Goal: Task Accomplishment & Management: Complete application form

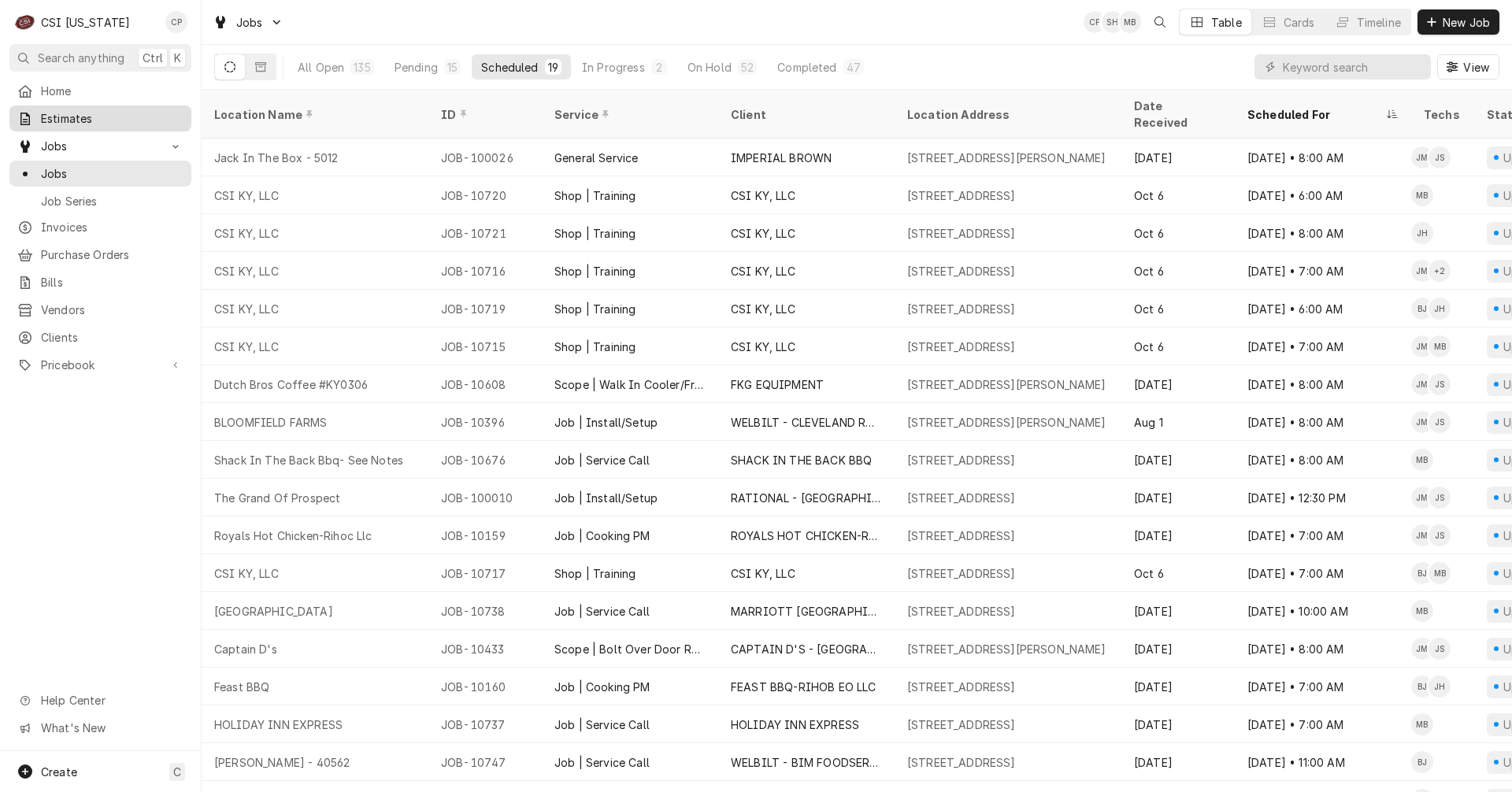
click at [69, 116] on span "Estimates" at bounding box center [112, 118] width 143 height 17
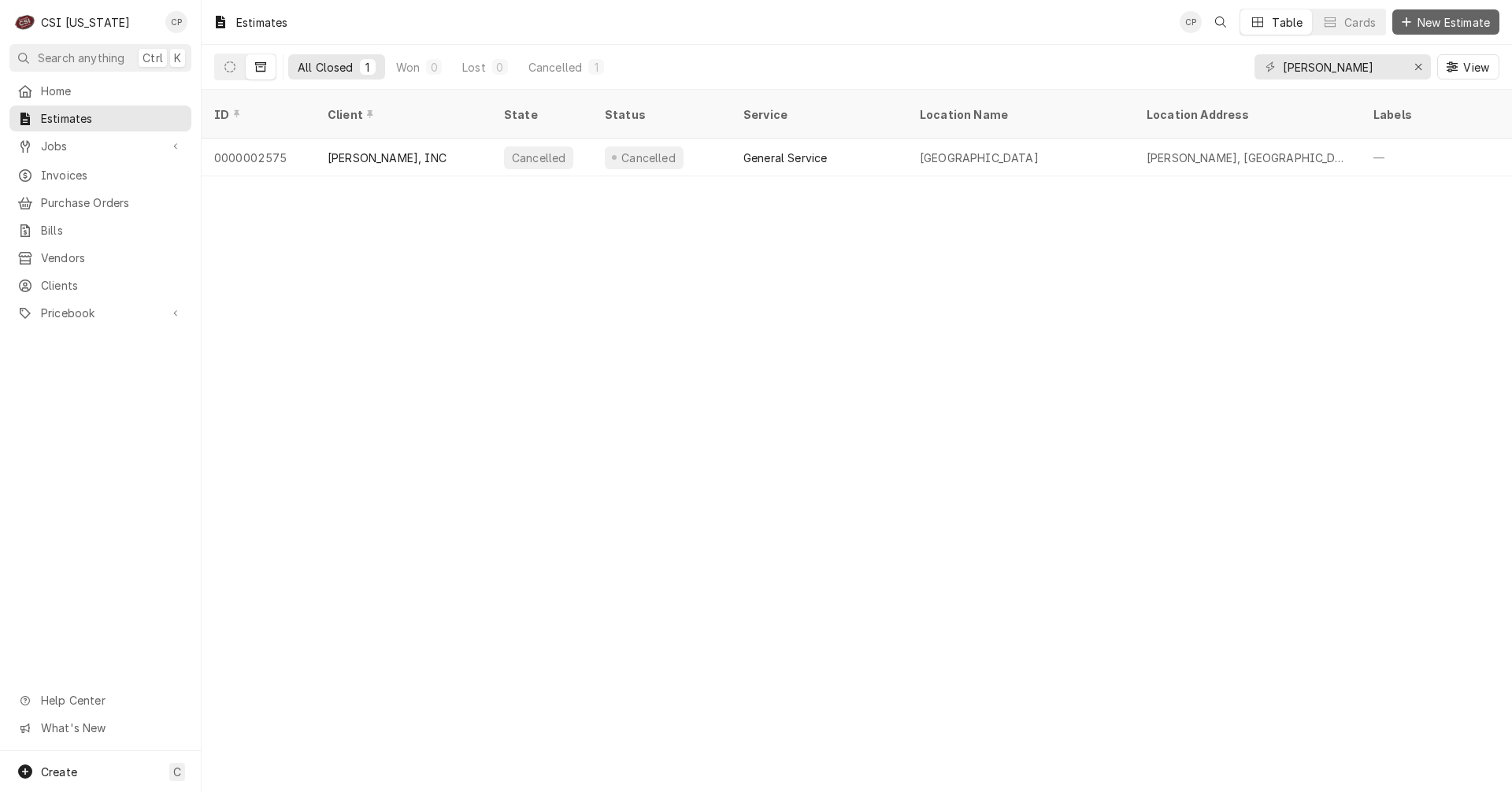
click at [1453, 24] on span "New Estimate" at bounding box center [1453, 22] width 79 height 17
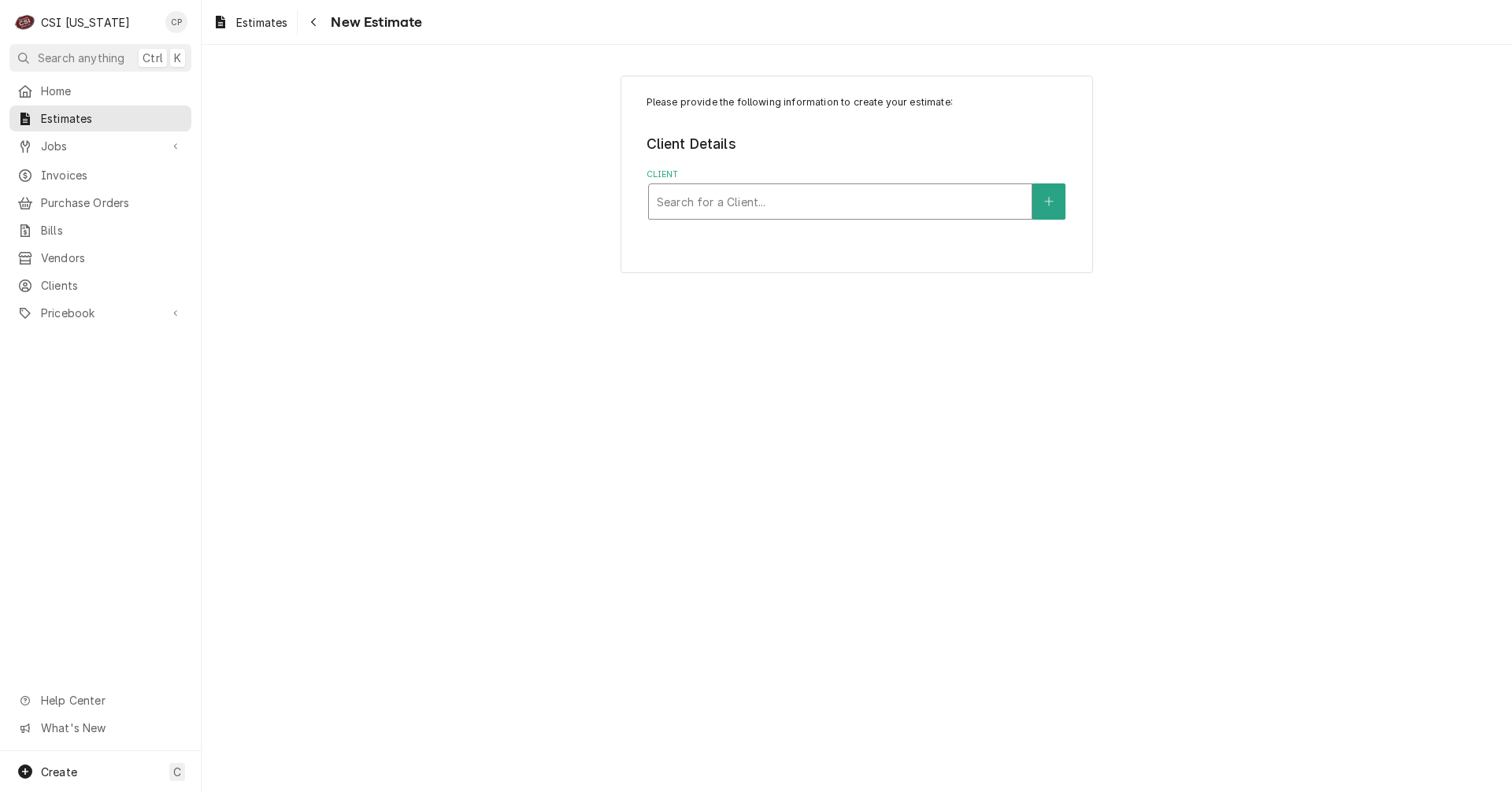
click at [764, 203] on div "Client" at bounding box center [840, 201] width 367 height 28
click at [1049, 200] on icon "Create New Client" at bounding box center [1049, 201] width 10 height 11
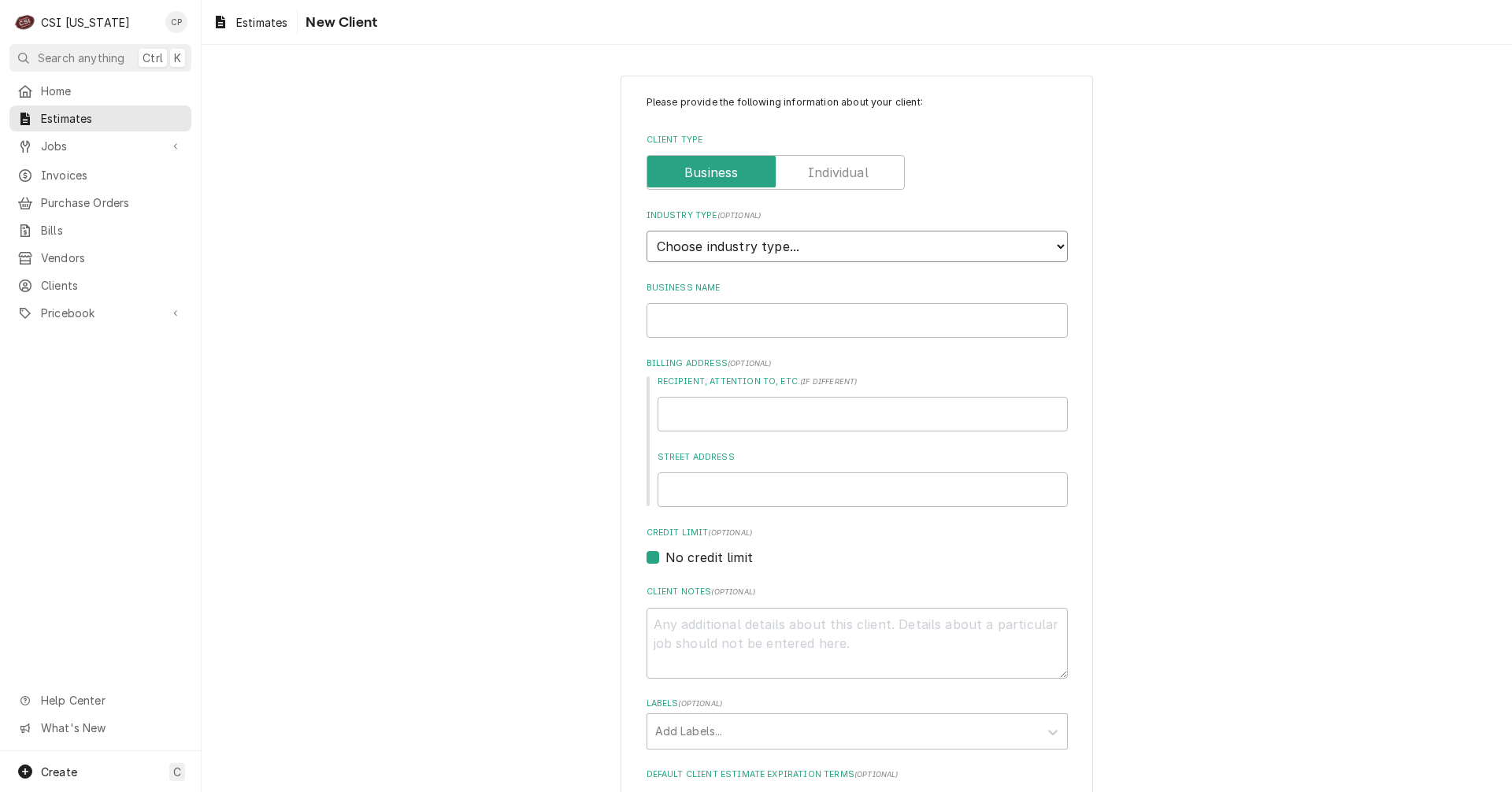
click at [819, 244] on select "Choose industry type... Residential Commercial Industrial Government" at bounding box center [857, 247] width 422 height 31
click at [699, 321] on input "Business Name" at bounding box center [857, 321] width 422 height 35
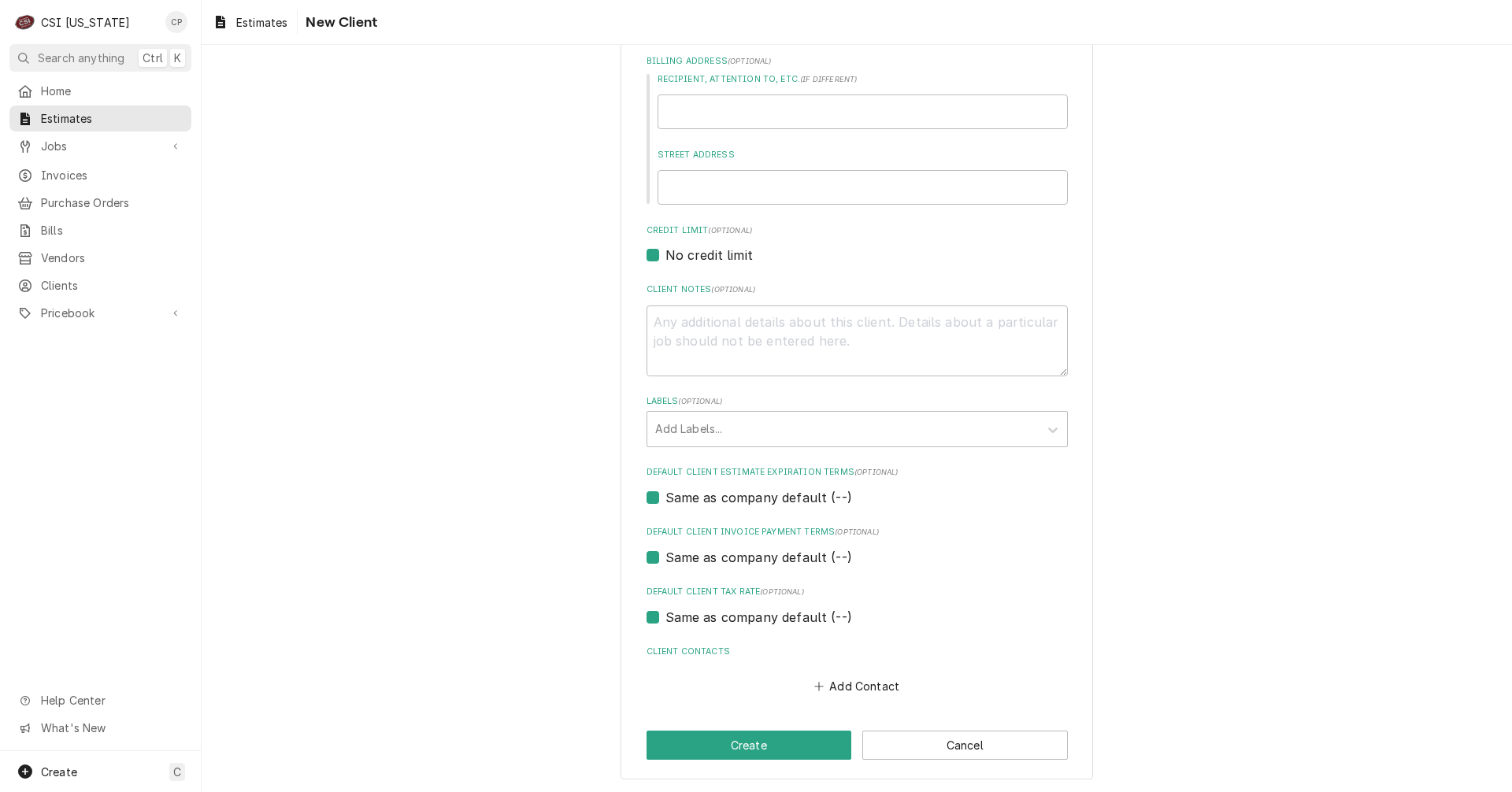
scroll to position [304, 0]
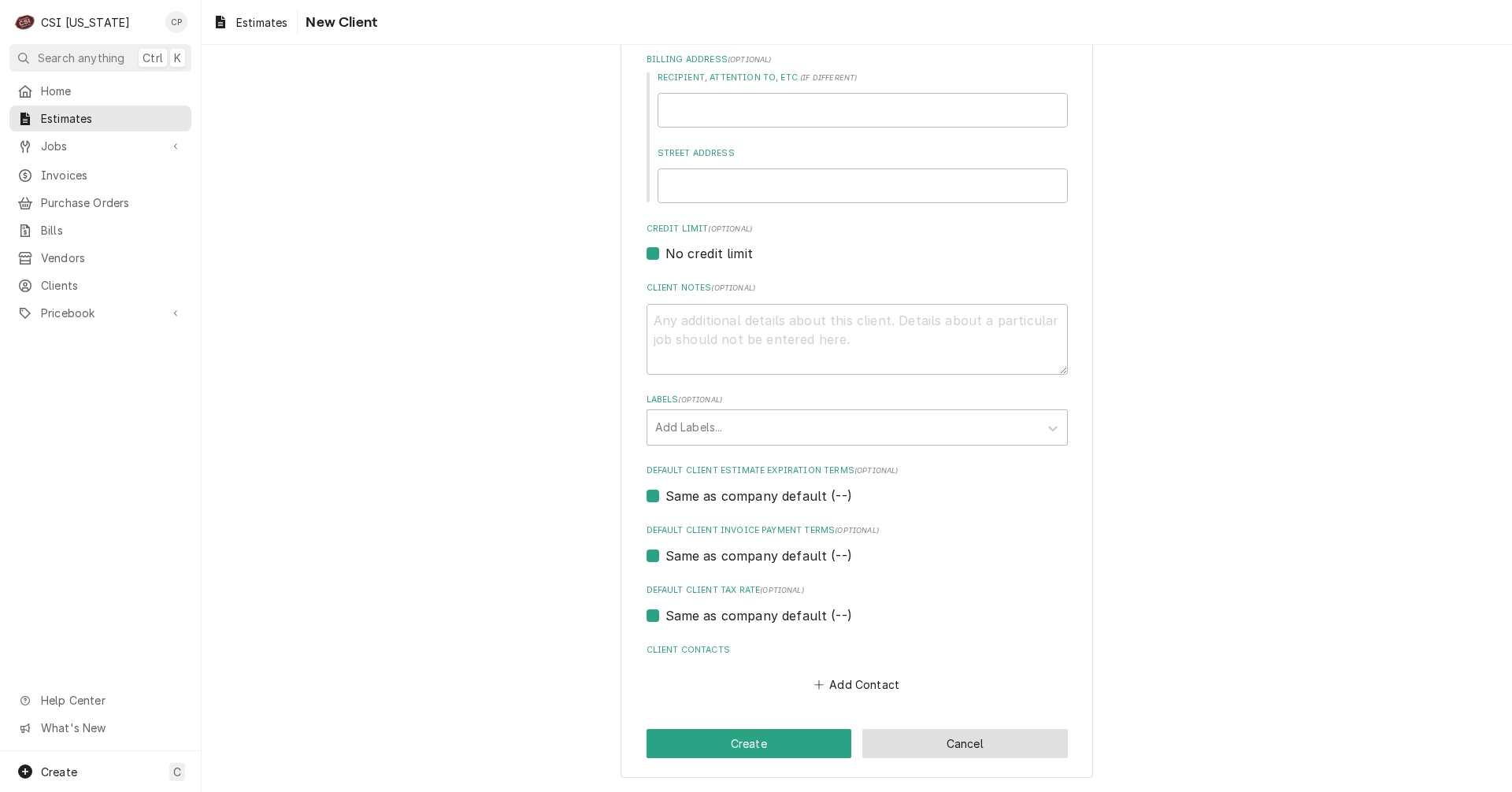
click at [985, 747] on button "Cancel" at bounding box center [965, 743] width 206 height 29
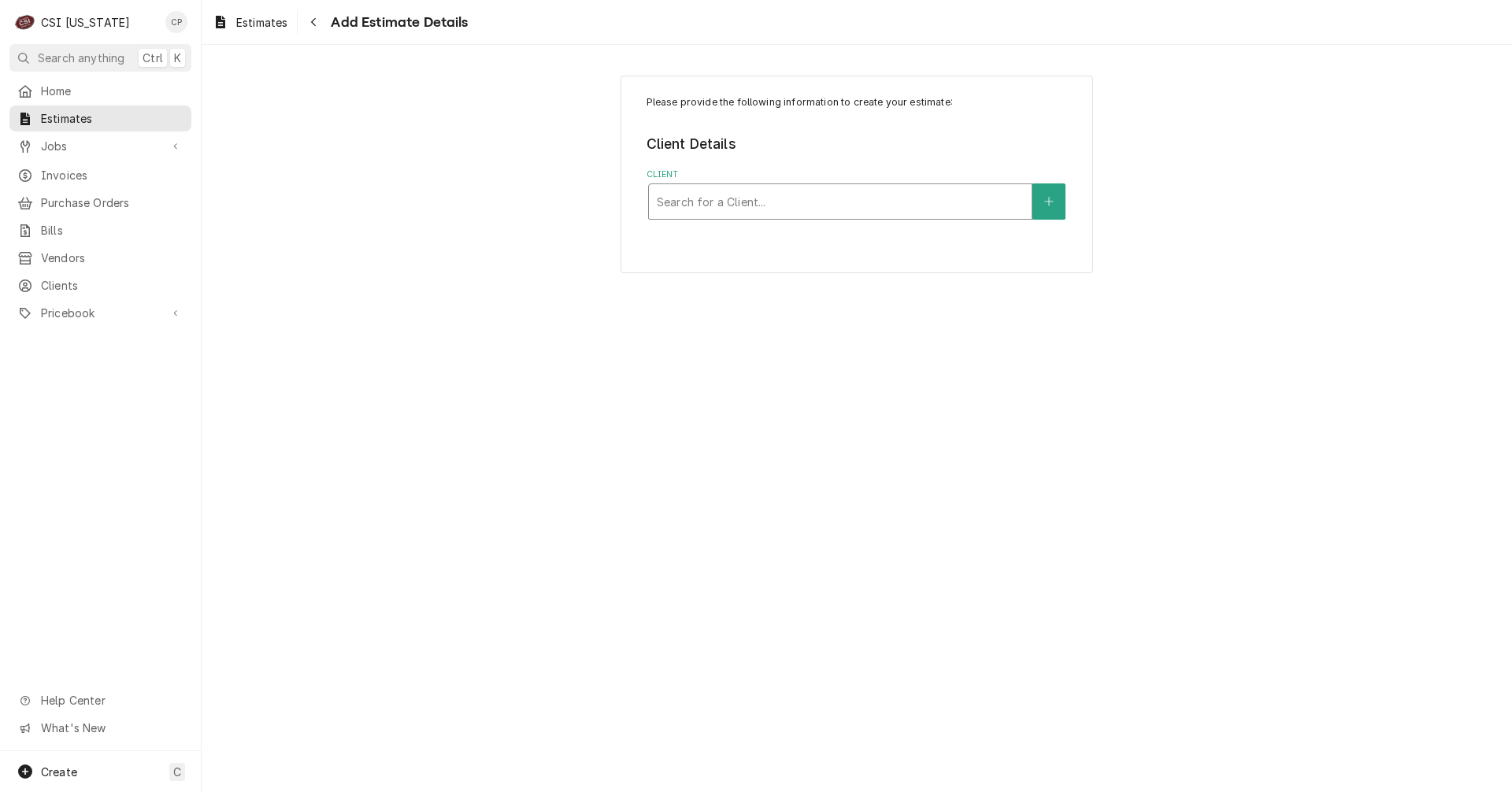
click at [901, 201] on div "Client" at bounding box center [840, 201] width 367 height 28
type input "dine"
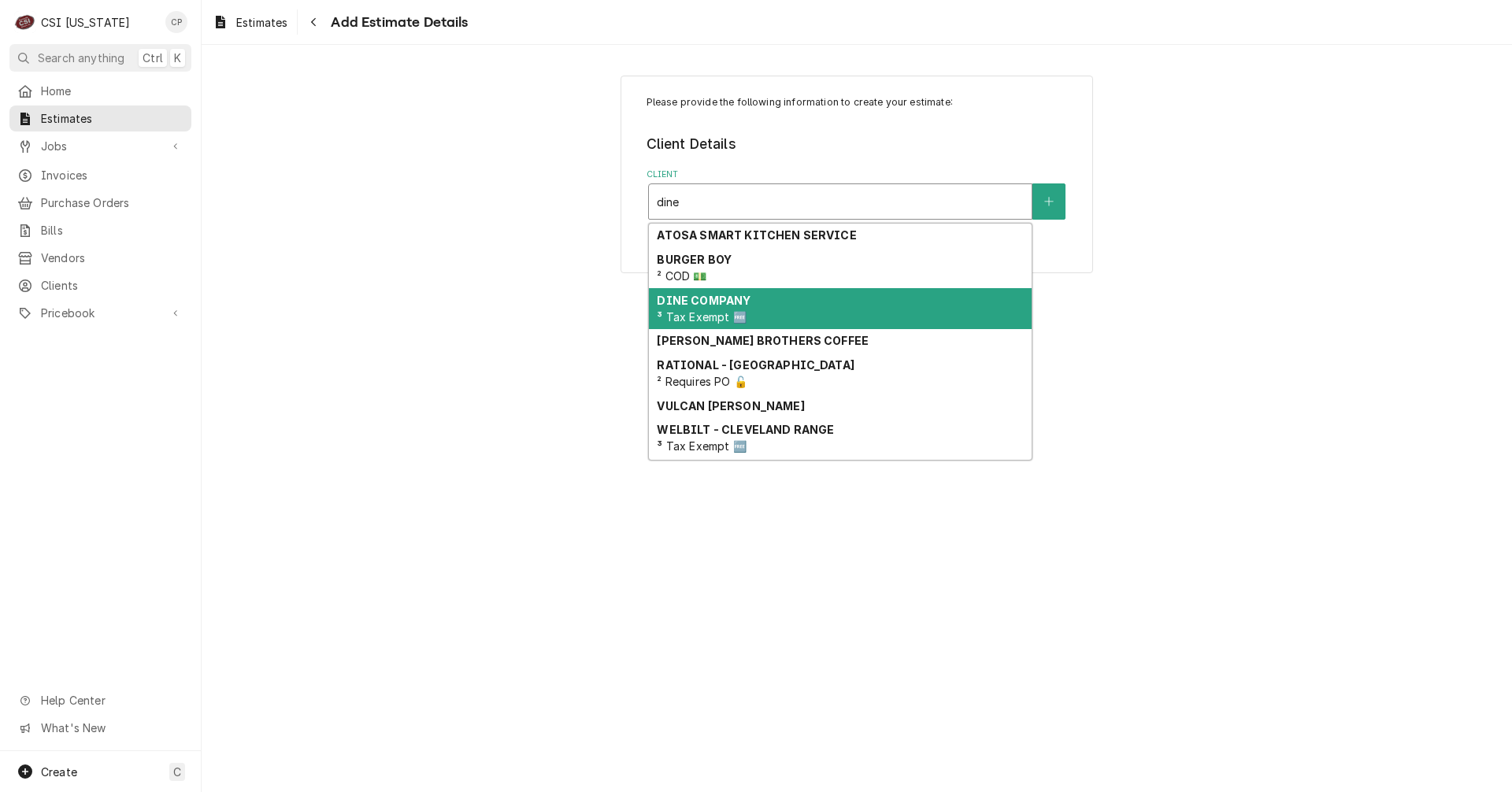
click at [750, 304] on div "DINE COMPANY ³ Tax Exempt 🆓" at bounding box center [840, 309] width 383 height 41
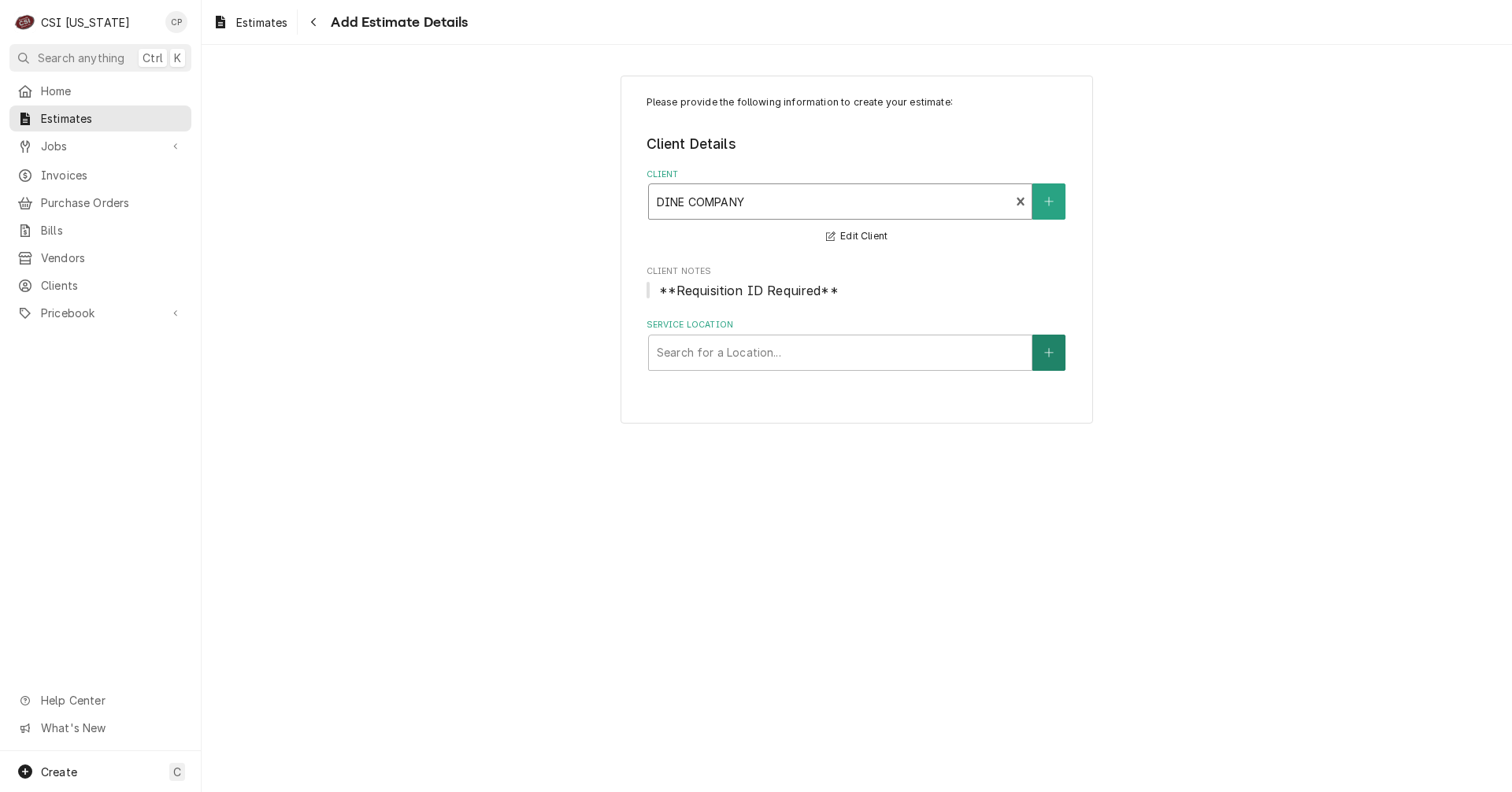
click at [1052, 352] on icon "Create New Location" at bounding box center [1049, 352] width 9 height 9
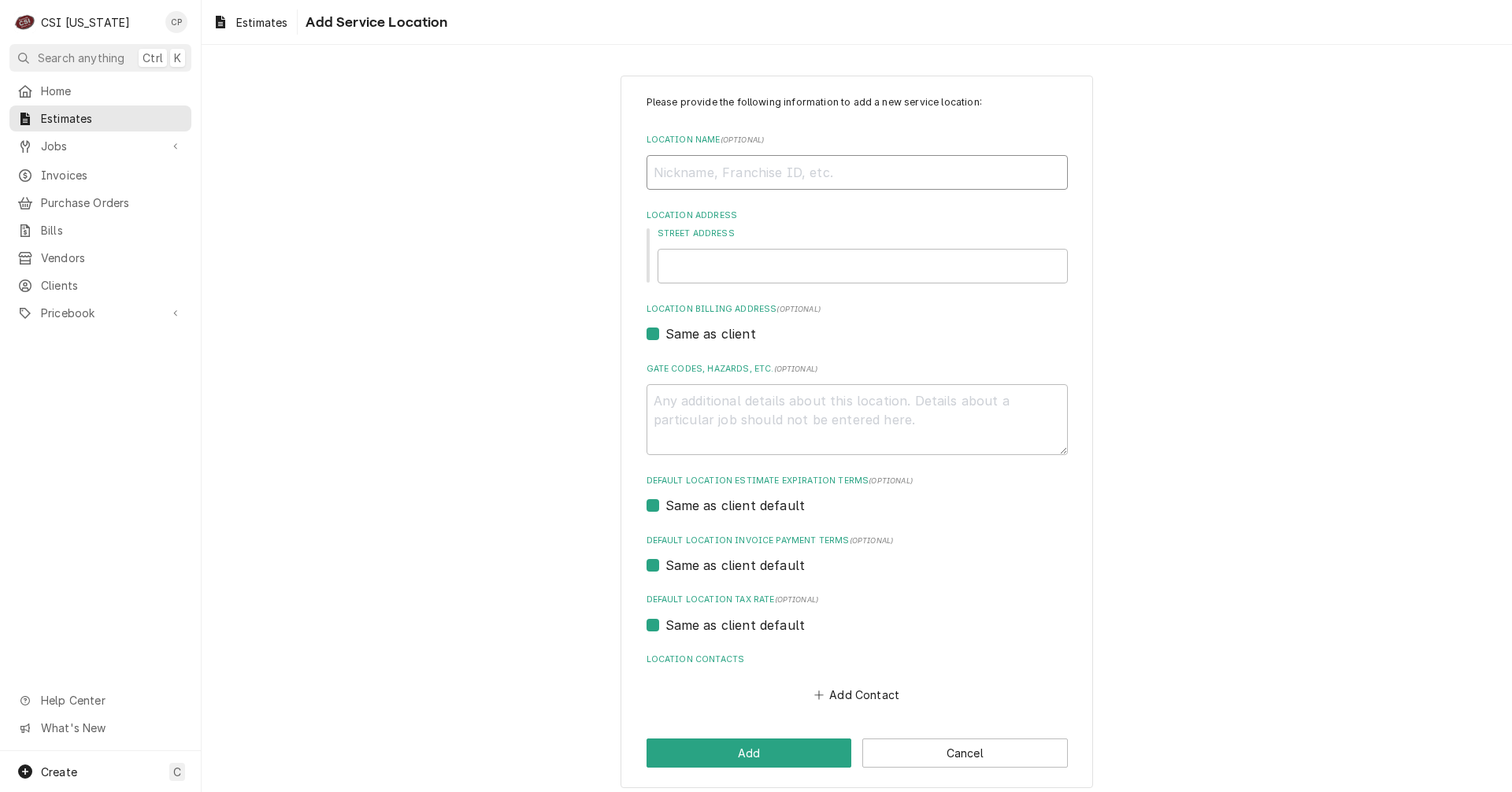
click at [716, 180] on input "Location Name ( optional )" at bounding box center [857, 172] width 422 height 35
type textarea "x"
type input "I"
type textarea "x"
type input "In"
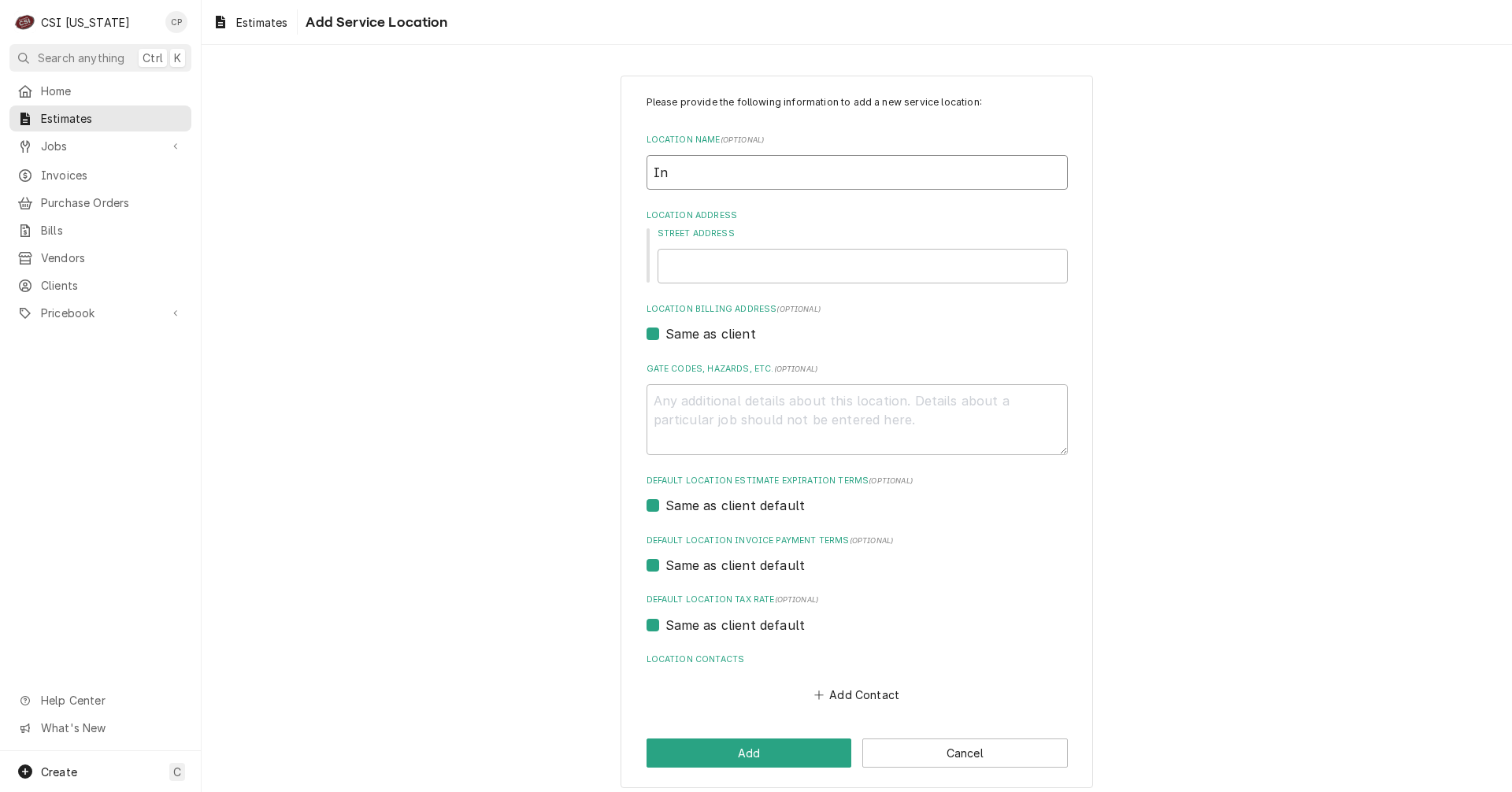
type textarea "x"
type input "Ind"
type textarea "x"
type input "Indi"
type textarea "x"
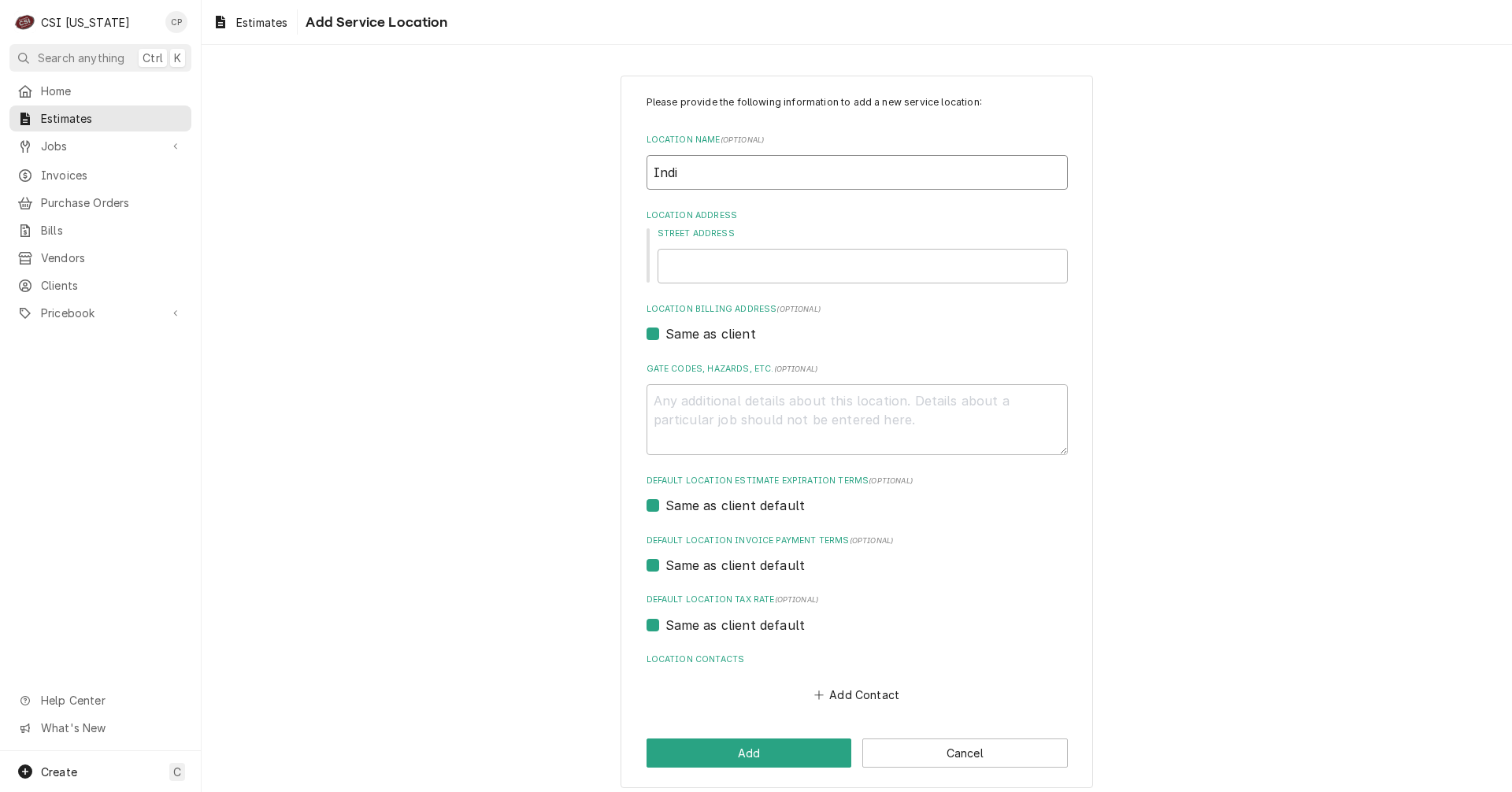
type input "Indi"
click at [689, 176] on input "Indi" at bounding box center [857, 172] width 422 height 35
type textarea "x"
type input "Indi'"
type textarea "x"
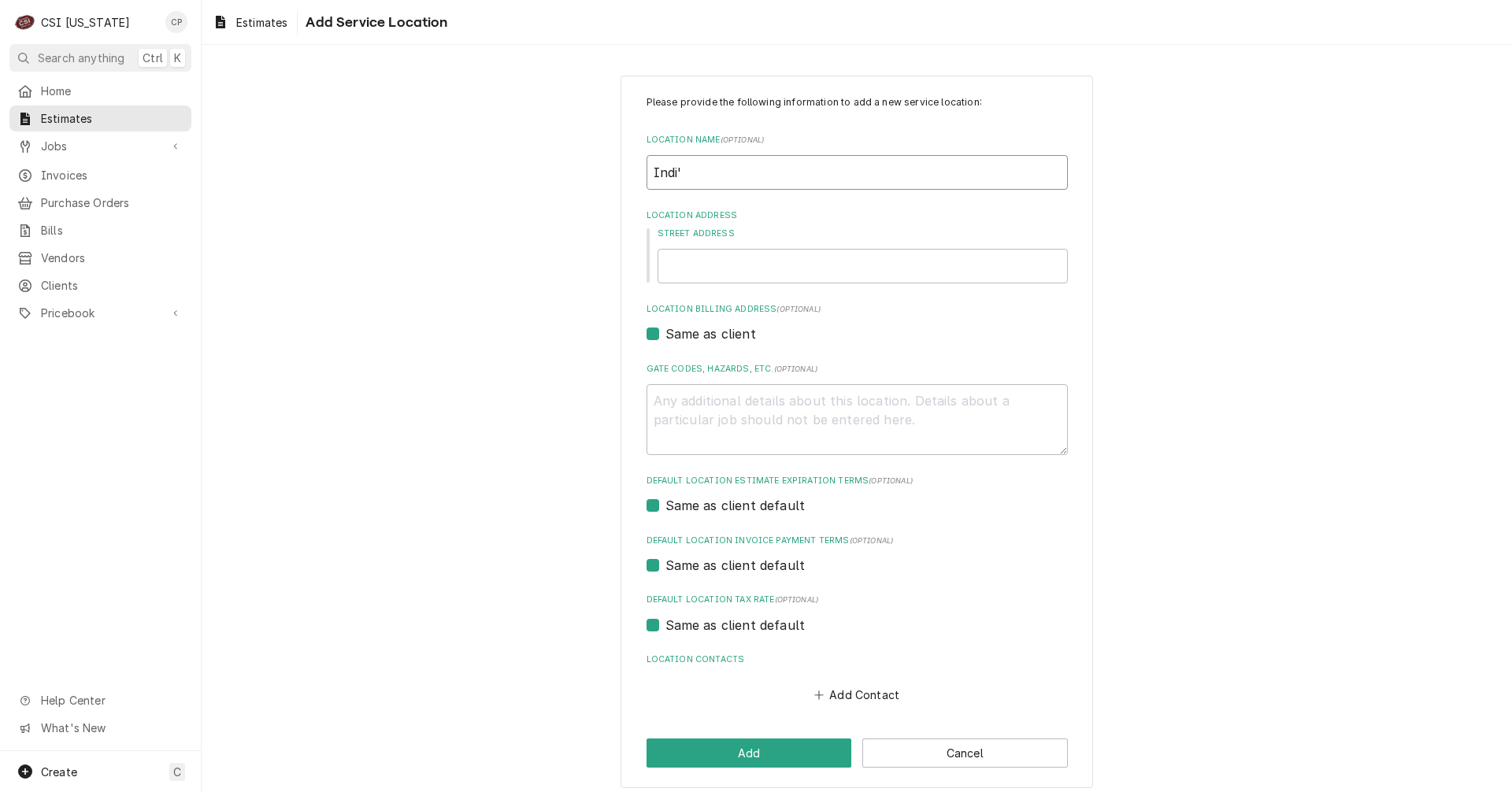
type input "Indi's"
type textarea "x"
type input "Indi's"
type textarea "x"
type input "Indi's -"
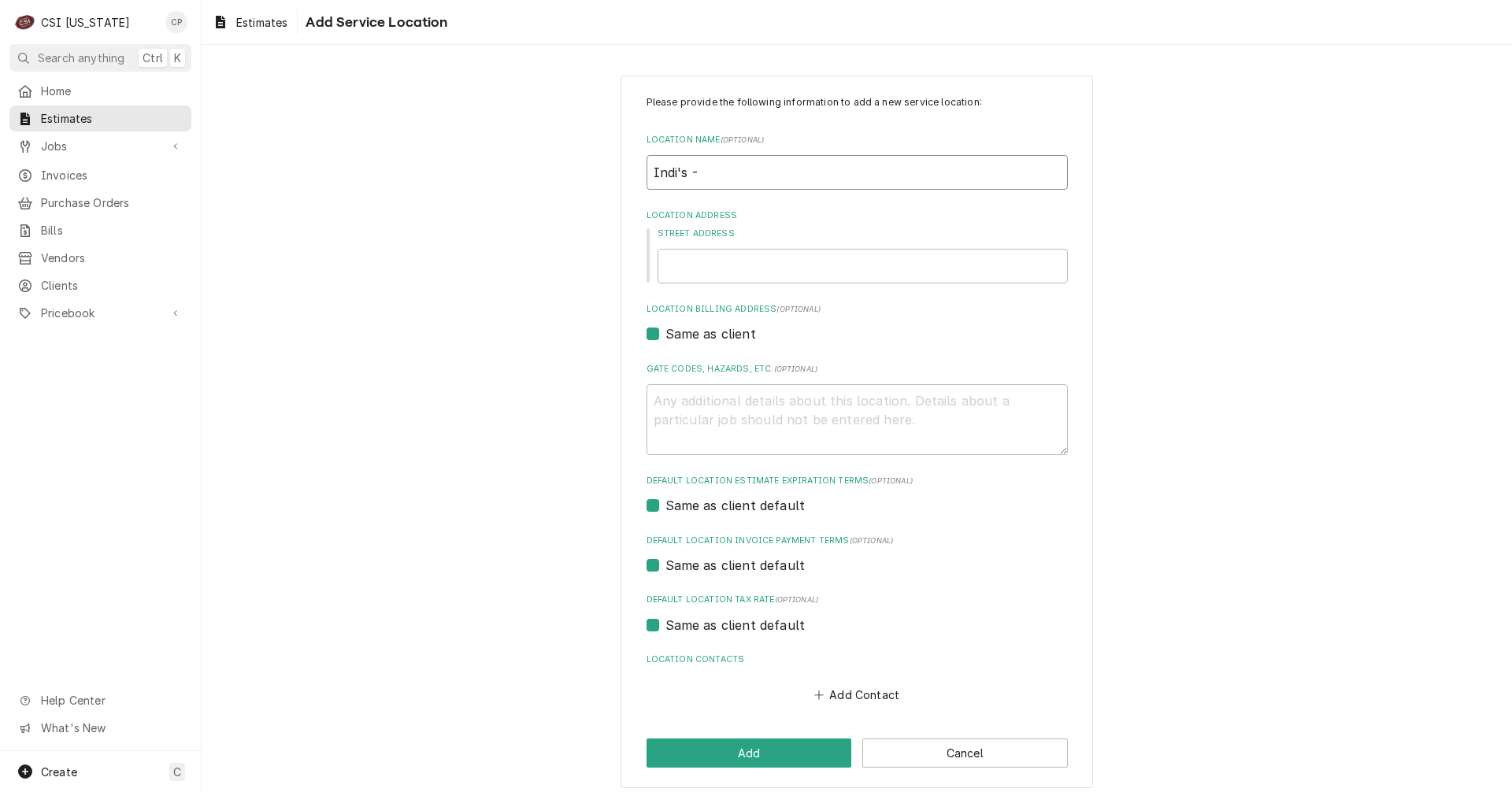
type textarea "x"
type input "Indi's -"
type textarea "x"
type input "Indi's - N"
type textarea "x"
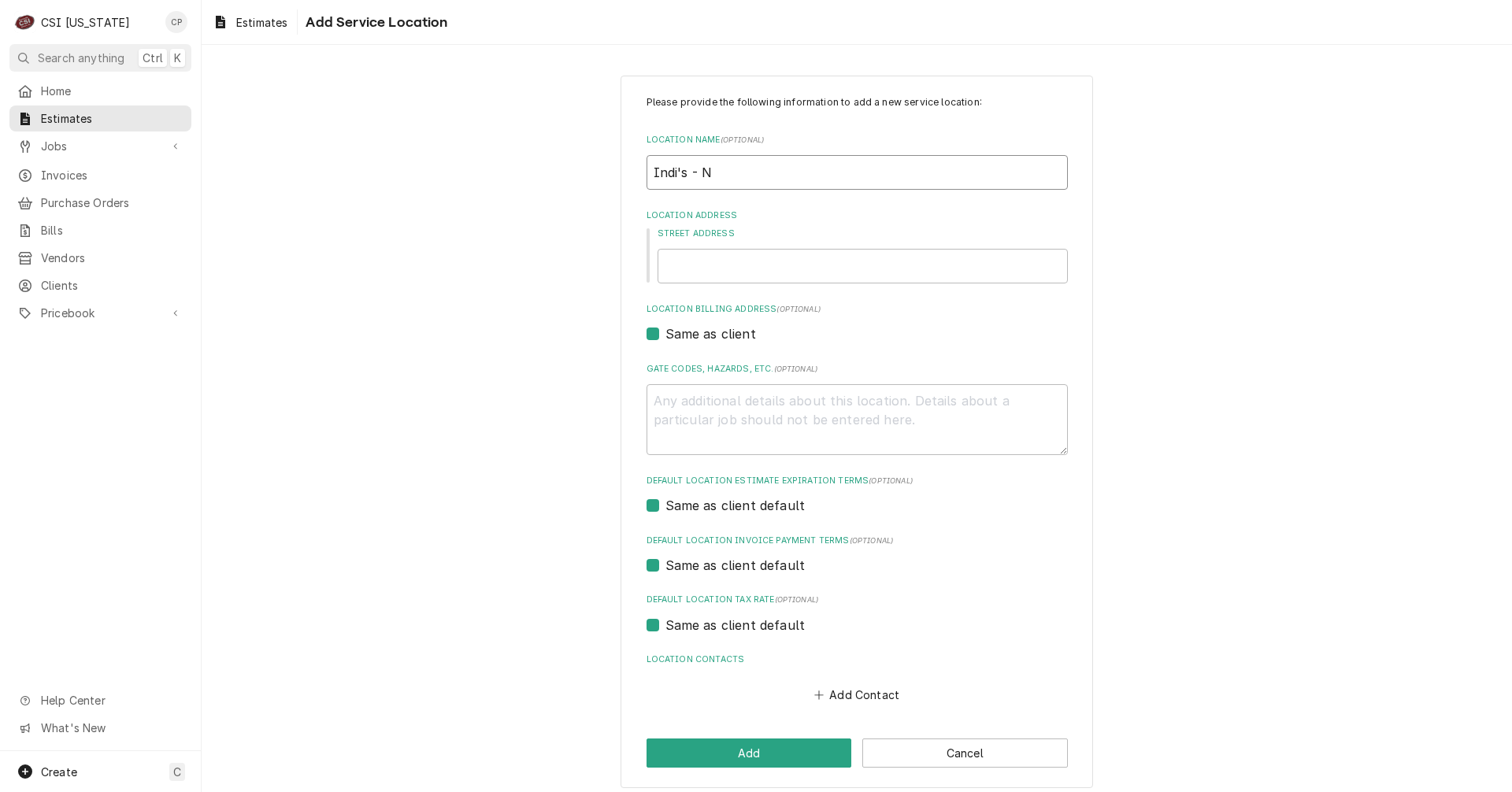
type input "Indi's - Ne"
type textarea "x"
type input "Indi's - New"
type textarea "x"
type input "Indi's - New"
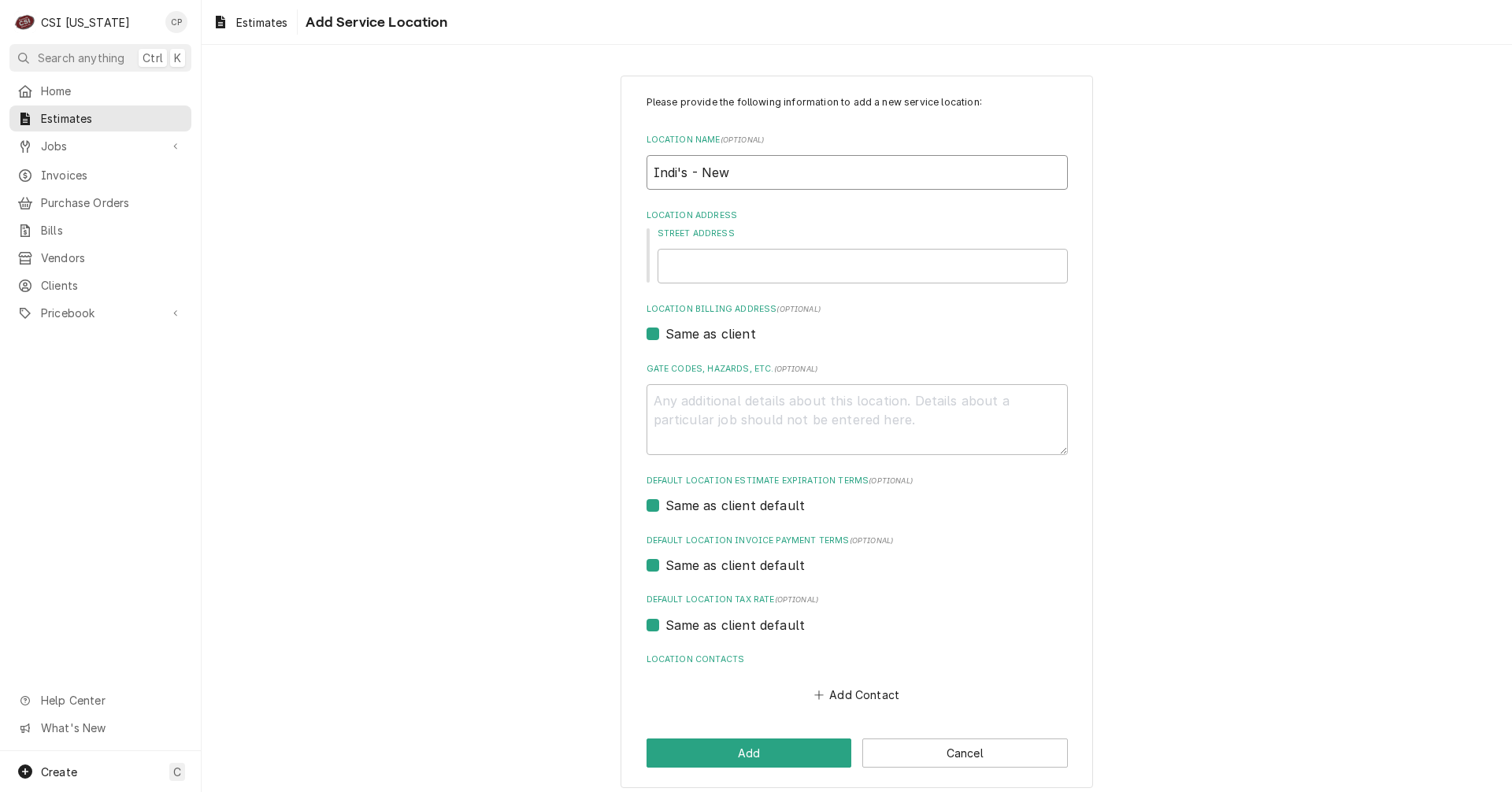
type textarea "x"
type input "Indi's - New A"
type textarea "x"
type input "Indi's - New Al"
type textarea "x"
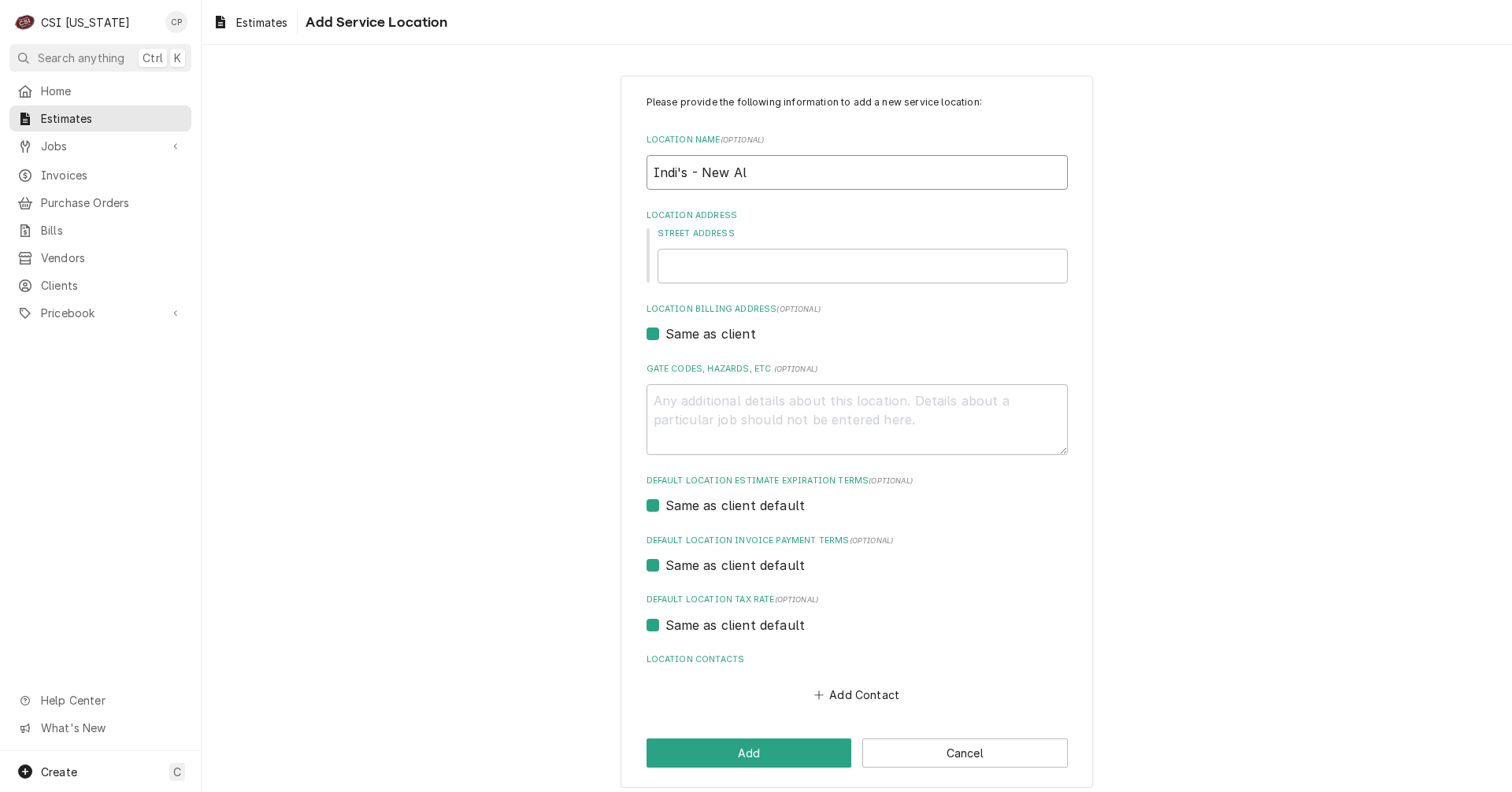
type input "Indi's - New Alb"
type textarea "x"
type input "Indi's - New Alba"
type textarea "x"
type input "Indi's - New Alban"
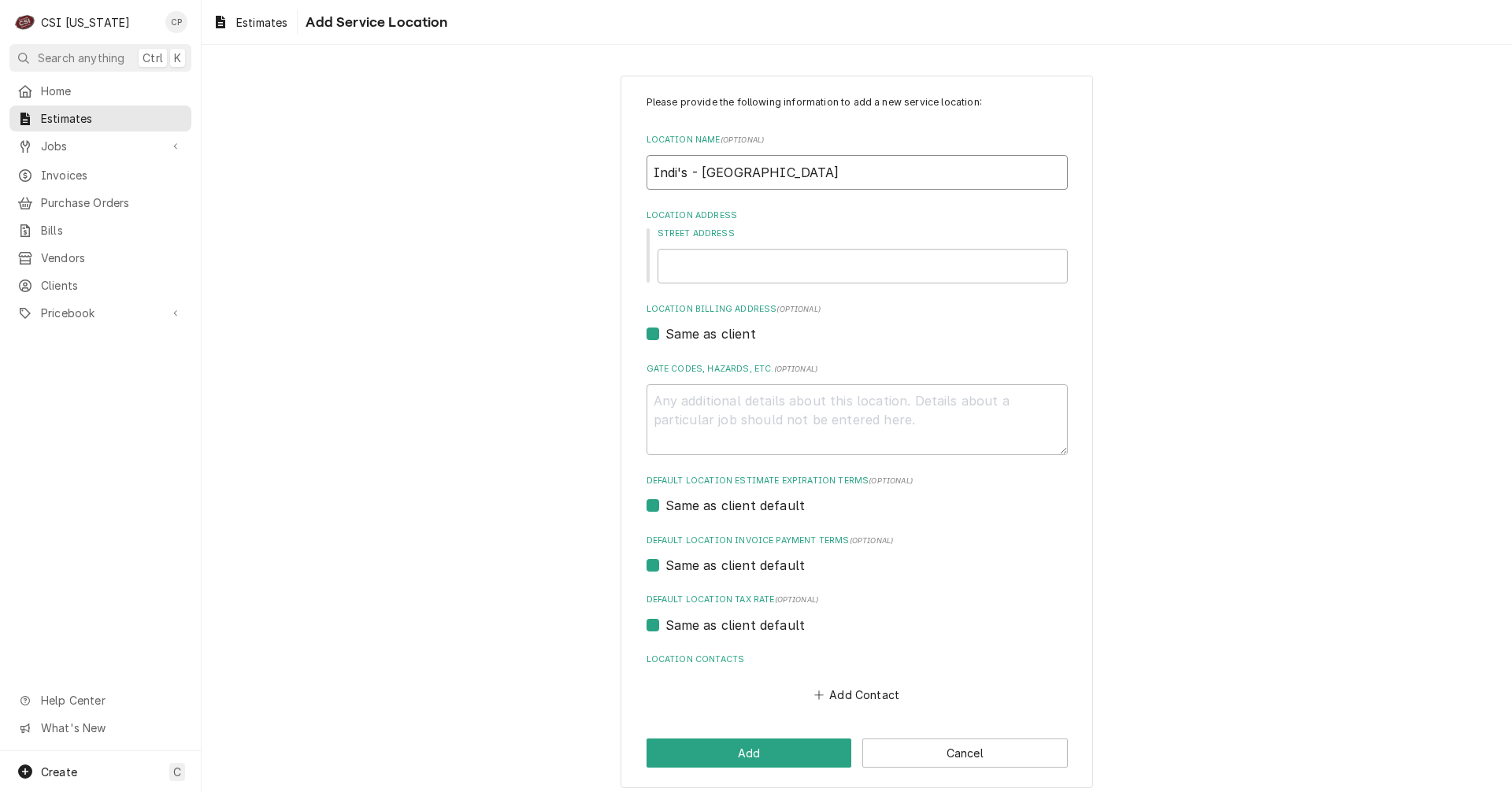
type textarea "x"
type input "Indi's - New Albany"
type textarea "x"
type input "Indi's - New Albany"
type textarea "x"
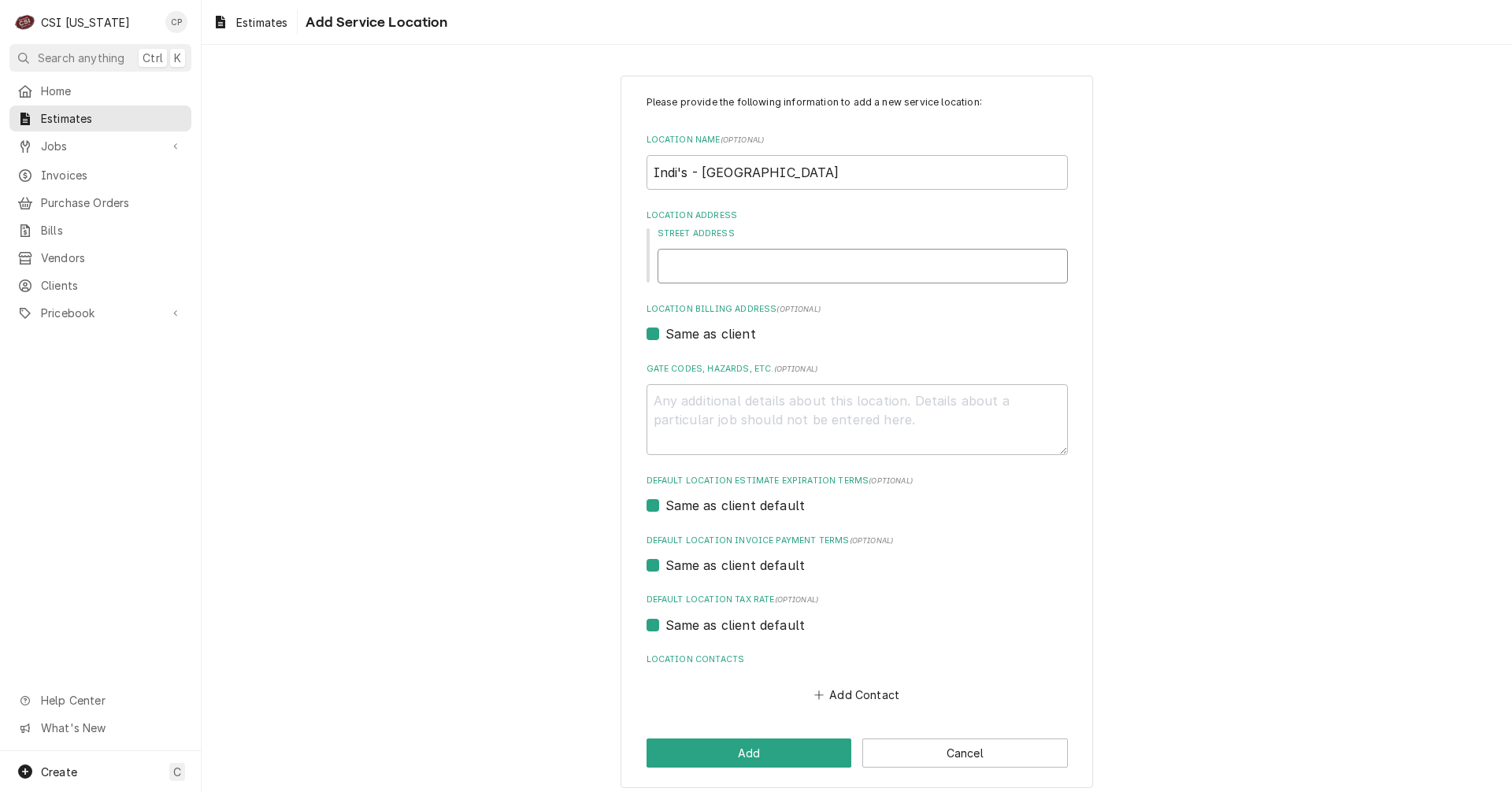
type input "T"
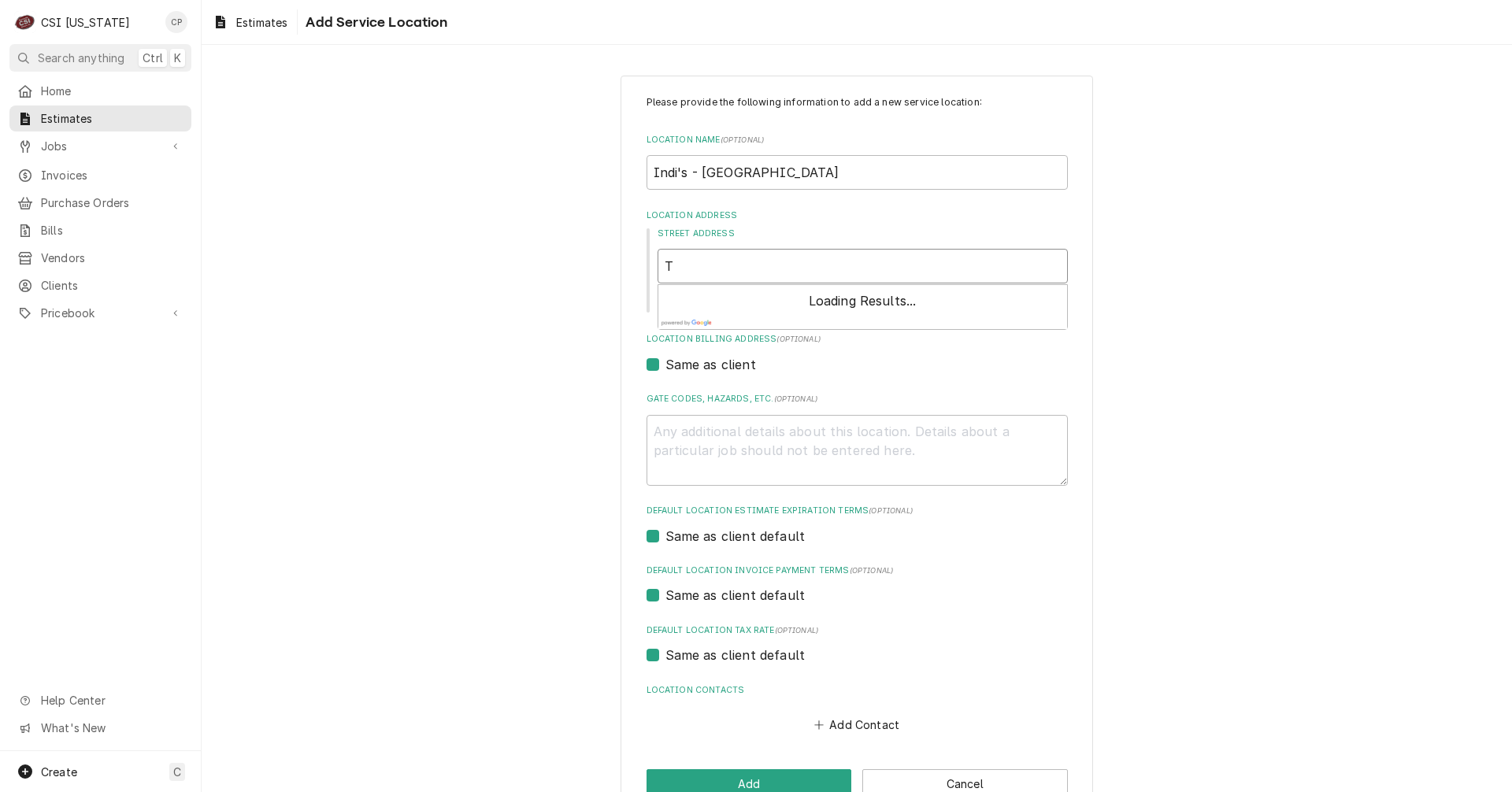
type textarea "x"
type input "TB"
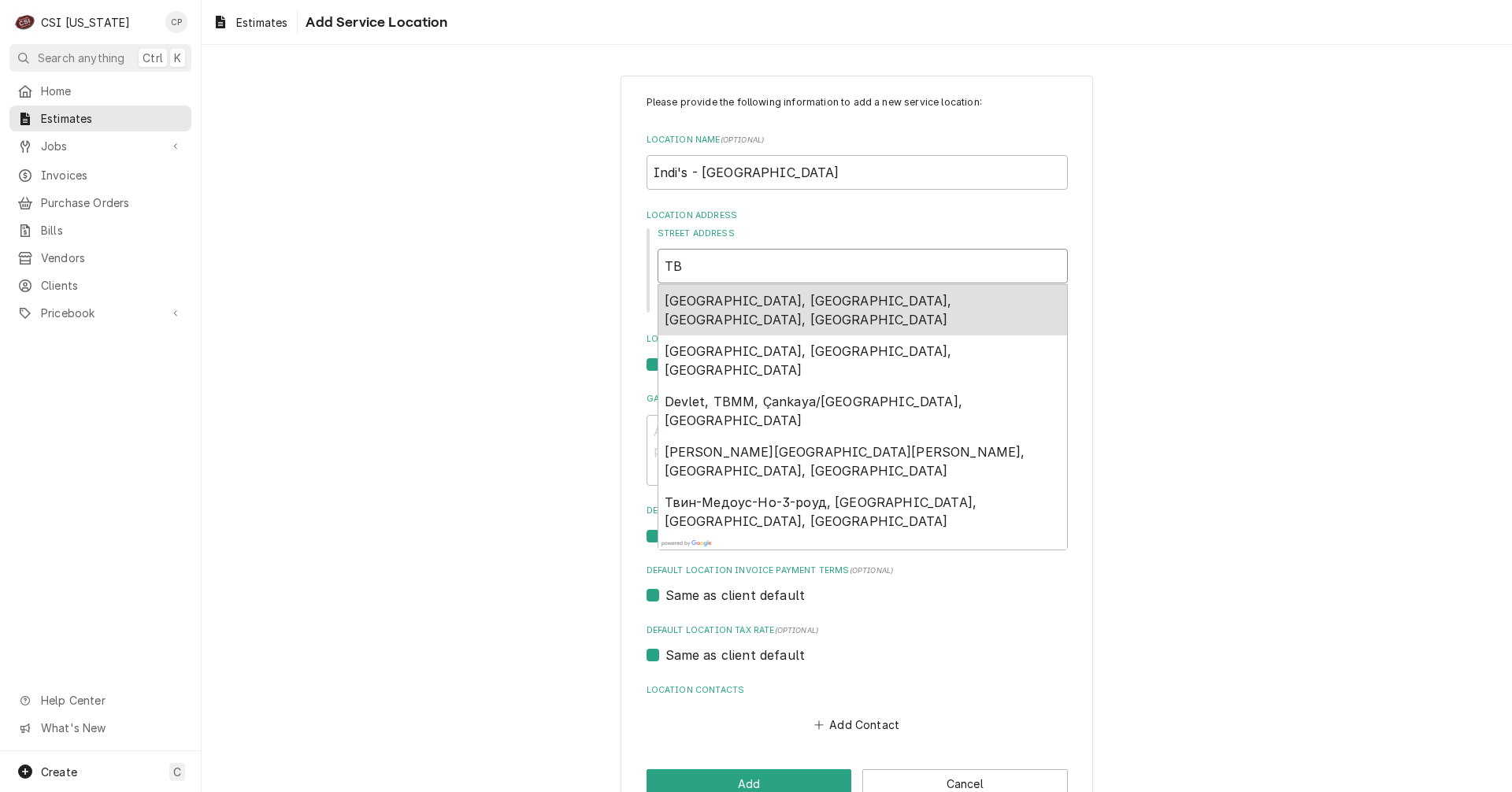
type textarea "x"
type input "TBD"
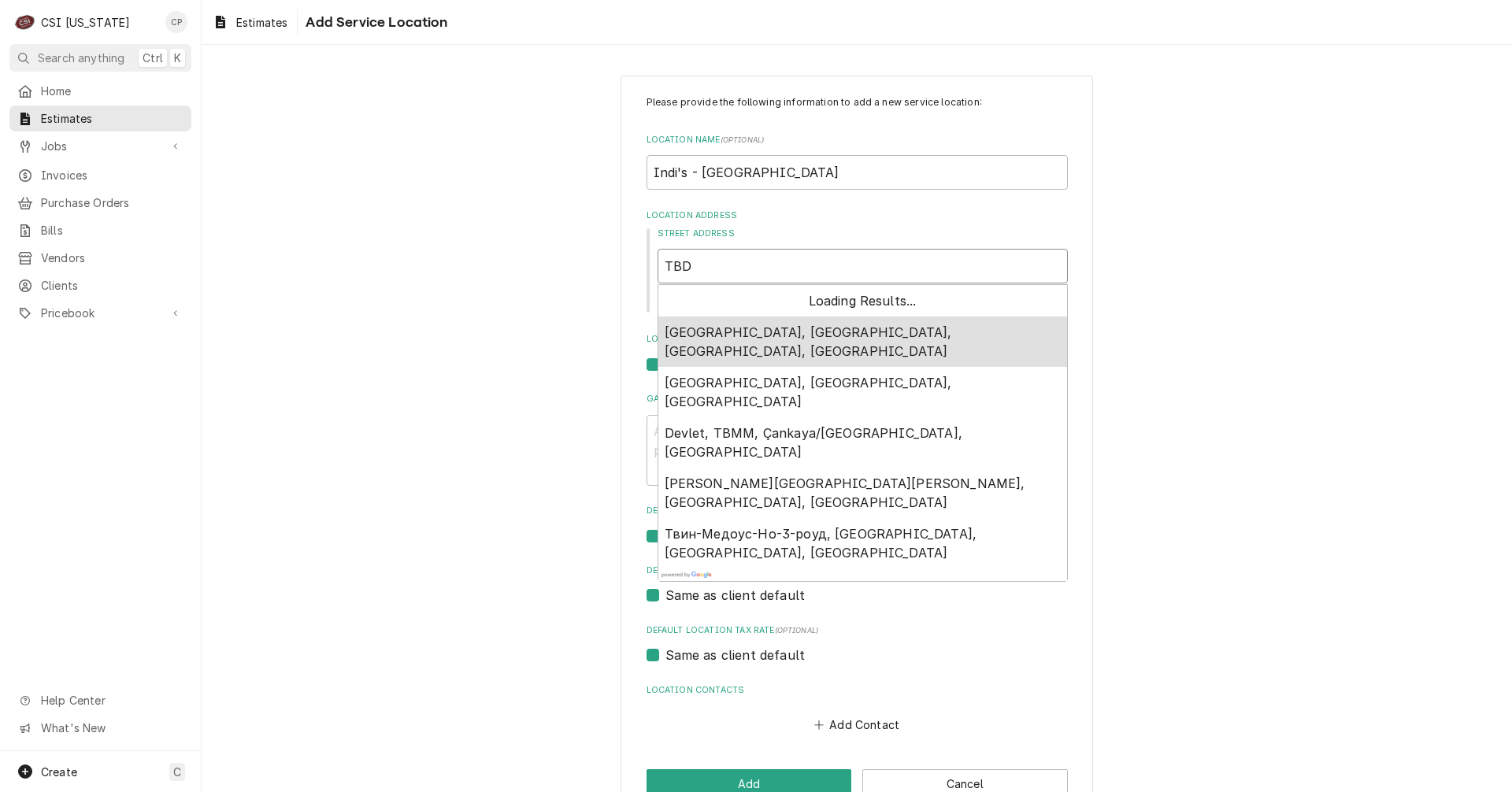
type textarea "x"
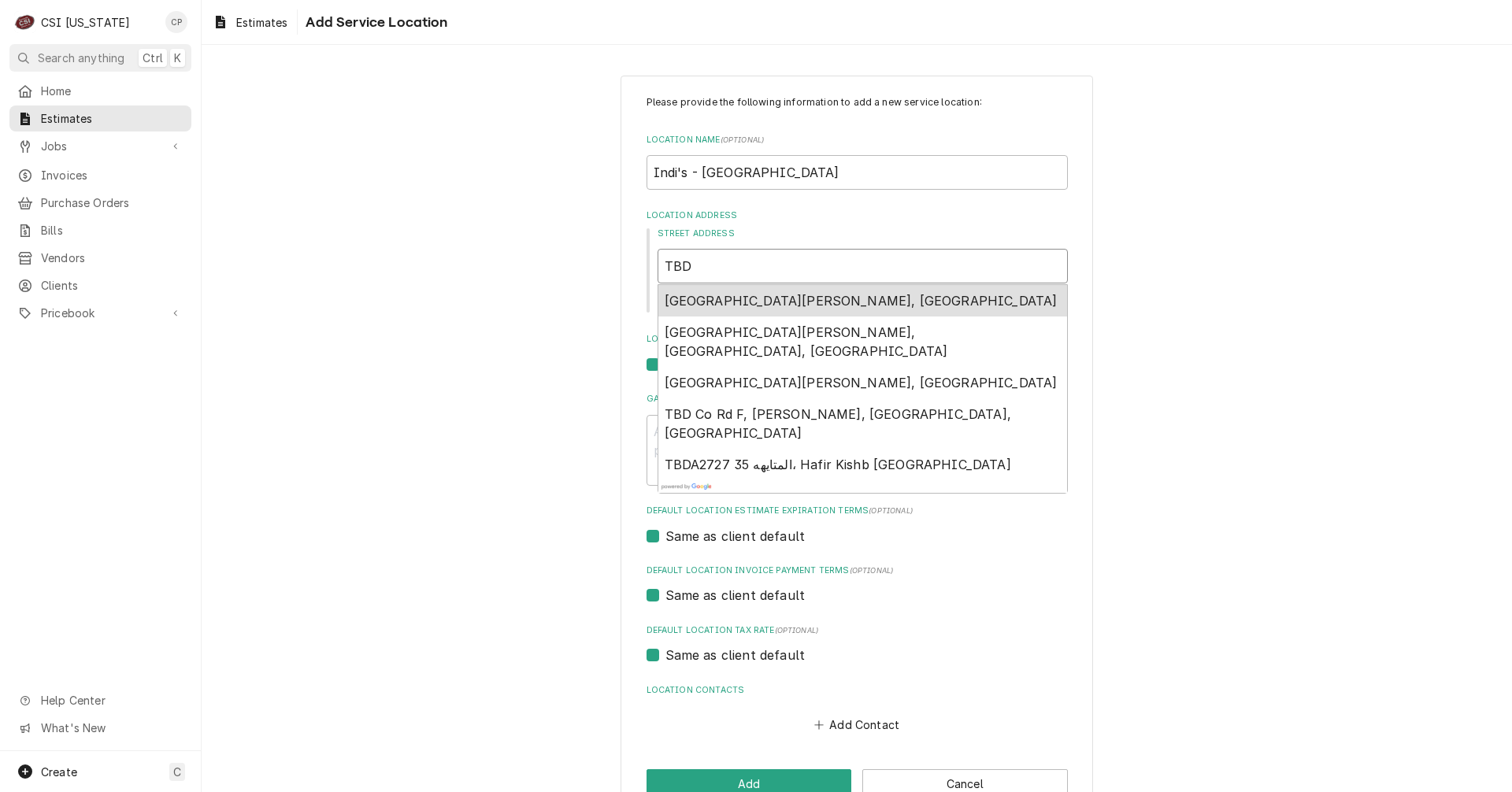
type input "TBD"
click at [1205, 344] on div "Please provide the following information to add a new service location: Locatio…" at bounding box center [857, 447] width 1310 height 771
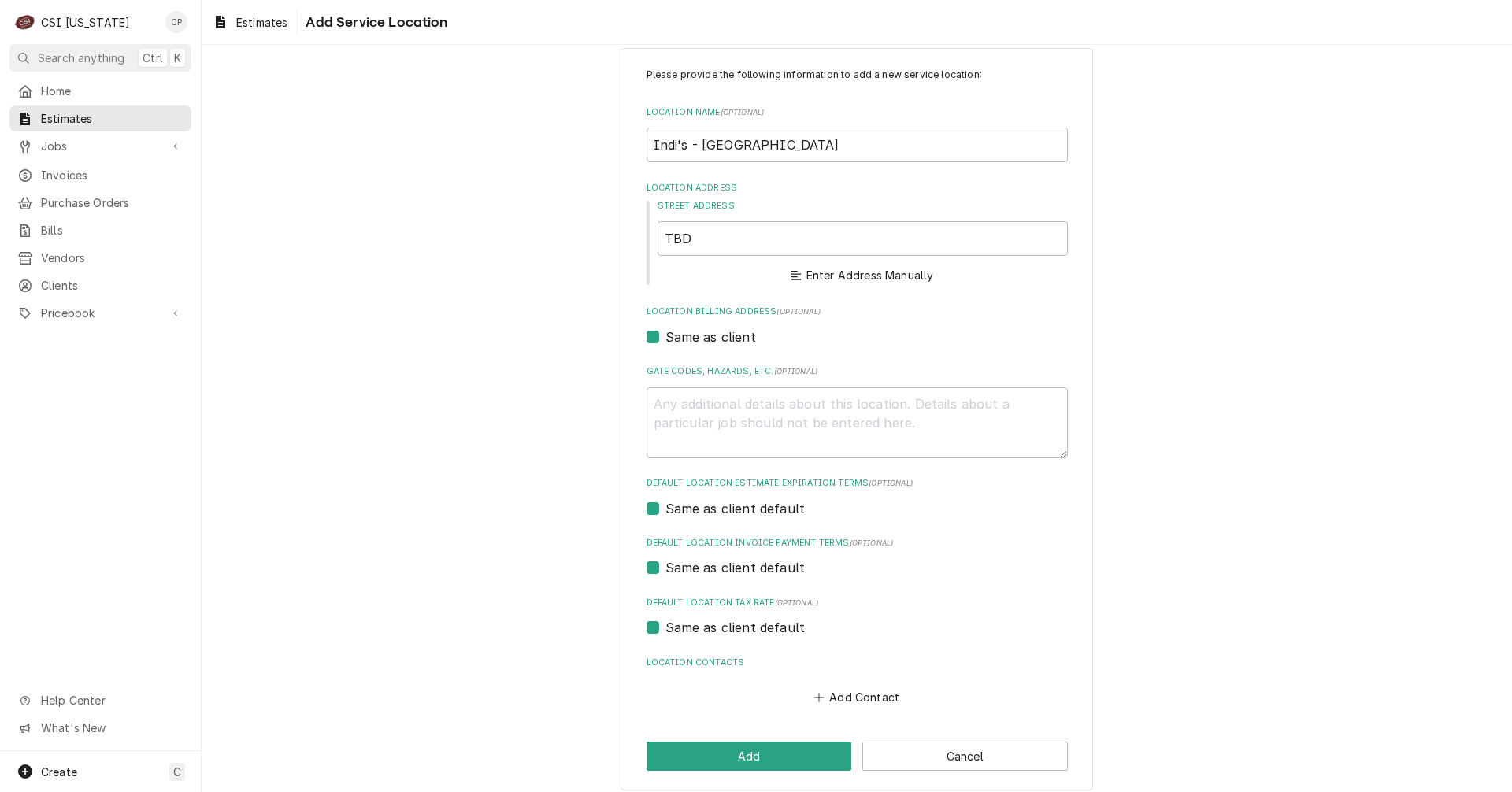
scroll to position [40, 0]
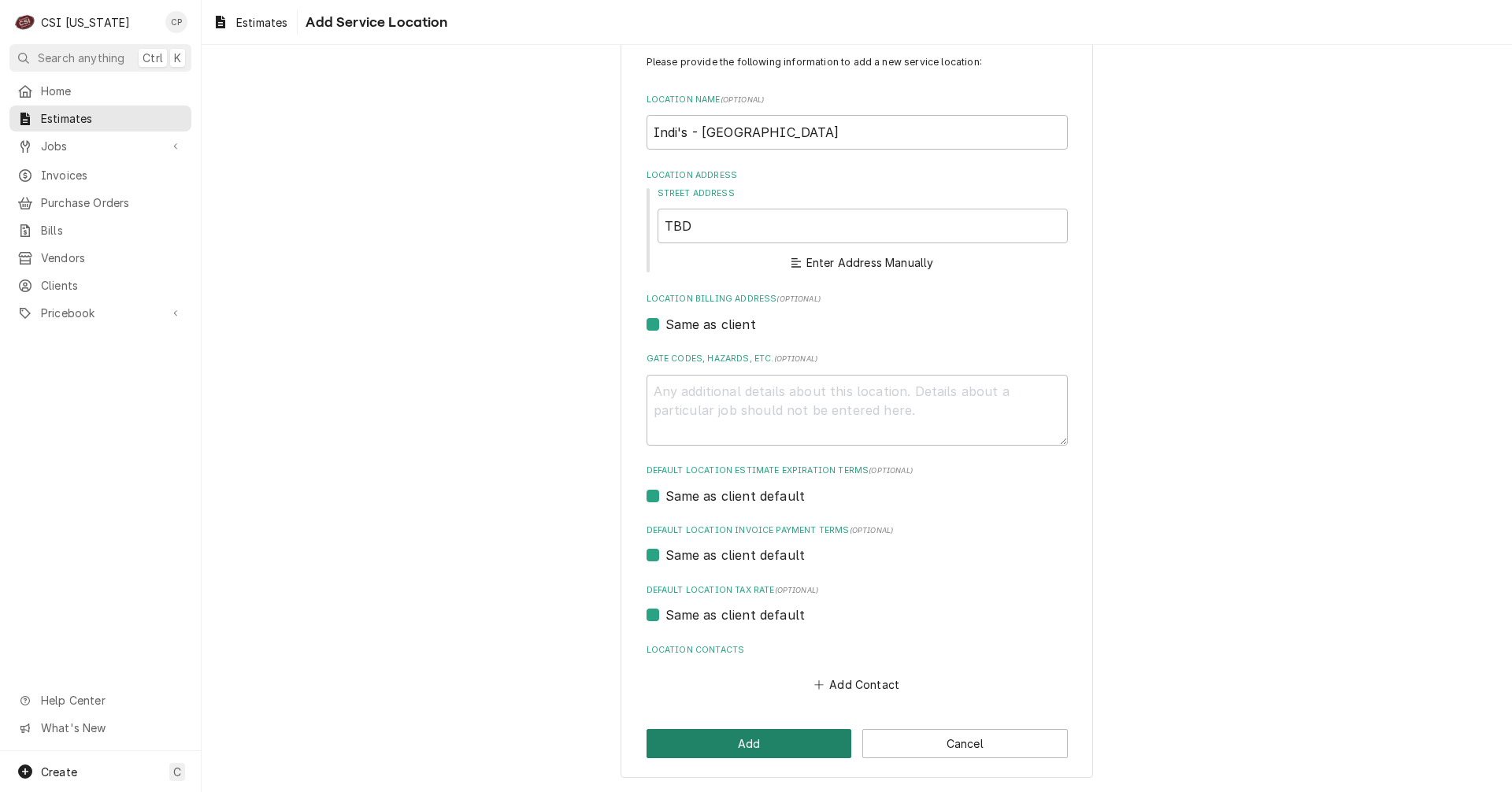
click at [765, 742] on button "Add" at bounding box center [749, 743] width 206 height 29
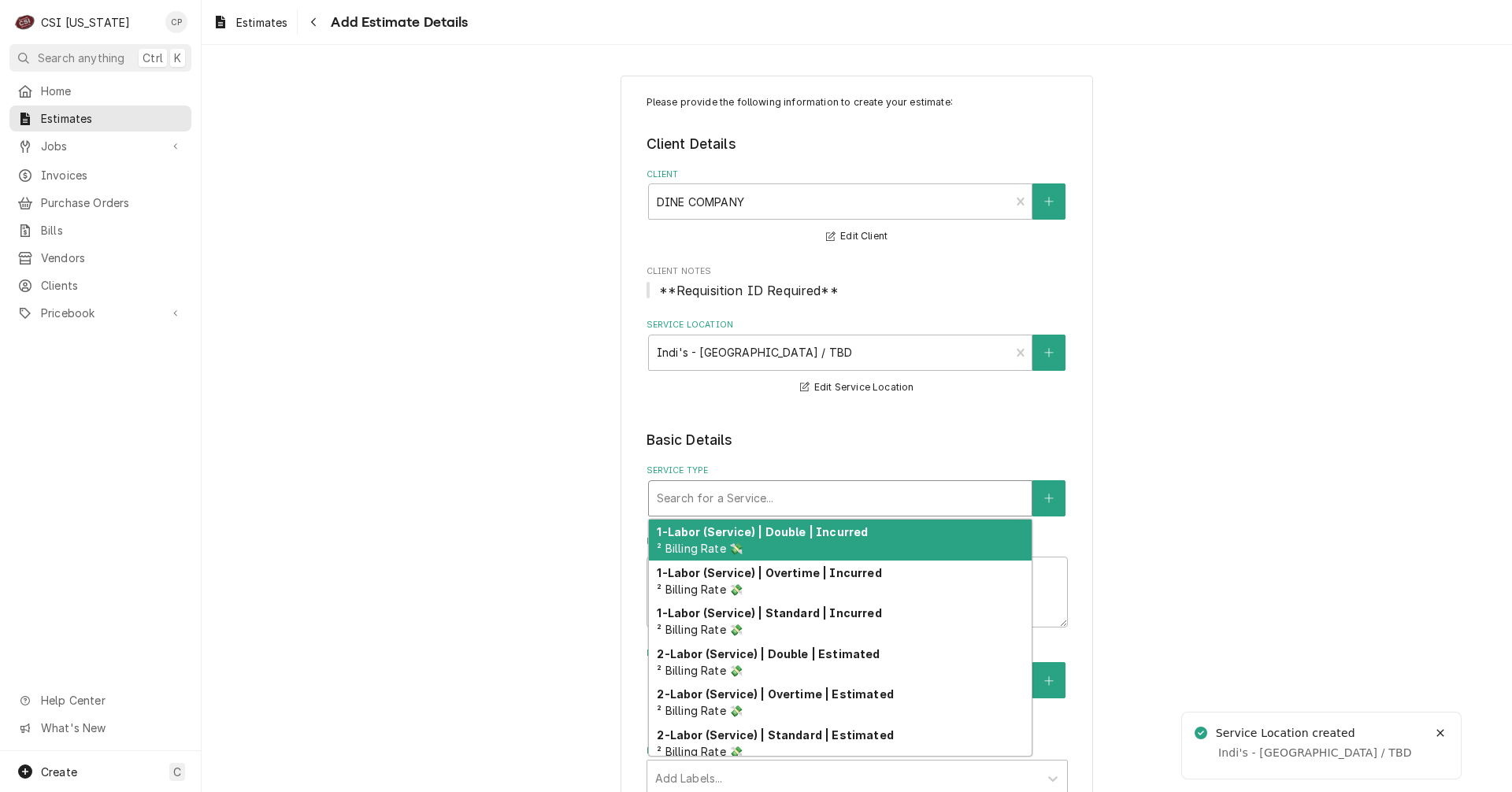
click at [752, 504] on div "Service Type" at bounding box center [840, 498] width 367 height 28
type textarea "x"
type input "w"
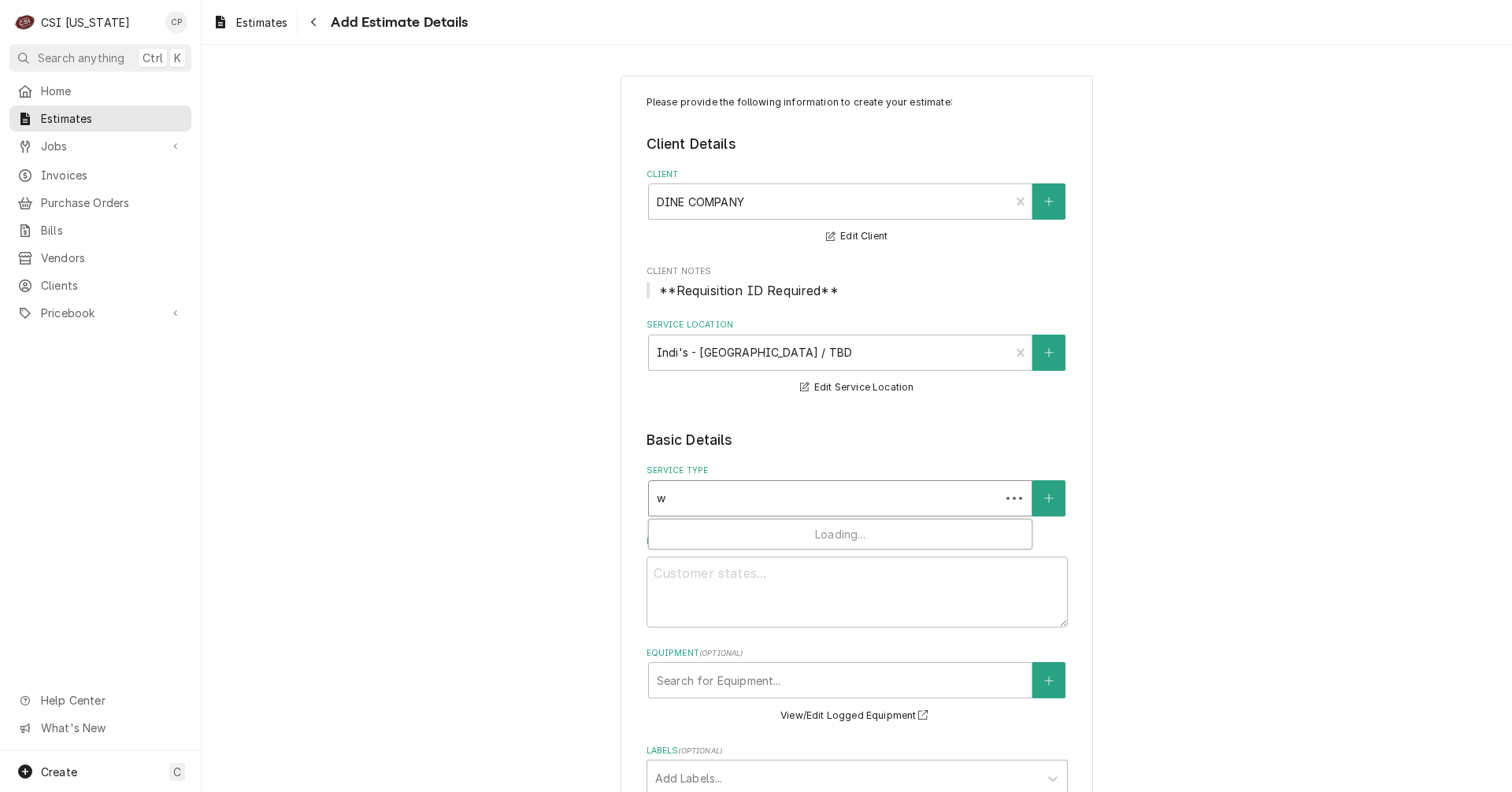
type textarea "x"
type input "wa"
type textarea "x"
type input "wal"
type textarea "x"
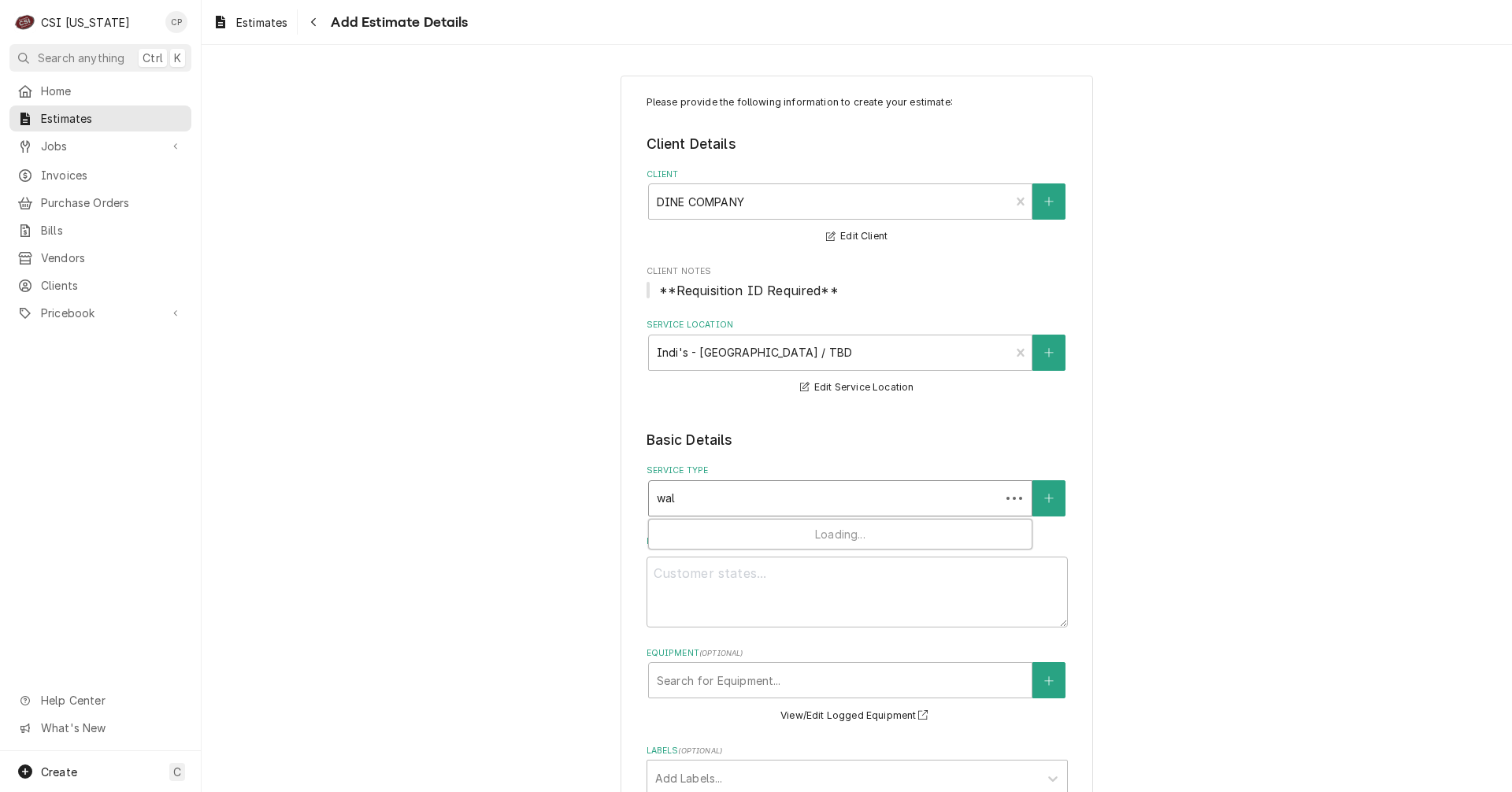
type input "walk"
drag, startPoint x: 706, startPoint y: 499, endPoint x: 583, endPoint y: 496, distance: 123.0
click at [586, 497] on div "Please provide the following information to create your estimate: Client Detail…" at bounding box center [857, 785] width 1310 height 1449
type textarea "x"
type input "p"
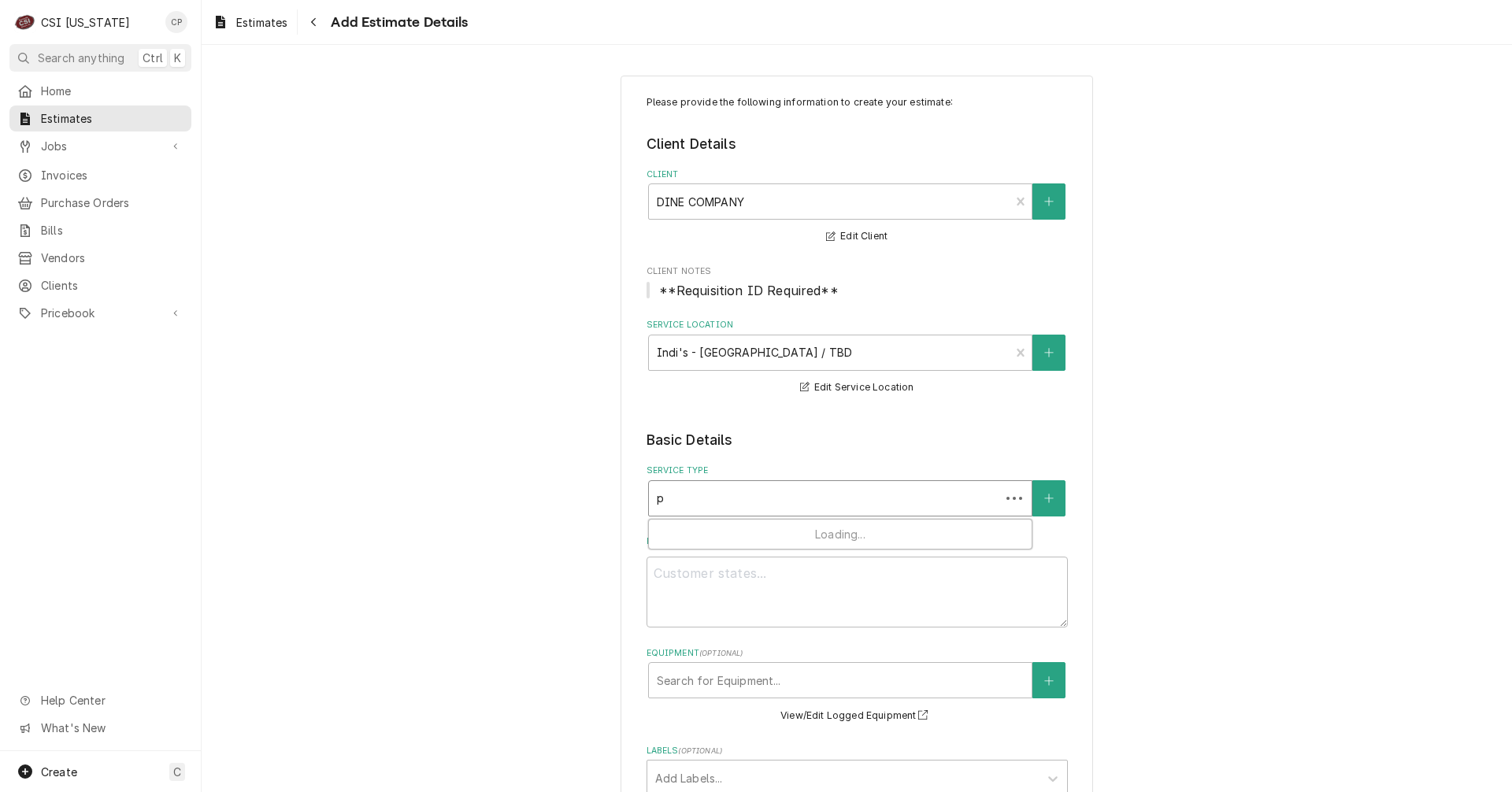
type textarea "x"
type input "pi"
type textarea "x"
type input "pip"
type textarea "x"
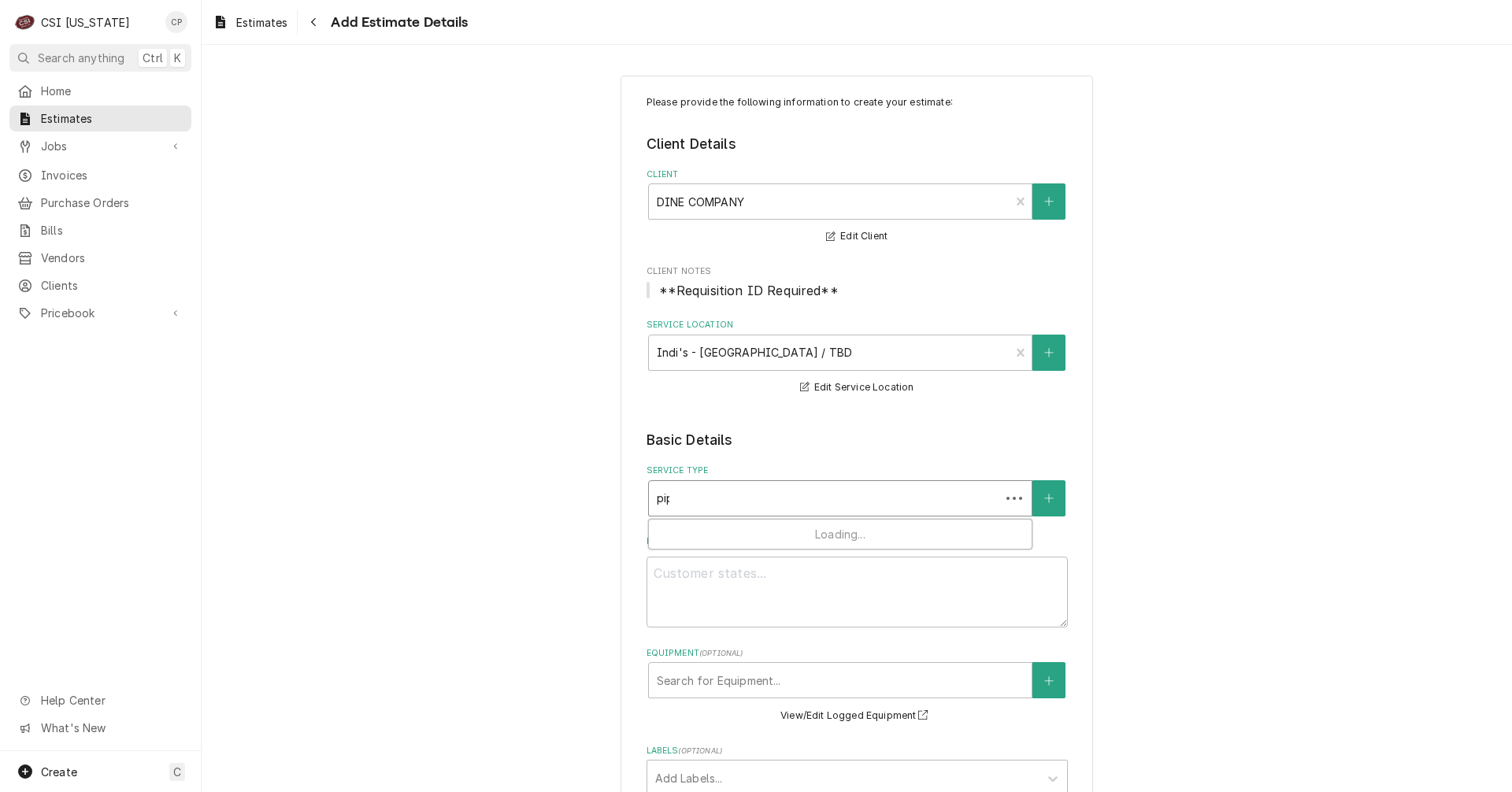
type input "pipe"
type textarea "x"
type input "pipe"
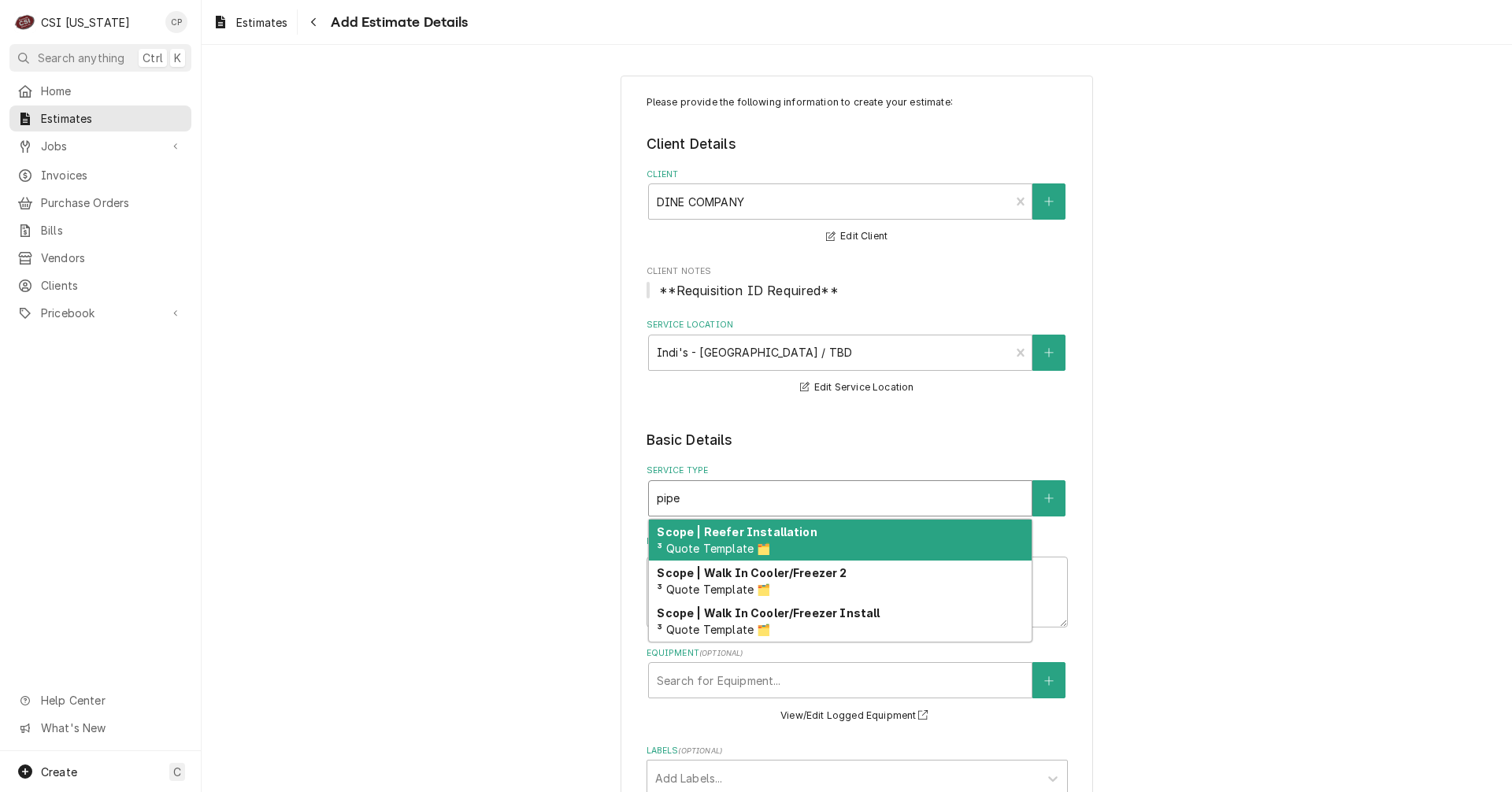
type textarea "x"
type input "pipe"
type textarea "x"
type input "pip"
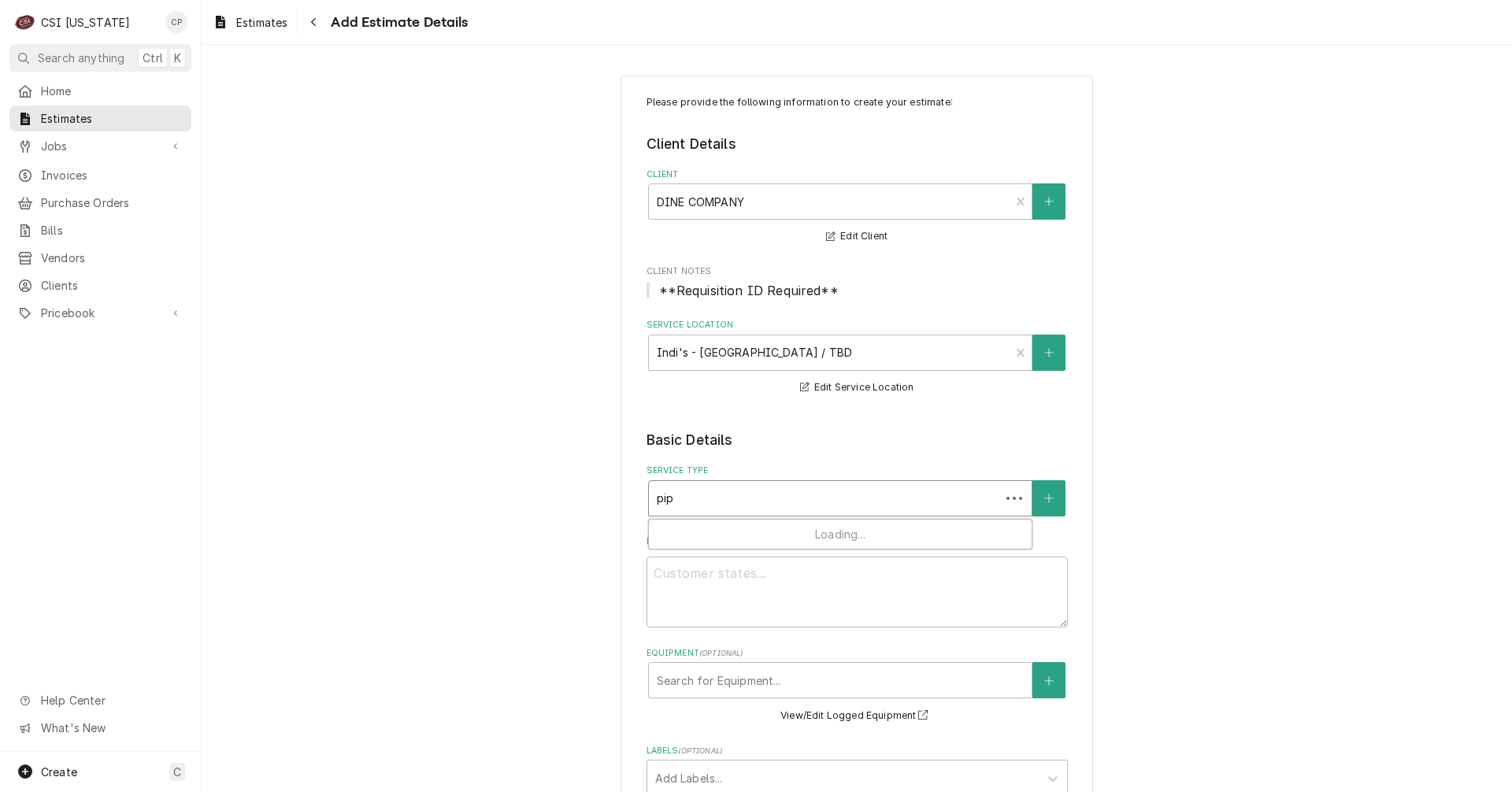
type textarea "x"
type input "pi"
type textarea "x"
type input "p"
type textarea "x"
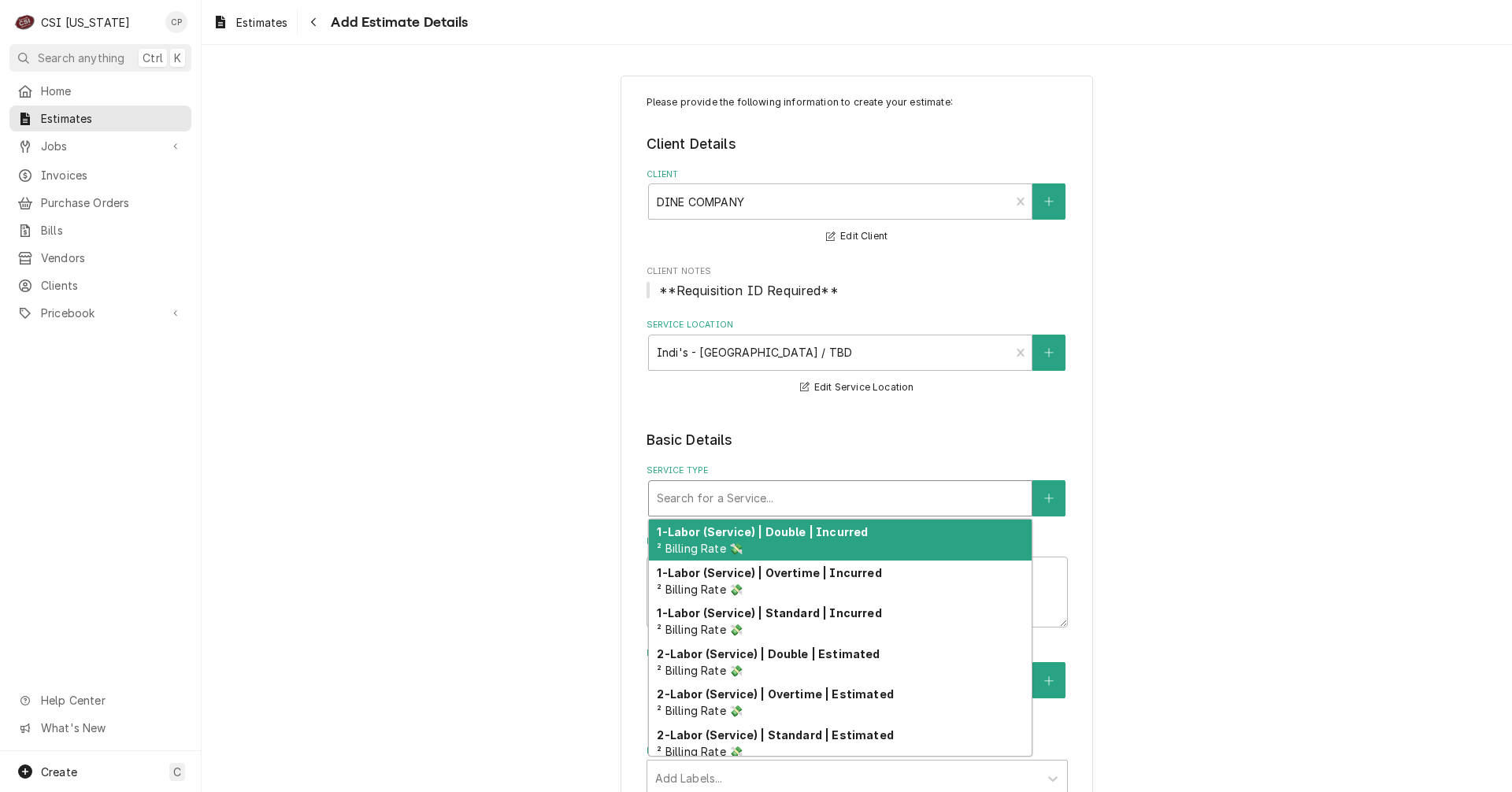
type textarea "x"
type input "r"
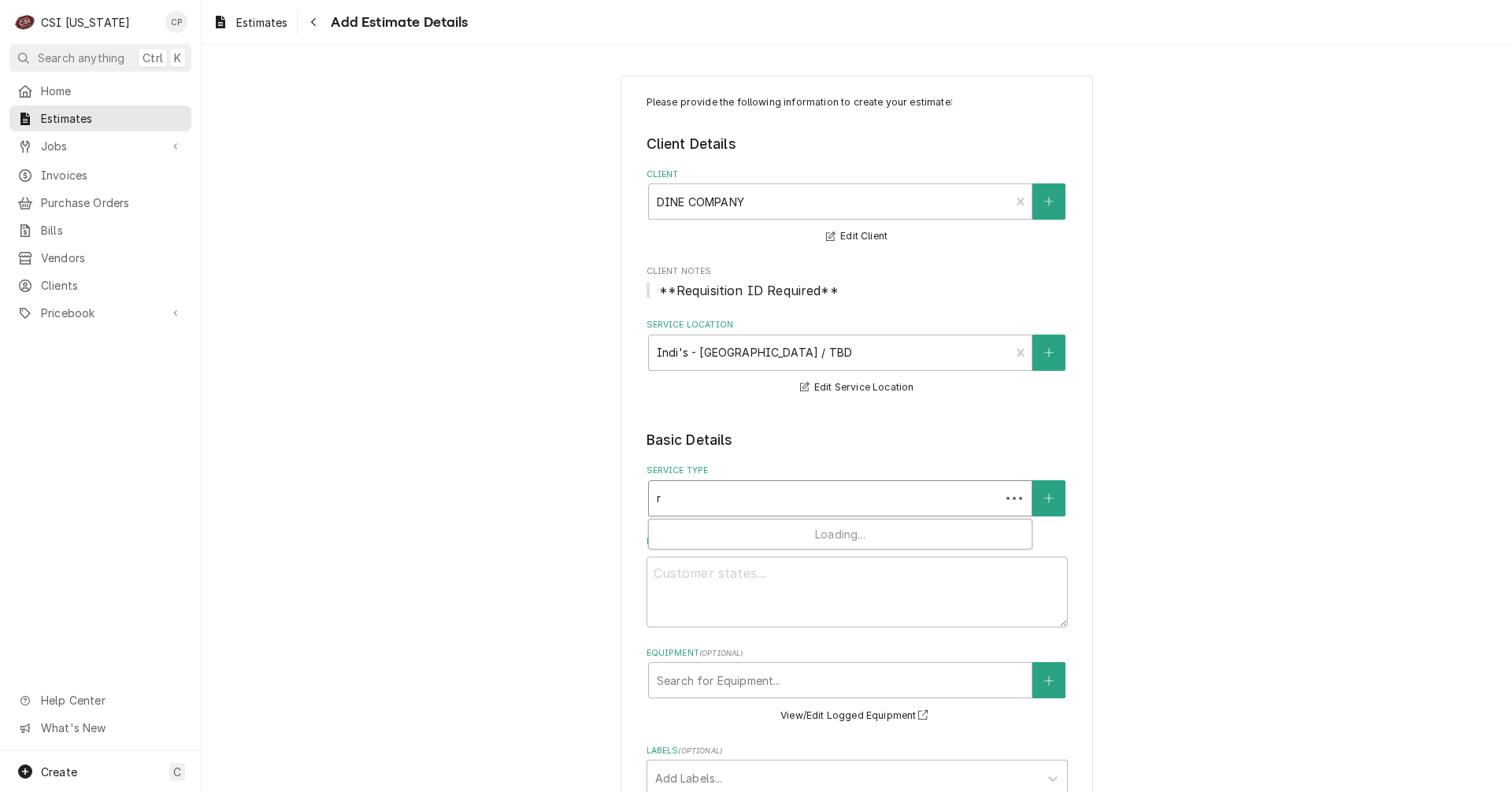
type textarea "x"
type input "re"
type textarea "x"
type input "ref"
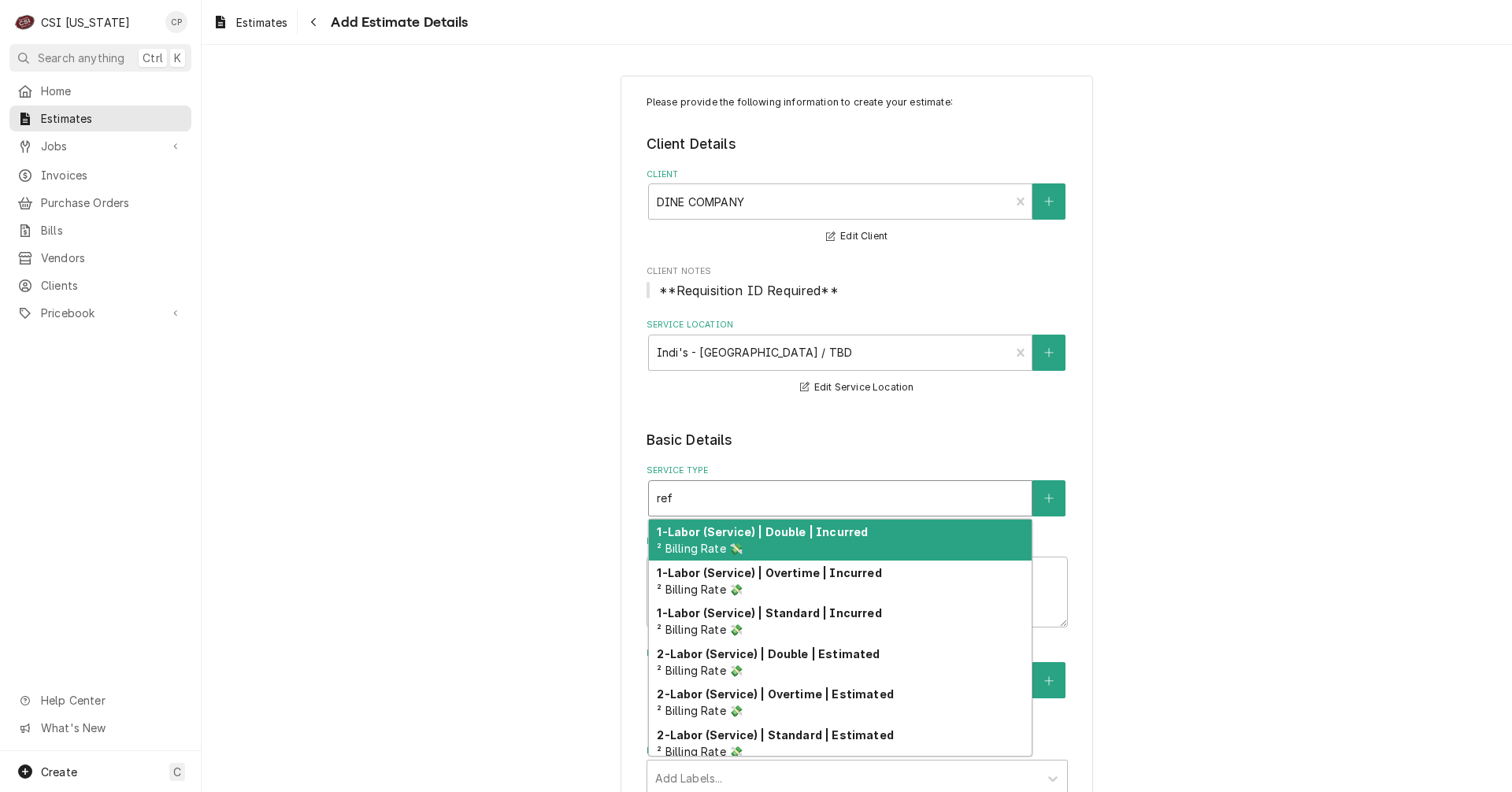
type textarea "x"
type input "refr"
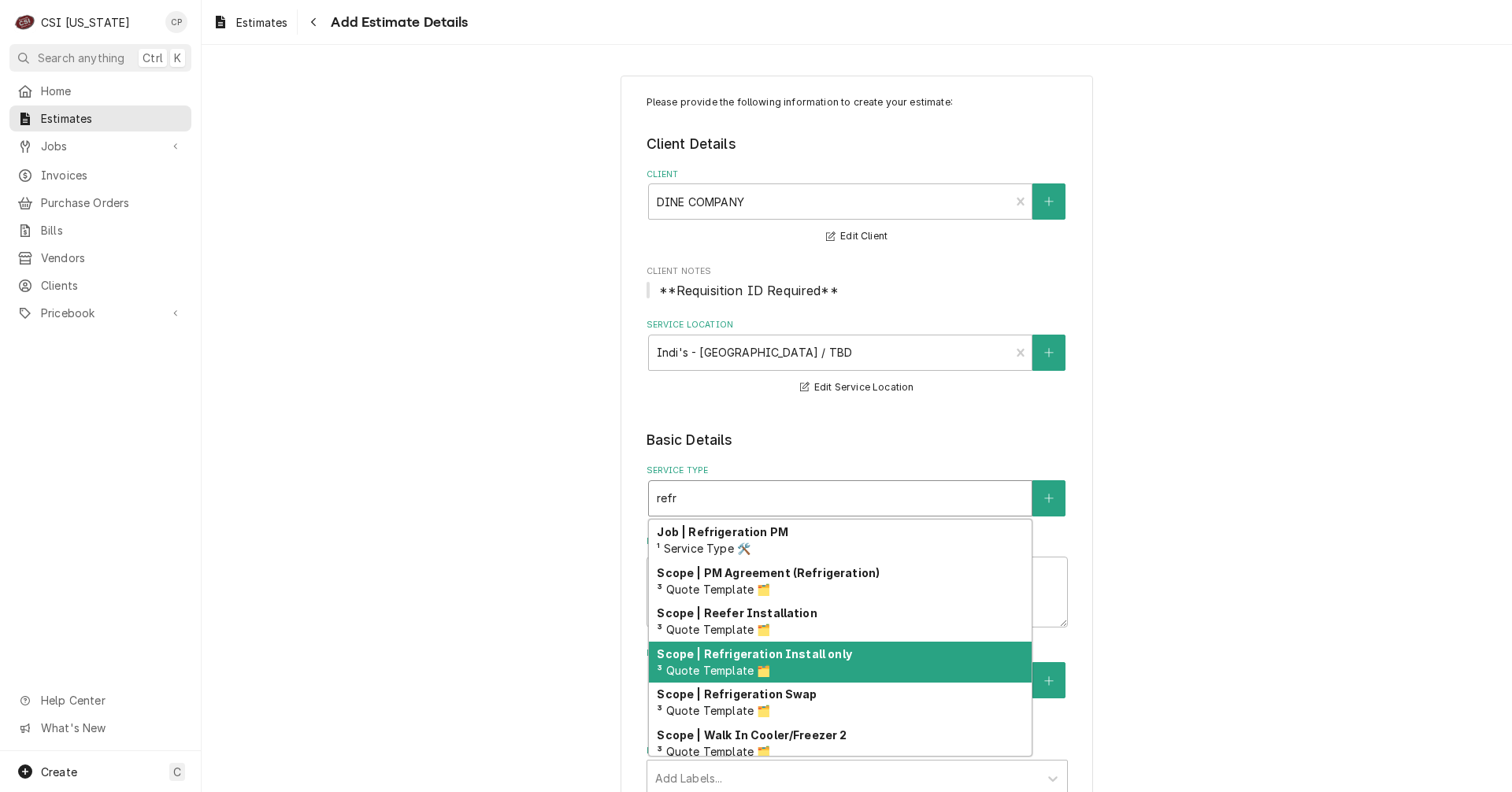
click at [800, 661] on div "Scope | Refrigeration Install only ³ Quote Template 🗂️" at bounding box center [840, 662] width 383 height 41
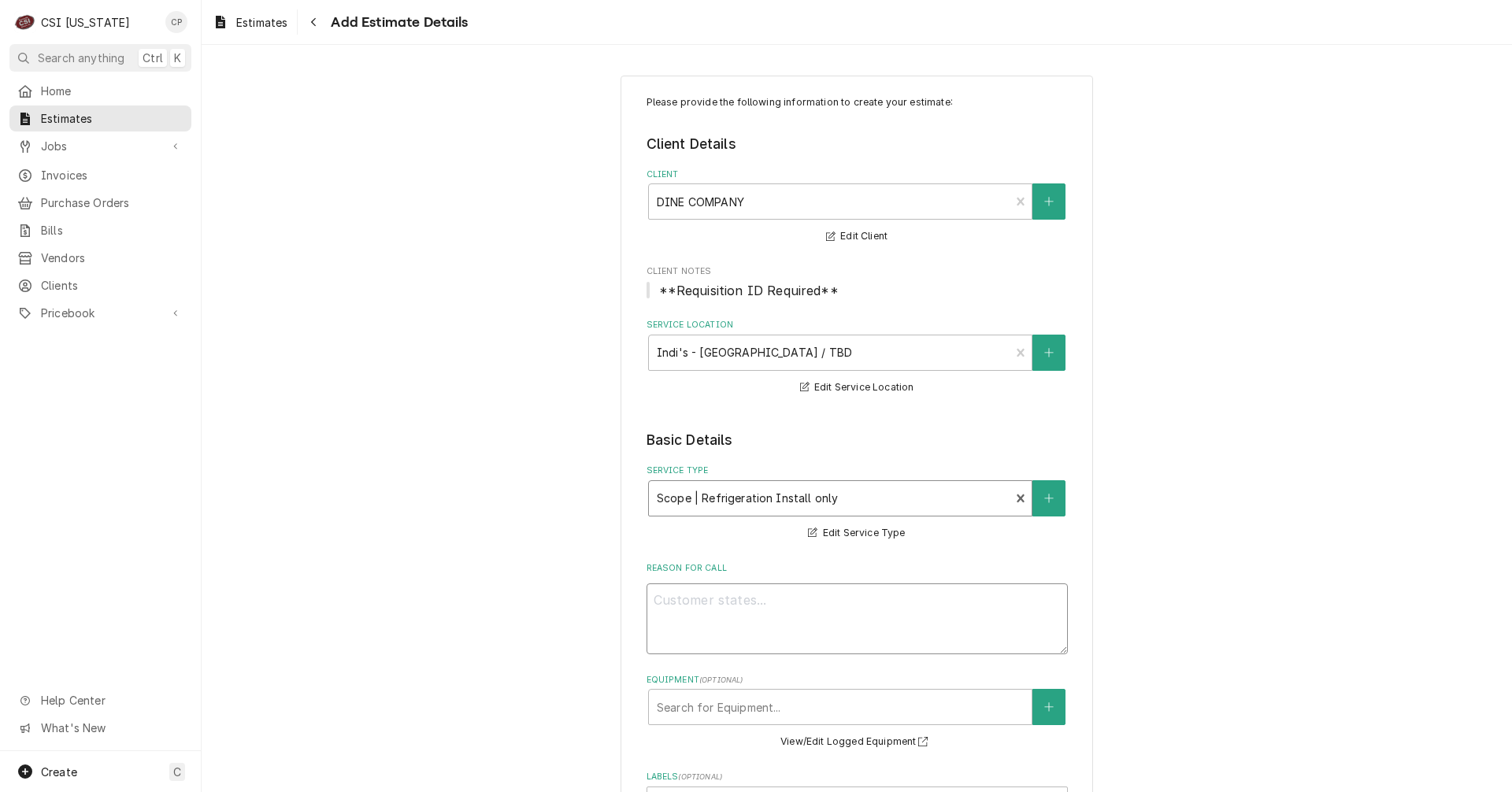
click at [746, 606] on textarea "Reason For Call" at bounding box center [857, 618] width 422 height 71
type textarea "x"
type textarea "T"
type textarea "x"
type textarea "To"
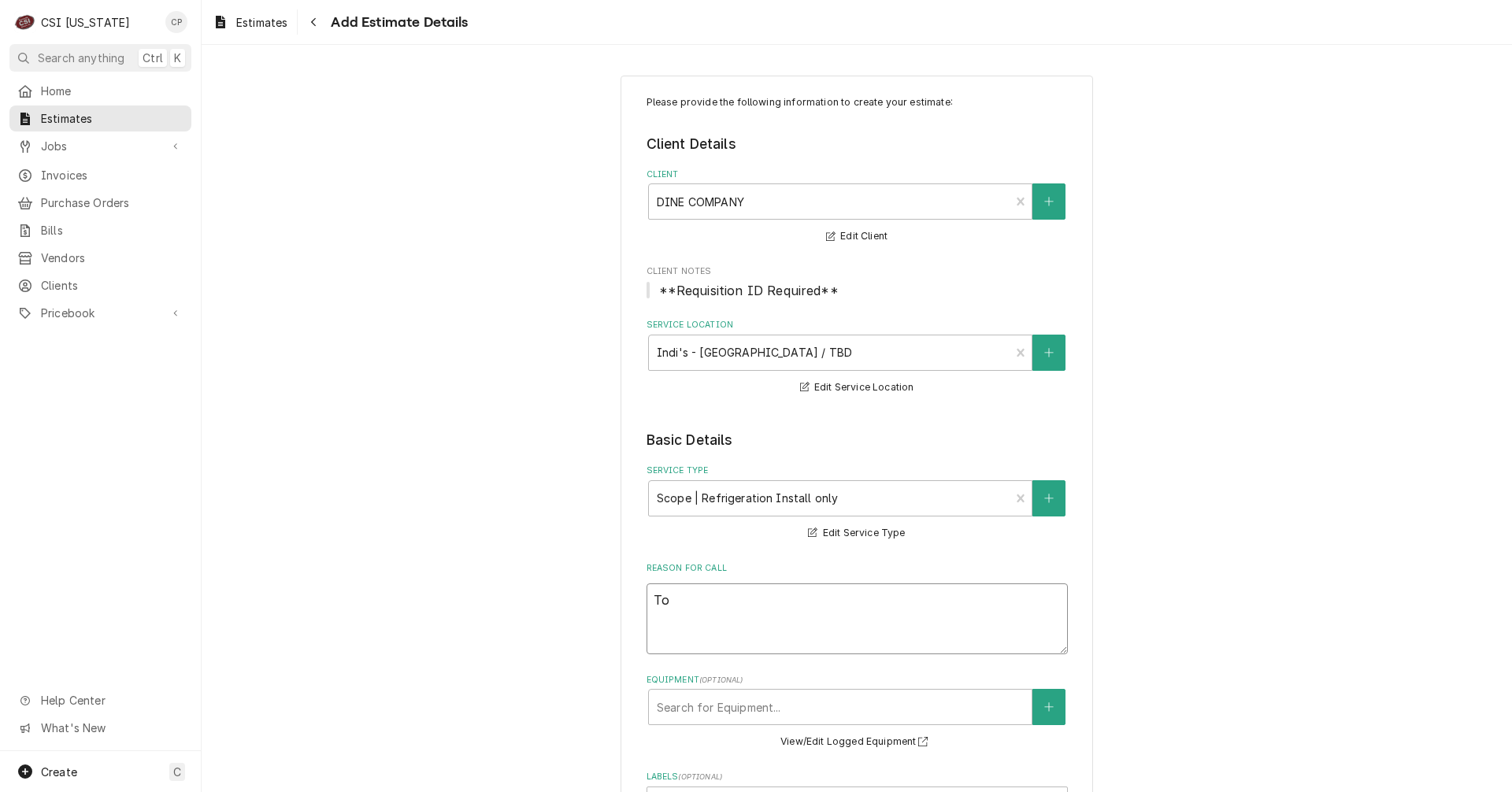
type textarea "x"
type textarea "To"
type textarea "x"
type textarea "To p"
type textarea "x"
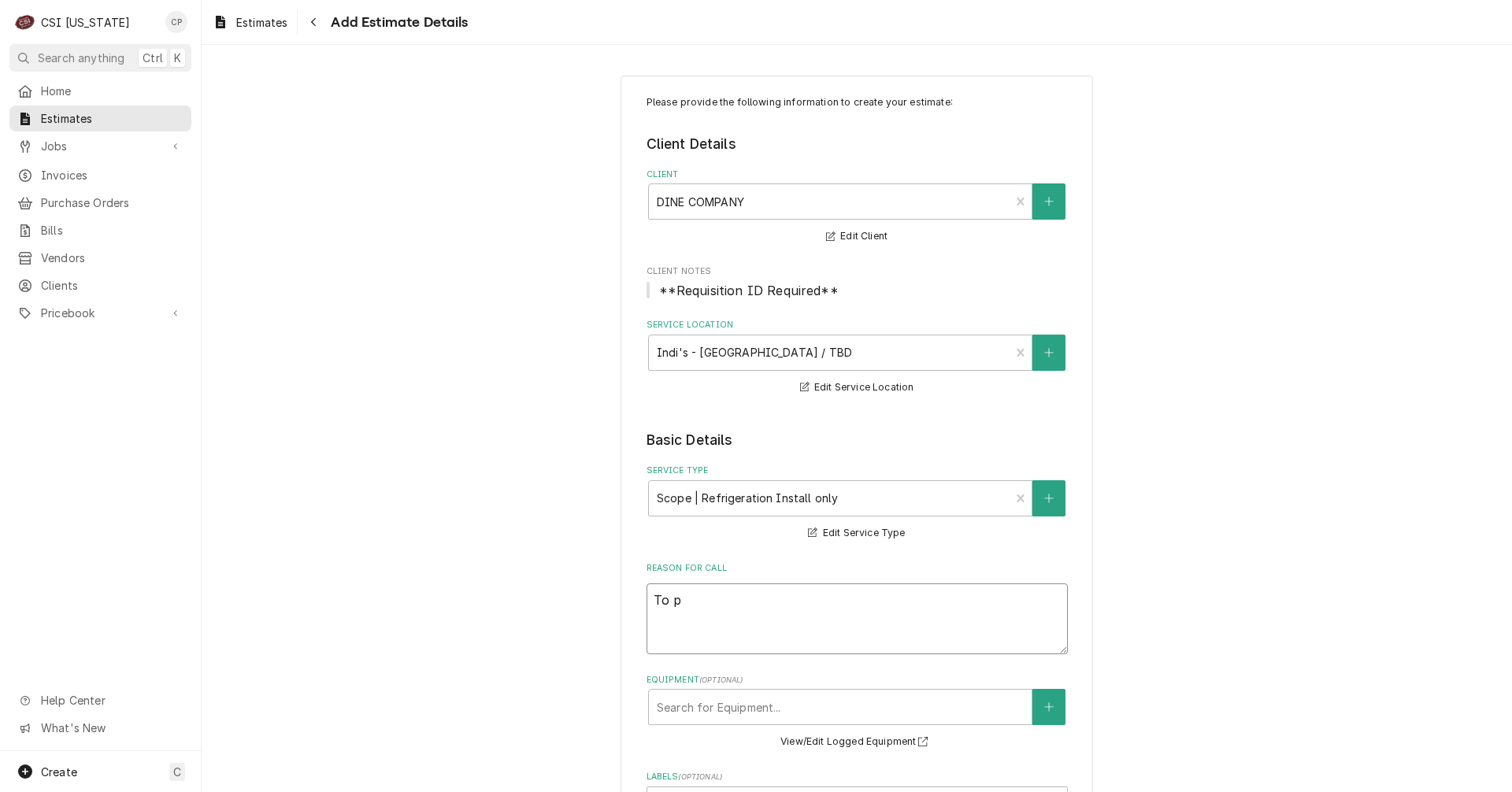
type textarea "To pi"
type textarea "x"
type textarea "To p"
type textarea "x"
type textarea "To"
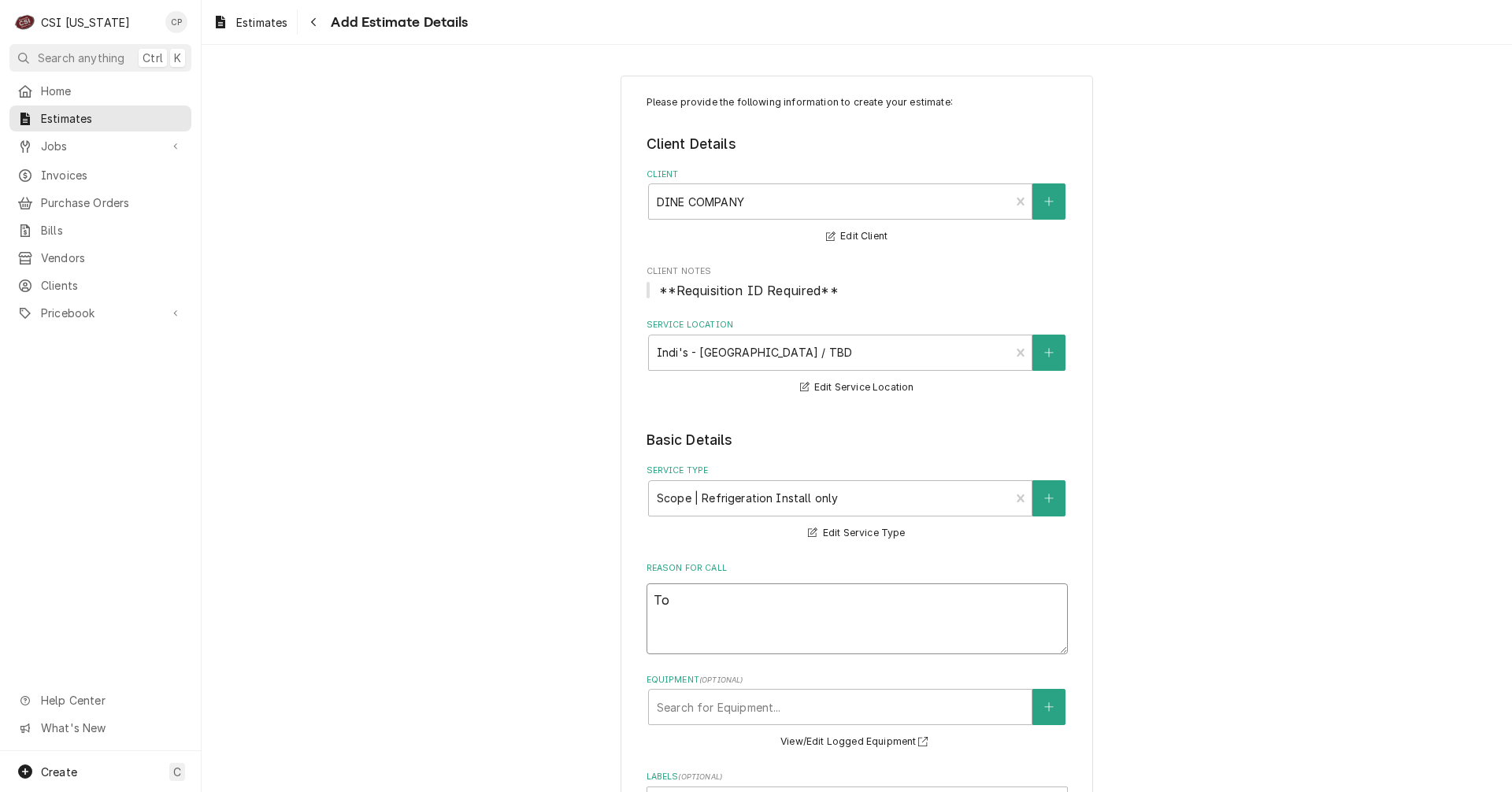
type textarea "x"
type textarea "To r"
type textarea "x"
type textarea "To ru"
type textarea "x"
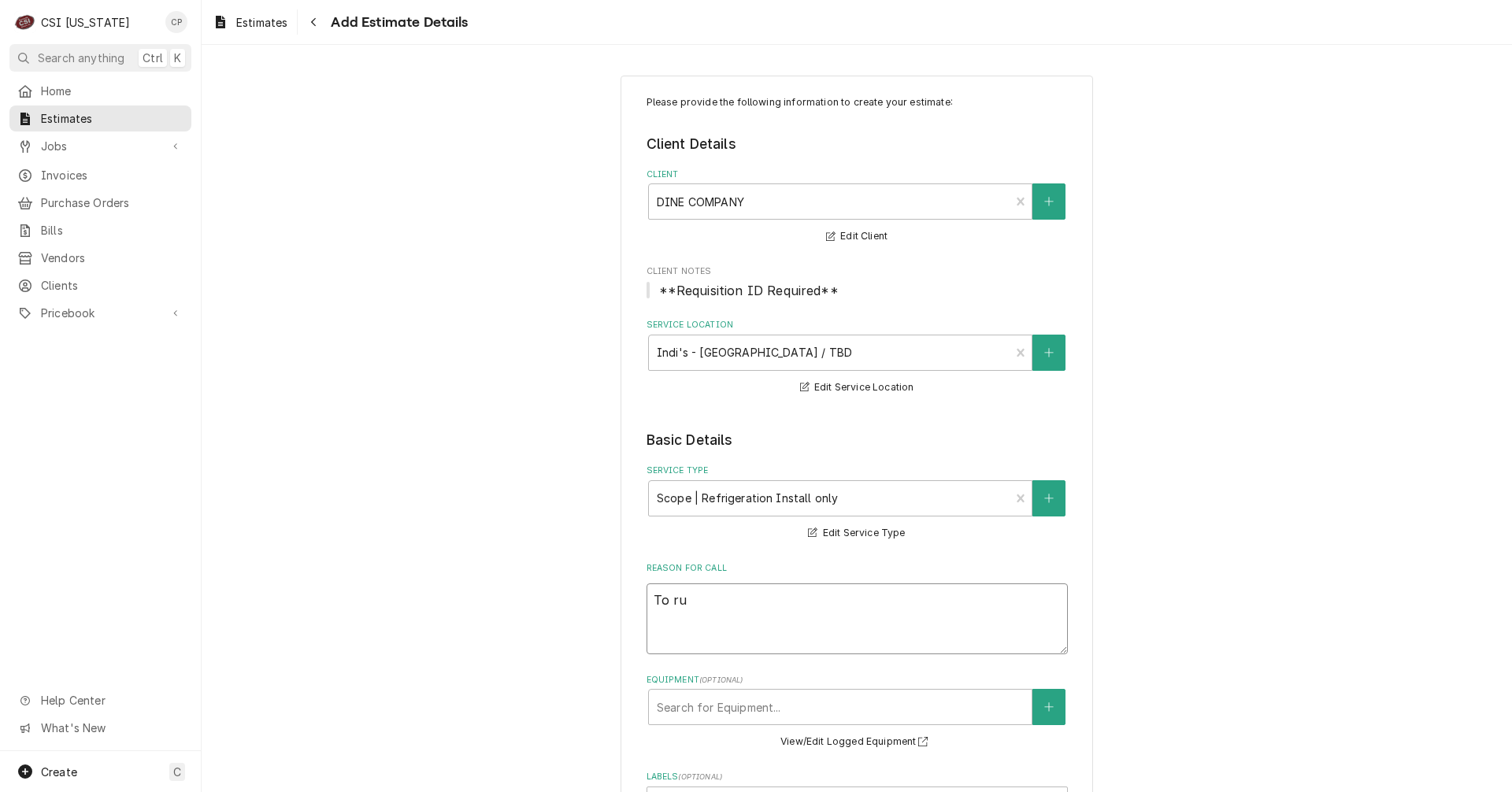
type textarea "To run"
type textarea "x"
type textarea "To run"
type textarea "x"
type textarea "To run t"
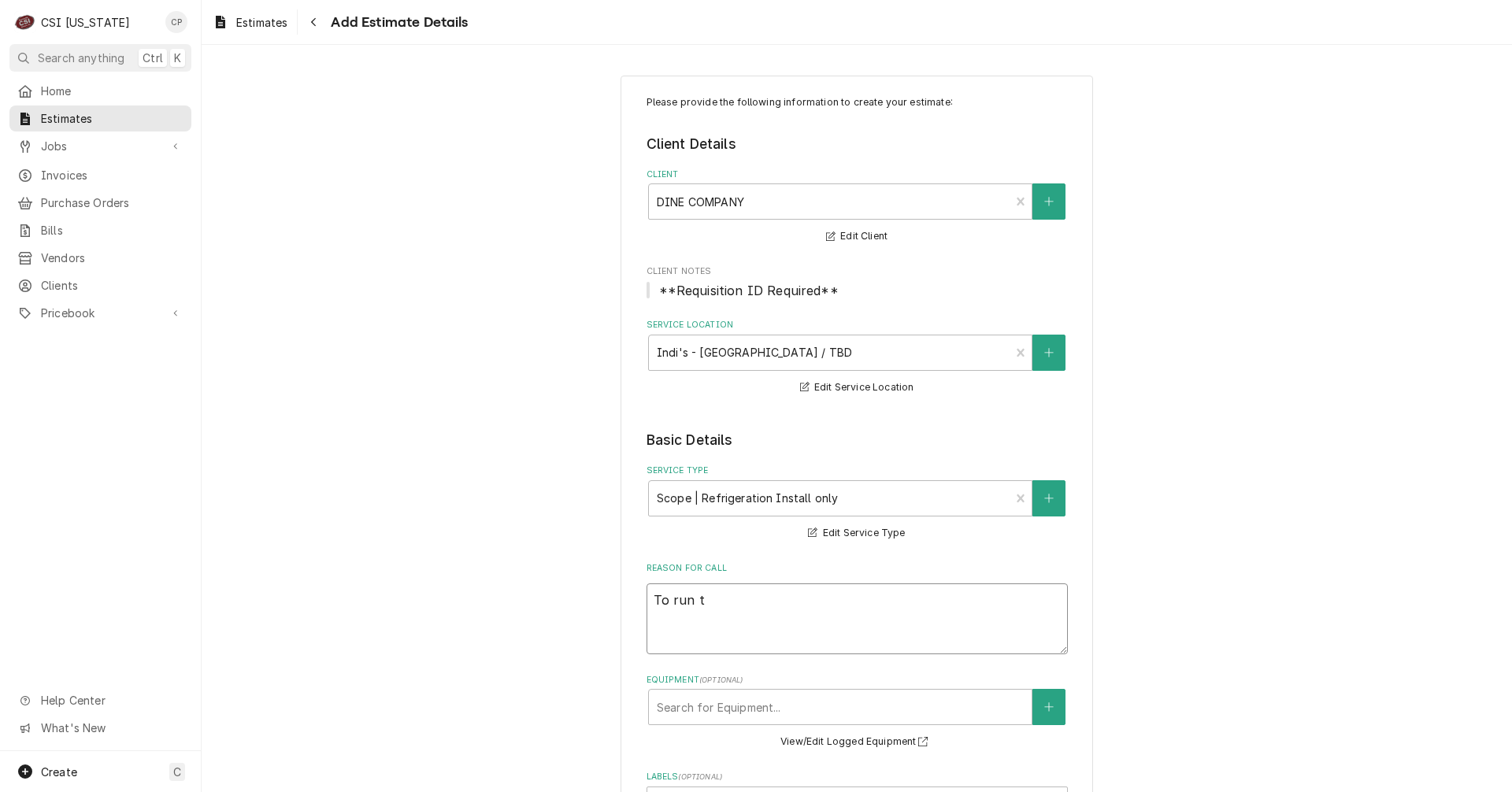
type textarea "x"
type textarea "To run to"
type textarea "x"
type textarea "To run to"
type textarea "x"
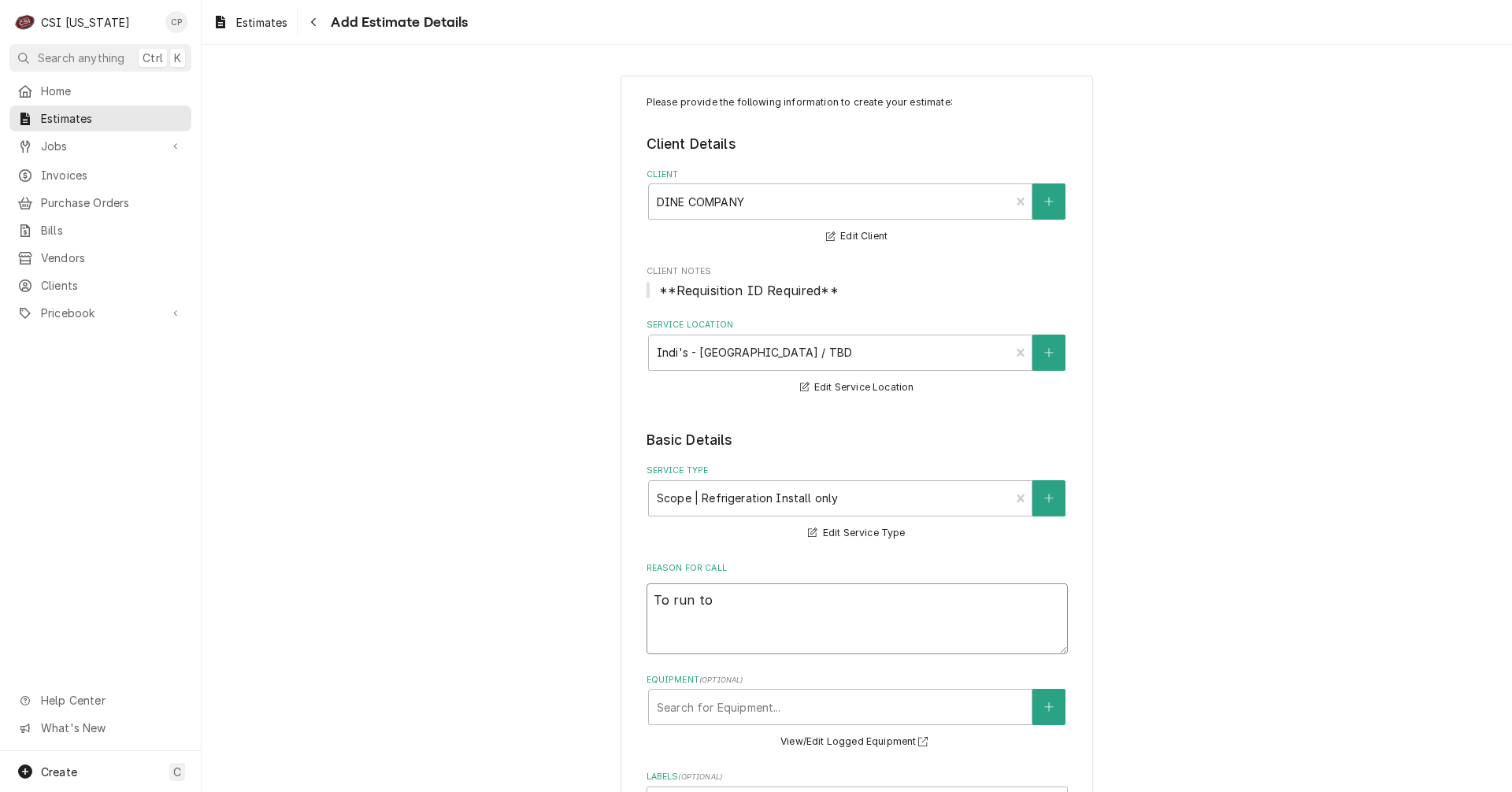
type textarea "To run to p"
type textarea "x"
type textarea "To run to po"
type textarea "x"
type textarea "To run to p"
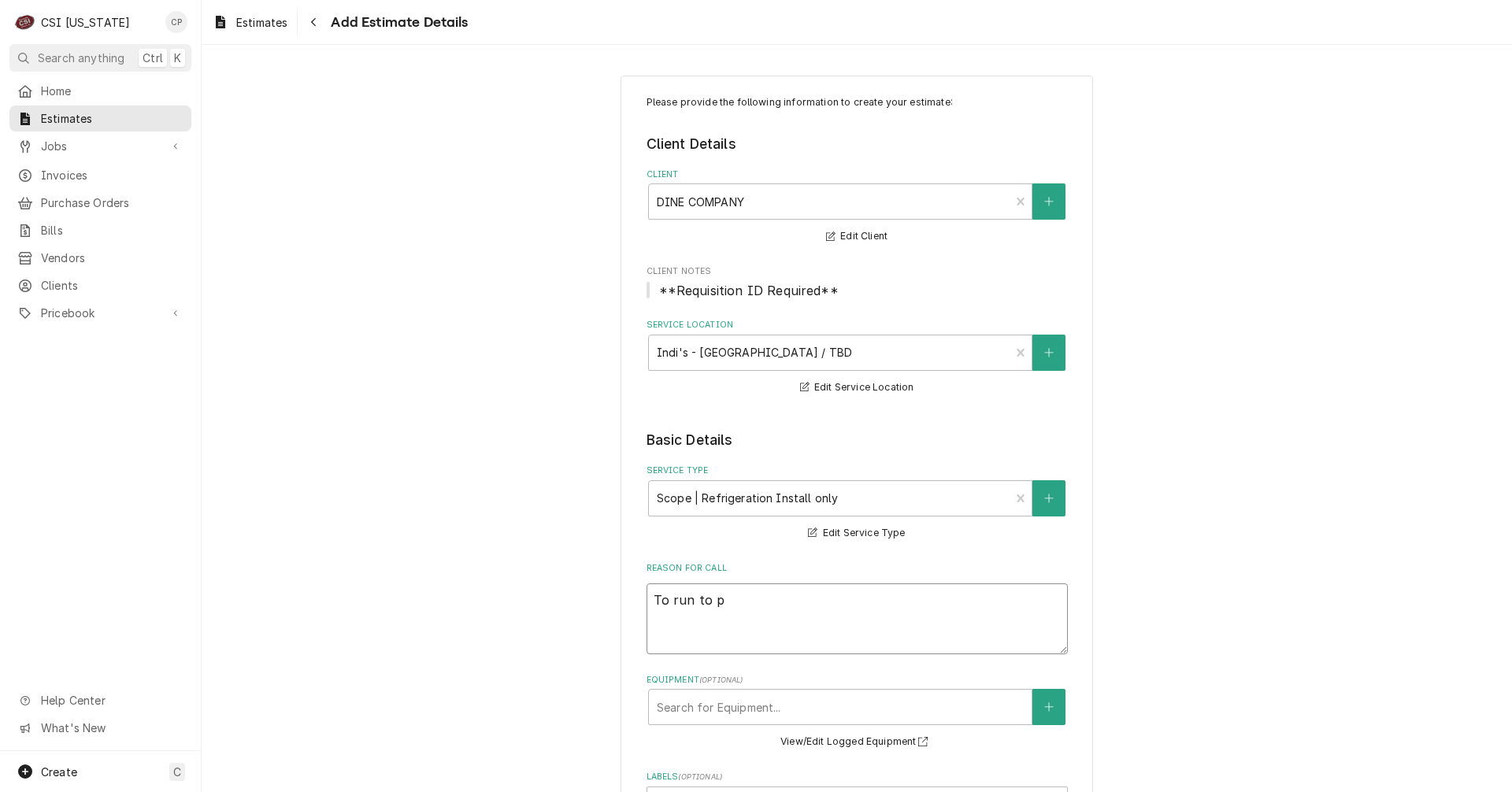
type textarea "x"
type textarea "To run to"
type textarea "x"
type textarea "To run to"
type textarea "x"
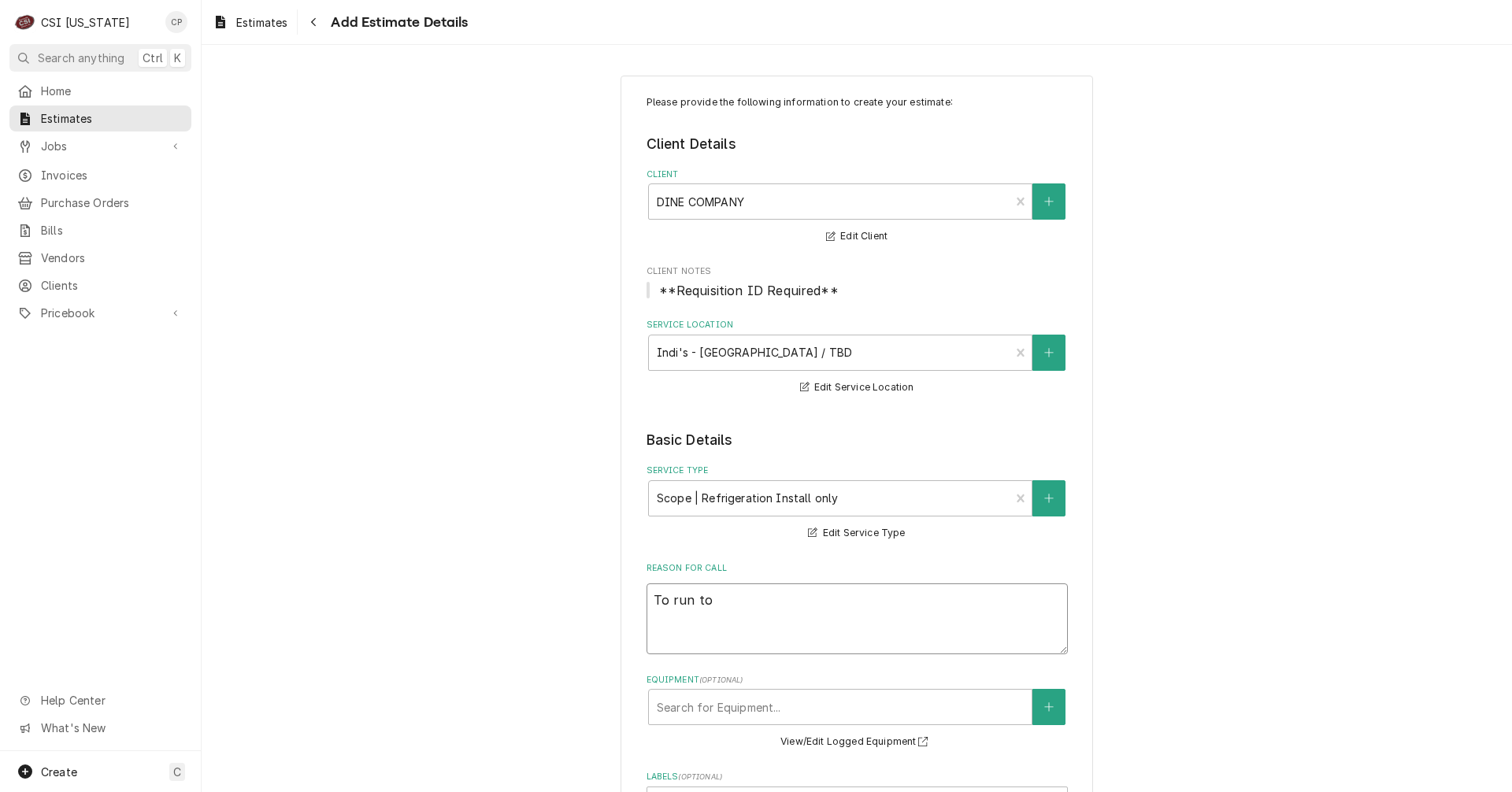
type textarea "To run t"
type textarea "x"
type textarea "To run"
type textarea "x"
type textarea "To run r"
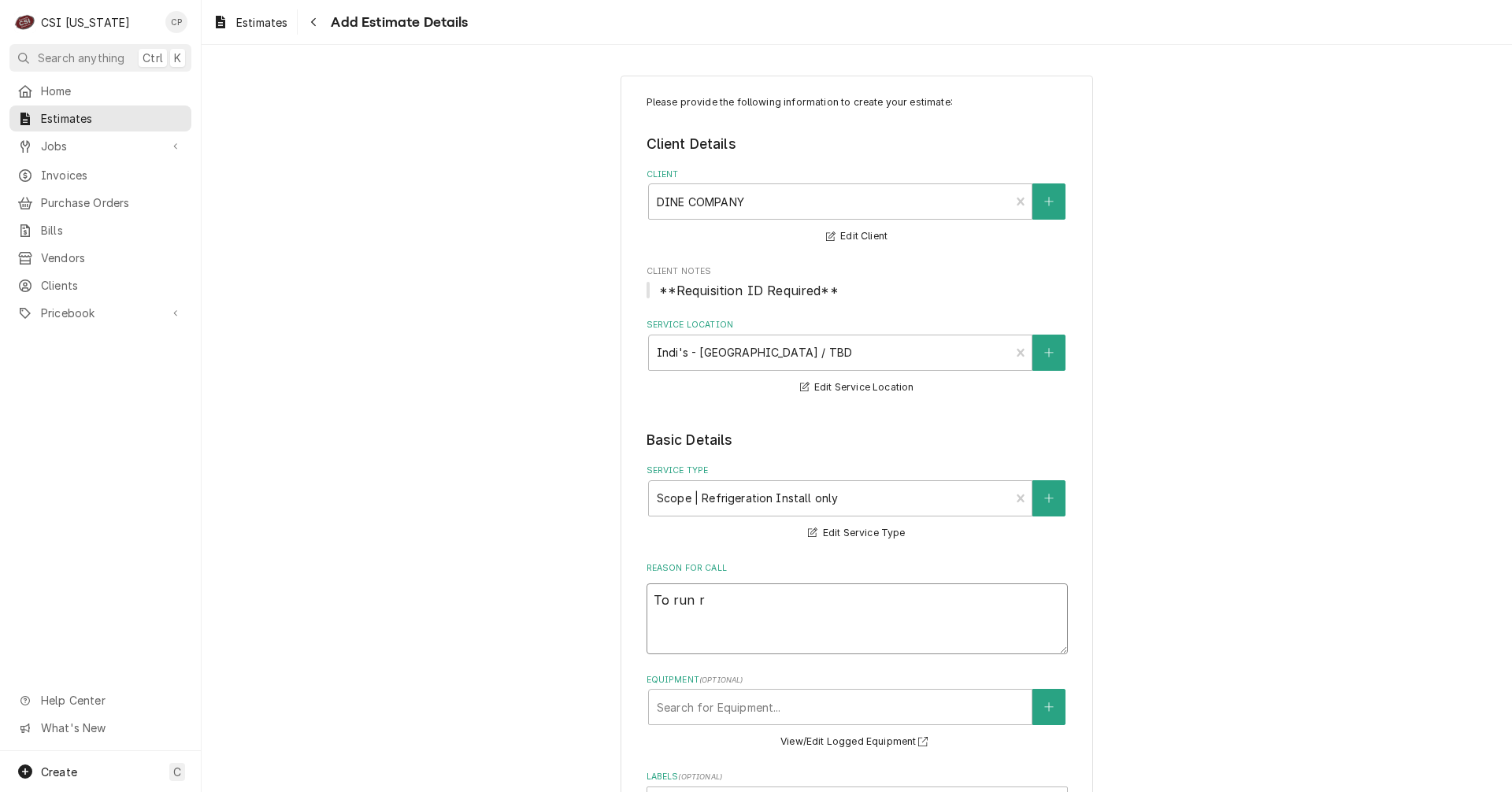
type textarea "x"
type textarea "To run re"
type textarea "x"
type textarea "To run ref"
type textarea "x"
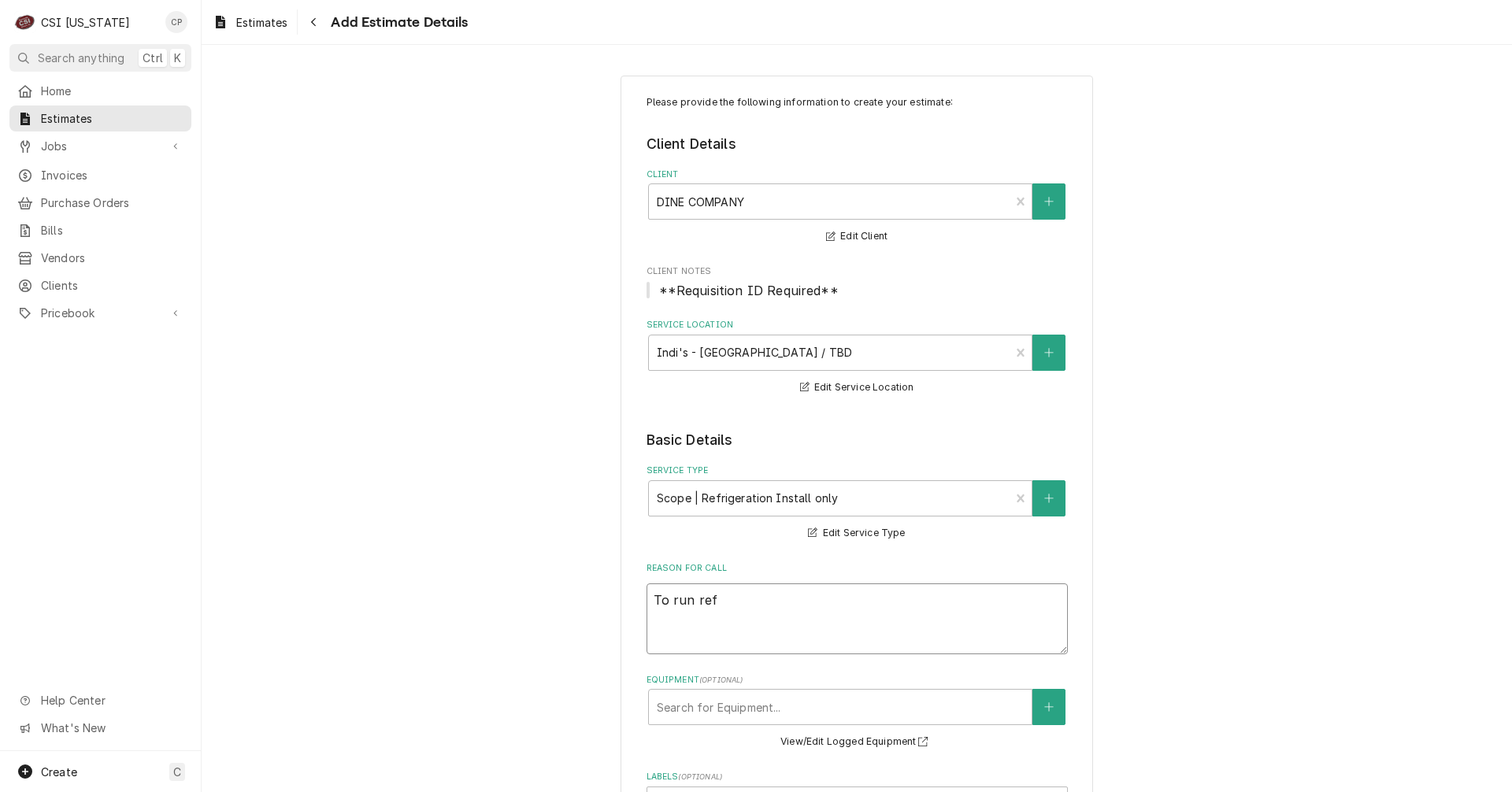
type textarea "To run refr"
type textarea "x"
type textarea "To run refri"
type textarea "x"
type textarea "To run refrig"
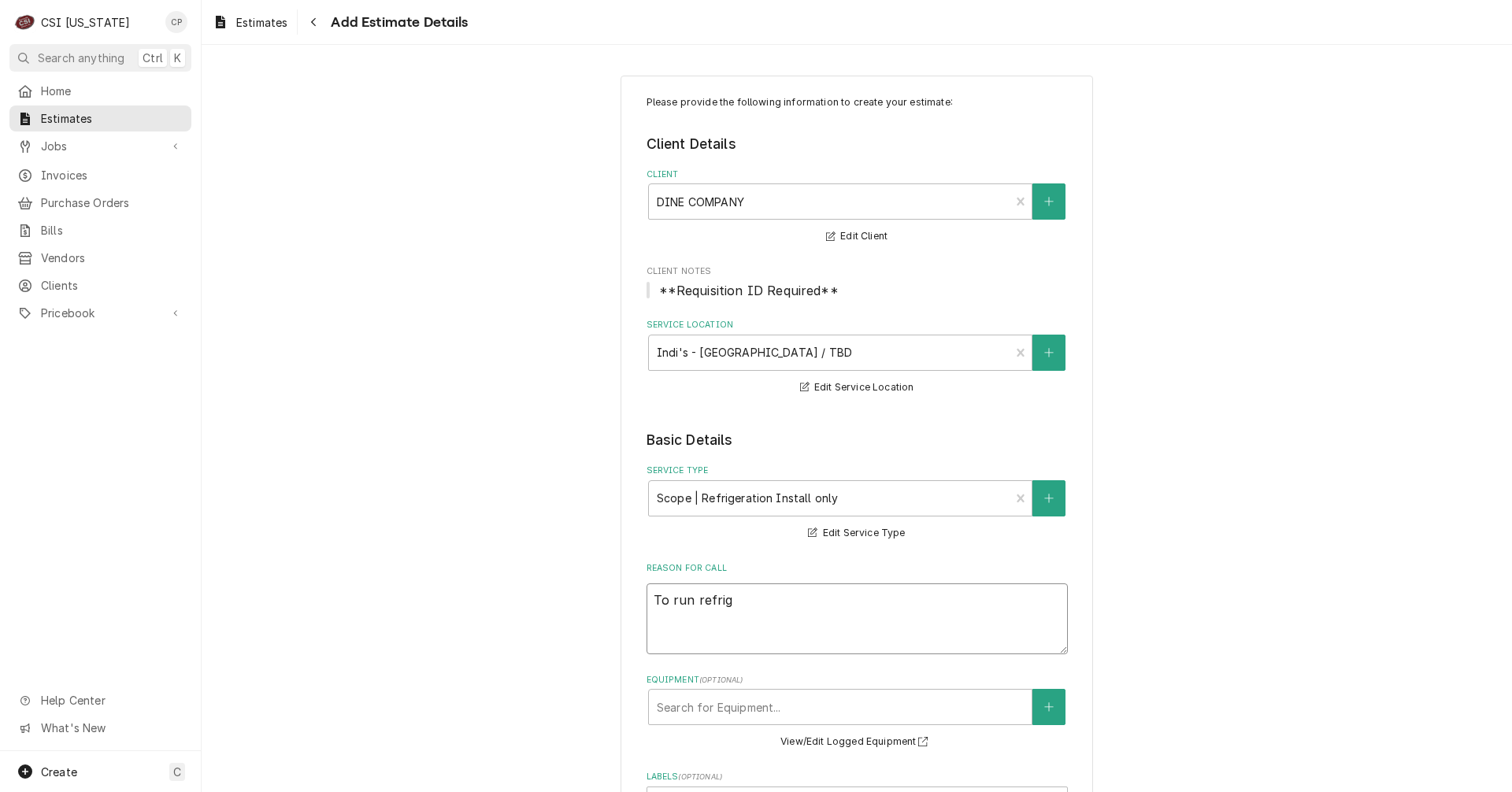
type textarea "x"
type textarea "To run refrige"
type textarea "x"
type textarea "To run refriger"
type textarea "x"
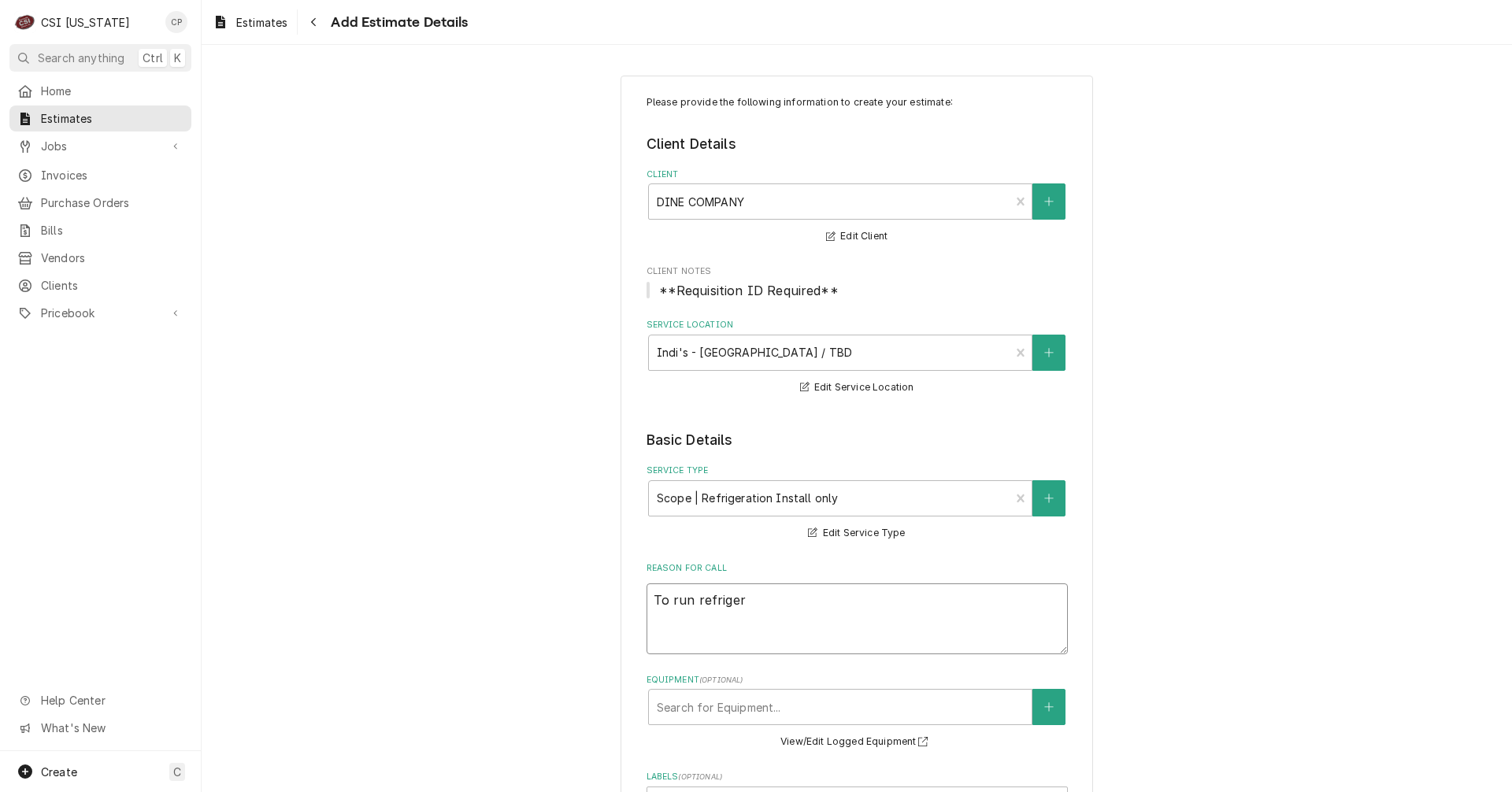
type textarea "To run refrigera"
type textarea "x"
type textarea "To run refrigerat"
type textarea "x"
type textarea "To run refrigerati"
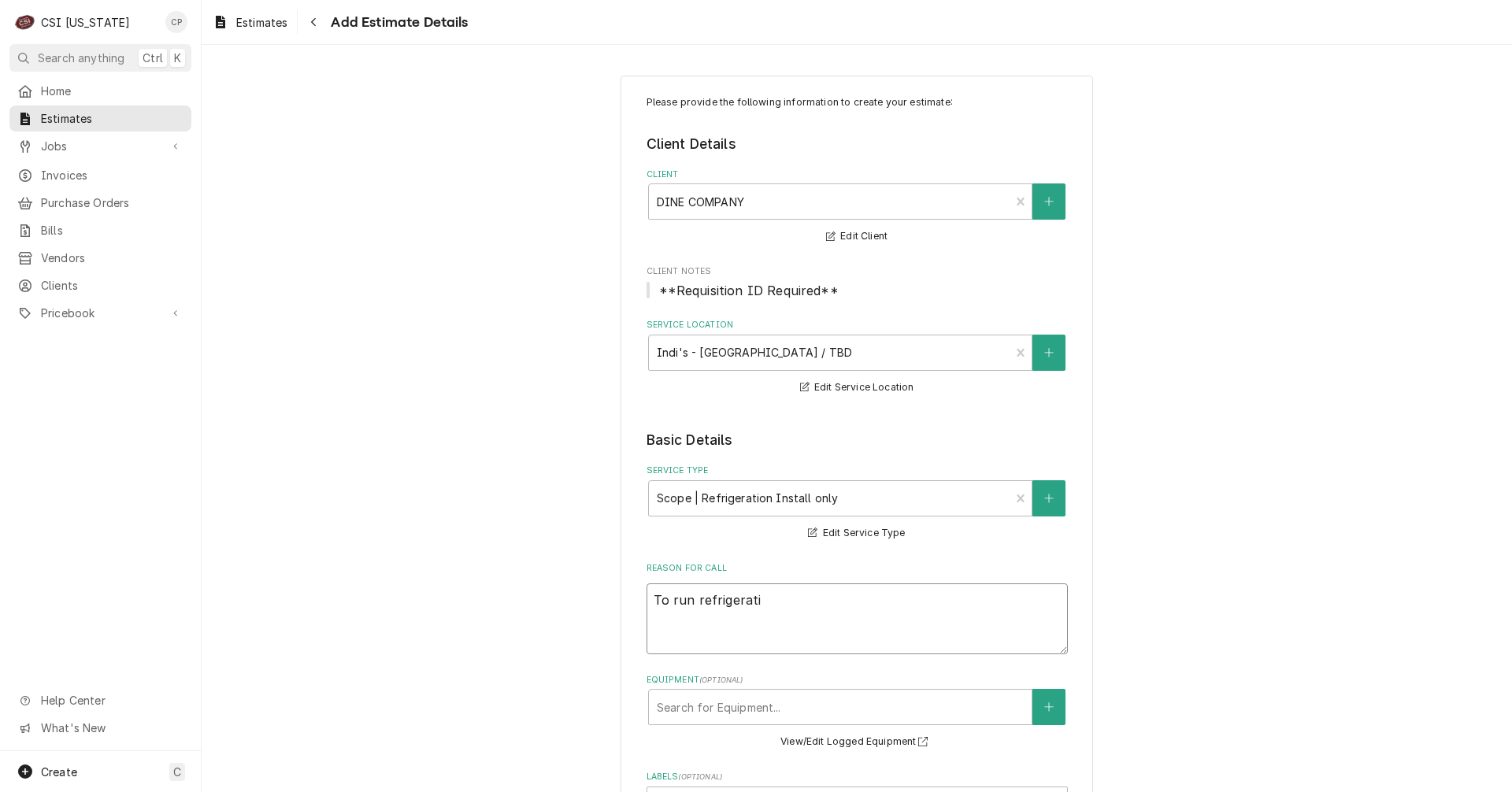
type textarea "x"
type textarea "To run refrigeratio"
type textarea "x"
type textarea "To run refrigeration"
type textarea "x"
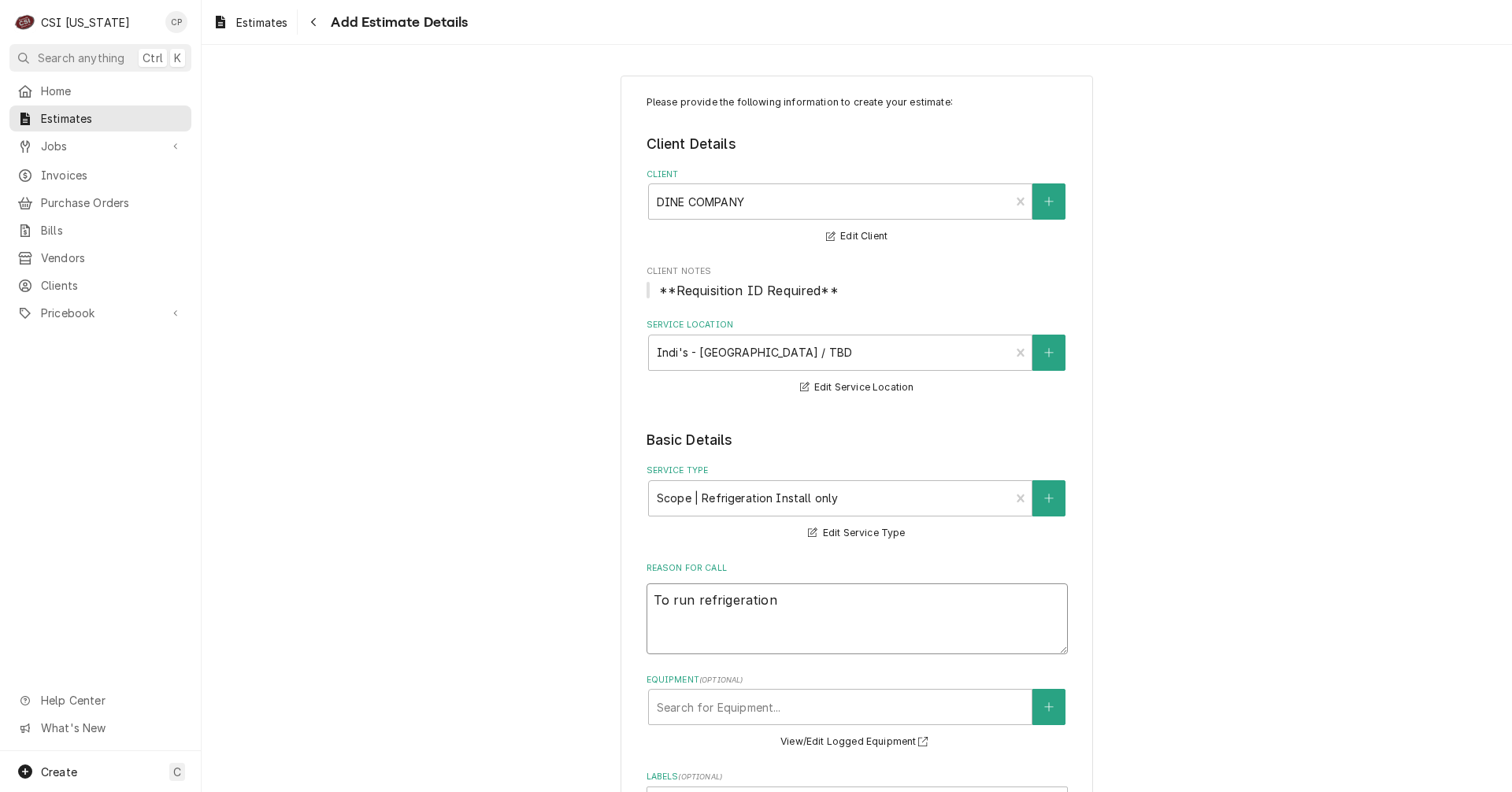
type textarea "To run refrigeration"
type textarea "x"
type textarea "To run refrigeration f"
type textarea "x"
type textarea "To run refrigeration fo"
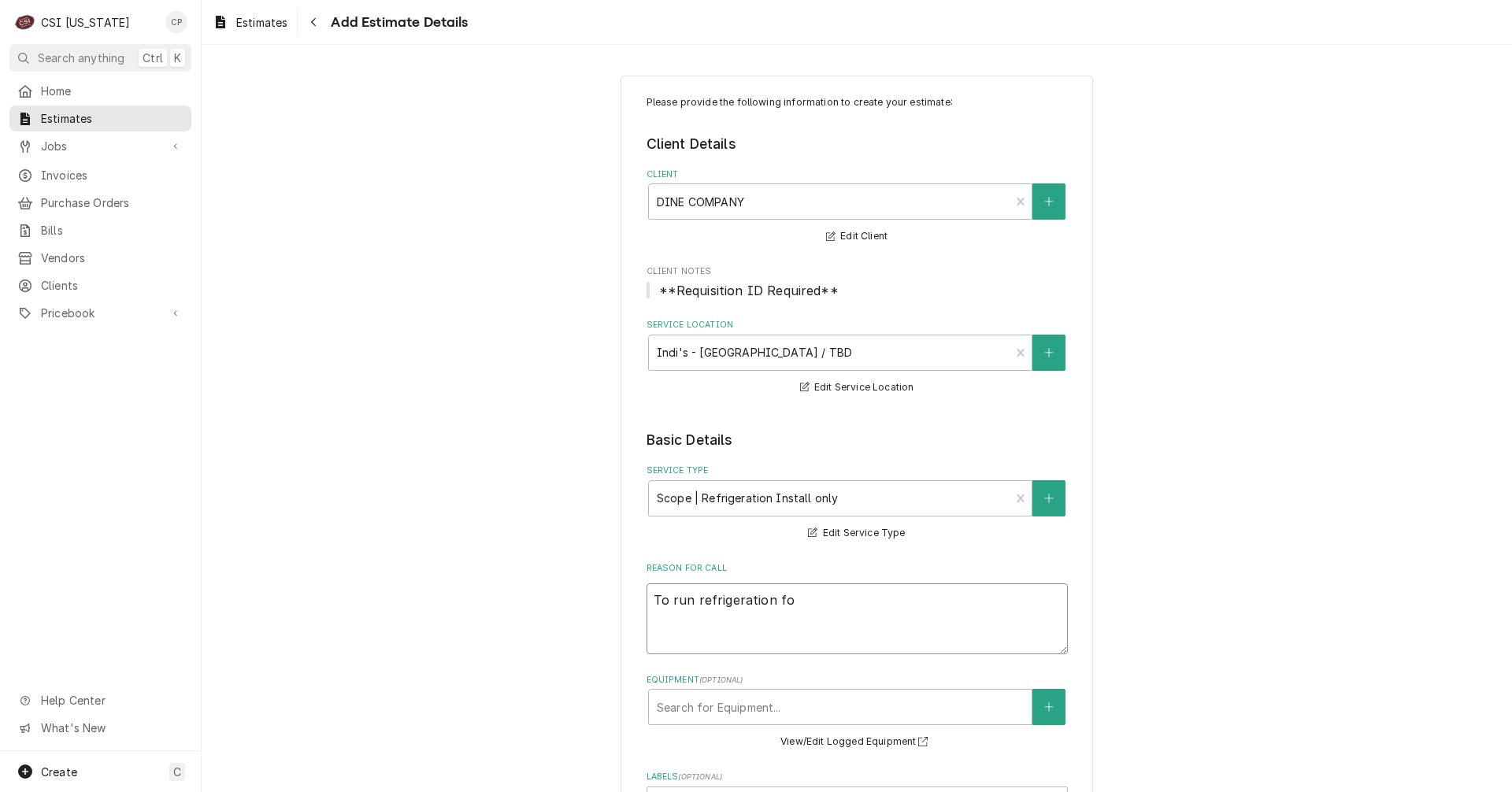
type textarea "x"
type textarea "To run refrigeration for"
type textarea "x"
type textarea "To run refrigeration for"
type textarea "x"
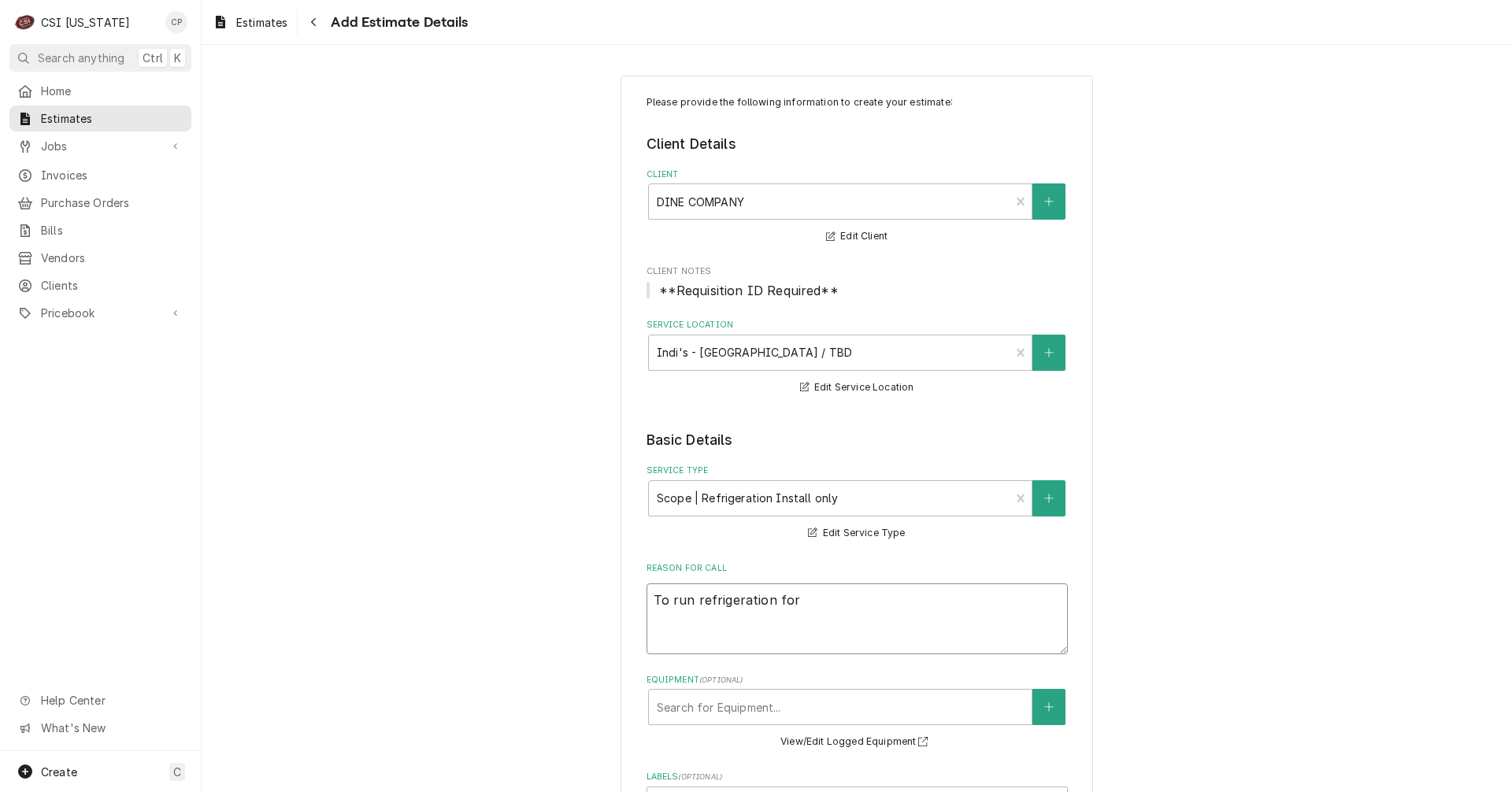
type textarea "To run refrigeration for a"
type textarea "x"
type textarea "To run refrigeration for a"
type textarea "x"
type textarea "To run refrigeration for a"
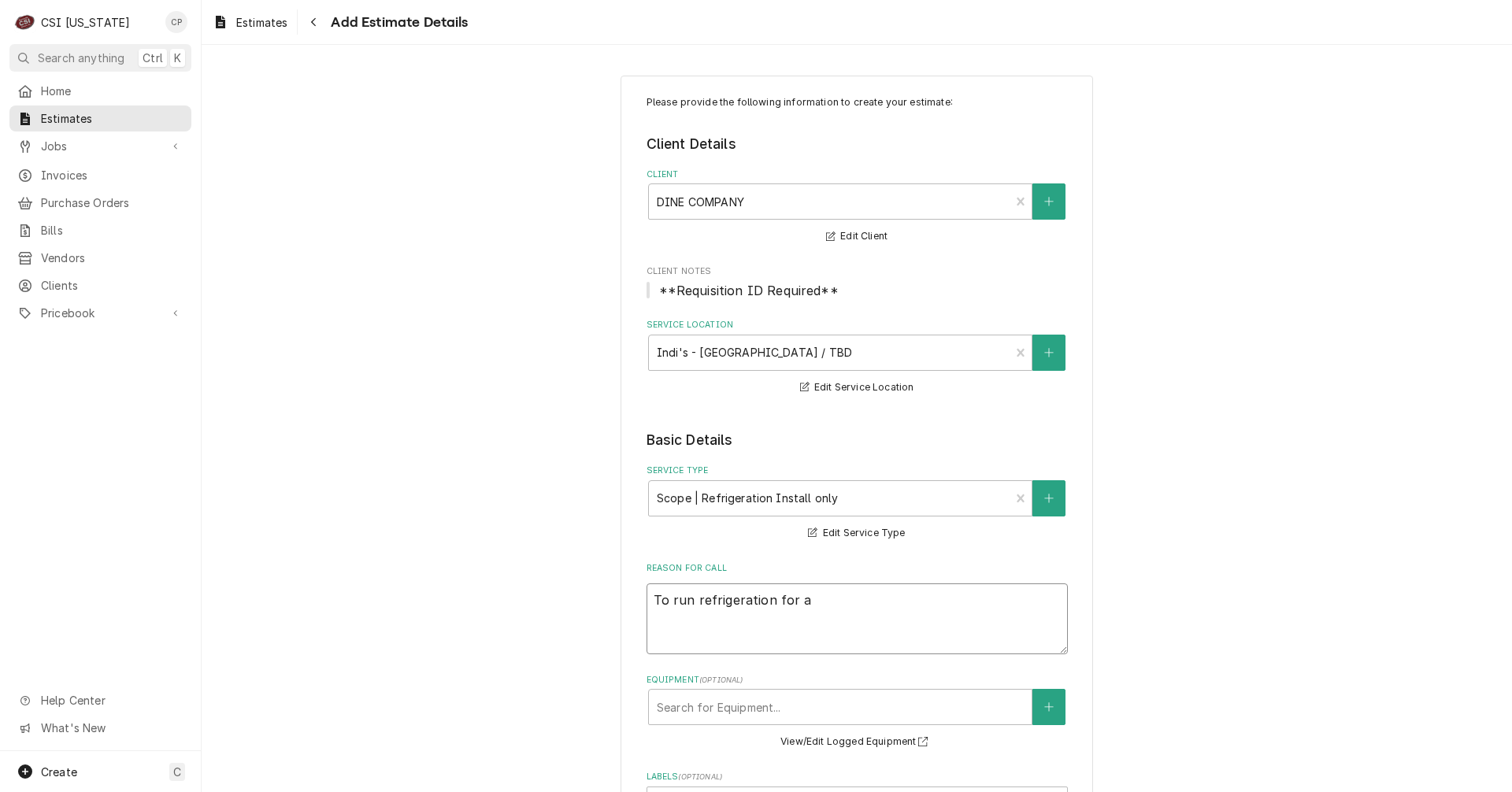
type textarea "x"
type textarea "To run refrigeration for"
type textarea "x"
type textarea "To run refrigeration for t"
type textarea "x"
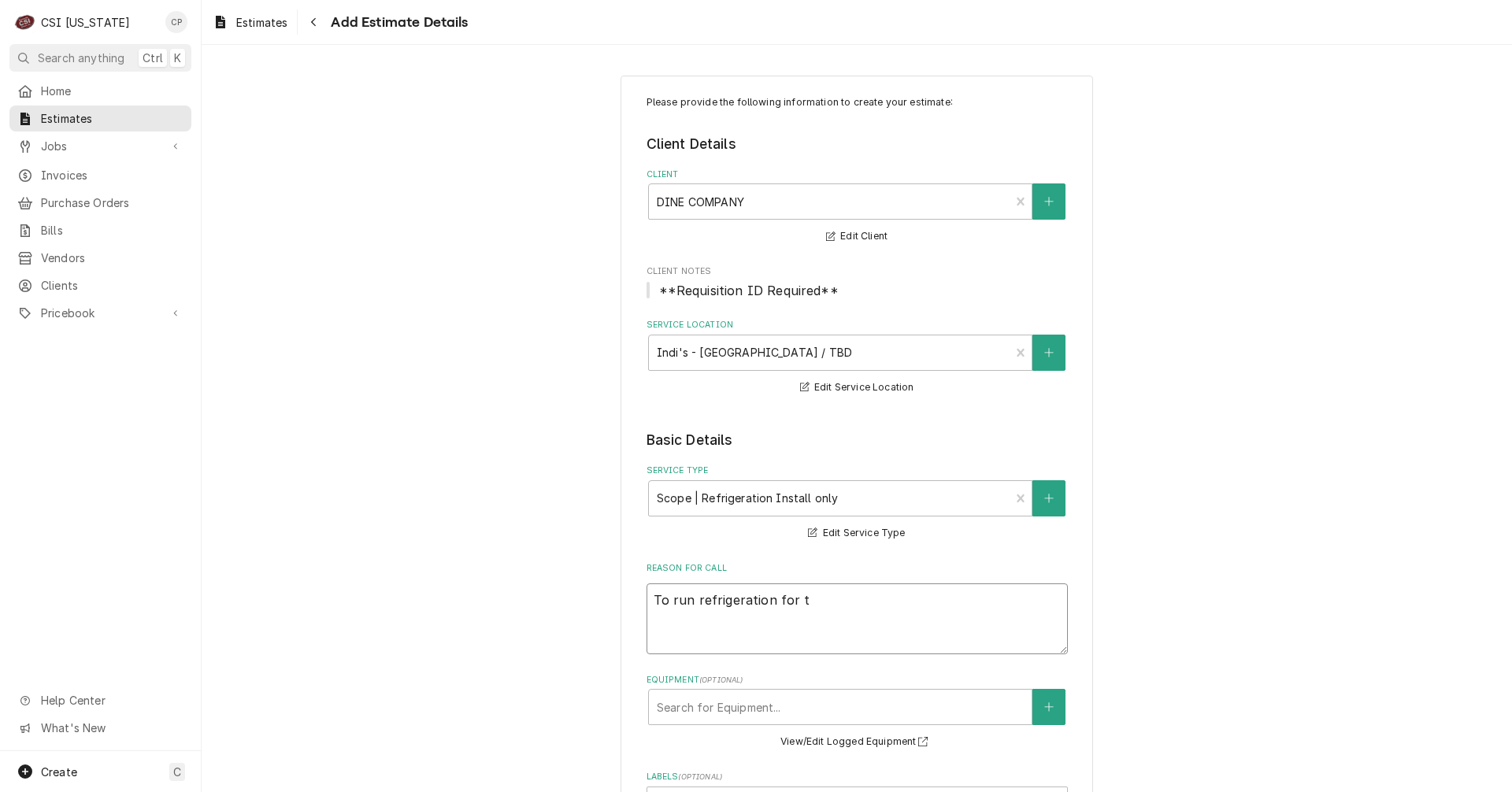
type textarea "To run refrigeration for th"
type textarea "x"
type textarea "To run refrigeration for the"
type textarea "x"
type textarea "To run refrigeration for the"
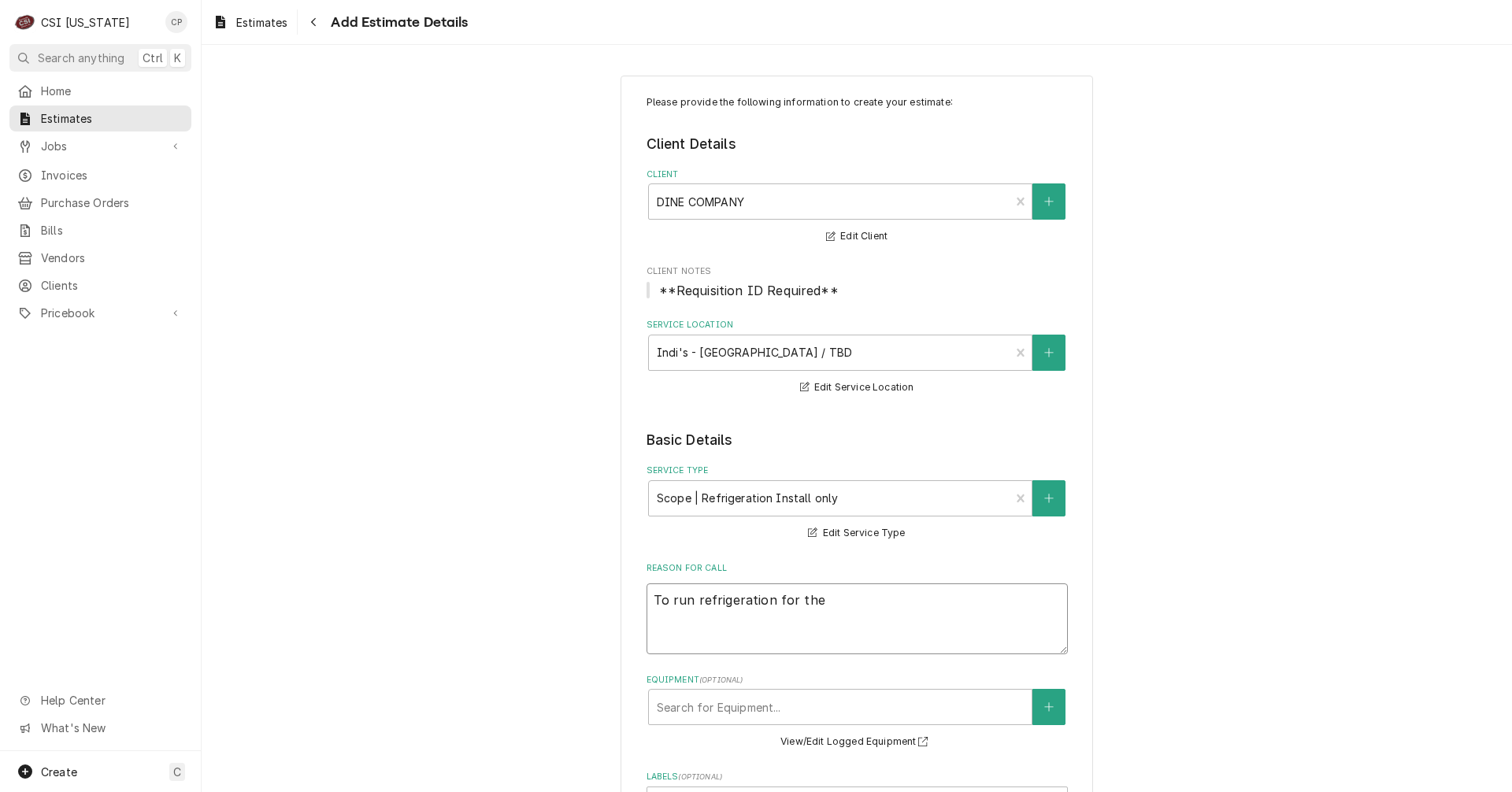
type textarea "x"
type textarea "To run refrigeration for the c"
type textarea "x"
type textarea "To run refrigeration for the co"
type textarea "x"
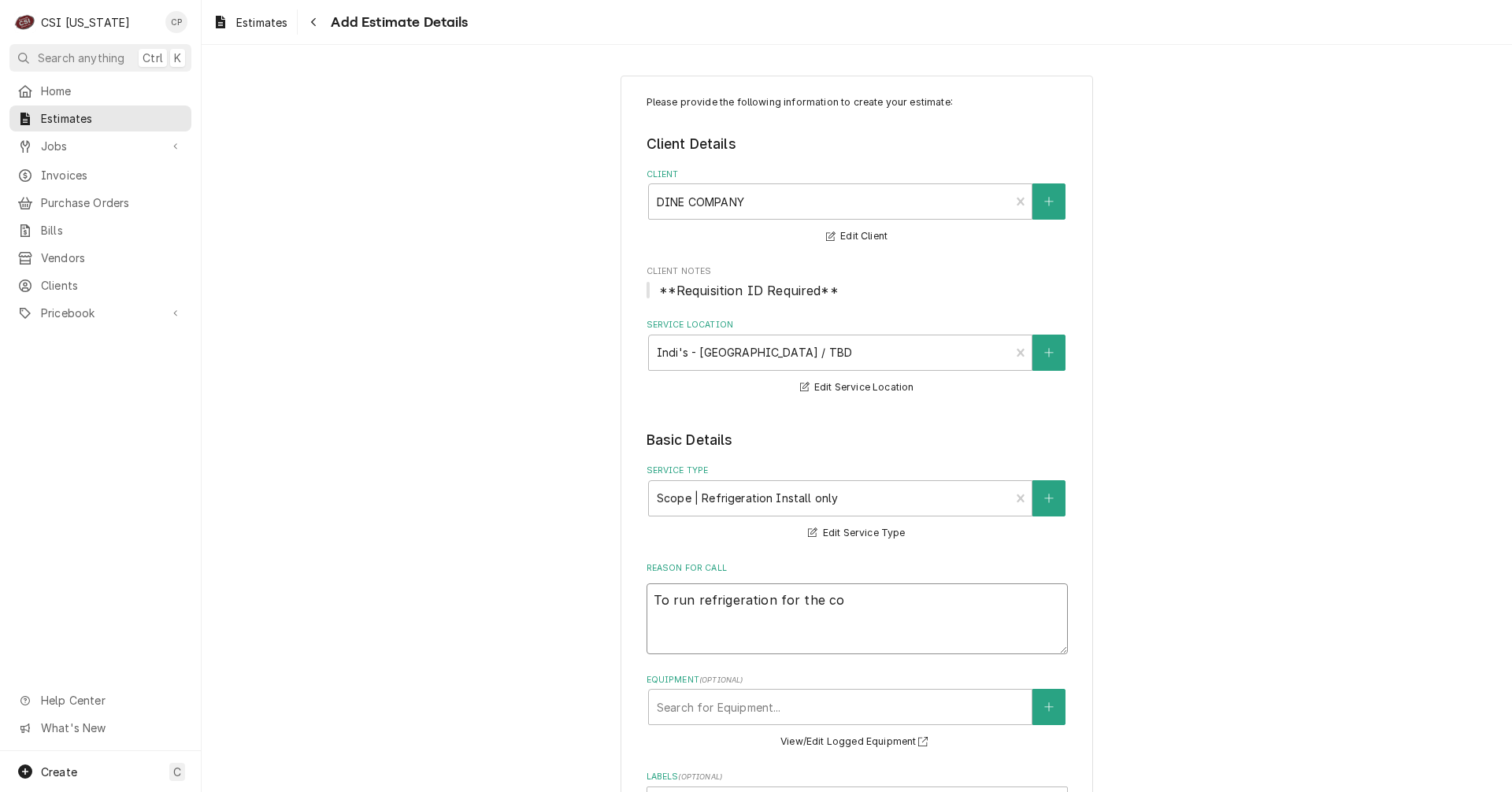
type textarea "To run refrigeration for the com"
type textarea "x"
type textarea "To run refrigeration for the comb"
type textarea "x"
type textarea "To run refrigeration for the combo"
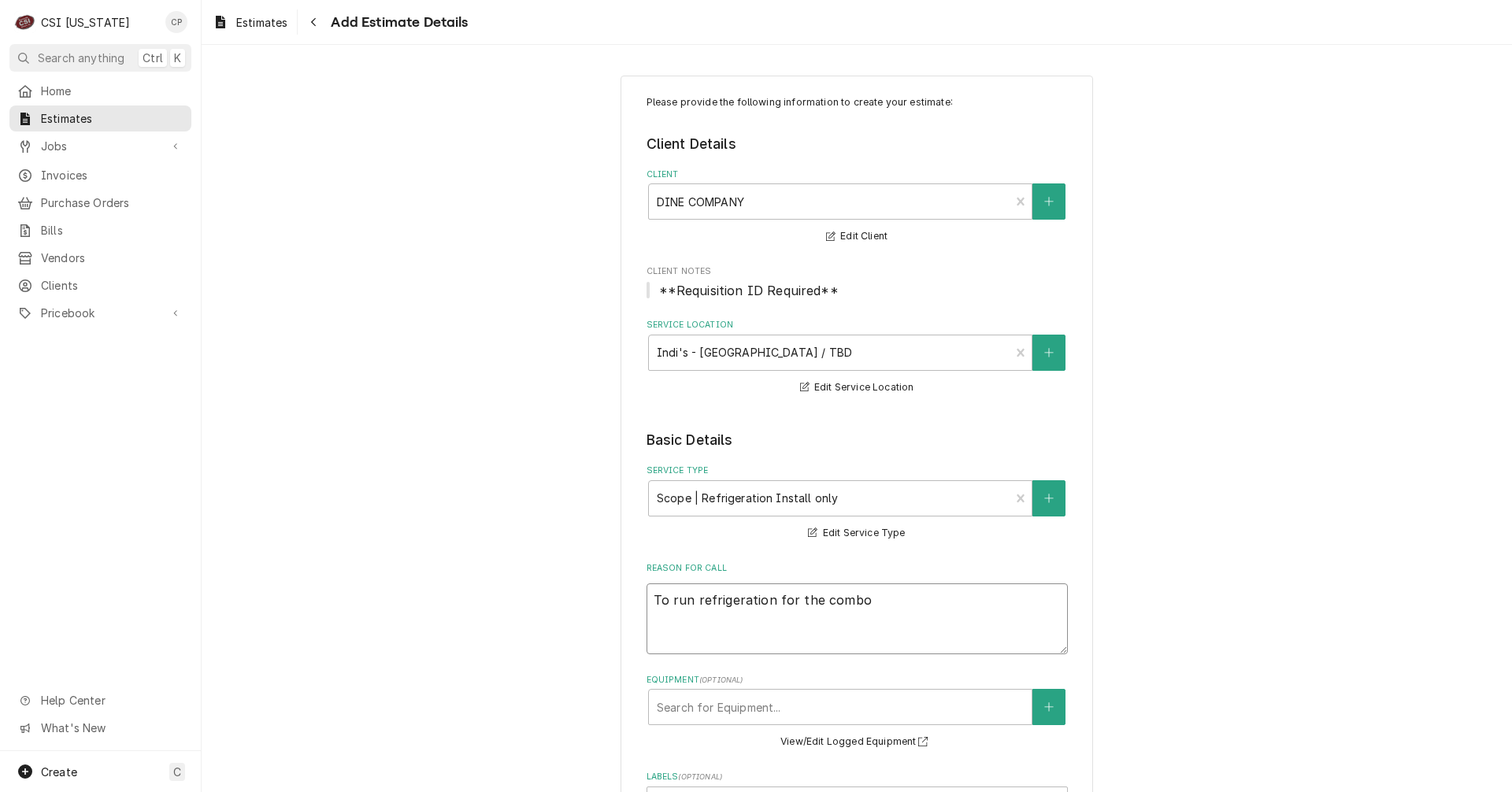
type textarea "x"
type textarea "To run refrigeration for the combo"
type textarea "x"
type textarea "To run refrigeration for the combo b"
type textarea "x"
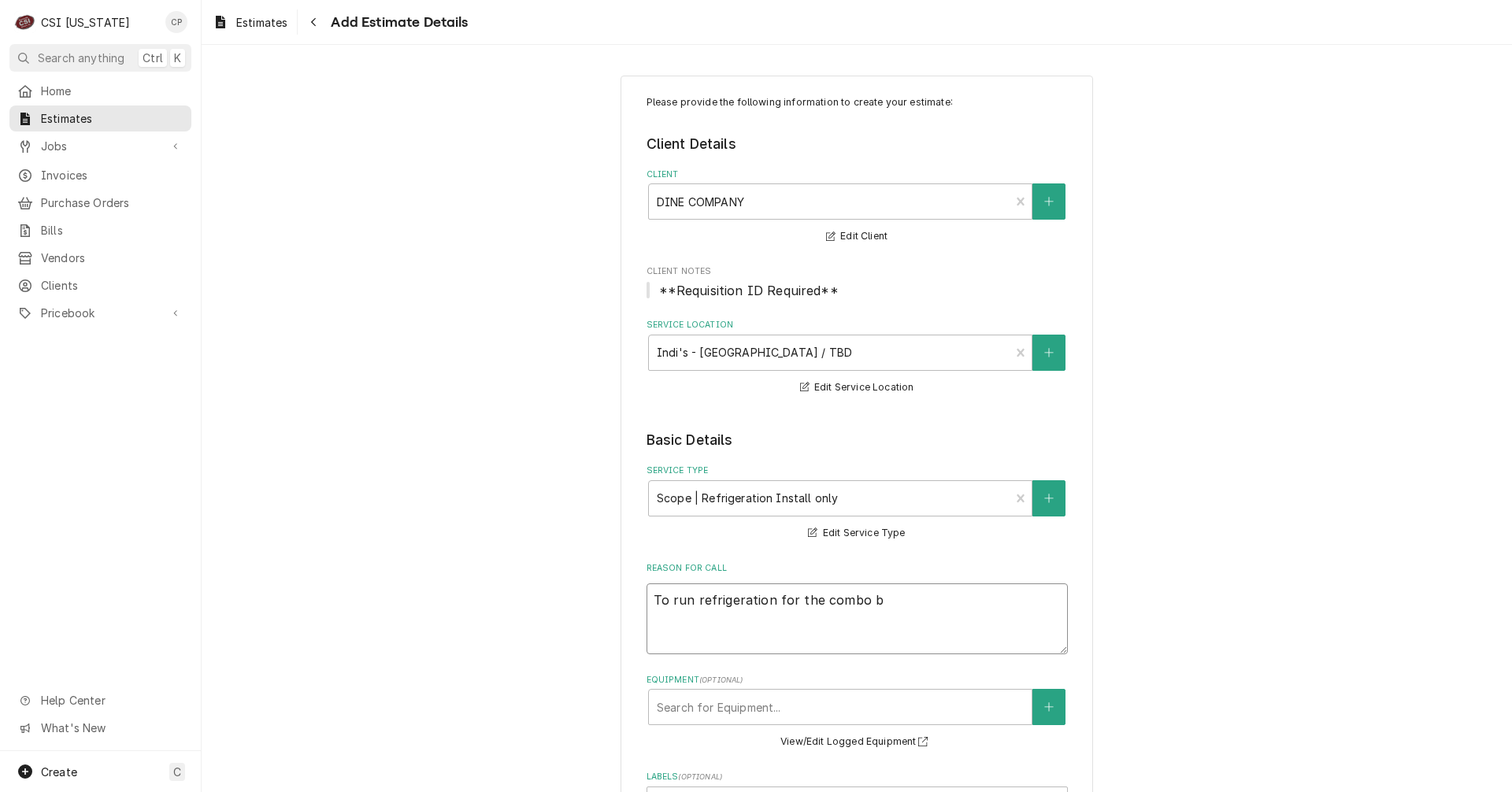
type textarea "To run refrigeration for the combo bo"
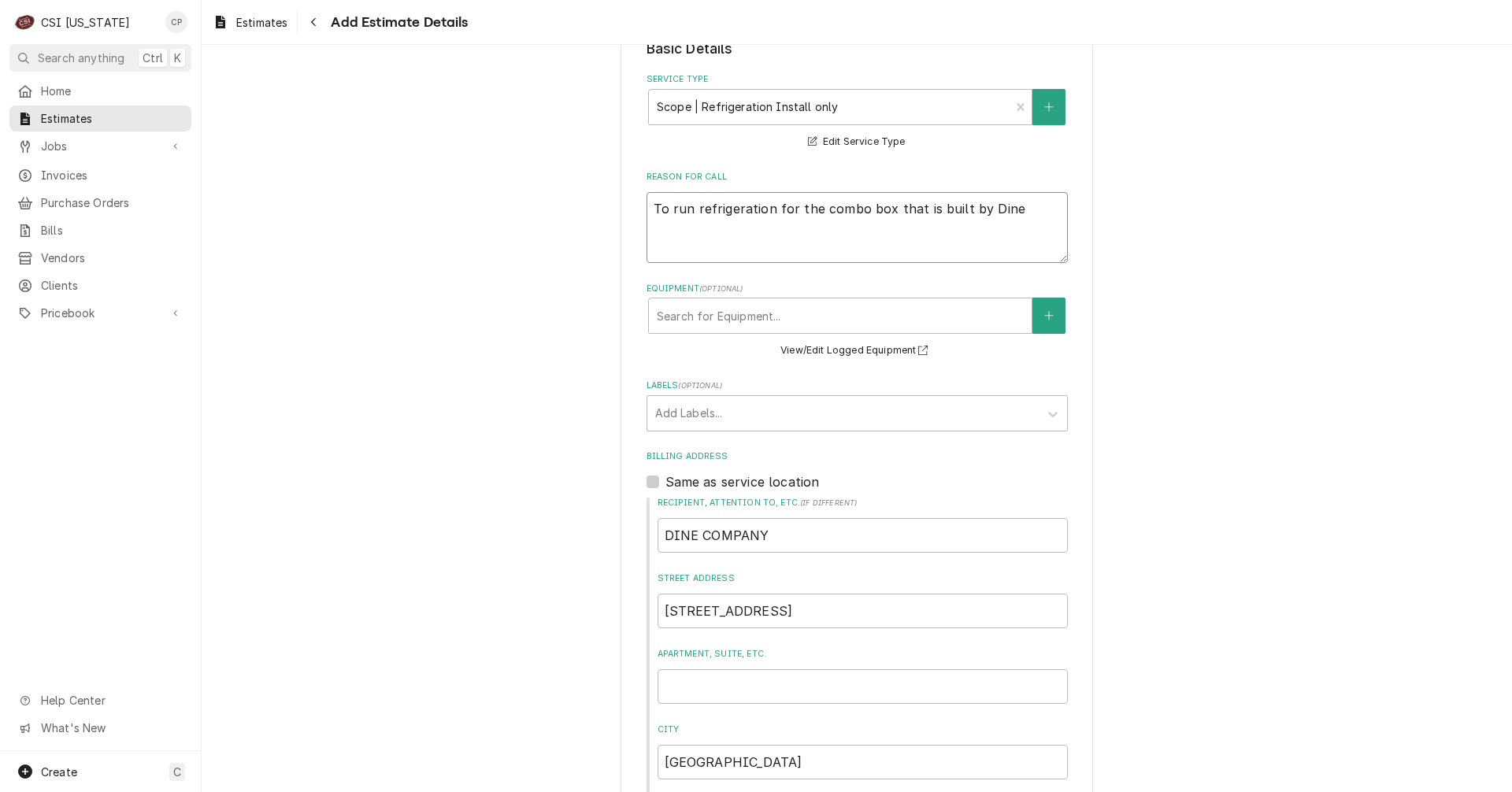
scroll to position [393, 0]
click at [695, 415] on div "Labels" at bounding box center [843, 411] width 376 height 28
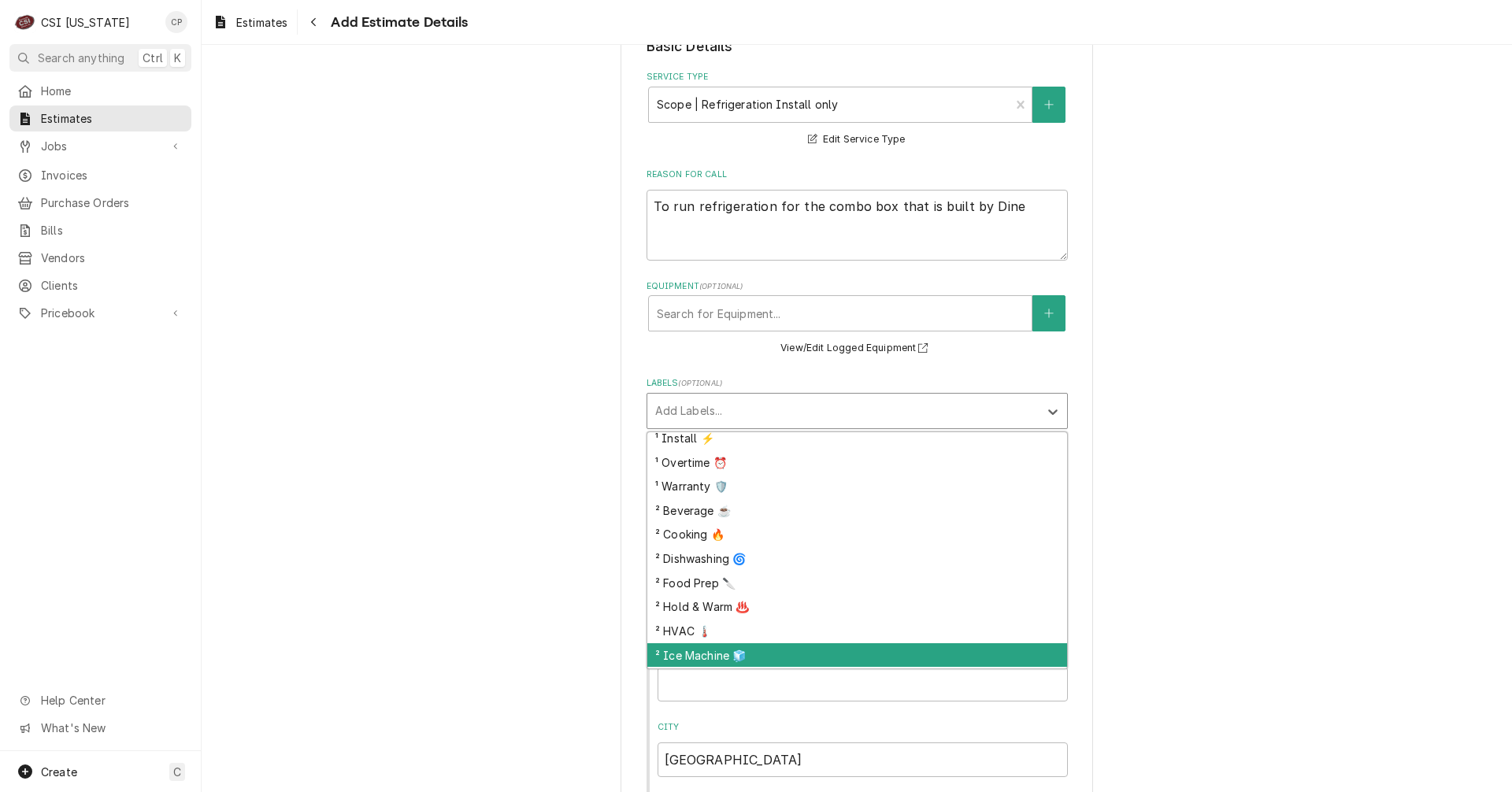
scroll to position [149, 0]
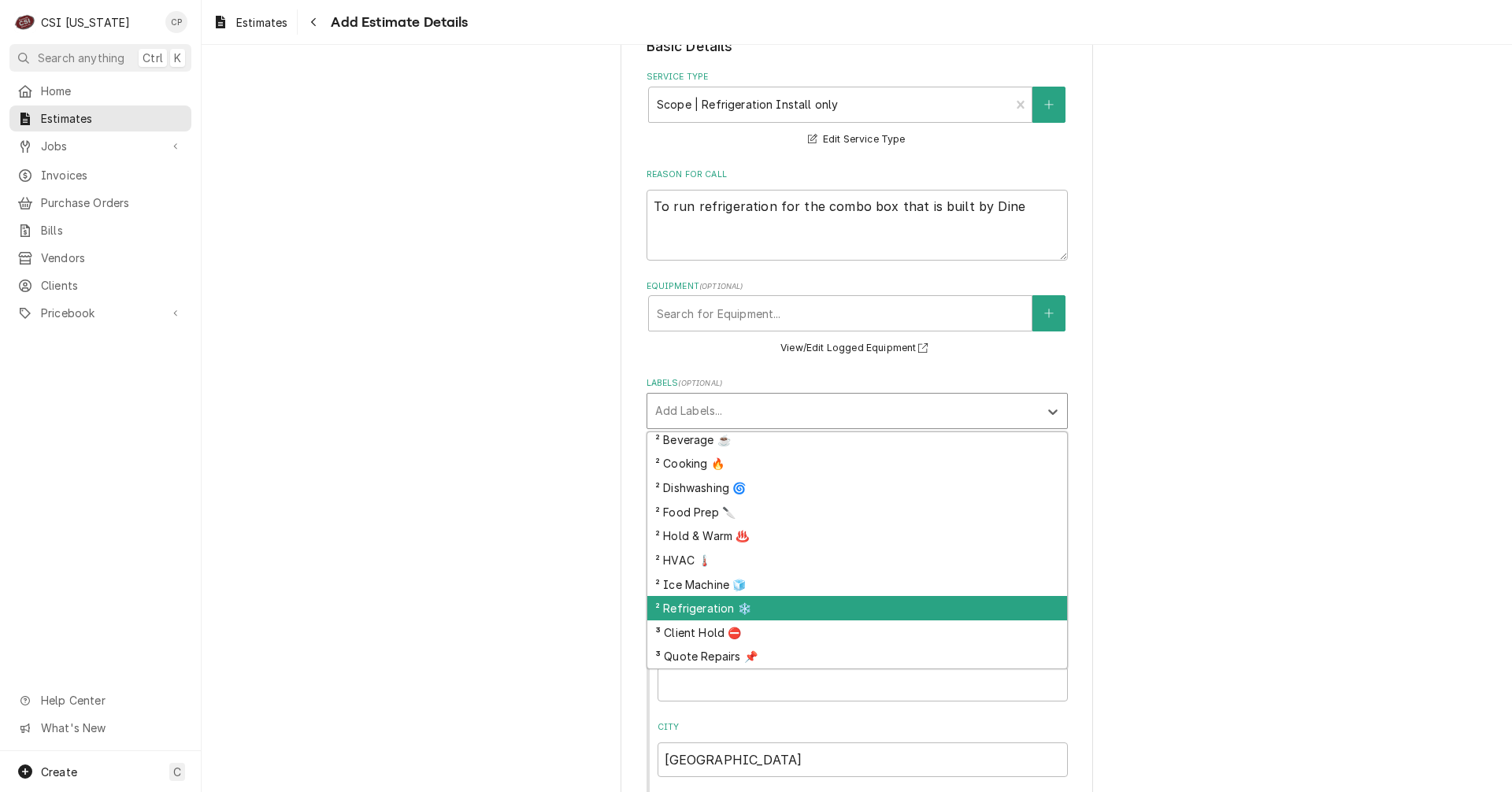
click at [709, 605] on div "² Refrigeration ❄️" at bounding box center [857, 608] width 420 height 24
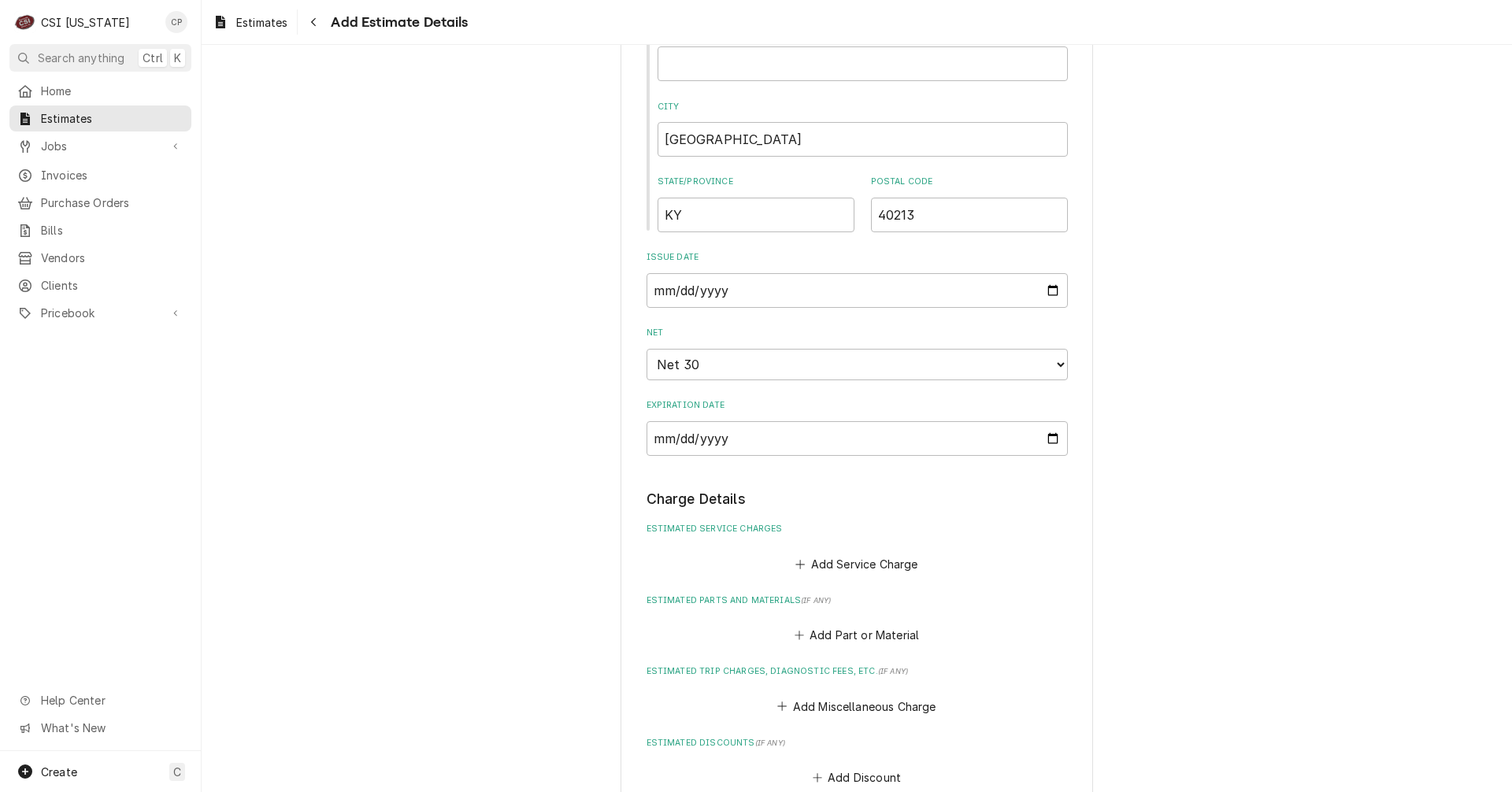
scroll to position [1024, 0]
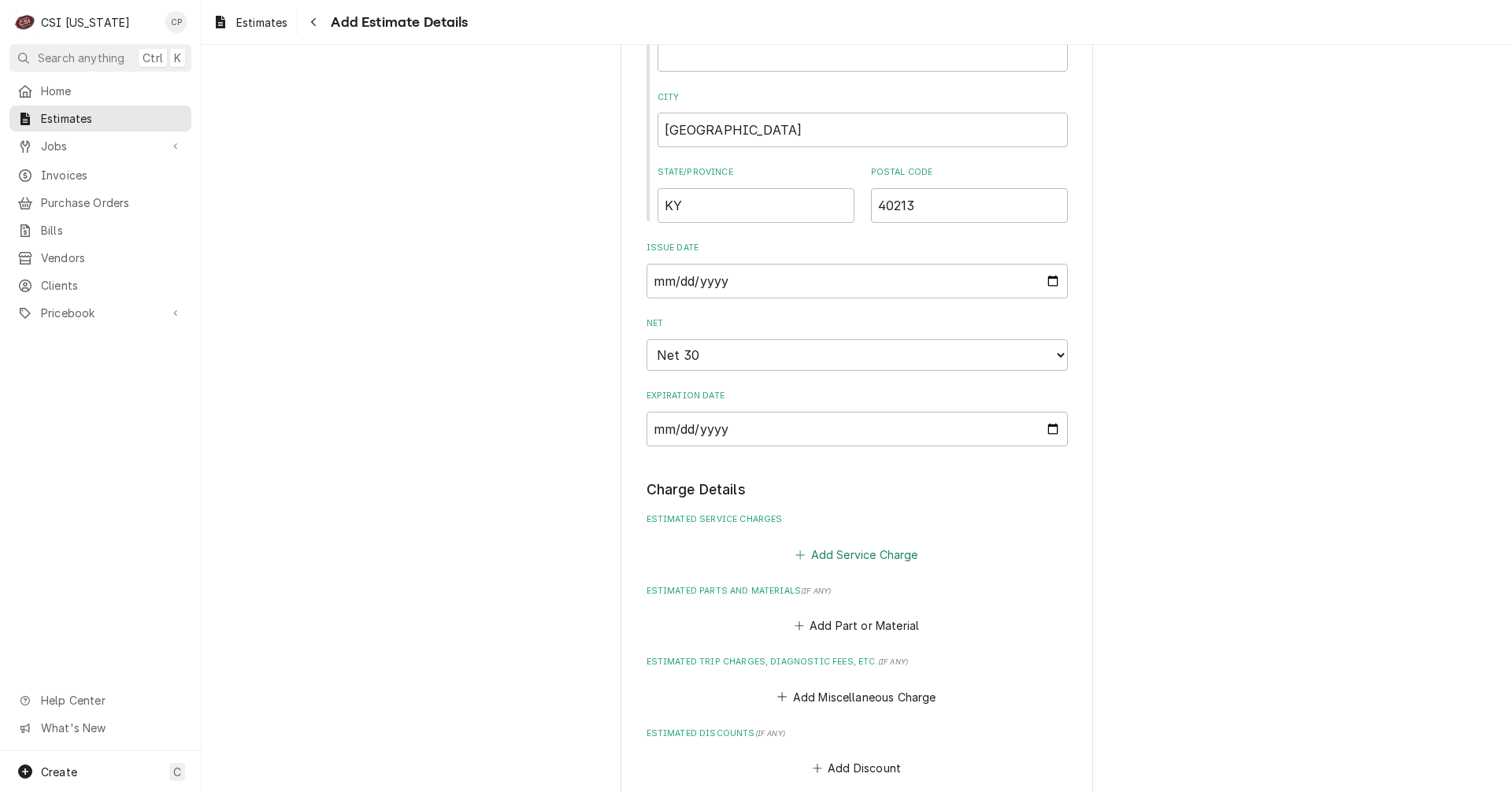
click at [898, 559] on button "Add Service Charge" at bounding box center [857, 553] width 128 height 22
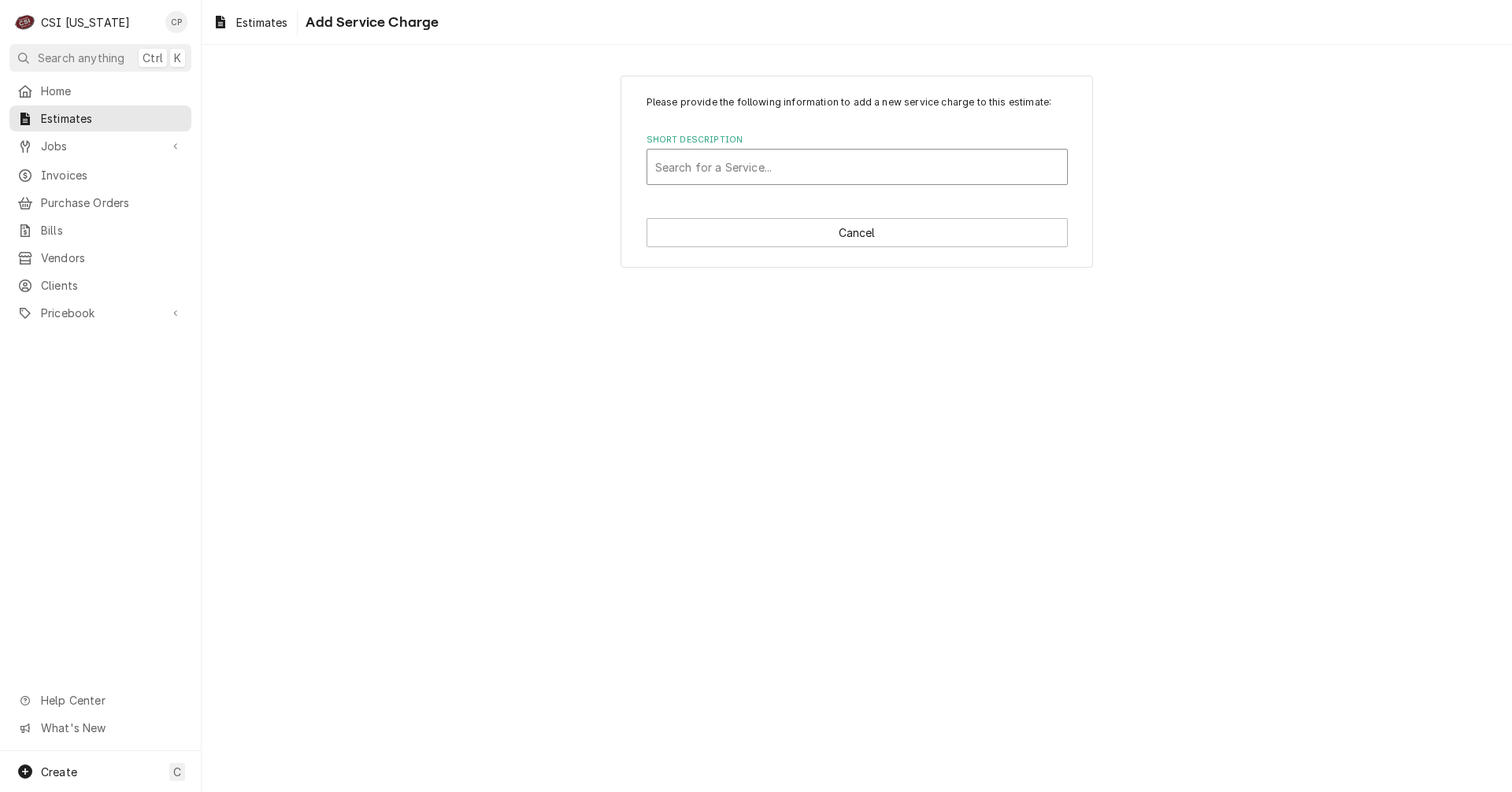
click at [711, 167] on div "Short Description" at bounding box center [857, 167] width 404 height 28
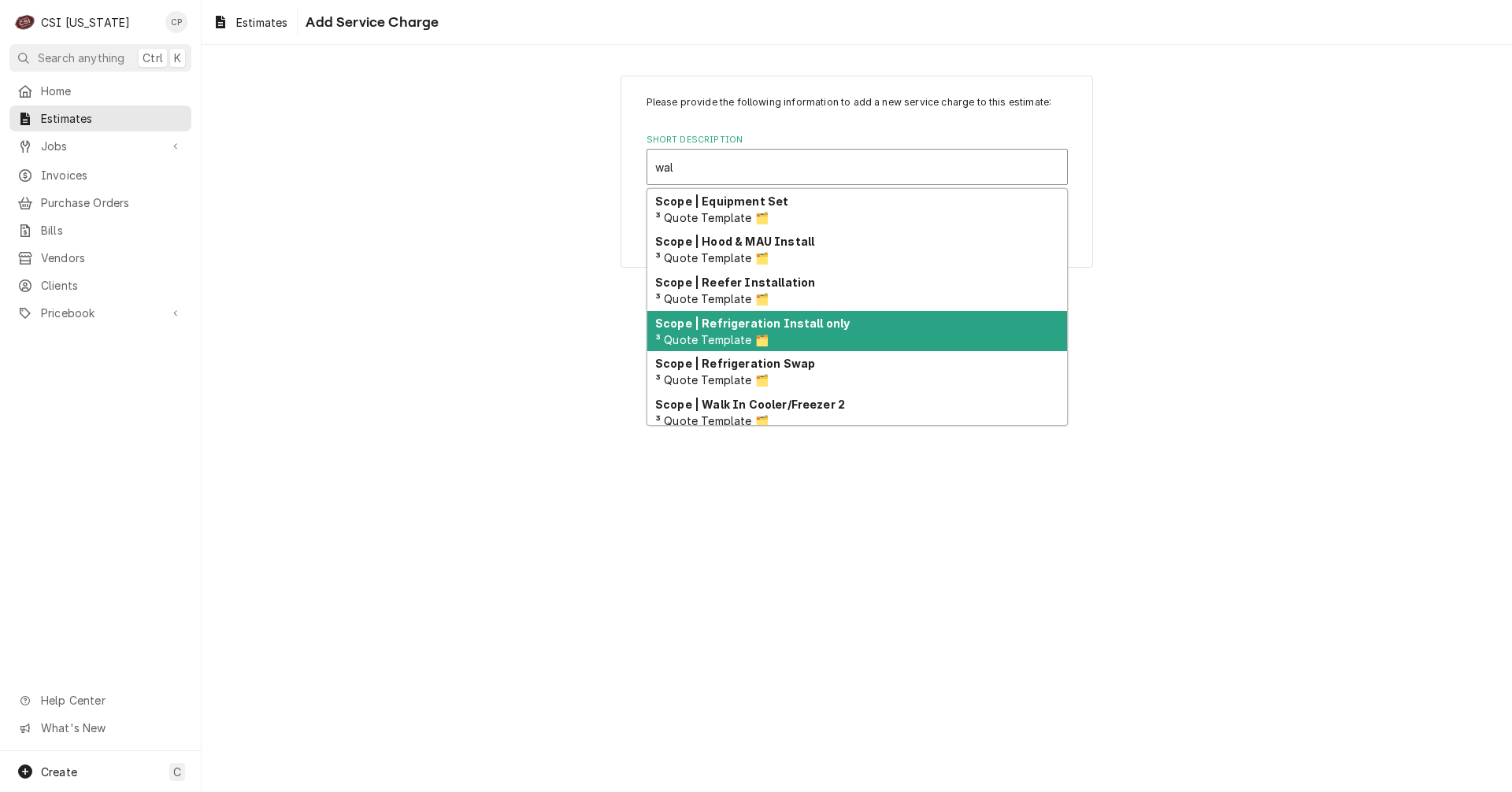
click at [790, 327] on strong "Scope | Refrigeration Install only" at bounding box center [752, 323] width 194 height 13
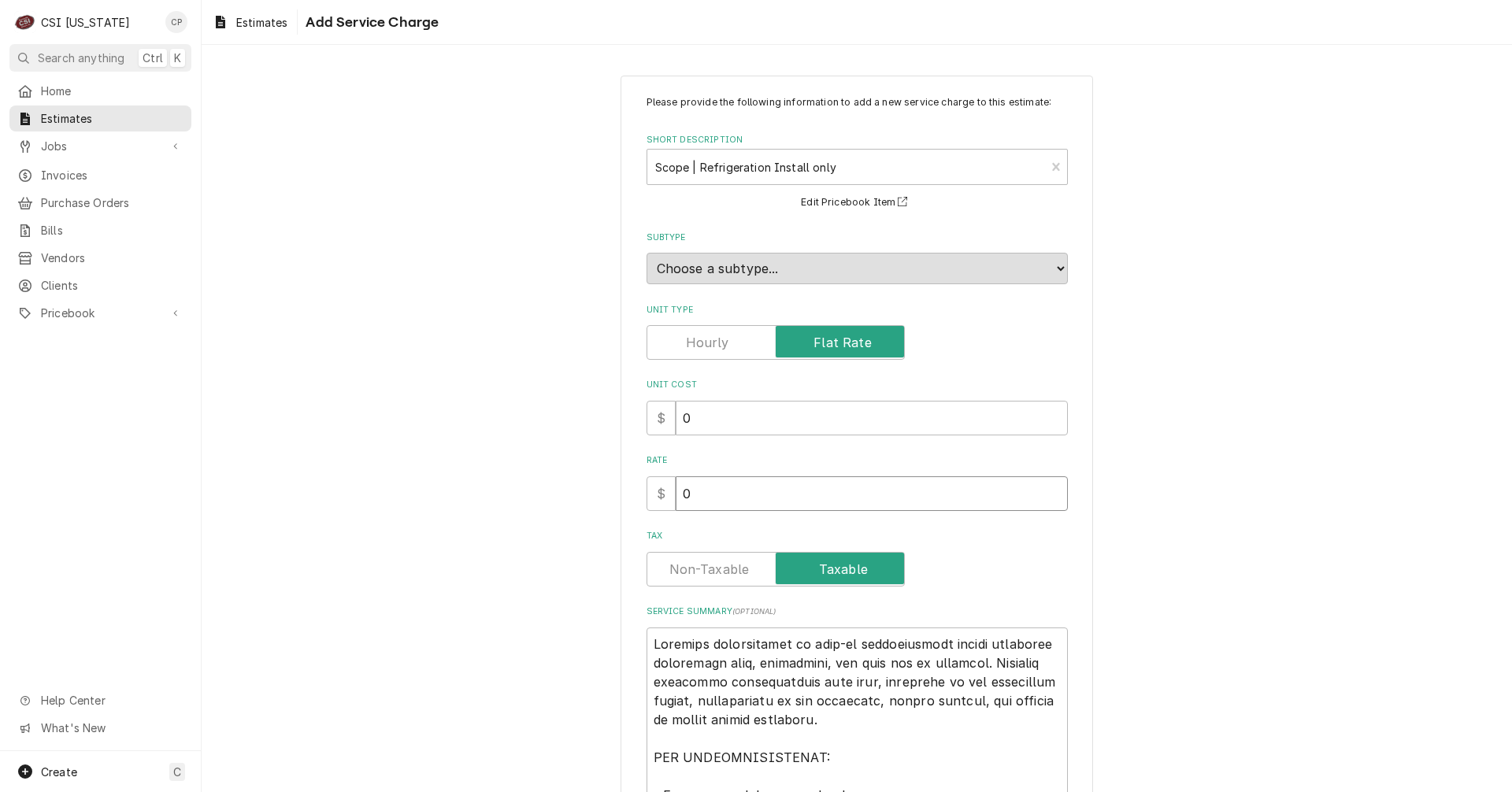
drag, startPoint x: 701, startPoint y: 497, endPoint x: 656, endPoint y: 493, distance: 45.2
click at [656, 493] on div "$ 0" at bounding box center [857, 494] width 422 height 35
click at [735, 570] on label "Tax" at bounding box center [775, 569] width 258 height 35
click at [735, 570] on input "Tax" at bounding box center [775, 569] width 244 height 35
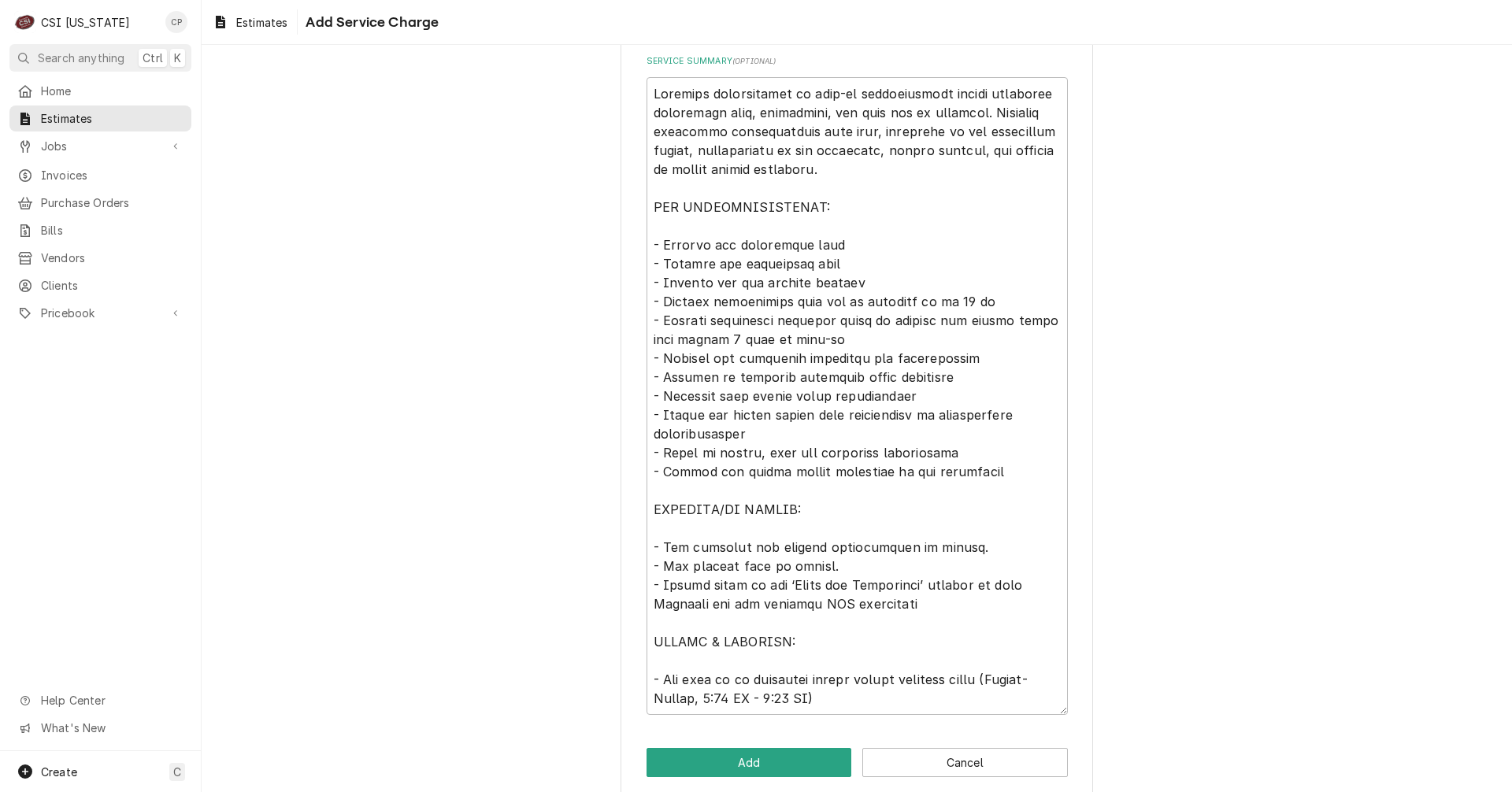
scroll to position [551, 0]
drag, startPoint x: 751, startPoint y: 251, endPoint x: 718, endPoint y: 246, distance: 33.4
click at [749, 251] on textarea "Service Summary ( optional )" at bounding box center [857, 394] width 422 height 637
drag, startPoint x: 650, startPoint y: 241, endPoint x: 819, endPoint y: 239, distance: 169.0
click at [819, 239] on textarea "Service Summary ( optional )" at bounding box center [857, 394] width 422 height 637
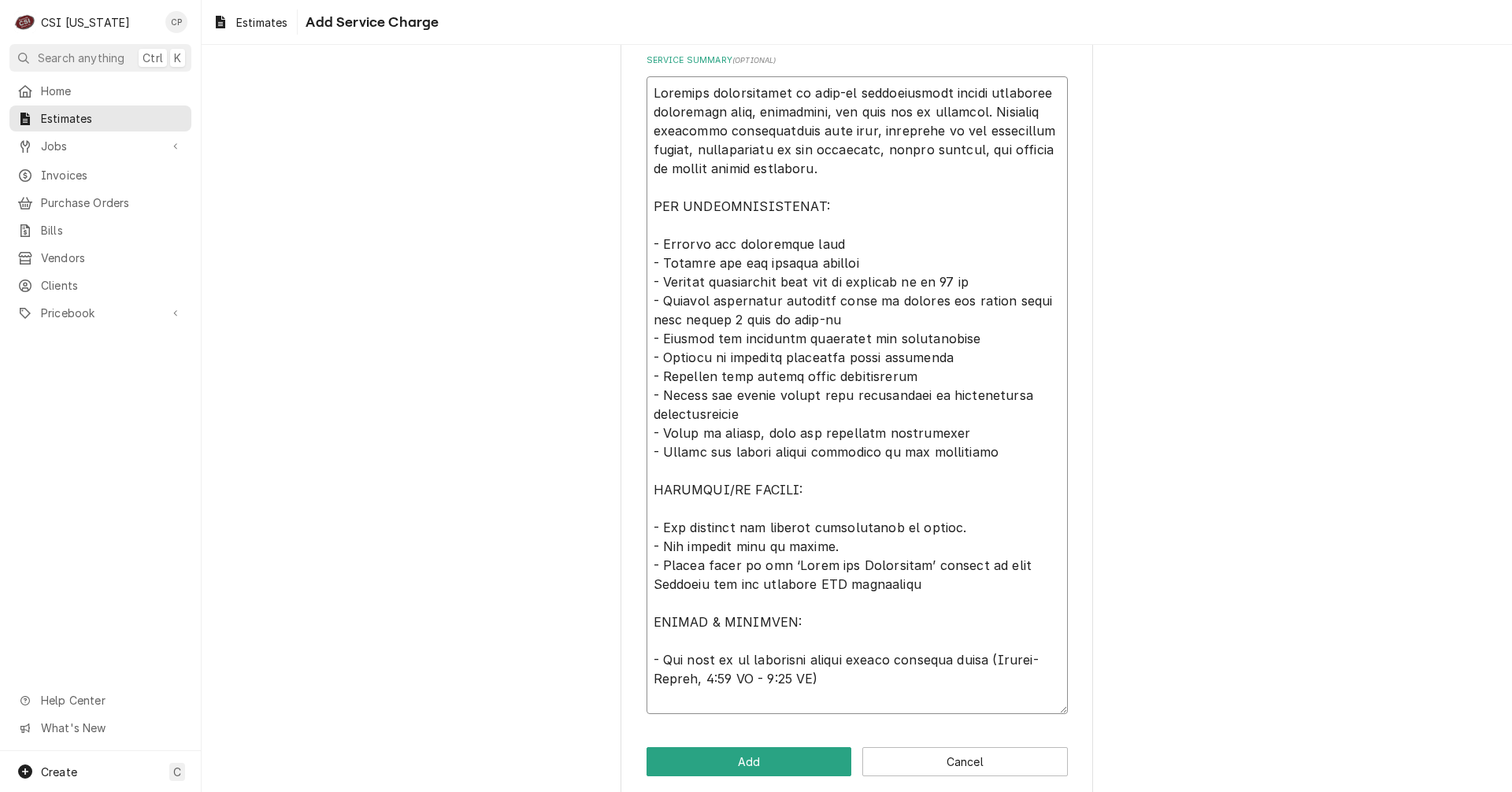
scroll to position [550, 0]
drag, startPoint x: 645, startPoint y: 241, endPoint x: 844, endPoint y: 245, distance: 199.0
click at [844, 245] on textarea "Service Summary ( optional )" at bounding box center [857, 386] width 422 height 619
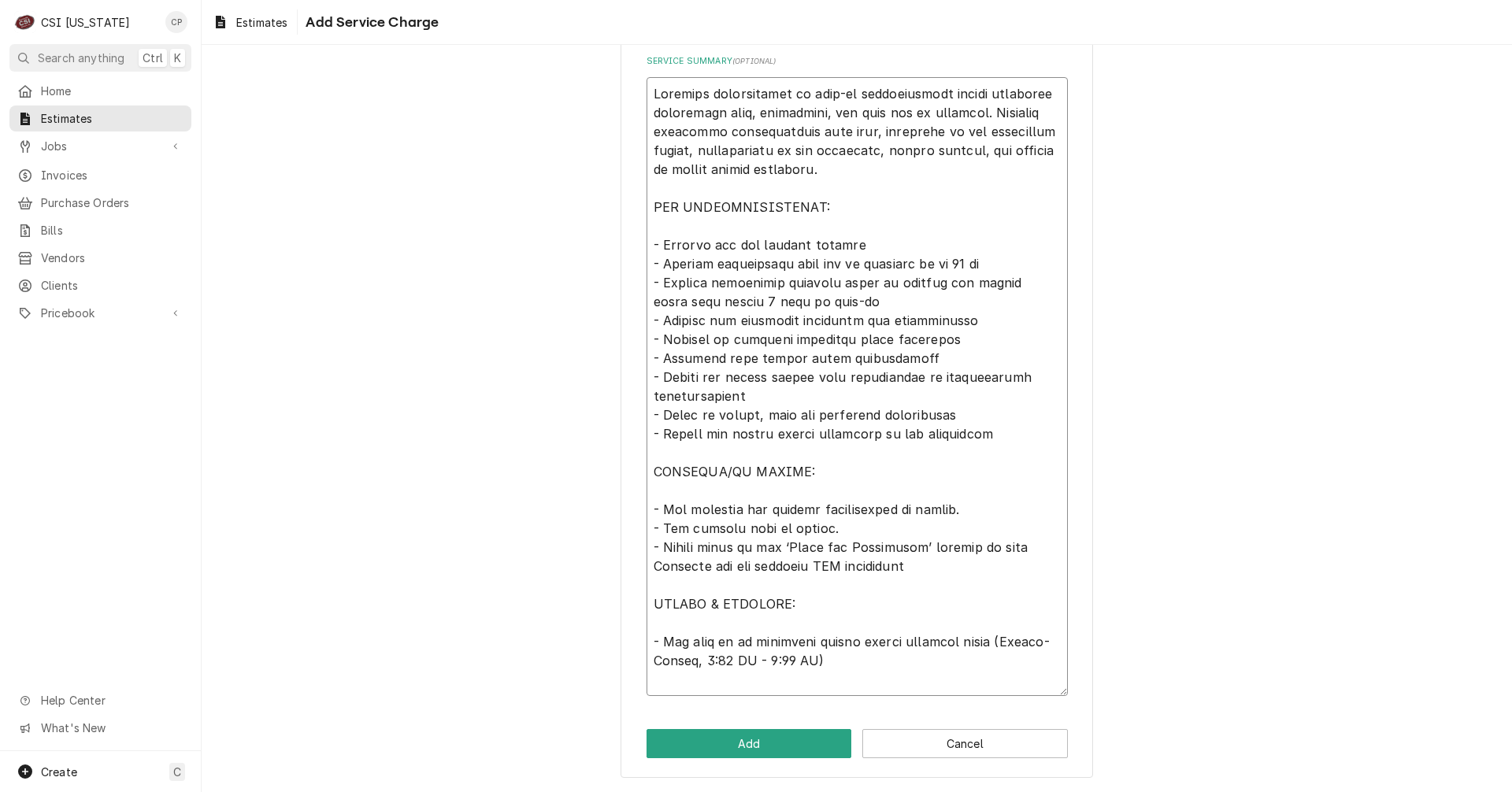
scroll to position [531, 0]
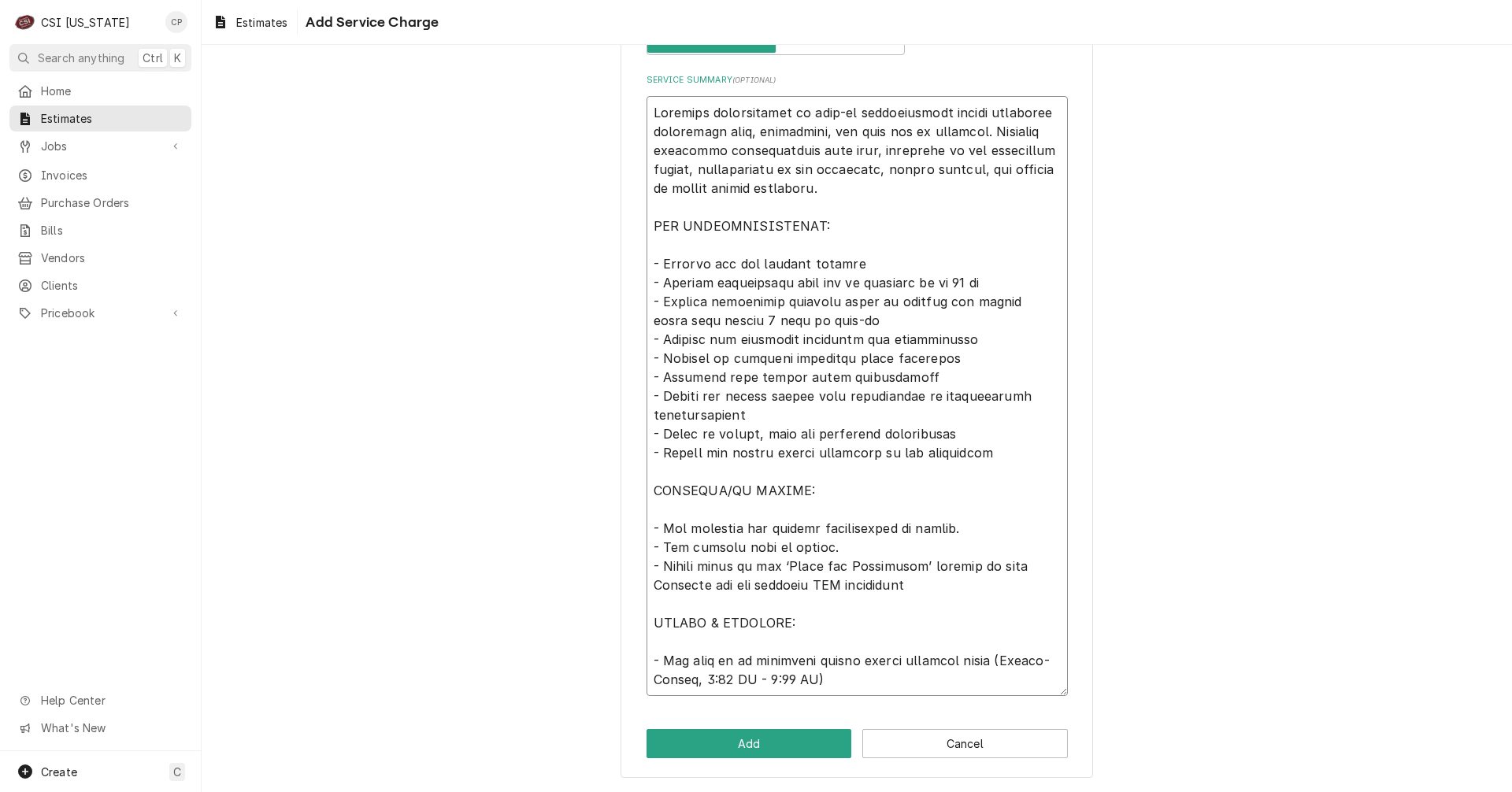
click at [659, 283] on textarea "Service Summary ( optional )" at bounding box center [857, 396] width 422 height 600
click at [1001, 280] on textarea "Service Summary ( optional )" at bounding box center [857, 396] width 422 height 600
click at [661, 298] on textarea "Service Summary ( optional )" at bounding box center [857, 396] width 422 height 600
click at [661, 511] on textarea "Service Summary ( optional )" at bounding box center [857, 396] width 422 height 600
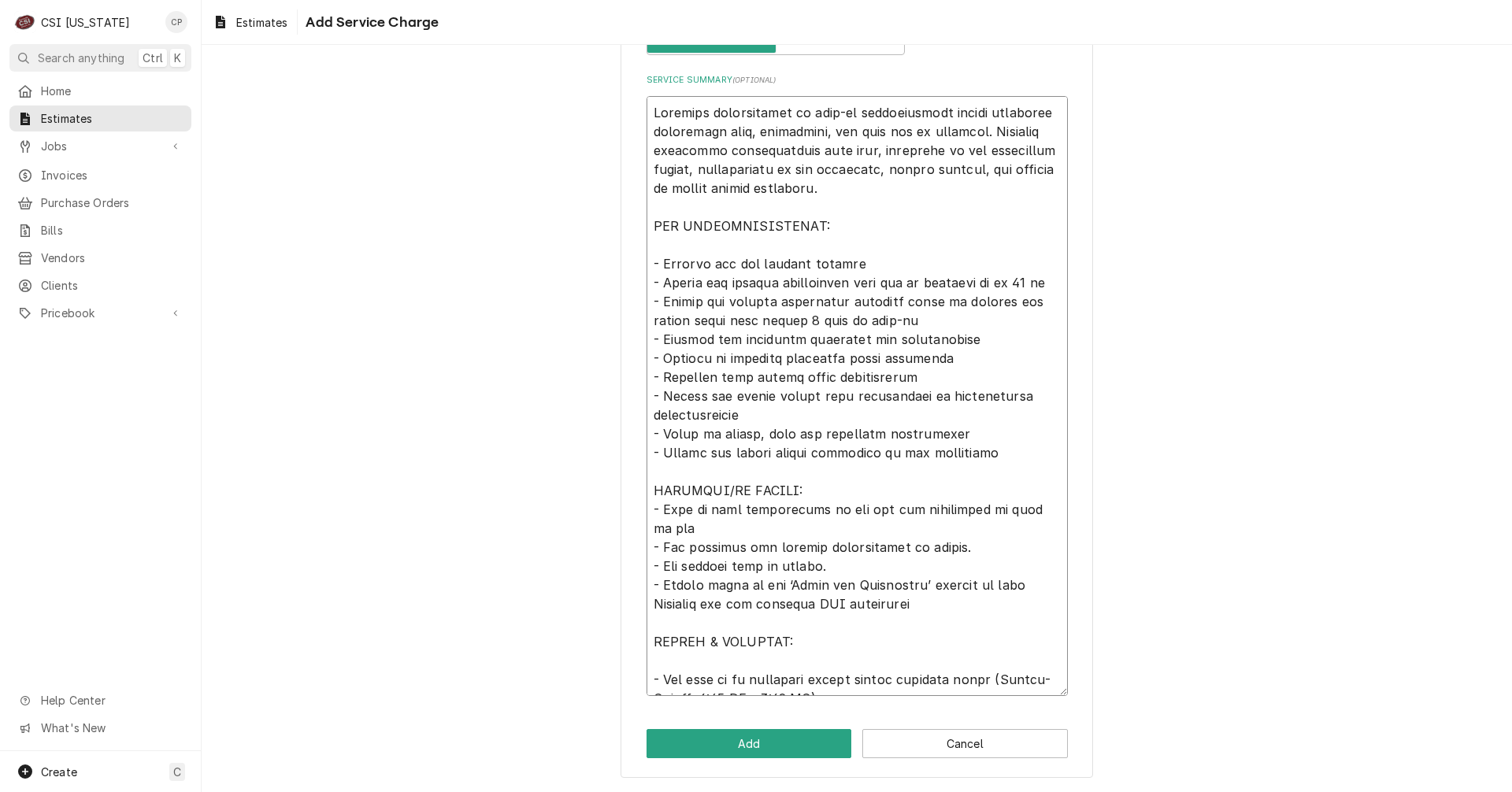
scroll to position [550, 0]
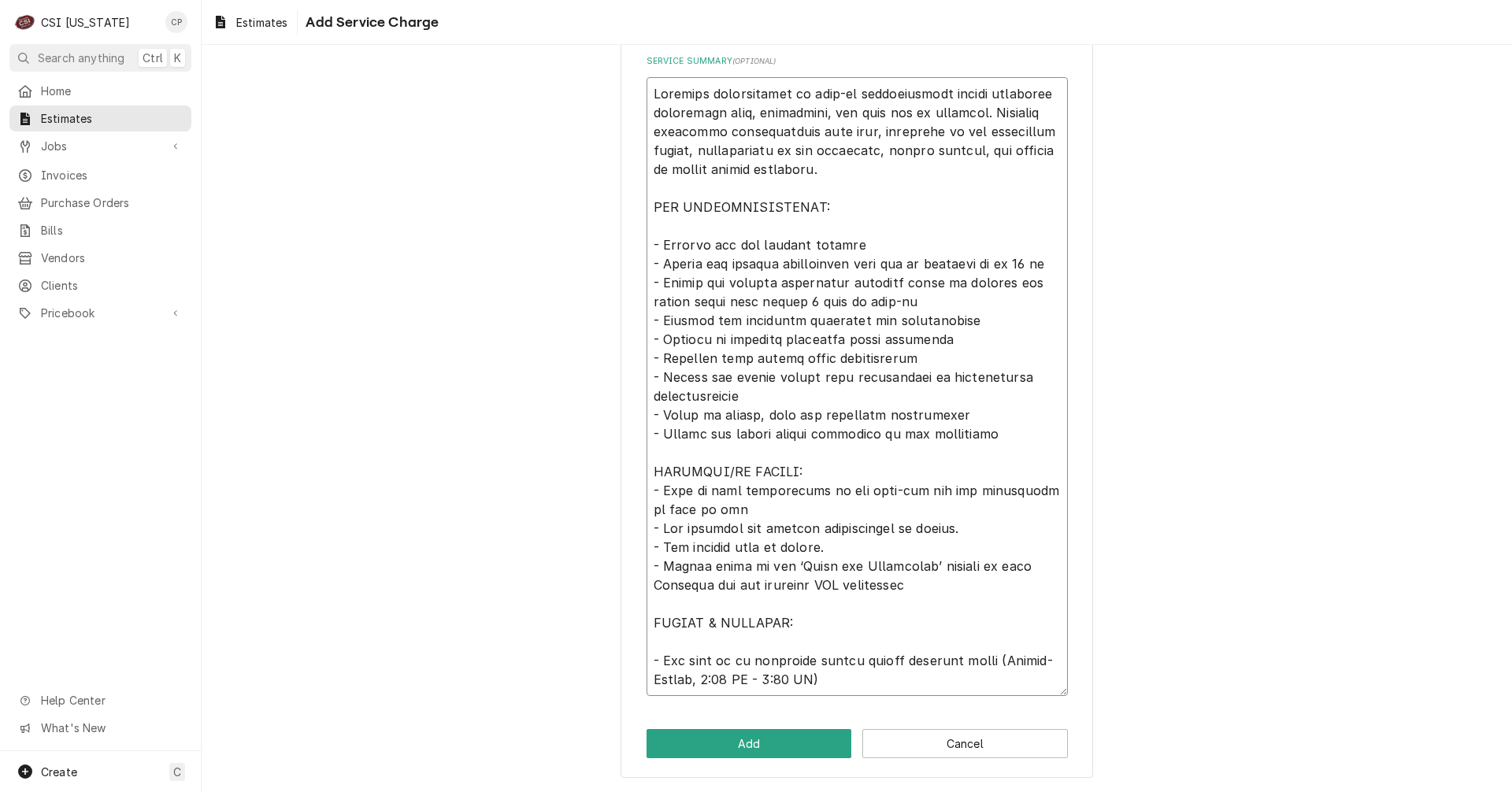
drag, startPoint x: 692, startPoint y: 510, endPoint x: 721, endPoint y: 511, distance: 29.0
click at [720, 511] on textarea "Service Summary ( optional )" at bounding box center [857, 386] width 422 height 619
click at [750, 747] on button "Add" at bounding box center [749, 743] width 206 height 29
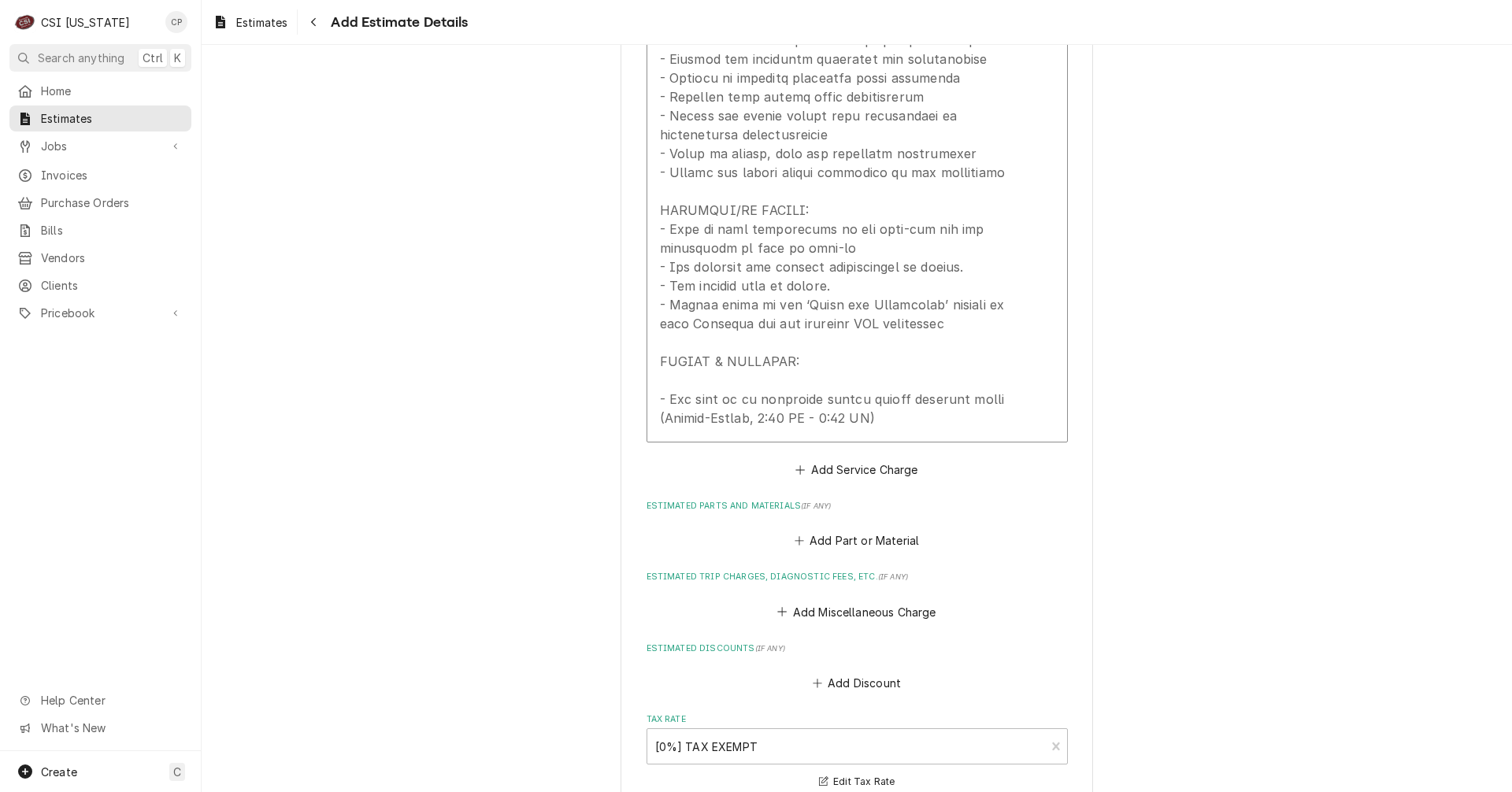
scroll to position [2028, 0]
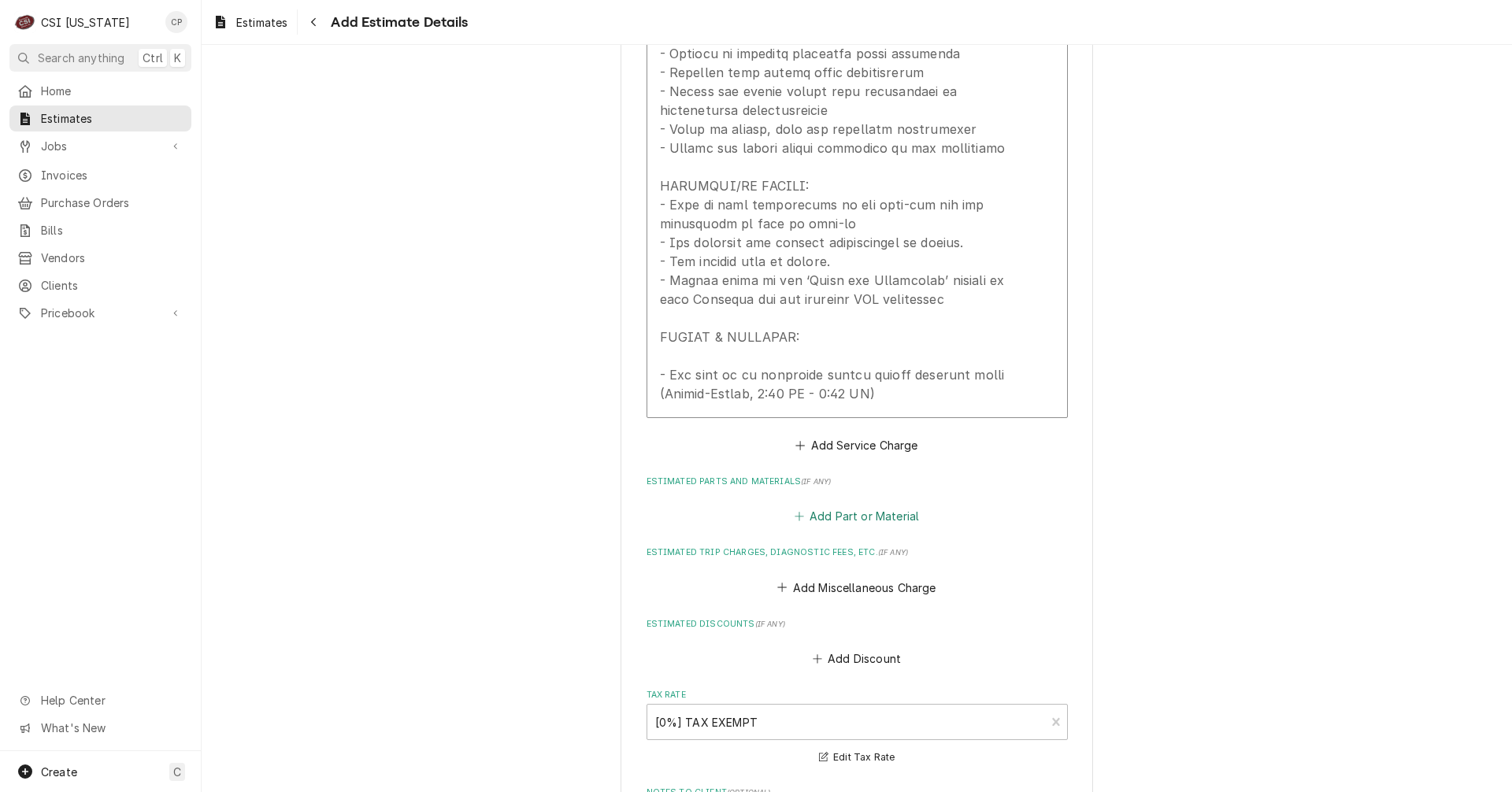
click at [847, 518] on button "Add Part or Material" at bounding box center [856, 516] width 130 height 22
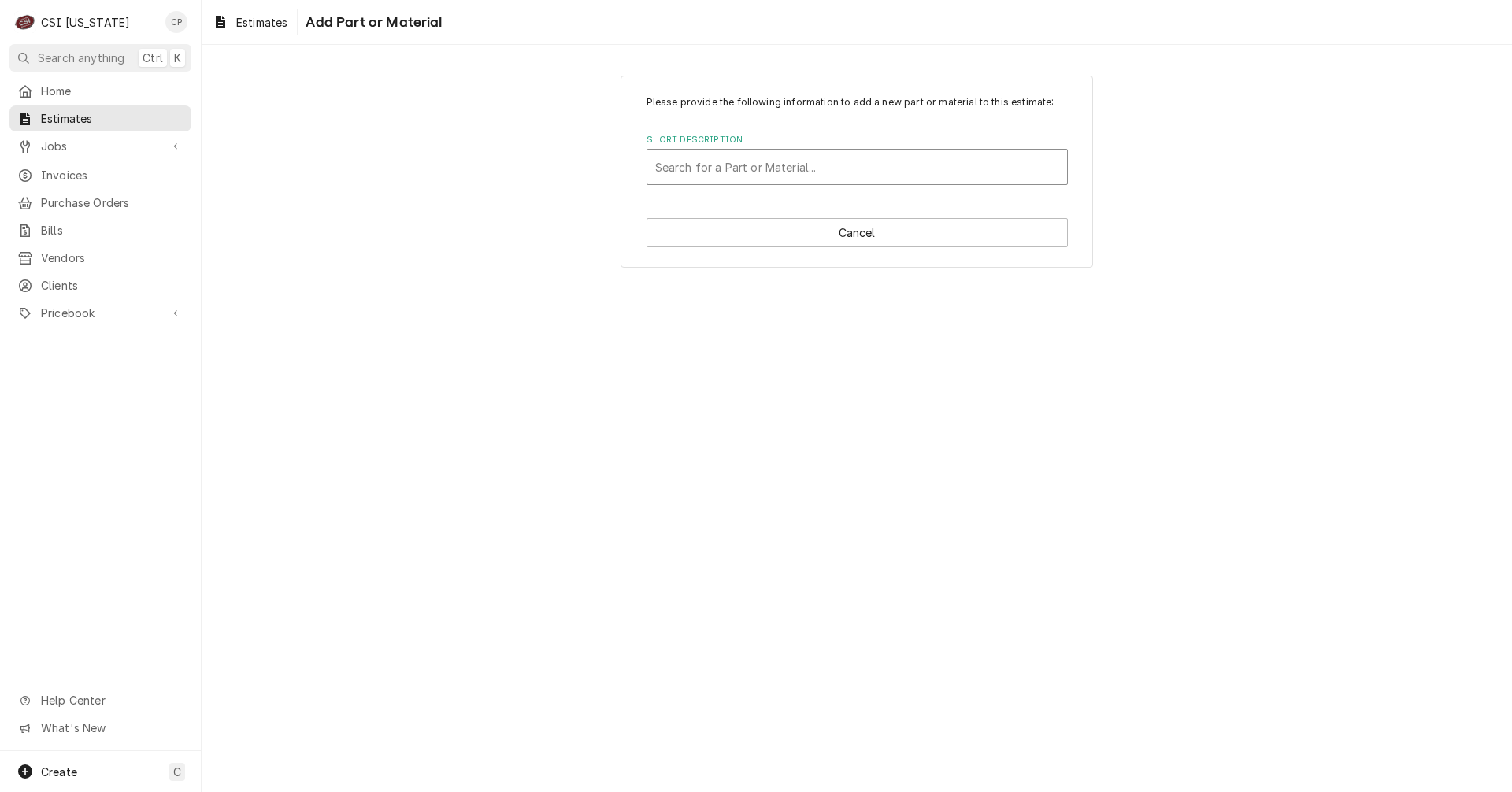
click at [721, 163] on div "Short Description" at bounding box center [857, 167] width 404 height 28
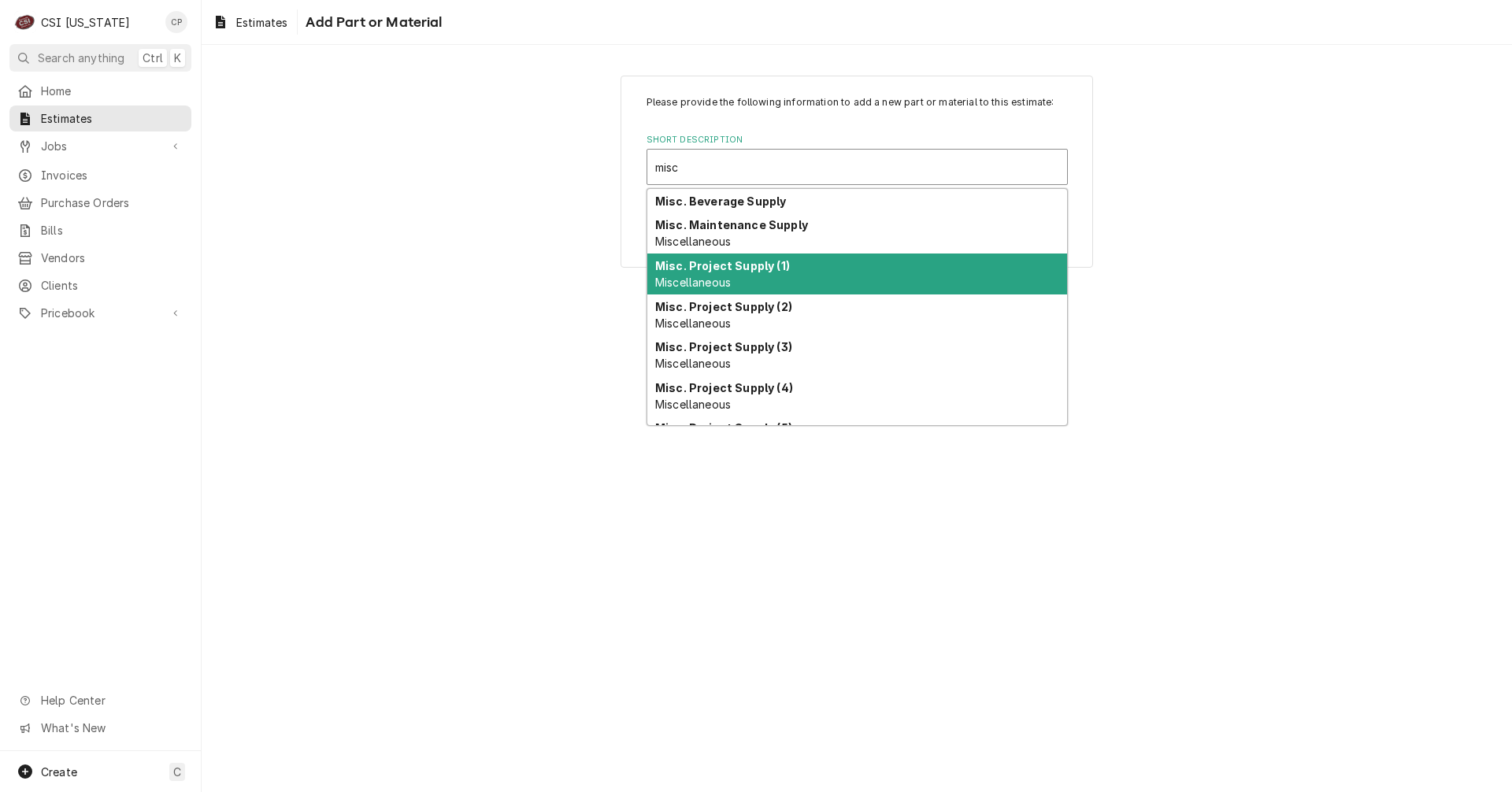
click at [735, 264] on strong "Misc. Project Supply (1)" at bounding box center [722, 265] width 135 height 13
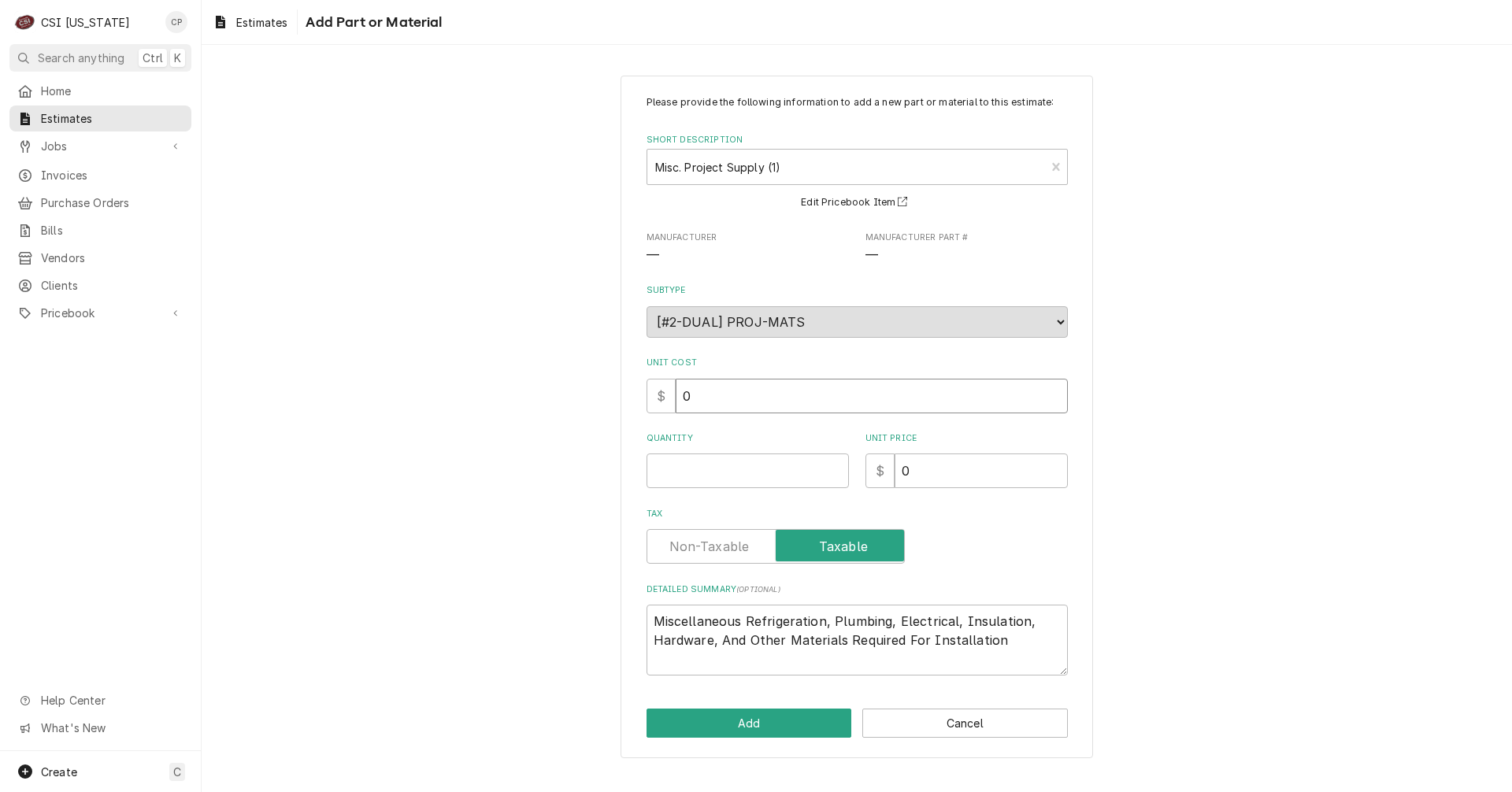
click at [715, 400] on input "0" at bounding box center [872, 396] width 392 height 35
click at [705, 473] on input "Quantity" at bounding box center [747, 471] width 202 height 35
click at [713, 544] on label "Tax" at bounding box center [775, 546] width 258 height 35
click at [713, 544] on input "Tax" at bounding box center [775, 546] width 244 height 35
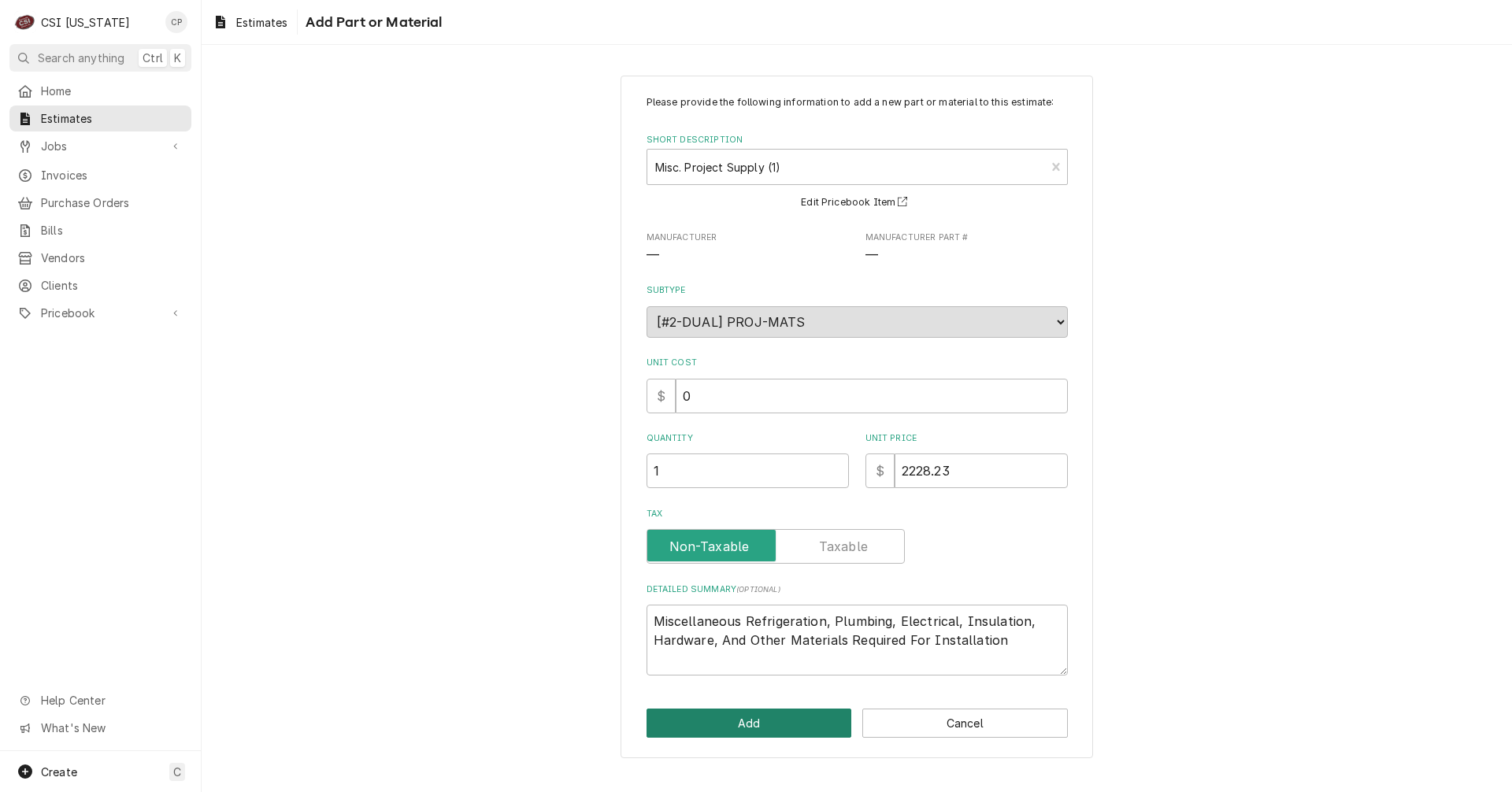
click at [796, 729] on button "Add" at bounding box center [749, 722] width 206 height 29
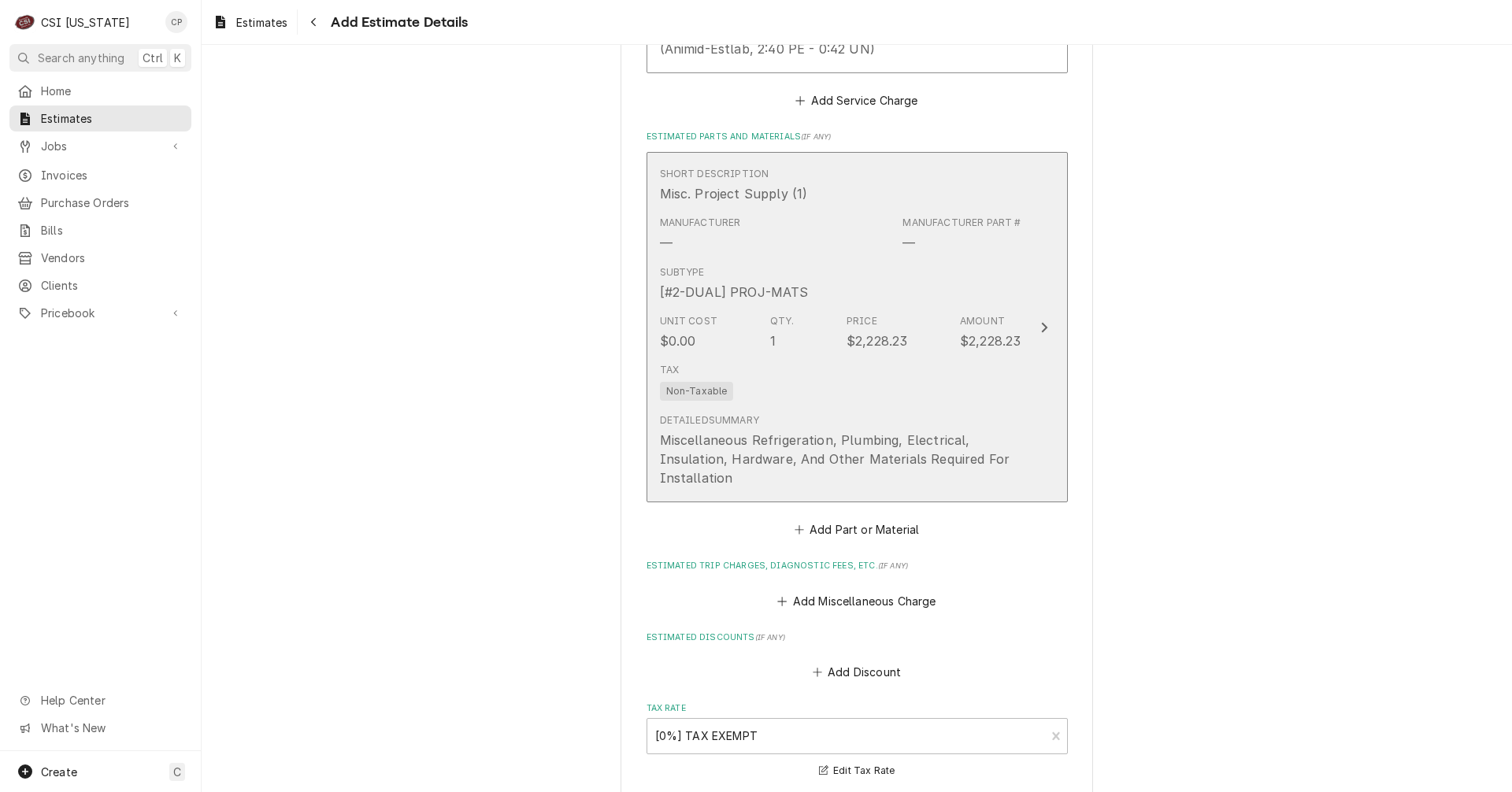
scroll to position [1900, 0]
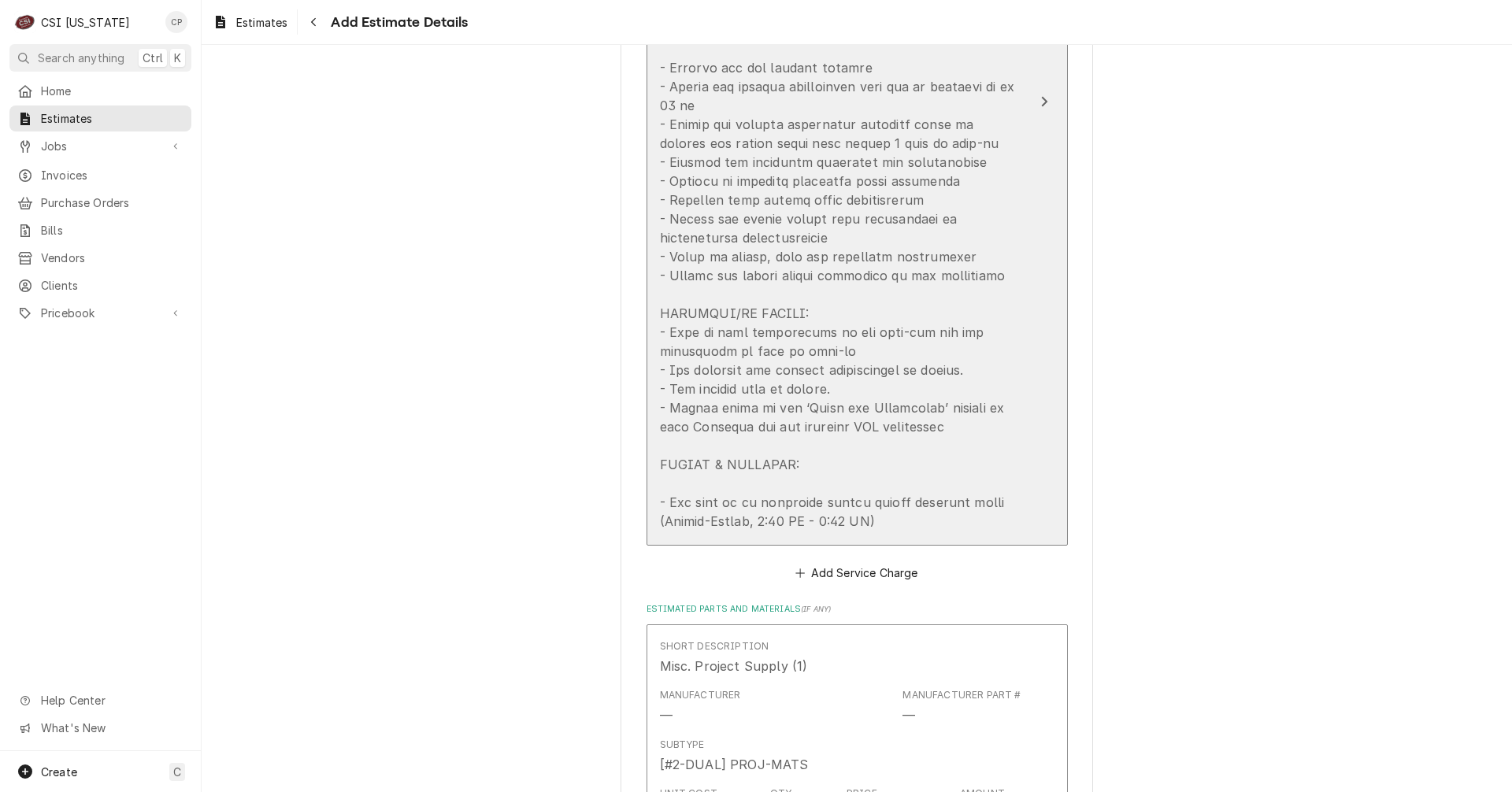
click at [1041, 98] on icon "Update Line Item" at bounding box center [1044, 101] width 8 height 12
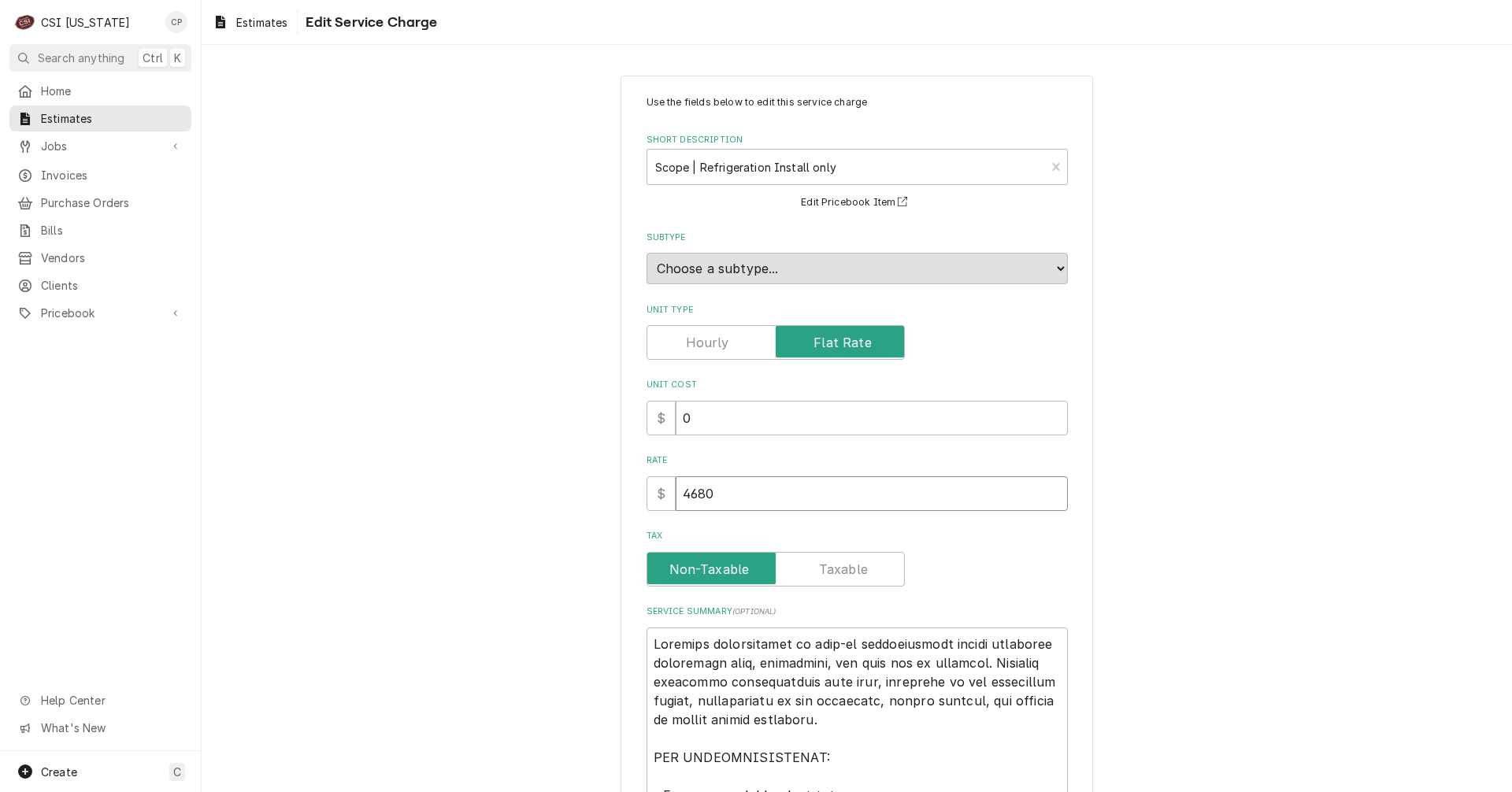
drag, startPoint x: 721, startPoint y: 491, endPoint x: 647, endPoint y: 495, distance: 74.1
click at [647, 495] on div "$ 4680" at bounding box center [857, 494] width 422 height 35
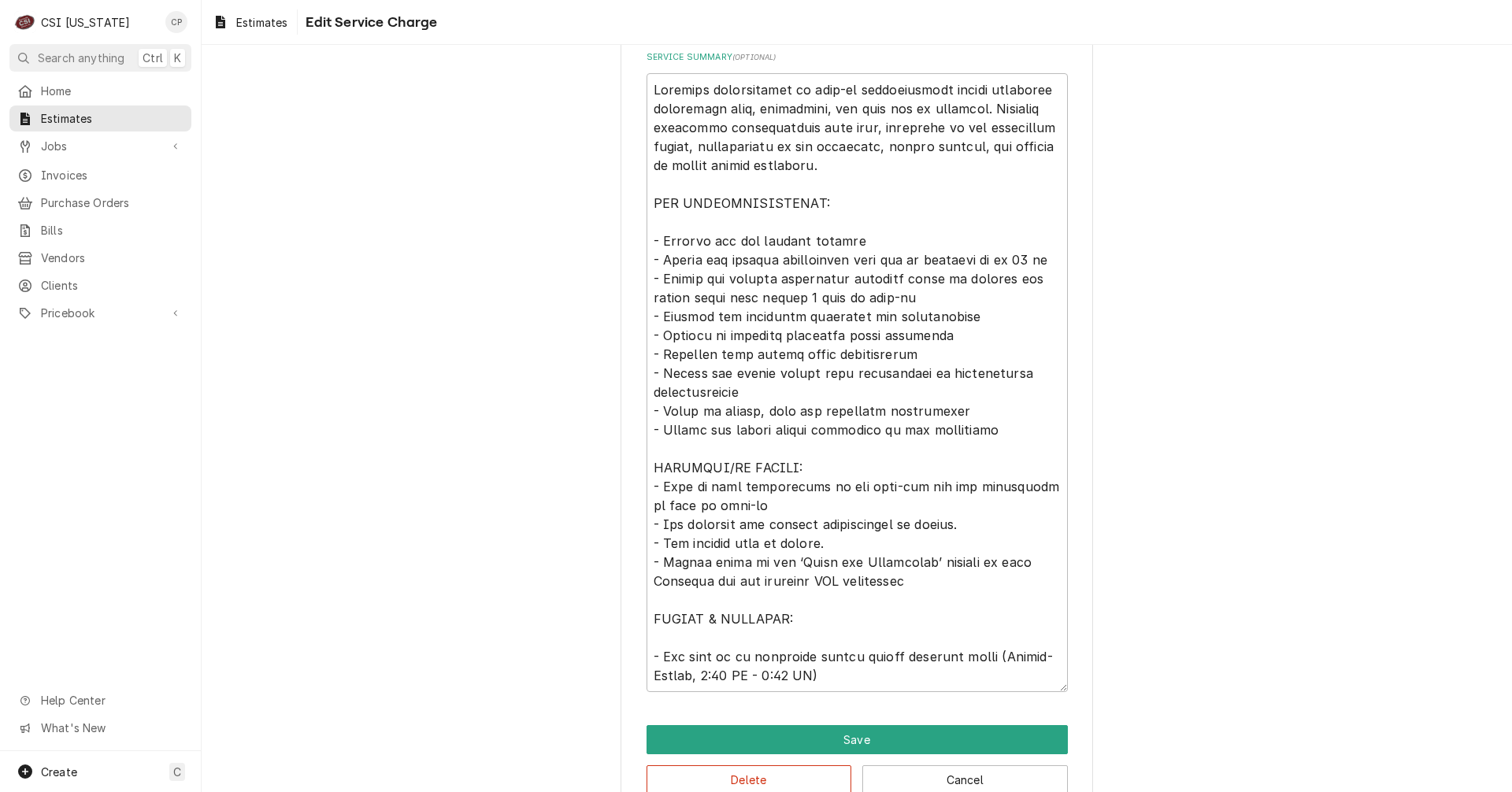
scroll to position [590, 0]
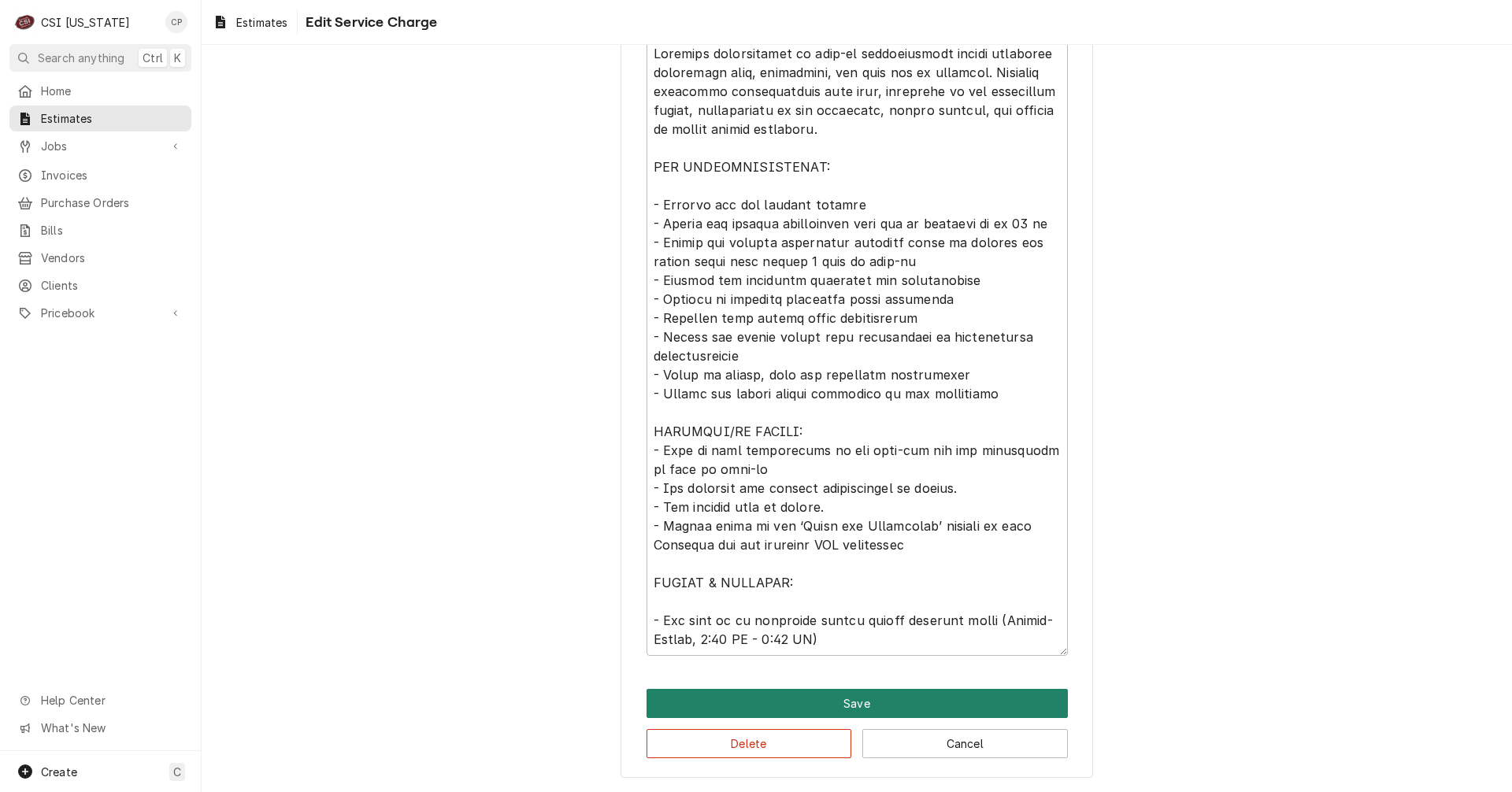
click at [838, 704] on button "Save" at bounding box center [857, 703] width 422 height 29
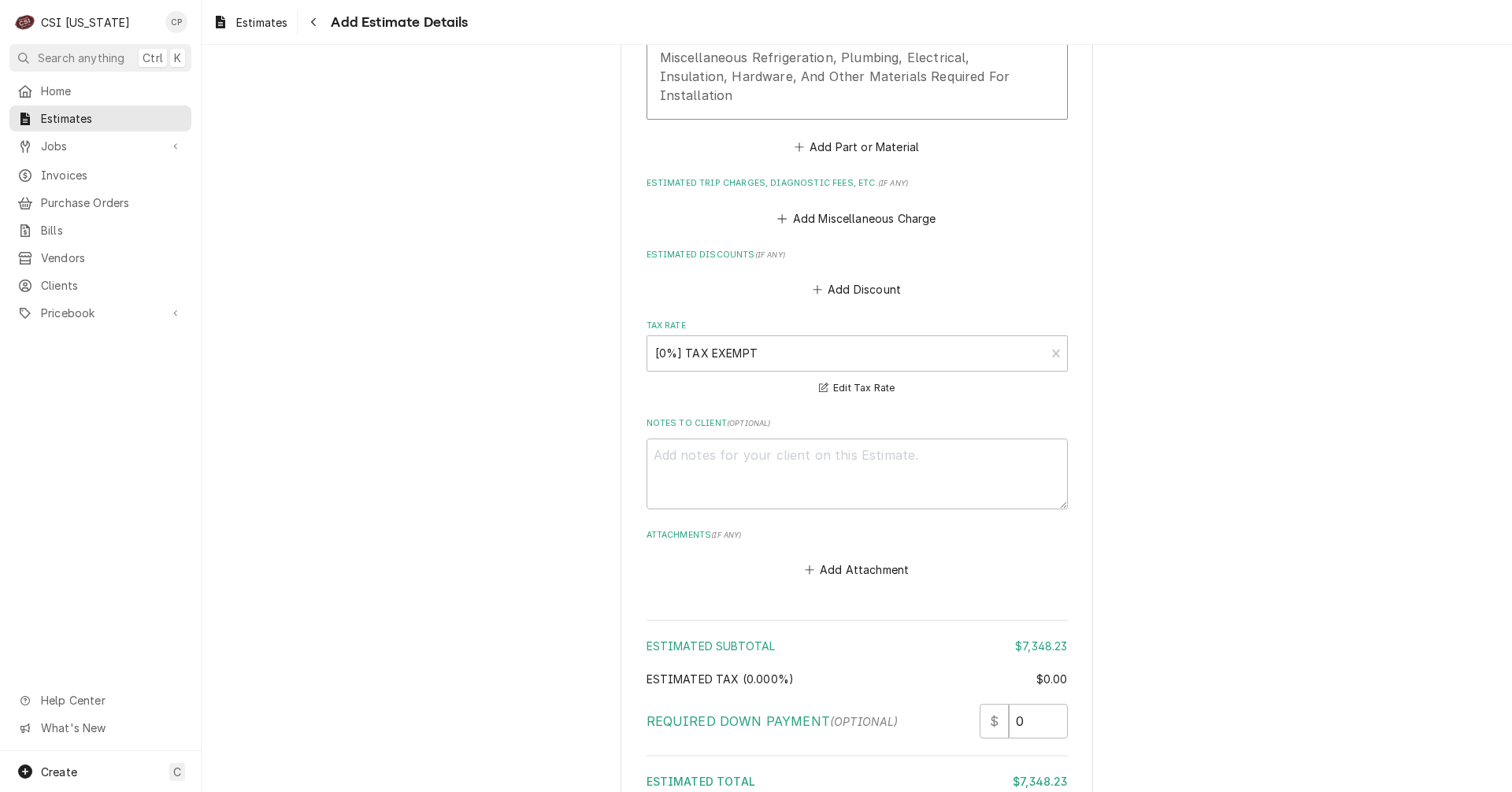
scroll to position [2928, 0]
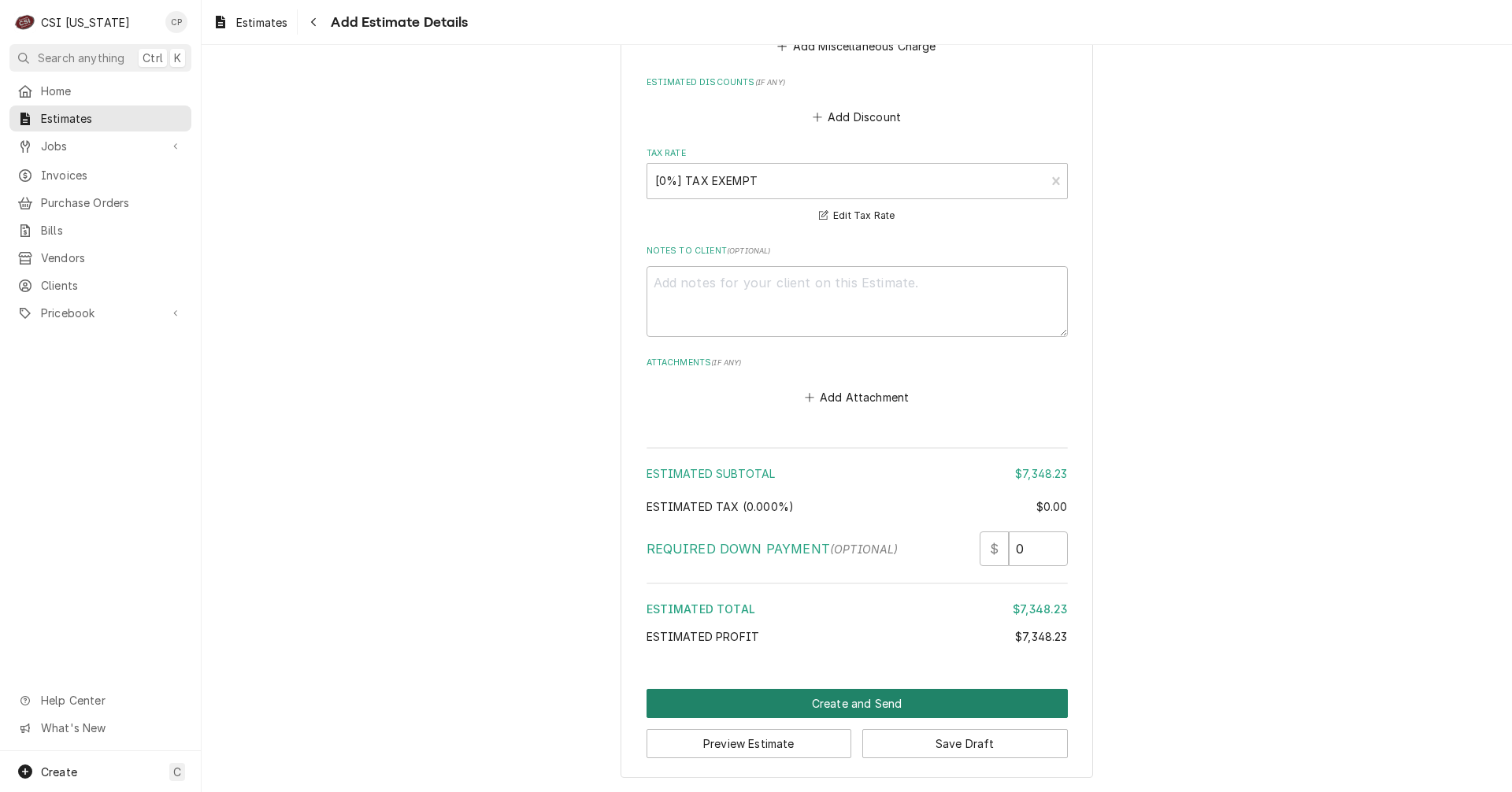
click at [902, 703] on button "Create and Send" at bounding box center [857, 703] width 422 height 29
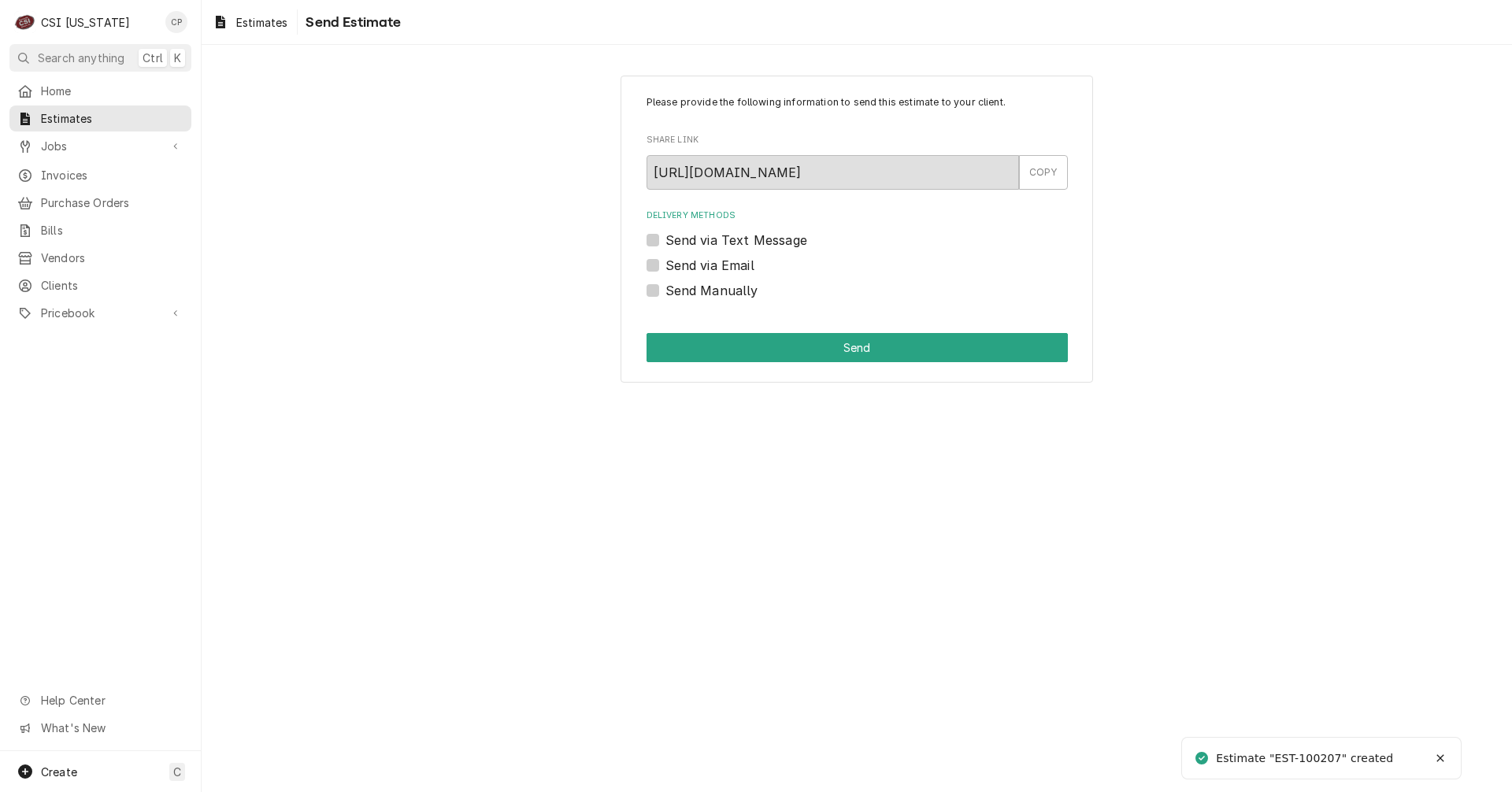
click at [665, 263] on label "Send via Email" at bounding box center [710, 266] width 89 height 19
click at [665, 263] on input "Send via Email" at bounding box center [876, 274] width 422 height 35
checkbox input "true"
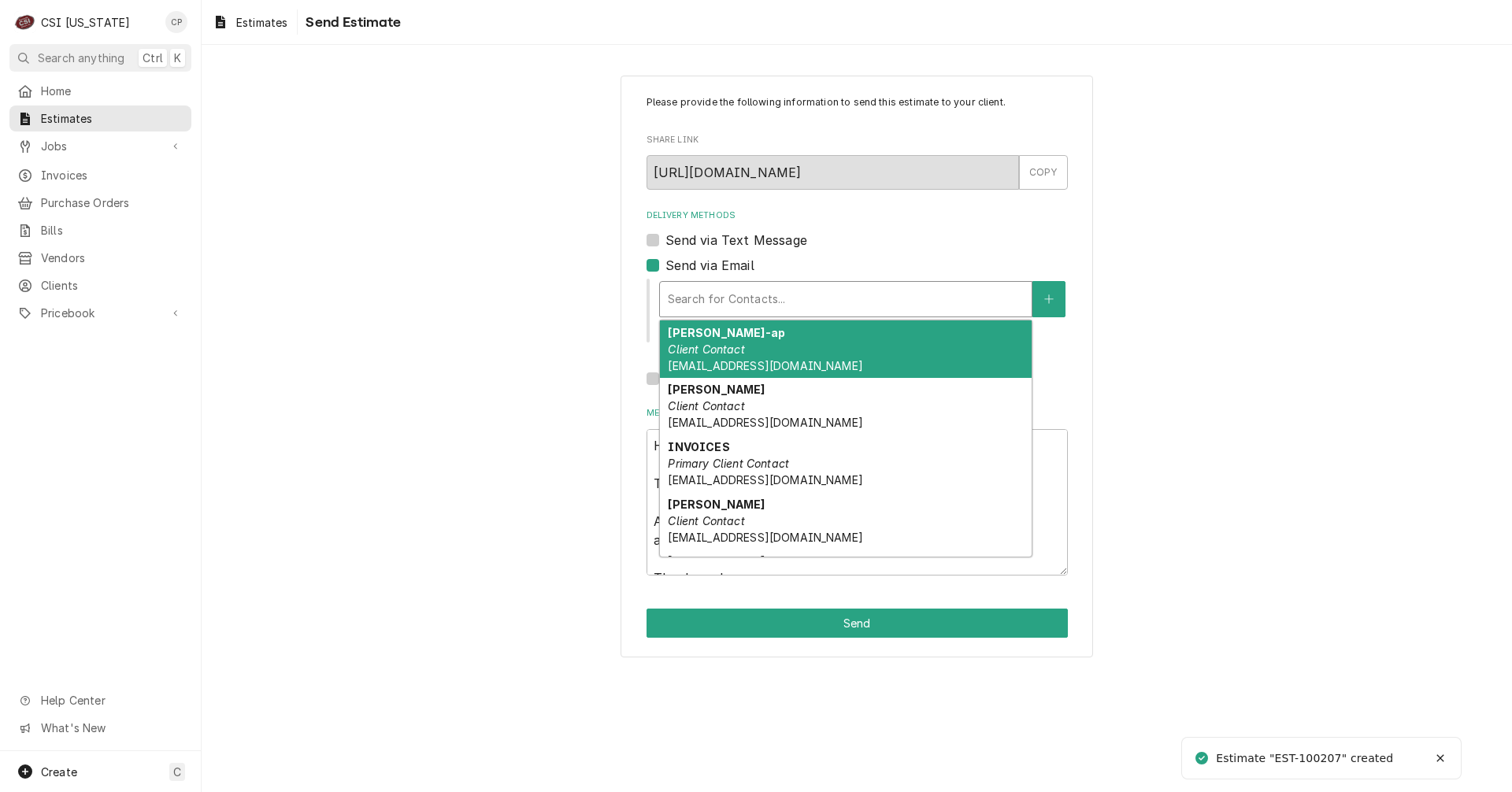
click at [788, 293] on div "Delivery Methods" at bounding box center [846, 299] width 356 height 28
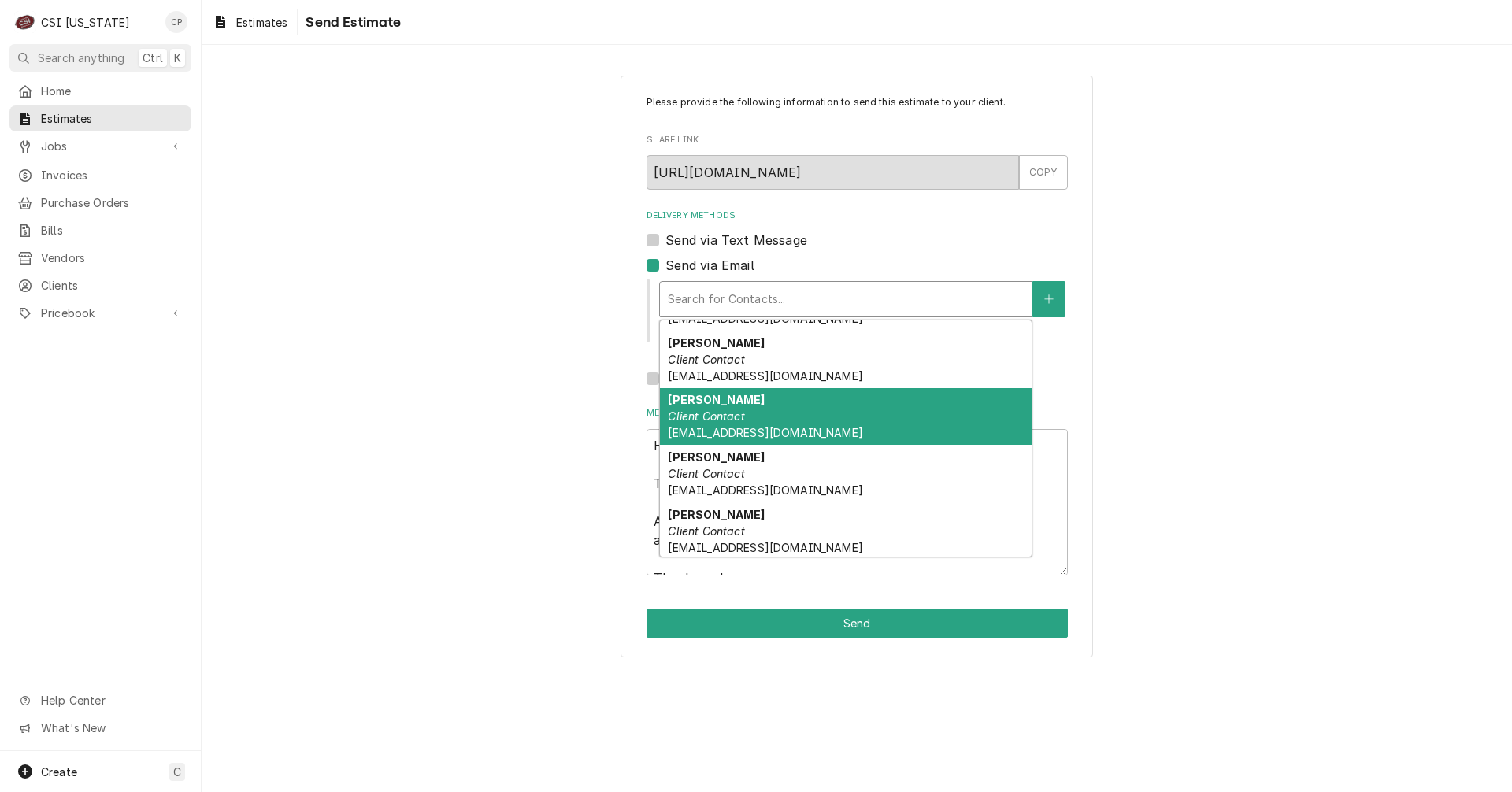
scroll to position [163, 0]
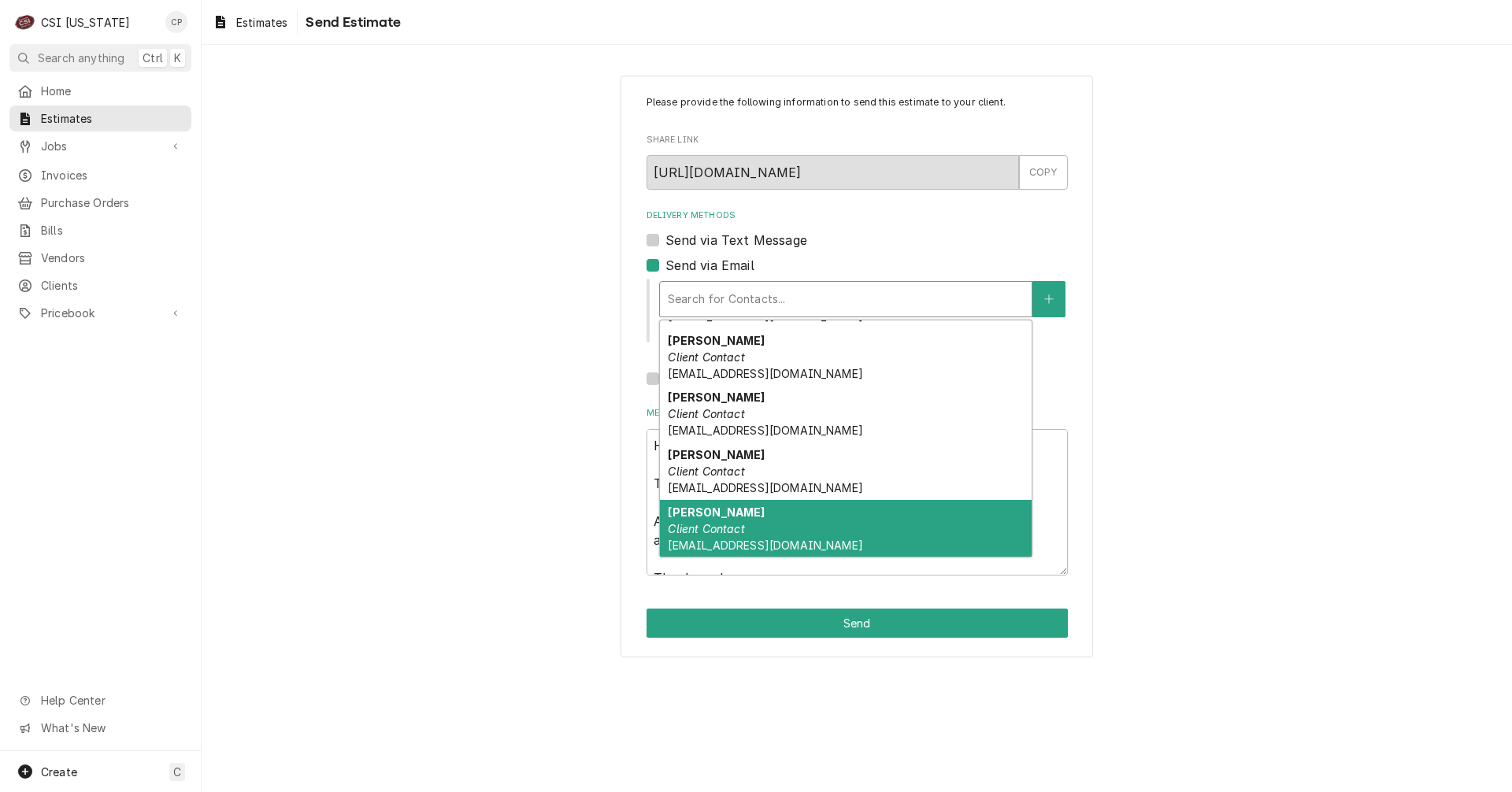
click at [717, 517] on strong "Scott Shindledecker" at bounding box center [716, 511] width 97 height 13
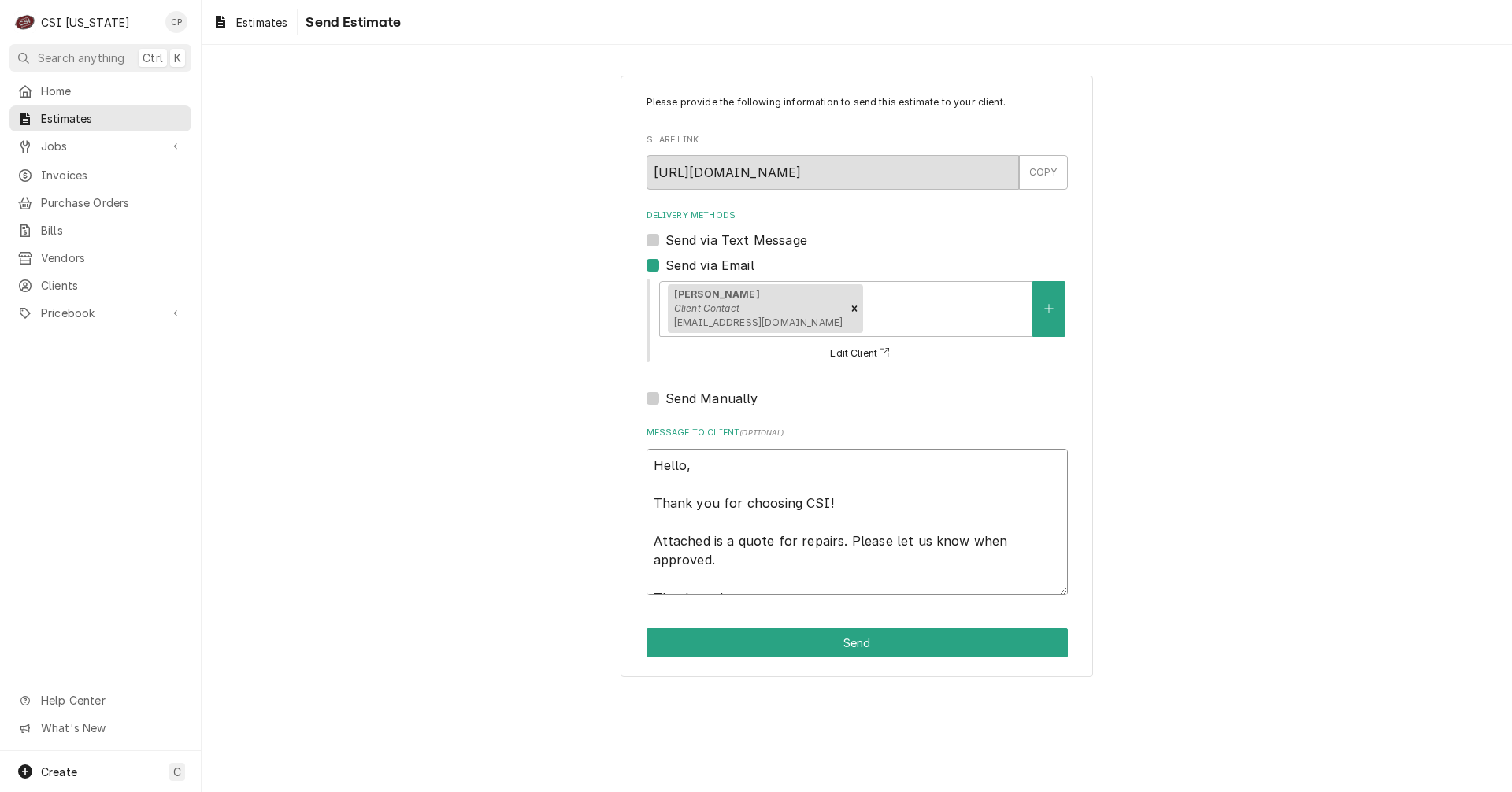
drag, startPoint x: 728, startPoint y: 542, endPoint x: 1013, endPoint y: 551, distance: 285.1
click at [1009, 552] on textarea "Hello, Thank you for choosing CSI! Attached is a quote for repairs. Please let …" at bounding box center [857, 521] width 422 height 146
type textarea "x"
type textarea "Hello, Thank you for choosing CSI! Attached is t Thank you!"
type textarea "x"
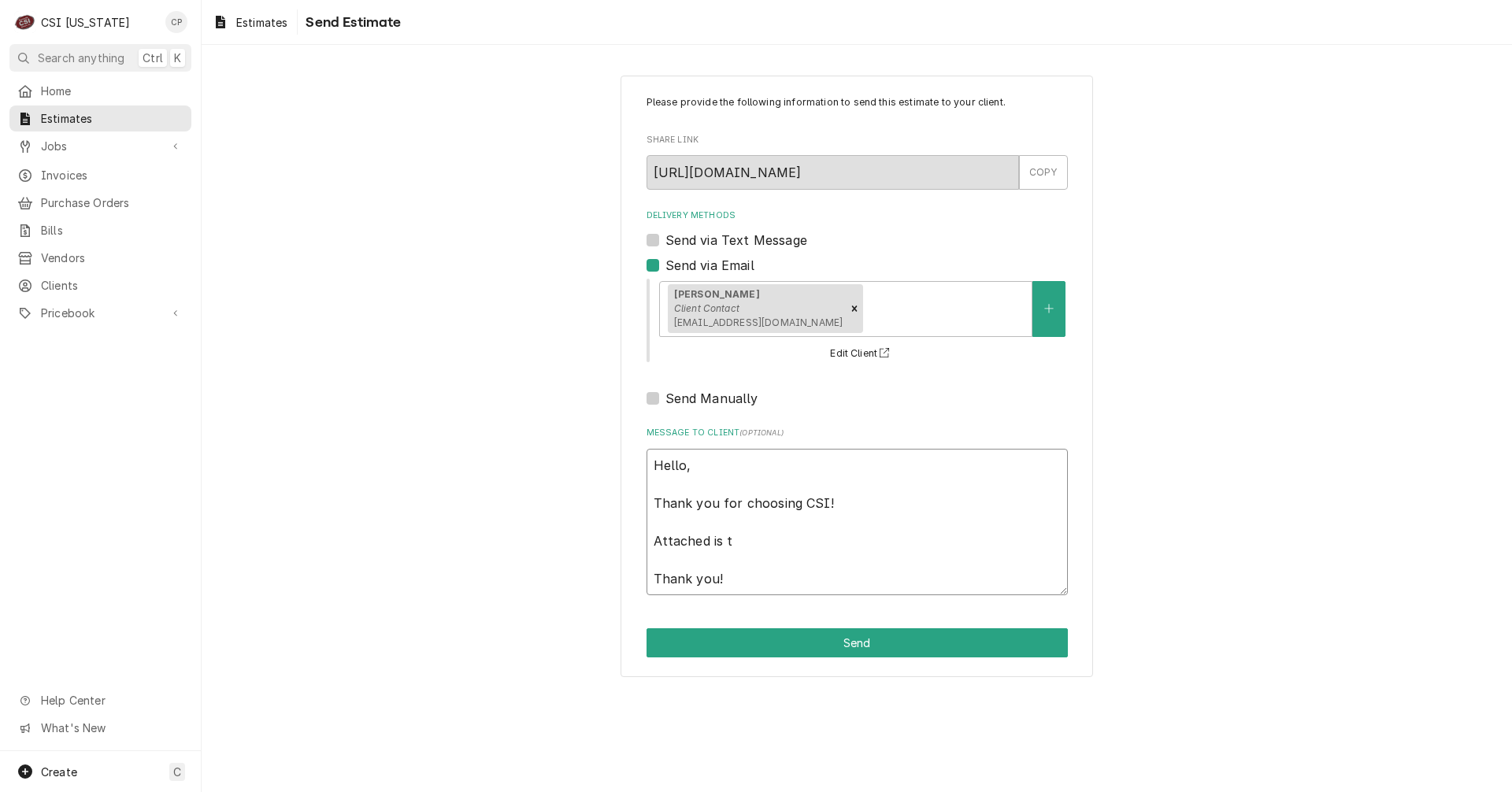
type textarea "Hello, Thank you for choosing CSI! Attached is th Thank you!"
type textarea "x"
type textarea "Hello, Thank you for choosing CSI! Attached is the Thank you!"
type textarea "x"
type textarea "Hello, Thank you for choosing CSI! Attached is the Thank you!"
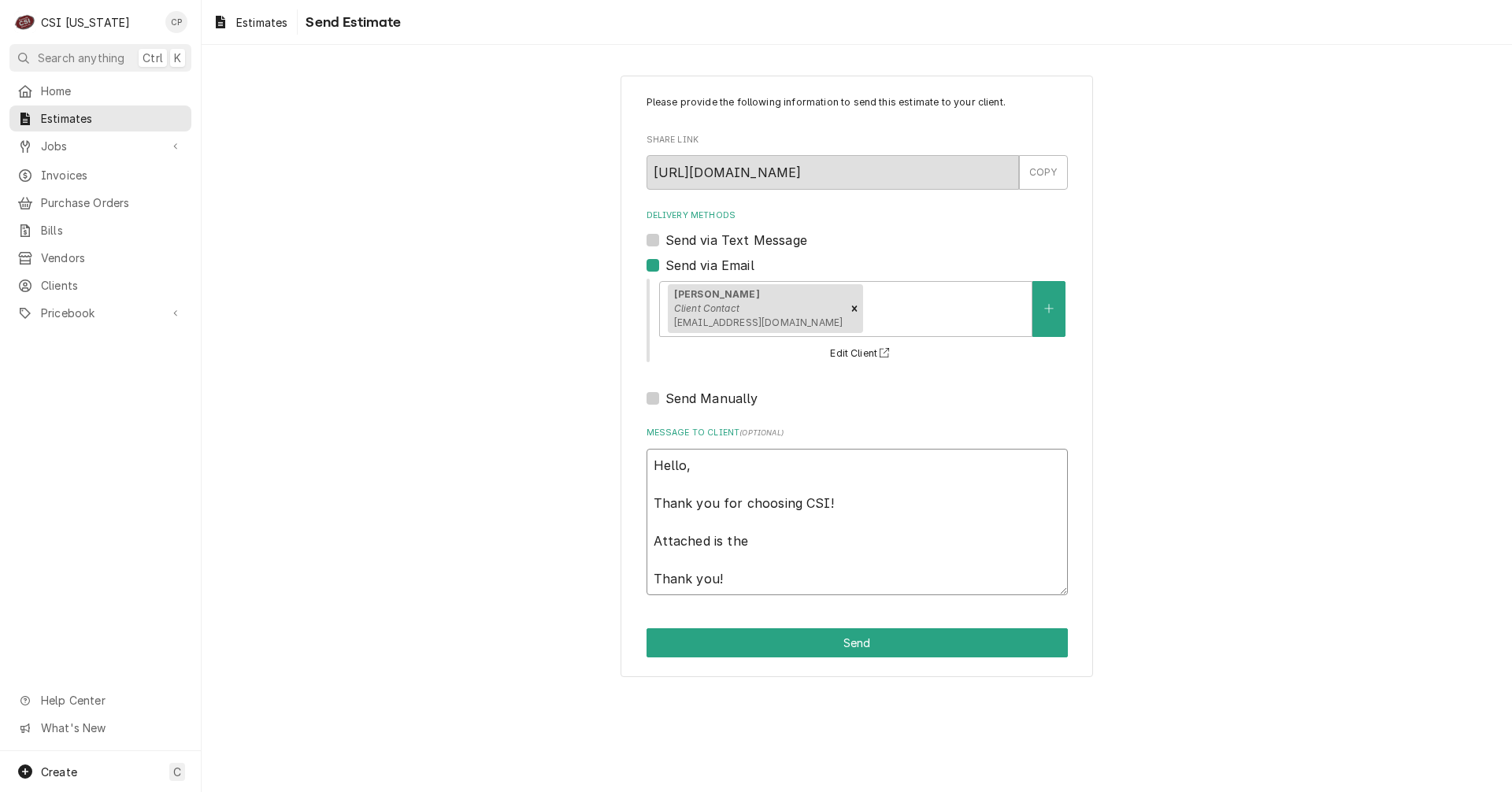
type textarea "x"
type textarea "Hello, Thank you for choosing CSI! Attached is the q Thank you!"
type textarea "x"
type textarea "Hello, Thank you for choosing CSI! Attached is the qu Thank you!"
type textarea "x"
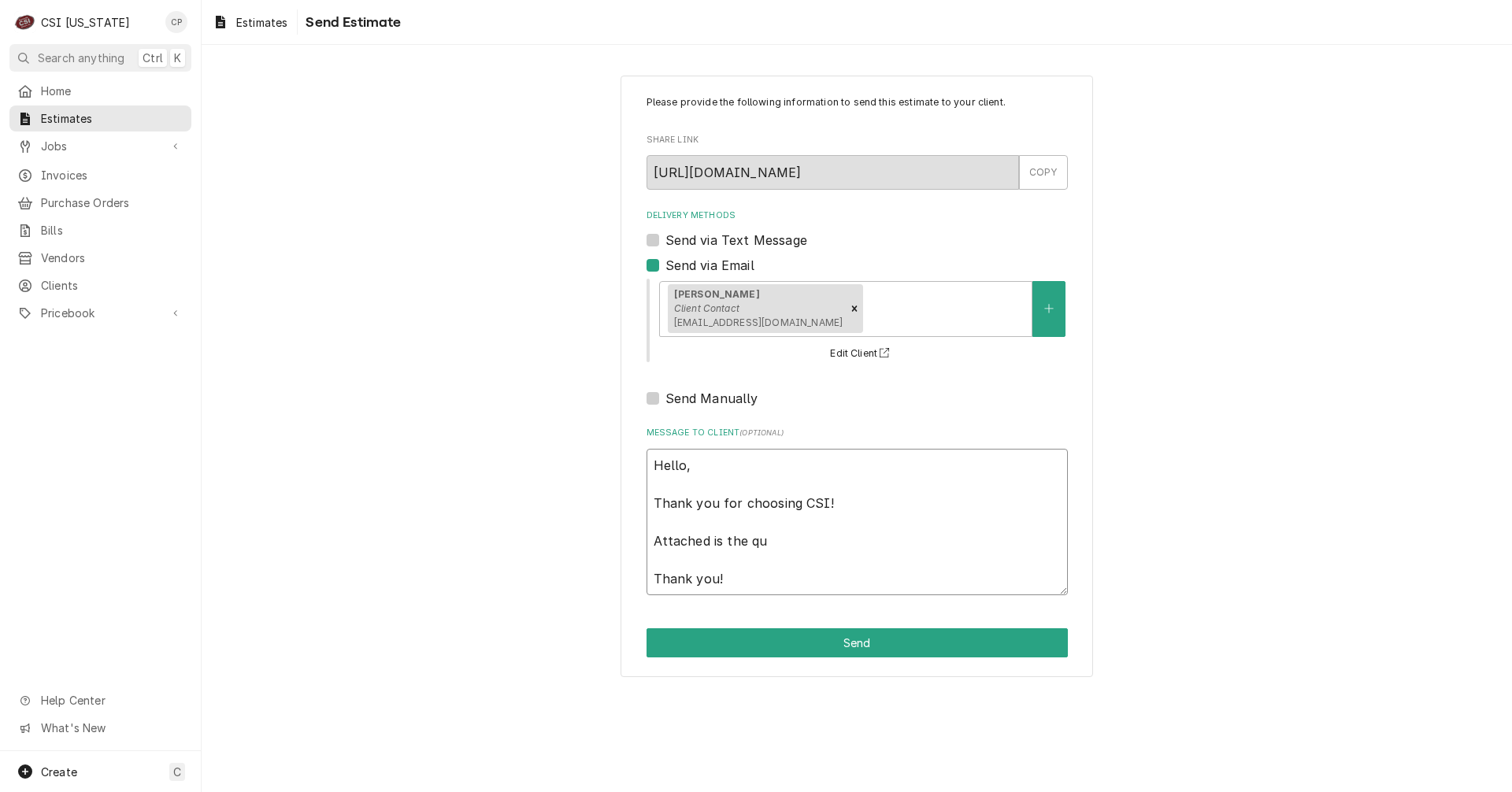
type textarea "Hello, Thank you for choosing CSI! Attached is the quo Thank you!"
type textarea "x"
type textarea "Hello, Thank you for choosing CSI! Attached is the quop Thank you!"
type textarea "x"
type textarea "Hello, Thank you for choosing CSI! Attached is the quo Thank you!"
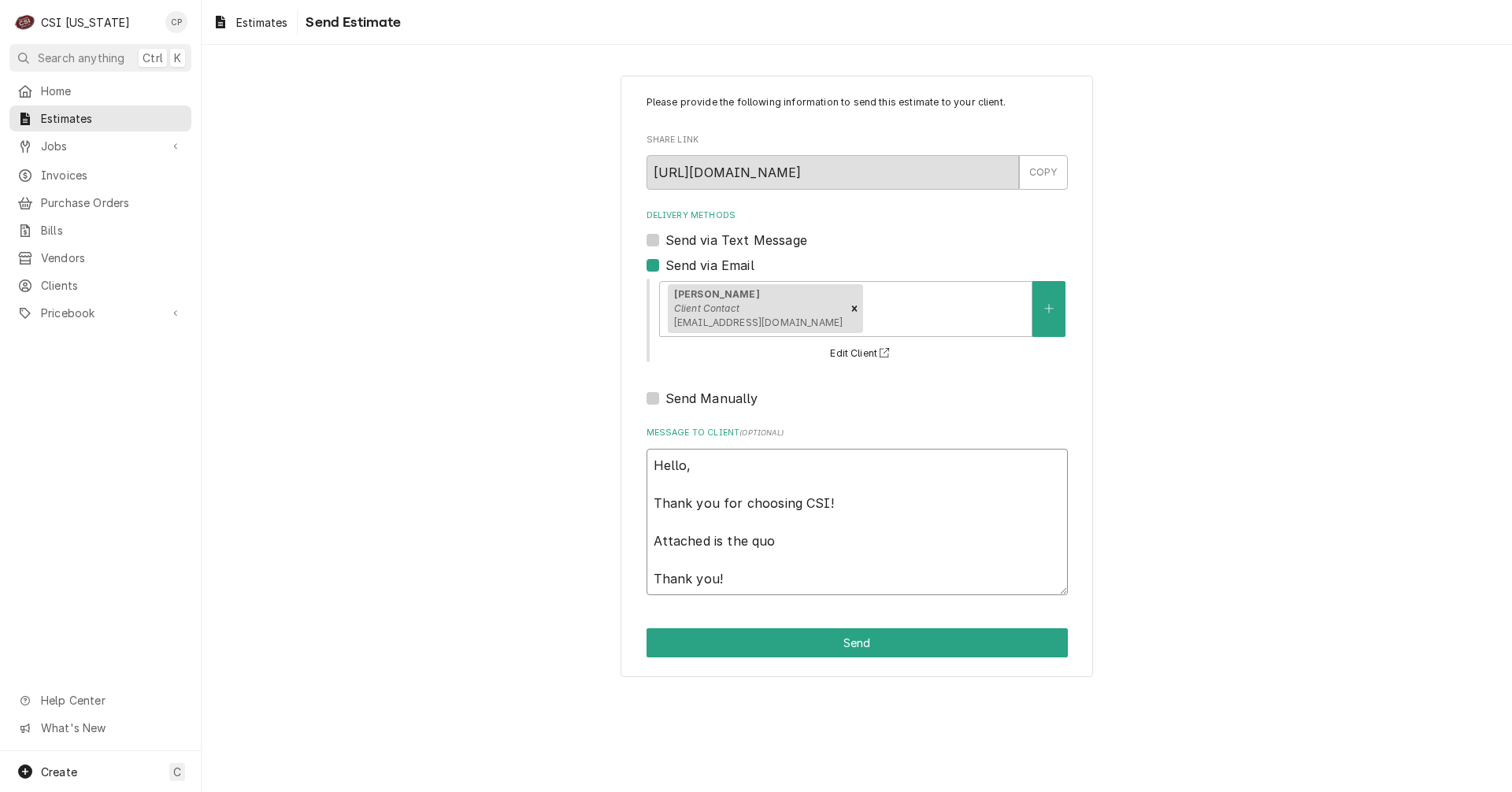
type textarea "x"
type textarea "Hello, Thank you for choosing CSI! Attached is the quot Thank you!"
type textarea "x"
type textarea "Hello, Thank you for choosing CSI! Attached is the quote Thank you!"
type textarea "x"
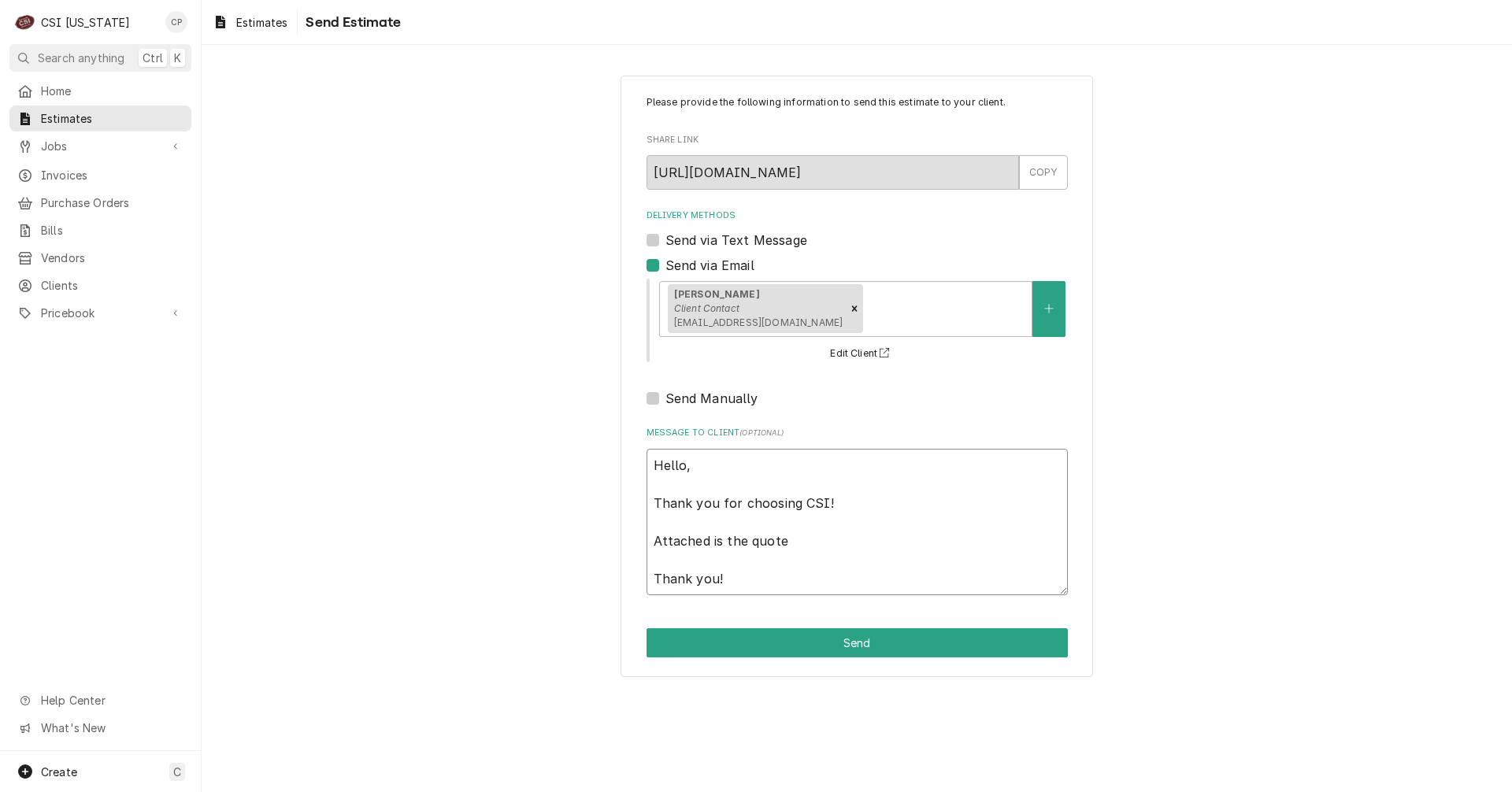
type textarea "Hello, Thank you for choosing CSI! Attached is the quote Thank you!"
type textarea "x"
type textarea "Hello, Thank you for choosing CSI! Attached is the quote f Thank you!"
type textarea "x"
type textarea "Hello, Thank you for choosing CSI! Attached is the quote fo Thank you!"
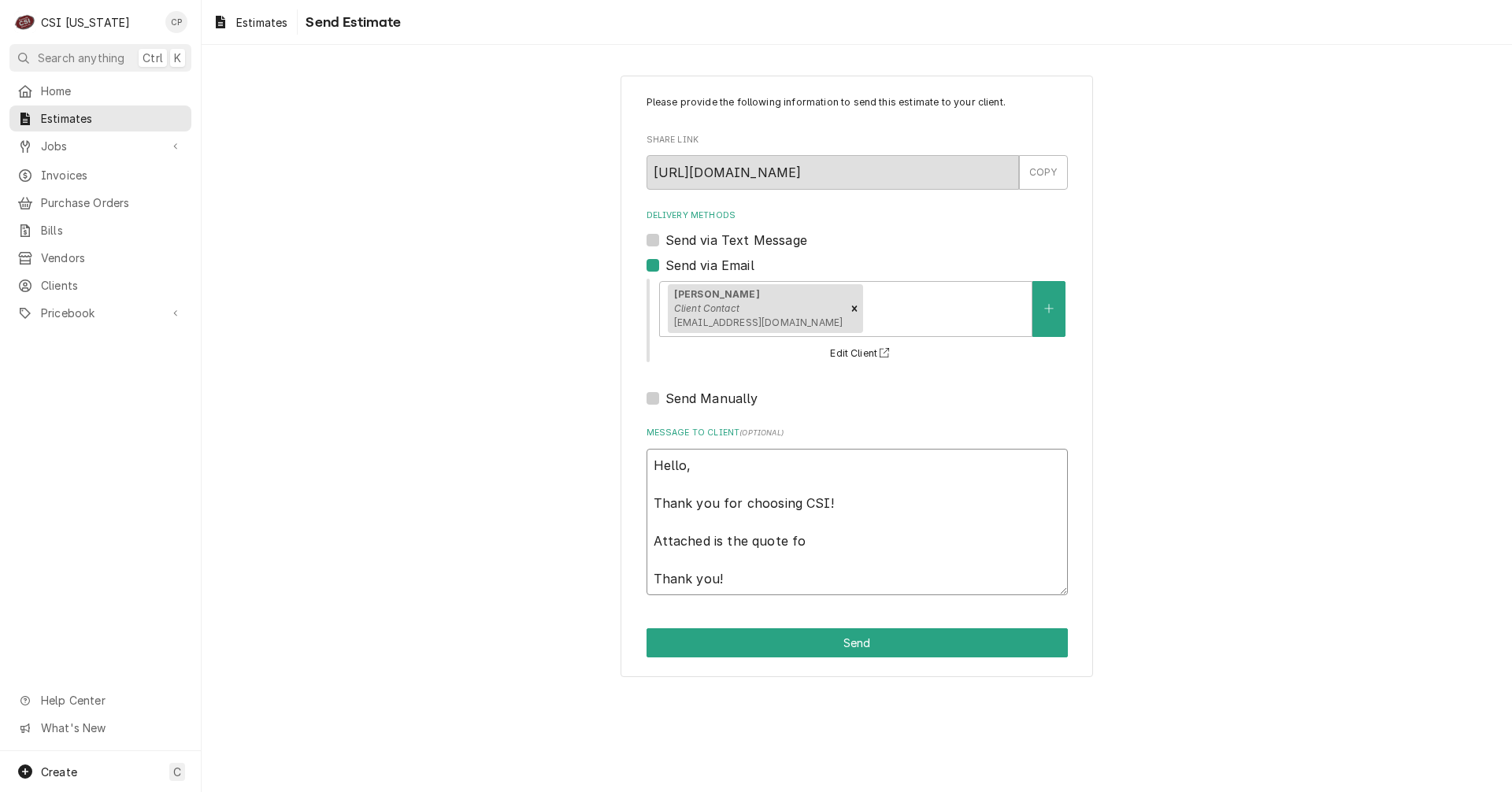
type textarea "x"
type textarea "Hello, Thank you for choosing CSI! Attached is the quote for Thank you!"
type textarea "x"
type textarea "Hello, Thank you for choosing CSI! Attached is the quote for Thank you!"
type textarea "x"
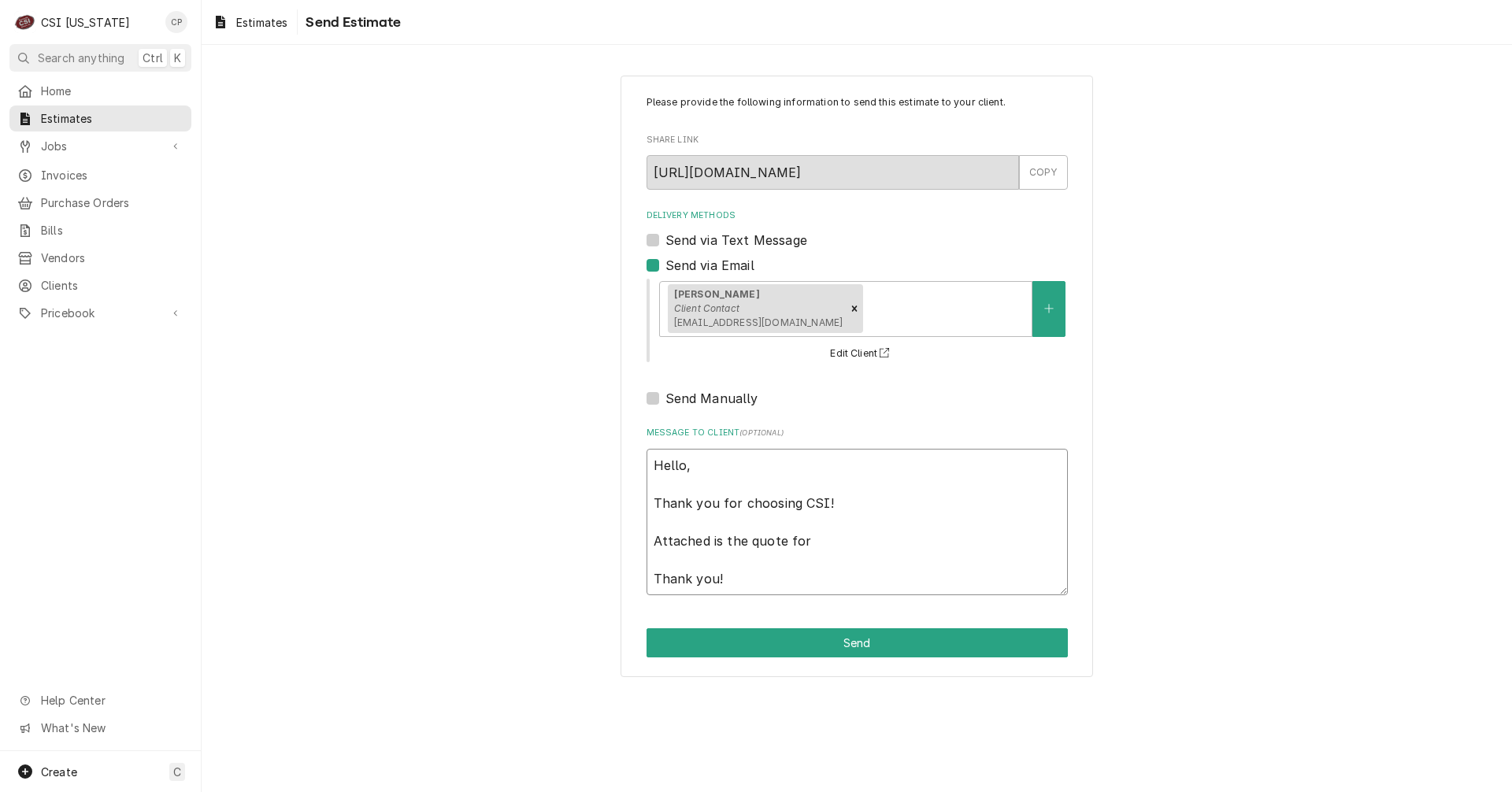
type textarea "Hello, Thank you for choosing CSI! Attached is the quote for t Thank you!"
type textarea "x"
type textarea "Hello, Thank you for choosing CSI! Attached is the quote for th Thank you!"
type textarea "x"
type textarea "Hello, Thank you for choosing CSI! Attached is the quote for the Thank you!"
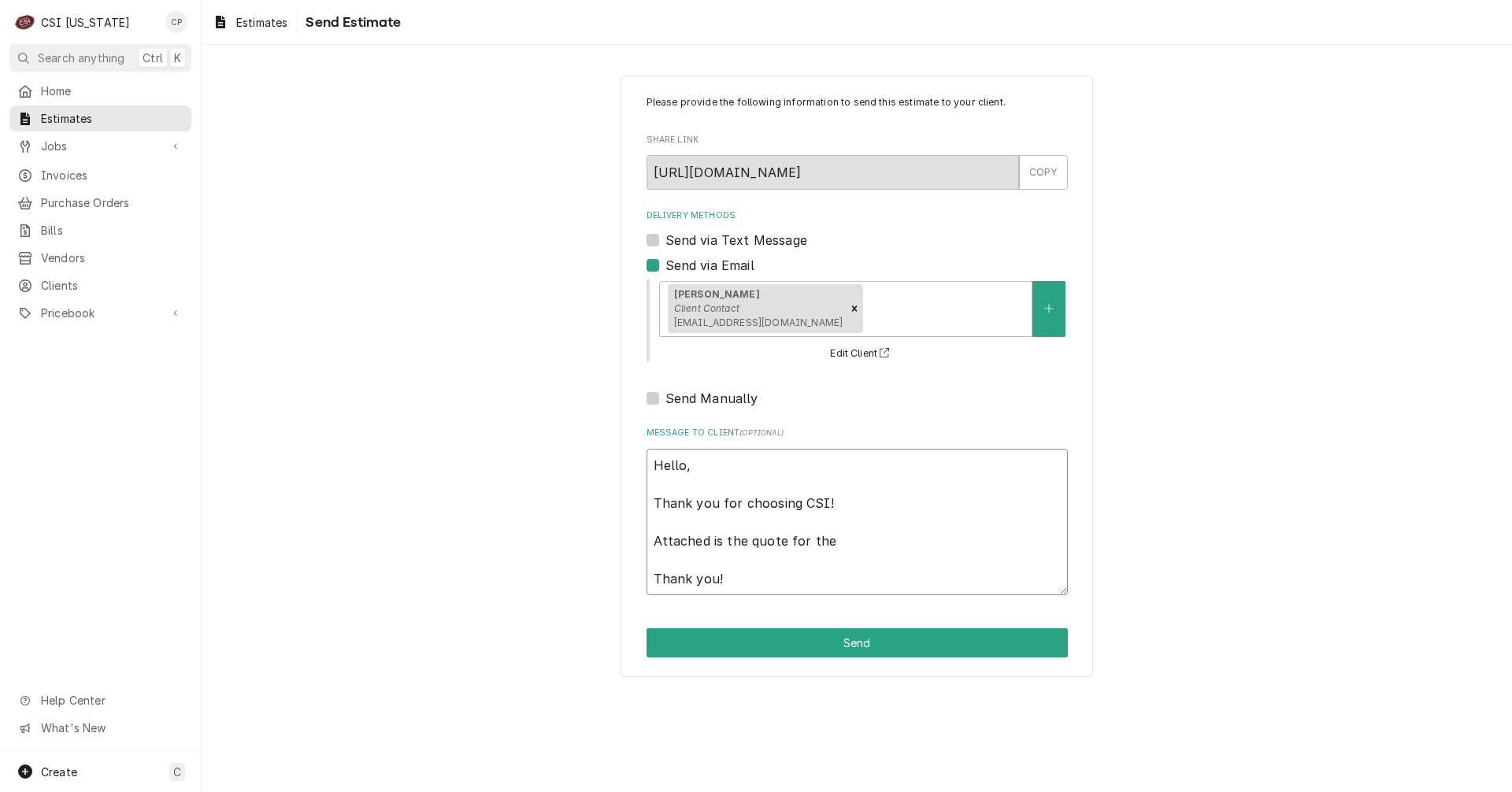
type textarea "x"
type textarea "Hello, Thank you for choosing CSI! Attached is the quote for the Thank you!"
type textarea "x"
type textarea "Hello, Thank you for choosing CSI! Attached is the quote for the I Thank you!"
type textarea "x"
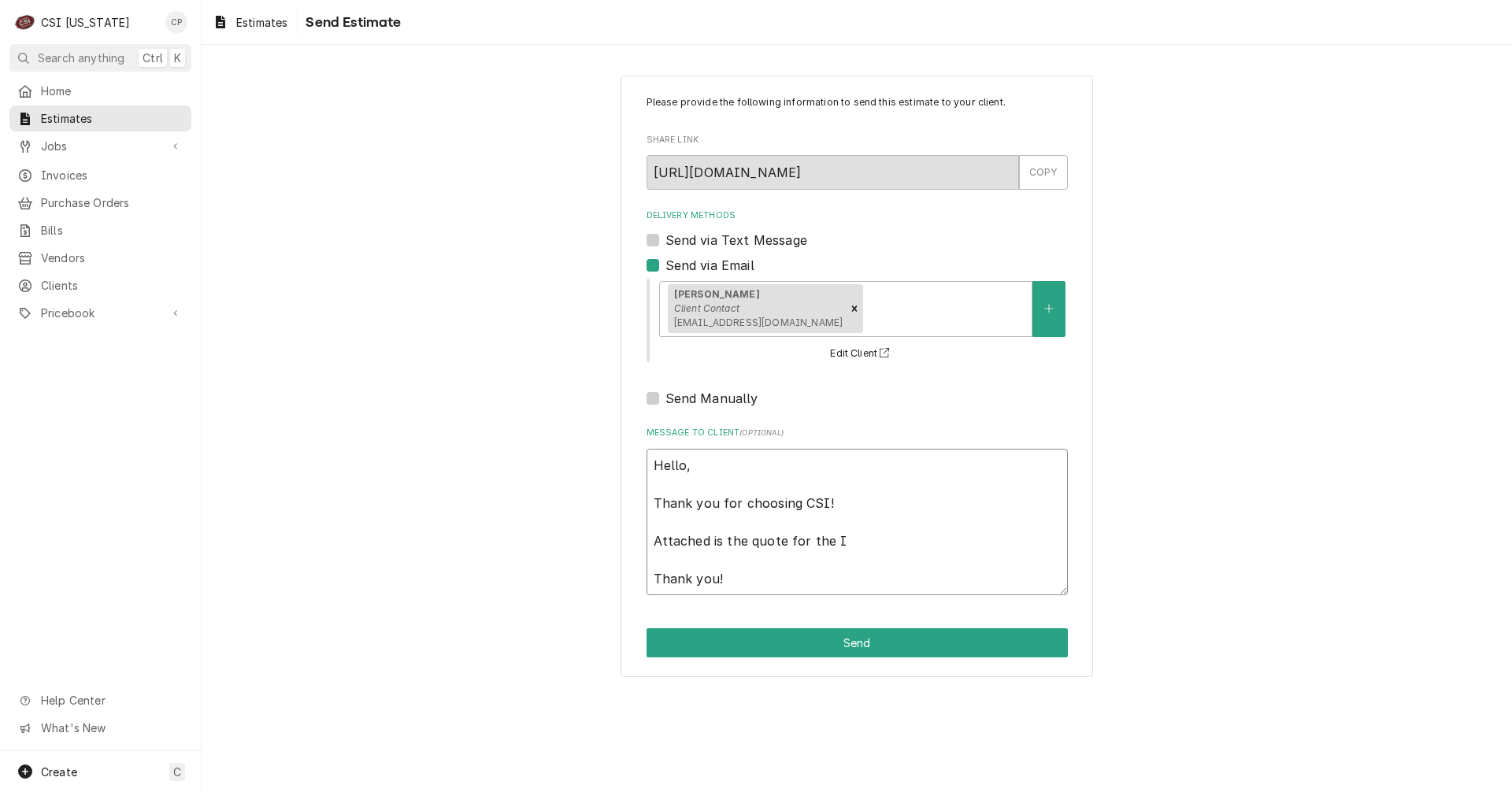
type textarea "Hello, Thank you for choosing CSI! Attached is the quote for the IN Thank you!"
type textarea "x"
type textarea "Hello, Thank you for choosing CSI! Attached is the quote for the INd Thank you!"
type textarea "x"
type textarea "Hello, Thank you for choosing CSI! Attached is the quote for the IN Thank you!"
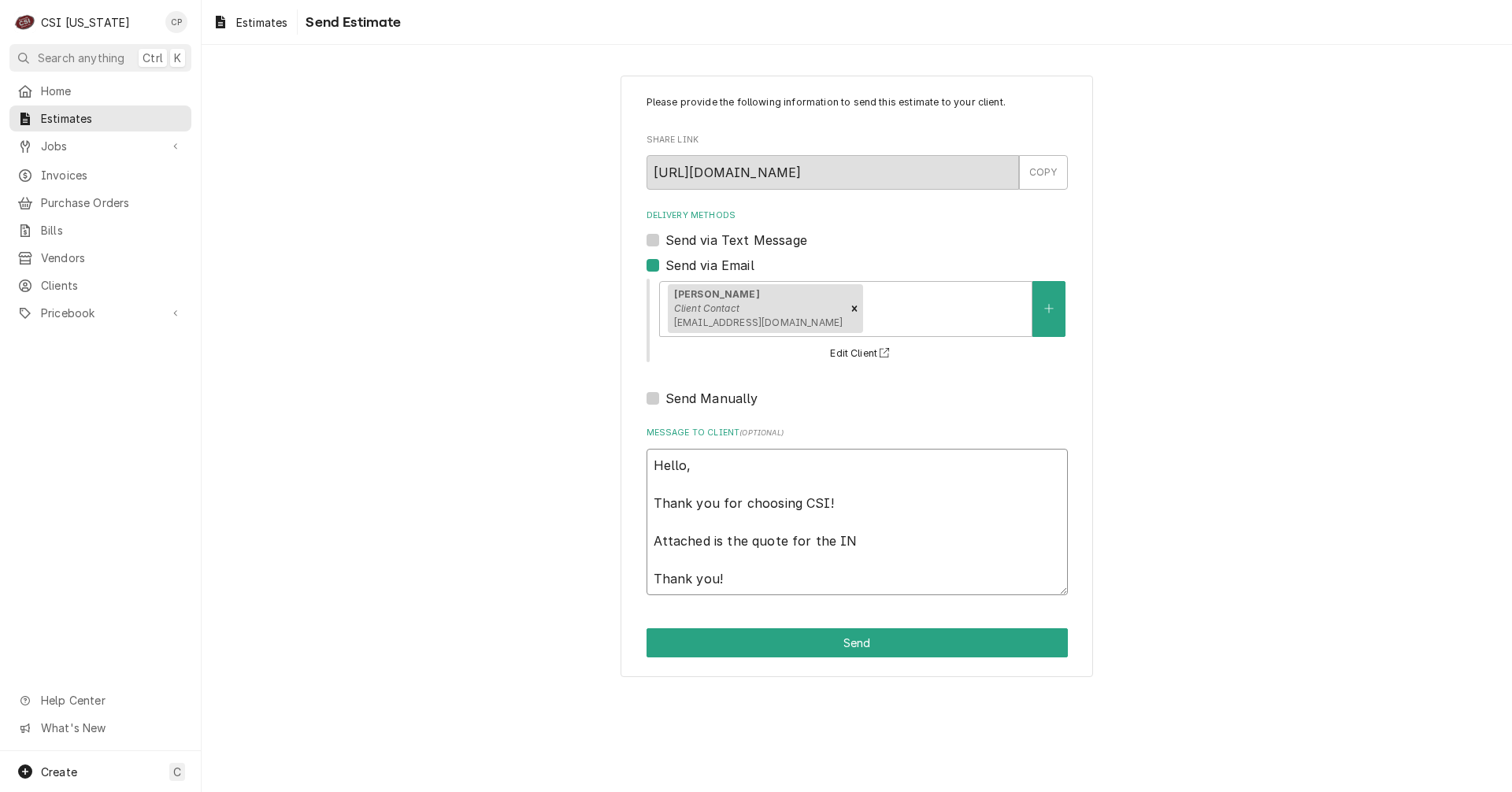
type textarea "x"
type textarea "Hello, Thank you for choosing CSI! Attached is the quote for the I Thank you!"
type textarea "x"
type textarea "Hello, Thank you for choosing CSI! Attached is the quote for the In Thank you!"
type textarea "x"
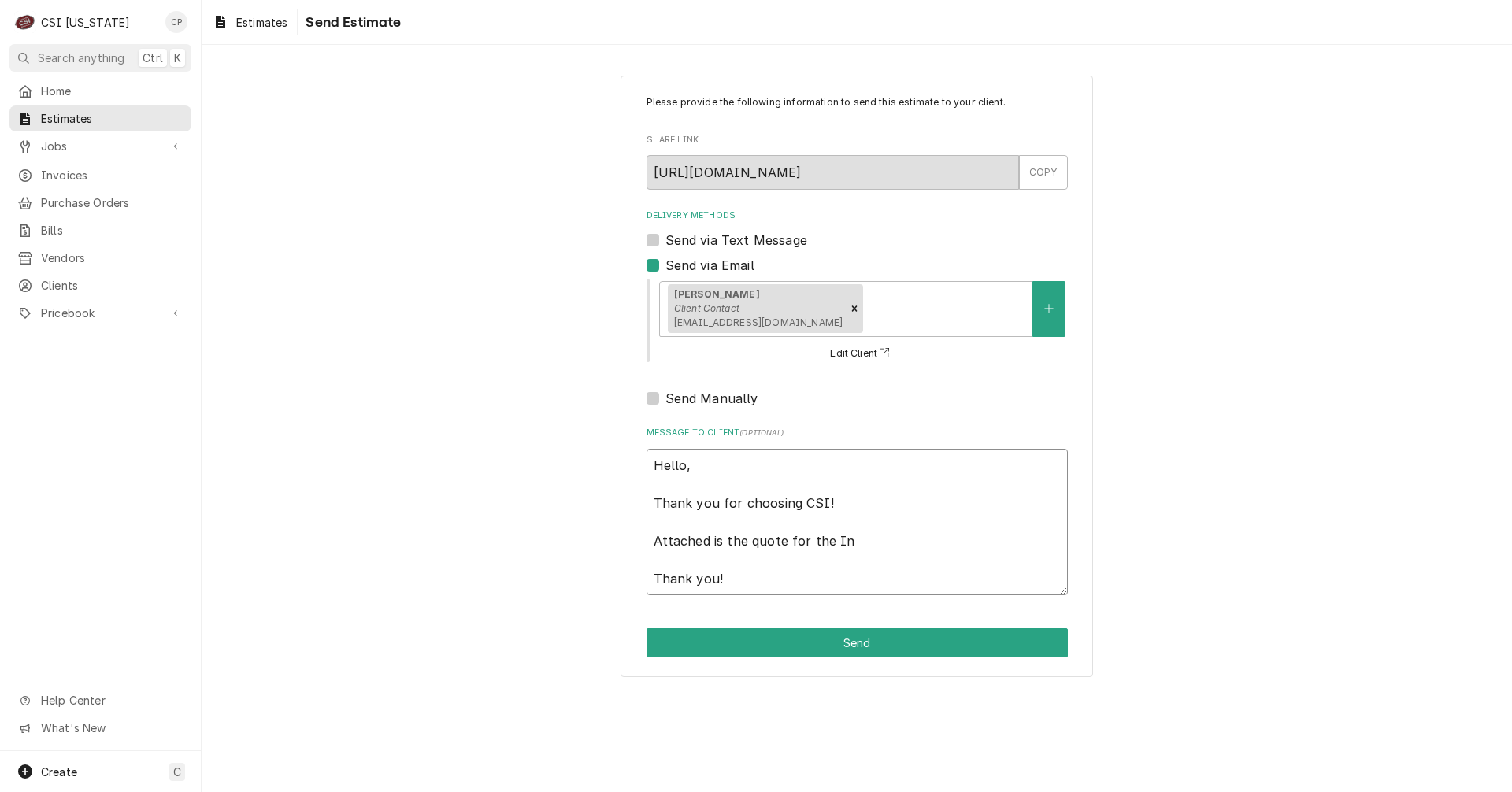
type textarea "Hello, Thank you for choosing CSI! Attached is the quote for the Ind Thank you!"
type textarea "x"
type textarea "Hello, Thank you for choosing CSI! Attached is the quote for the Indi Thank you!"
type textarea "x"
type textarea "Hello, Thank you for choosing CSI! Attached is the quote for the Indi' Thank yo…"
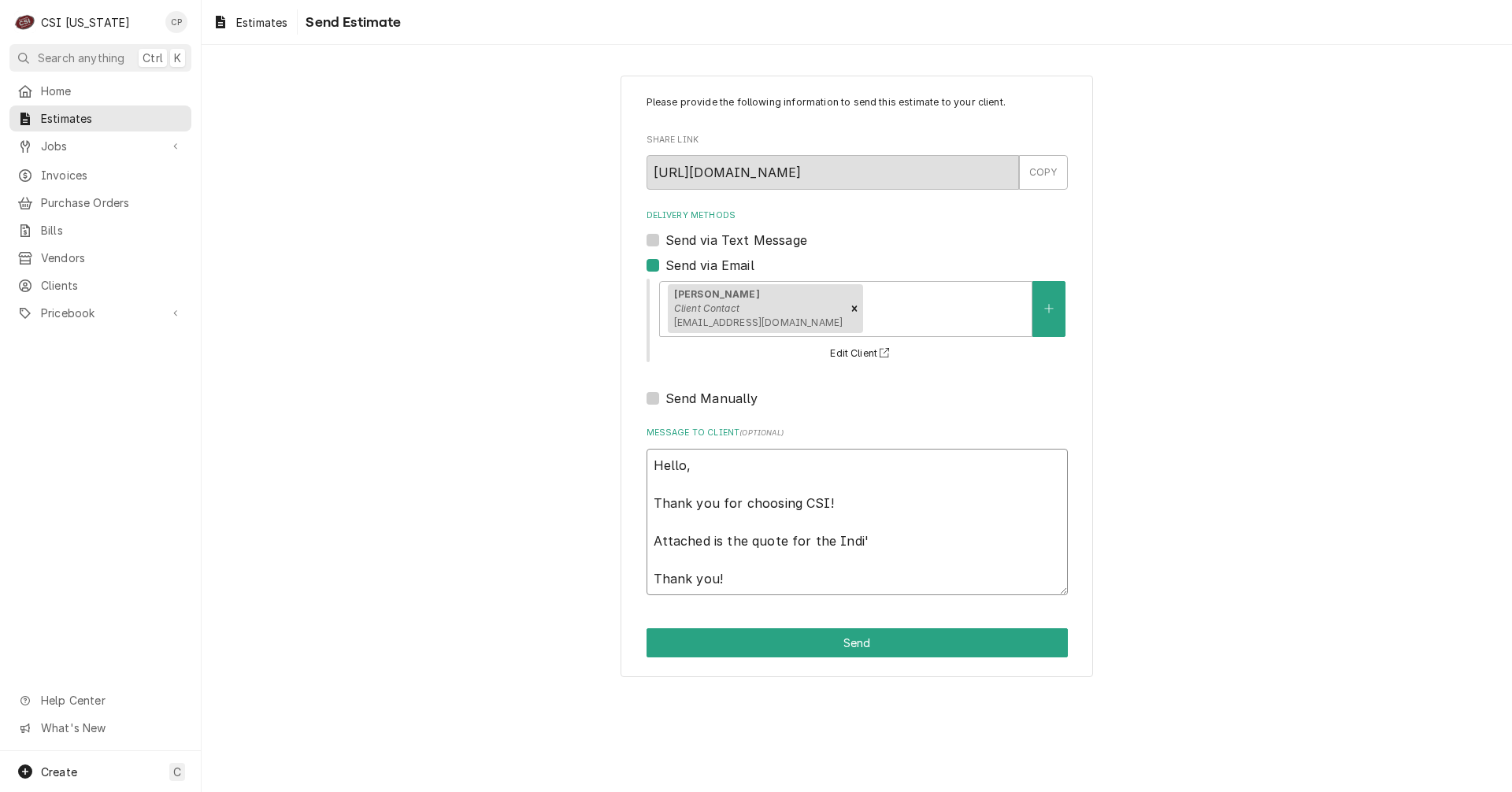
type textarea "x"
type textarea "Hello, Thank you for choosing CSI! Attached is the quote for the Indi's Thank y…"
type textarea "x"
type textarea "Hello, Thank you for choosing CSI! Attached is the quote for the Indi's Thank y…"
type textarea "x"
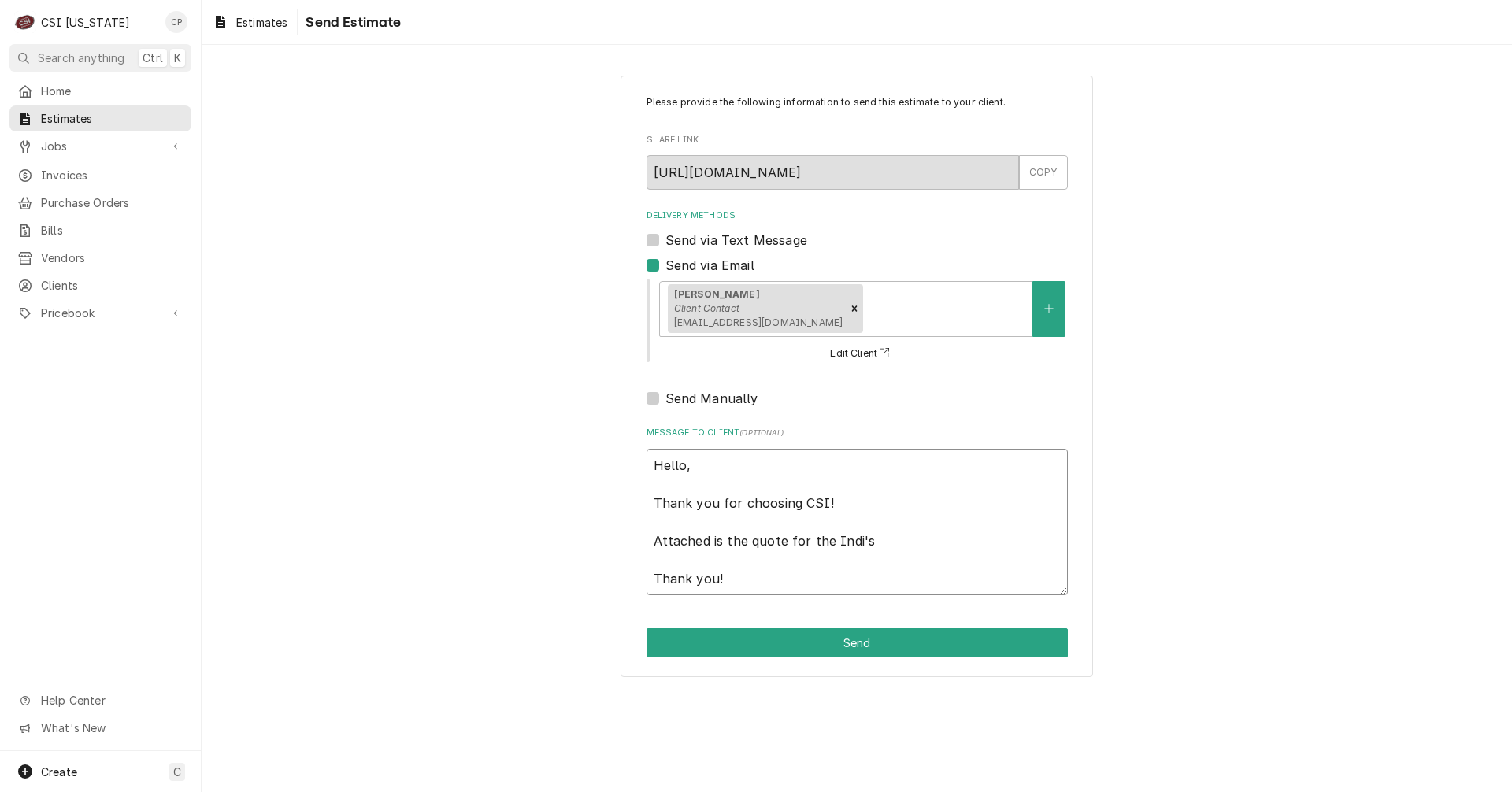
type textarea "Hello, Thank you for choosing CSI! Attached is the quote for the Indi's i Thank…"
type textarea "x"
type textarea "Hello, Thank you for choosing CSI! Attached is the quote for the Indi's in Than…"
type textarea "x"
type textarea "Hello, Thank you for choosing CSI! Attached is the quote for the Indi's in Than…"
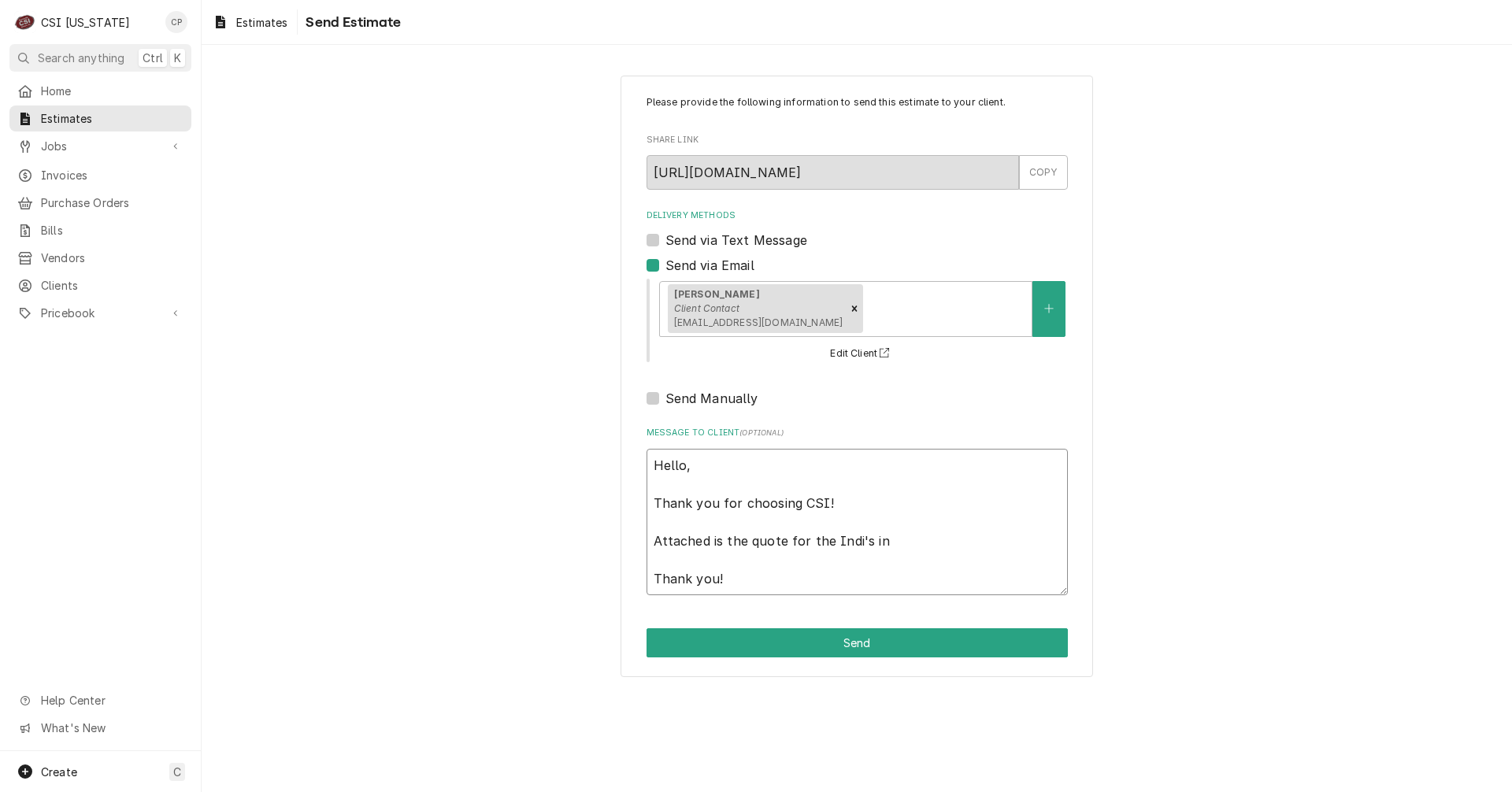
click at [885, 542] on textarea "Hello, Thank you for choosing CSI! Attached is the quote for the Indi's in Than…" at bounding box center [857, 521] width 422 height 146
type textarea "x"
type textarea "Hello, Thank you for choosing CSI! Attached is the quote for the Indi's in N Th…"
type textarea "x"
type textarea "Hello, Thank you for choosing CSI! Attached is the quote for the Indi's in Ne T…"
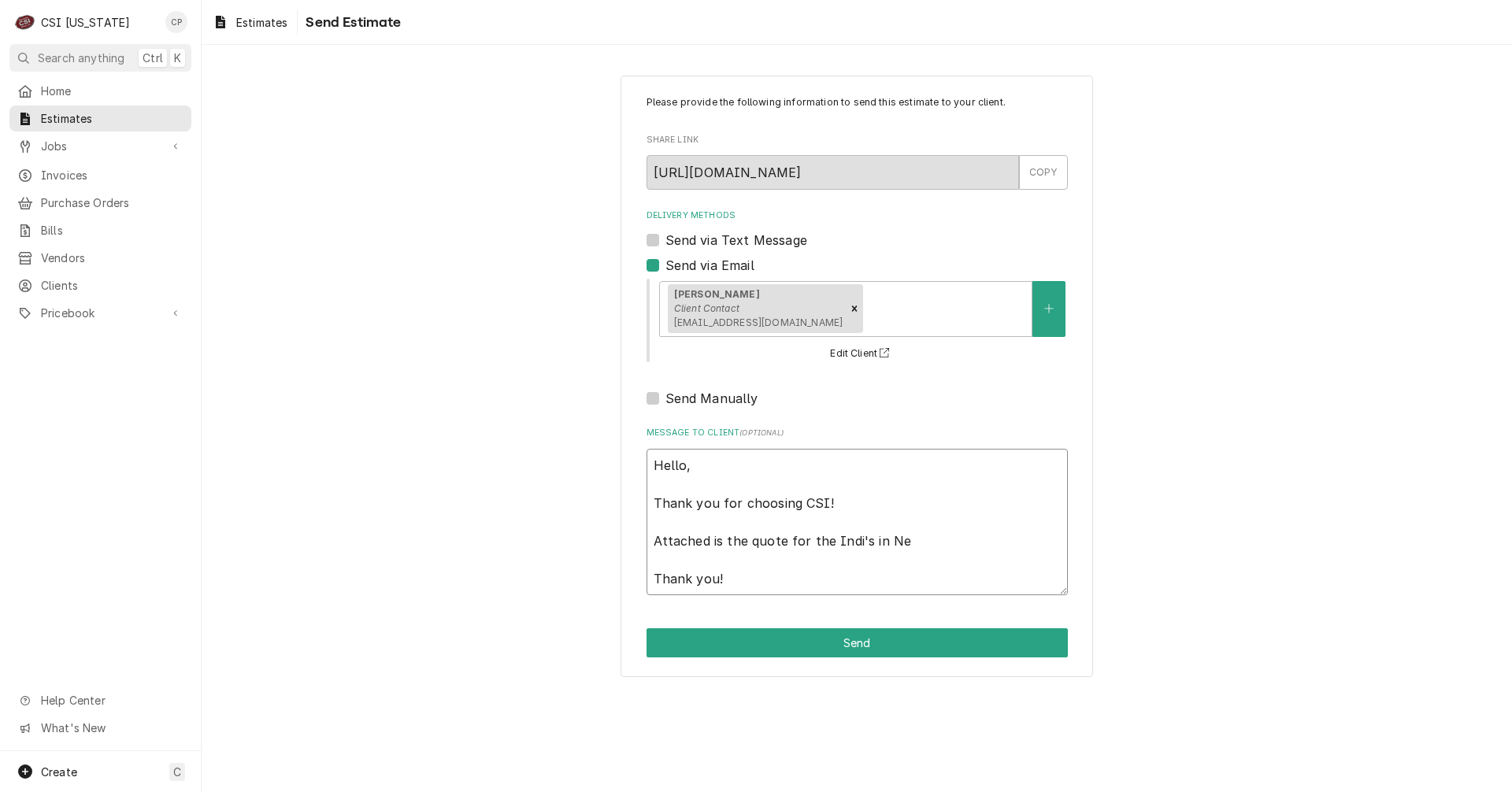
type textarea "x"
type textarea "Hello, Thank you for choosing CSI! Attached is the quote for the Indi's in New …"
type textarea "x"
type textarea "Hello, Thank you for choosing CSI! Attached is the quote for the Indi's in Ne T…"
type textarea "x"
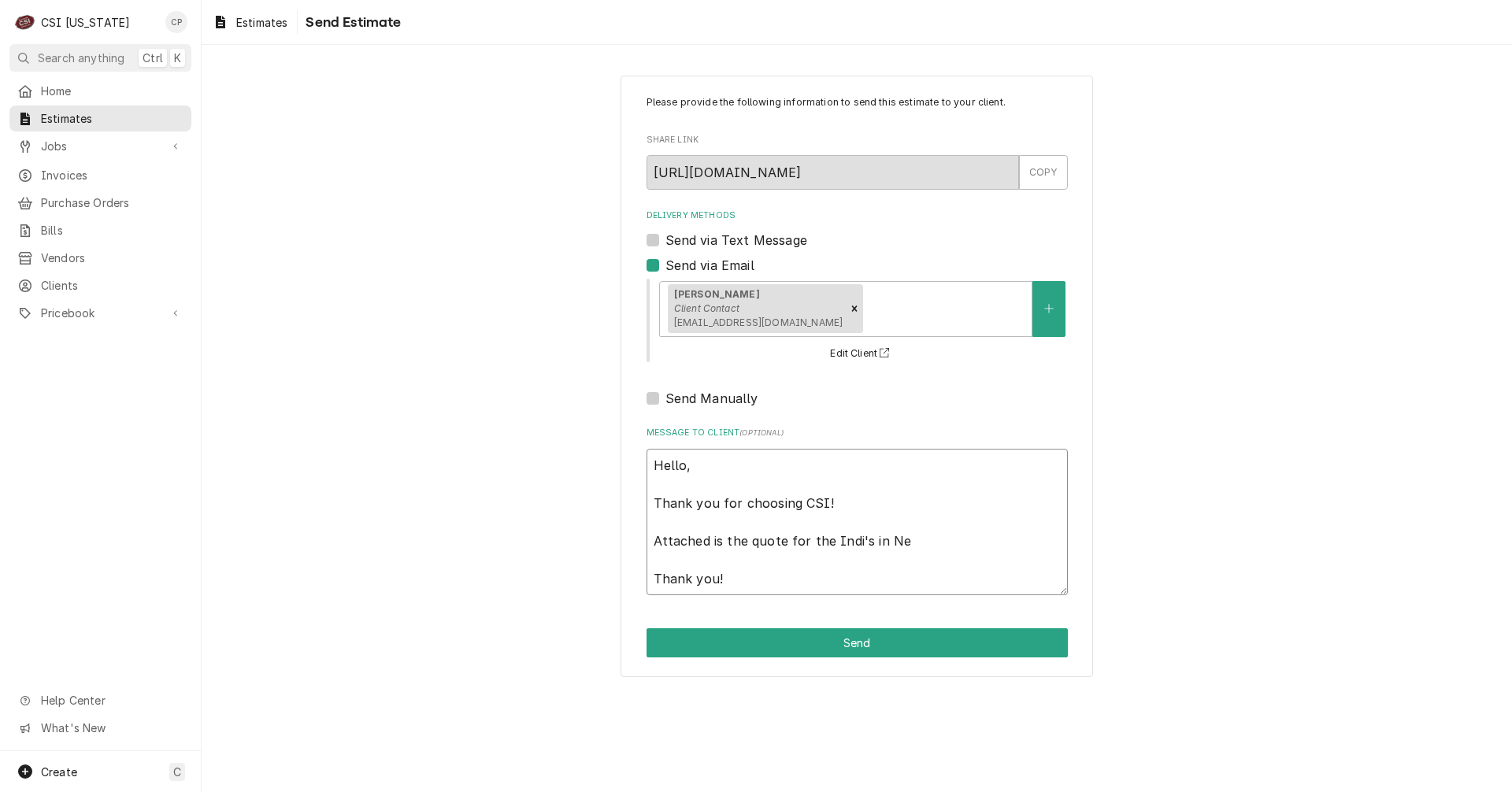
type textarea "Hello, Thank you for choosing CSI! Attached is the quote for the Indi's in N Th…"
type textarea "x"
type textarea "Hello, Thank you for choosing CSI! Attached is the quote for the Indi's in Than…"
type textarea "x"
type textarea "Hello, Thank you for choosing CSI! Attached is the quote for the Indi's in Than…"
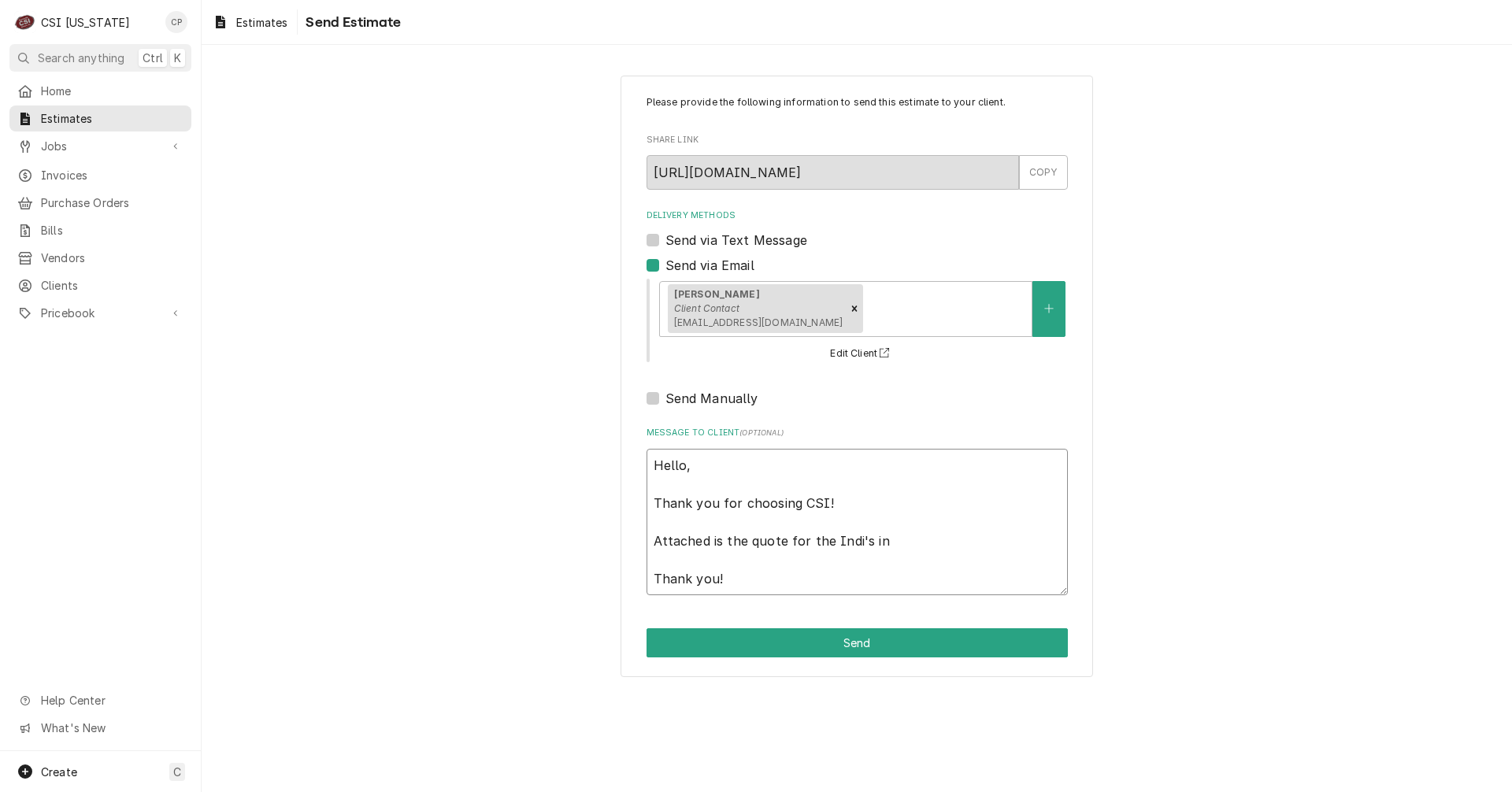
type textarea "x"
type textarea "Hello, Thank you for choosing CSI! Attached is the quote for the Indi's i Thank…"
type textarea "x"
type textarea "Hello, Thank you for choosing CSI! Attached is the quote for the Indi's Thank y…"
type textarea "x"
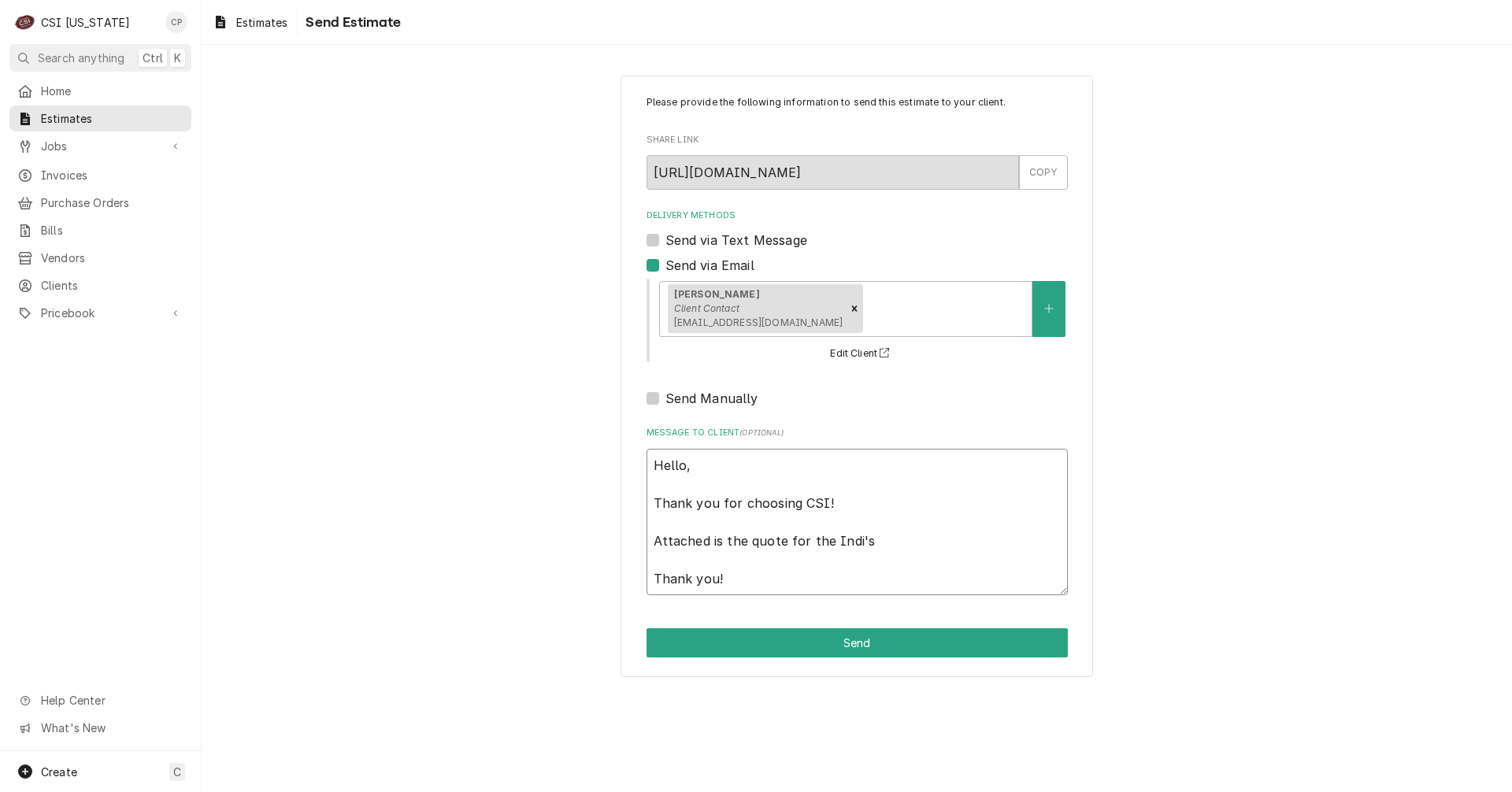
type textarea "Hello, Thank you for choosing CSI! Attached is the quote for the Indi's s Thank…"
type textarea "x"
type textarea "Hello, Thank you for choosing CSI! Attached is the quote for the Indi's st Than…"
type textarea "x"
type textarea "Hello, Thank you for choosing CSI! Attached is the quote for the Indi's sto Tha…"
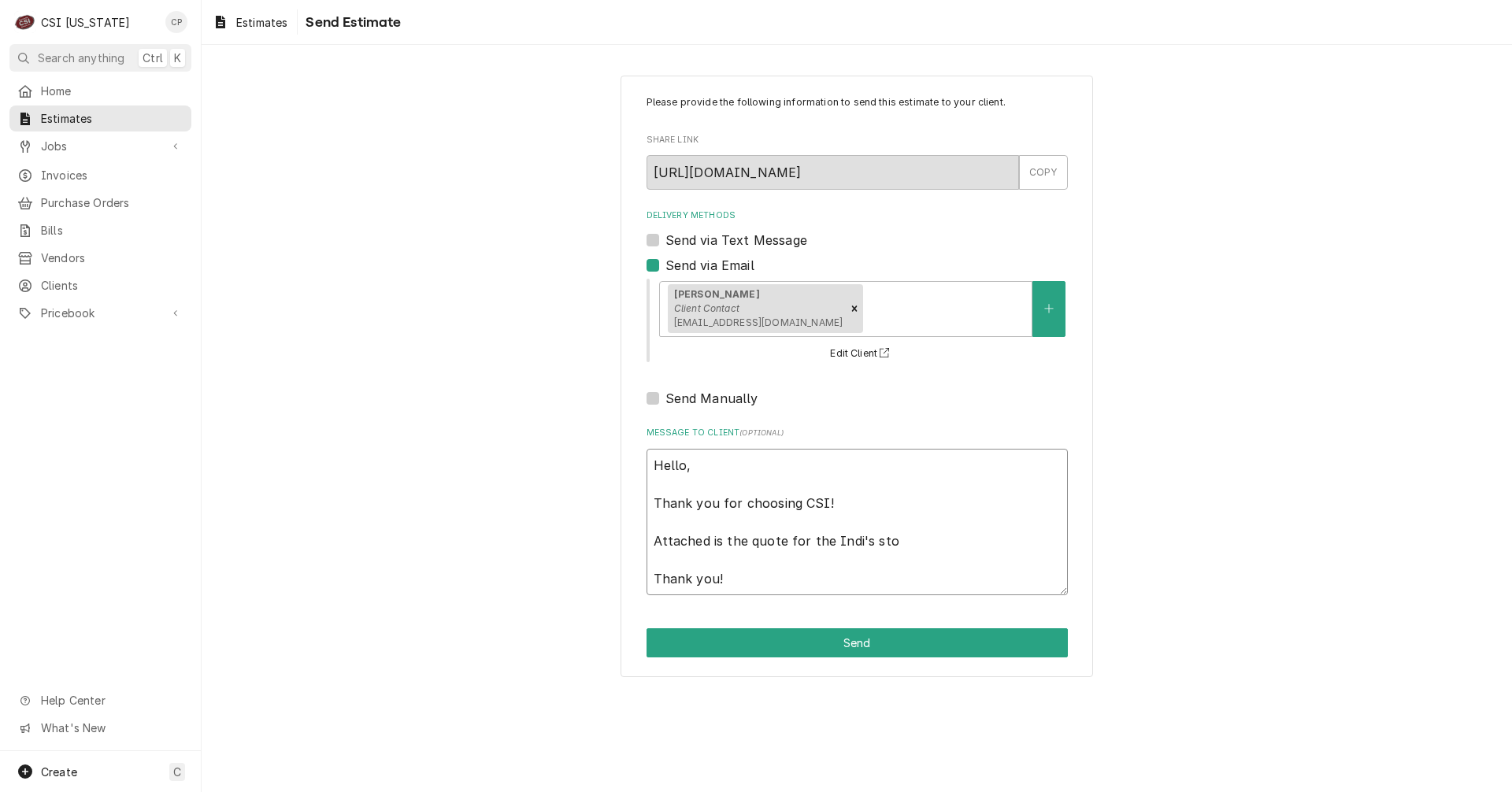
type textarea "x"
type textarea "Hello, Thank you for choosing CSI! Attached is the quote for the Indi's stor Th…"
type textarea "x"
type textarea "Hello, Thank you for choosing CSI! Attached is the quote for the Indi's stor Th…"
type textarea "x"
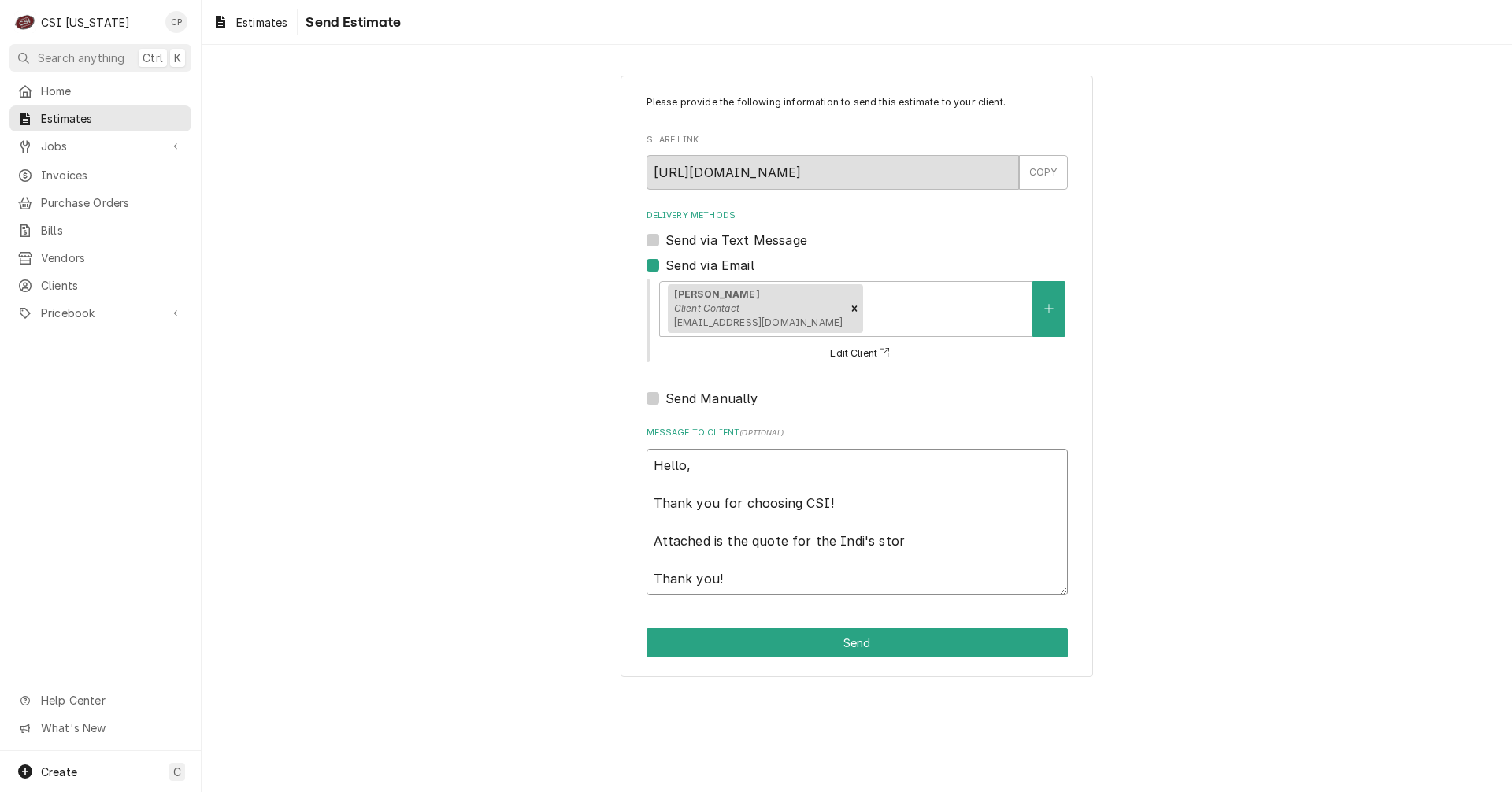
type textarea "Hello, Thank you for choosing CSI! Attached is the quote for the Indi's stor Th…"
type textarea "x"
type textarea "Hello, Thank you for choosing CSI! Attached is the quote for the Indi's store T…"
type textarea "x"
type textarea "Hello, Thank you for choosing CSI! Attached is the quote for the Indi's store T…"
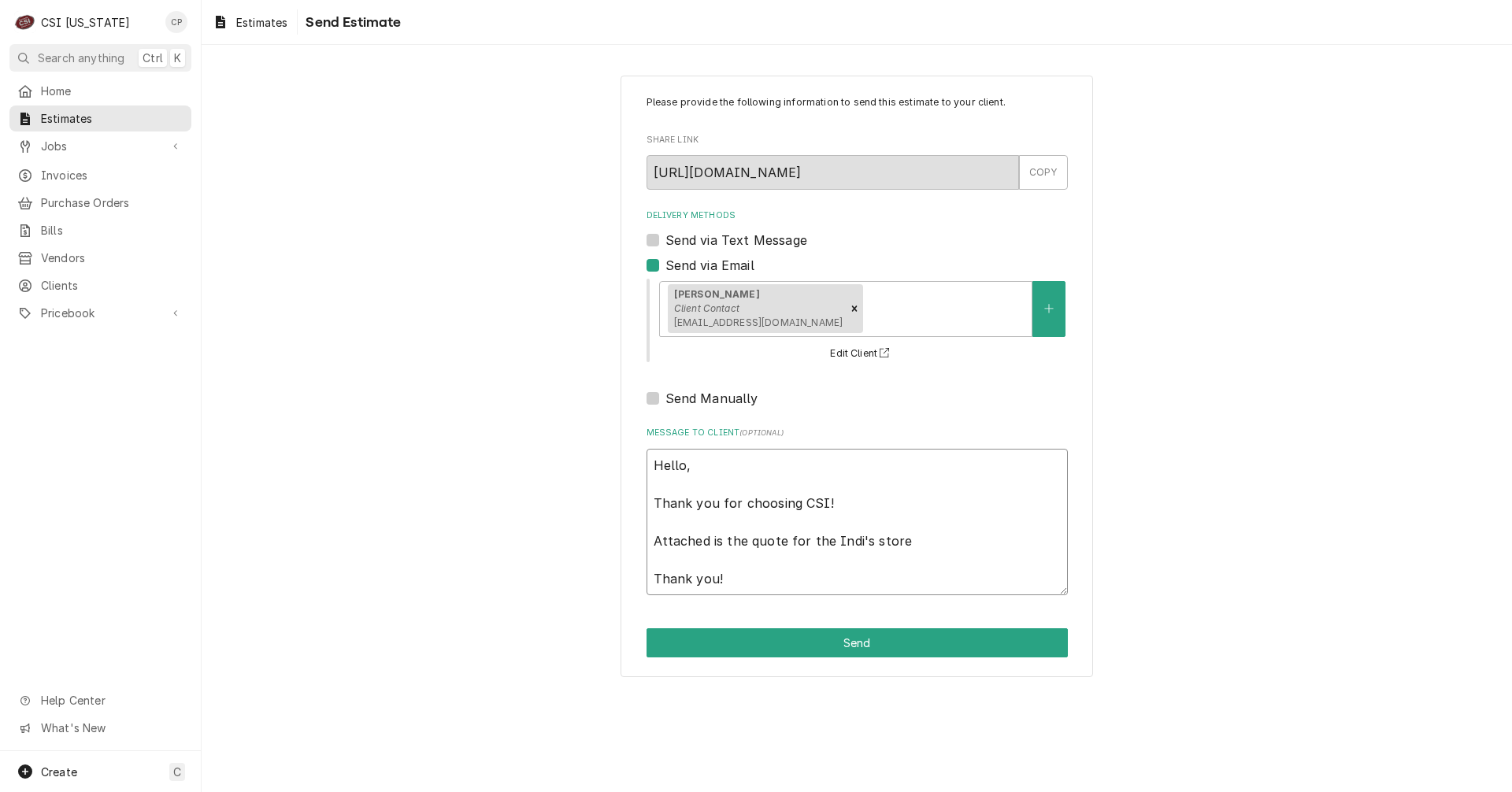
type textarea "x"
type textarea "Hello, Thank you for choosing CSI! Attached is the quote for the Indi's store #…"
type textarea "x"
type textarea "Hello, Thank you for choosing CSI! Attached is the quote for the Indi's store #…"
type textarea "x"
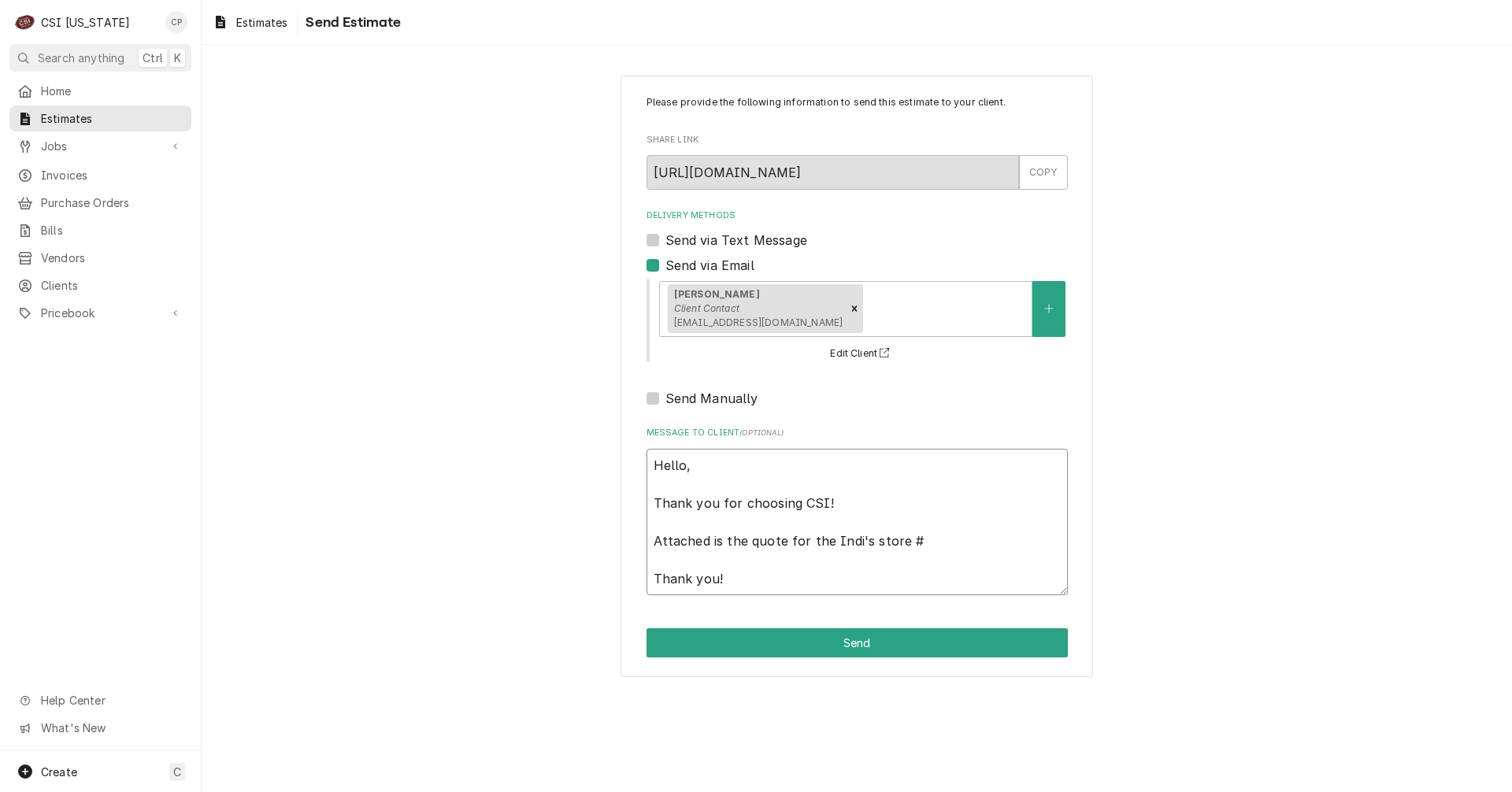
type textarea "Hello, Thank you for choosing CSI! Attached is the quote for the Indi's store #…"
type textarea "x"
type textarea "Hello, Thank you for choosing CSI! Attached is the quote for the Indi's store #…"
type textarea "x"
type textarea "Hello, Thank you for choosing CSI! Attached is the quote for the Indi's store #…"
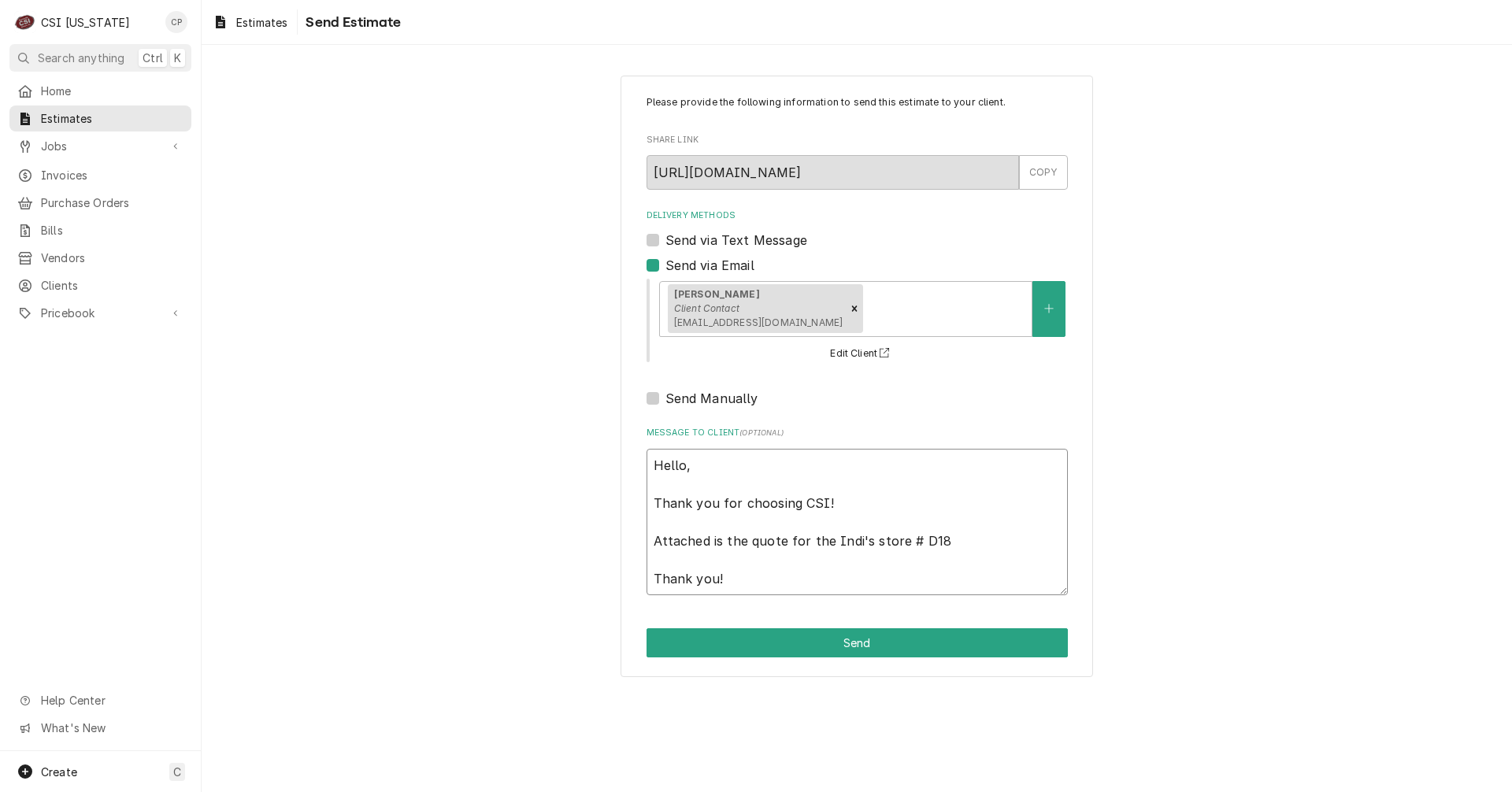
type textarea "x"
type textarea "Hello, Thank you for choosing CSI! Attached is the quote for the Indi's store #…"
type textarea "x"
type textarea "Hello, Thank you for choosing CSI! Attached is the quote for the Indi's store #…"
type textarea "x"
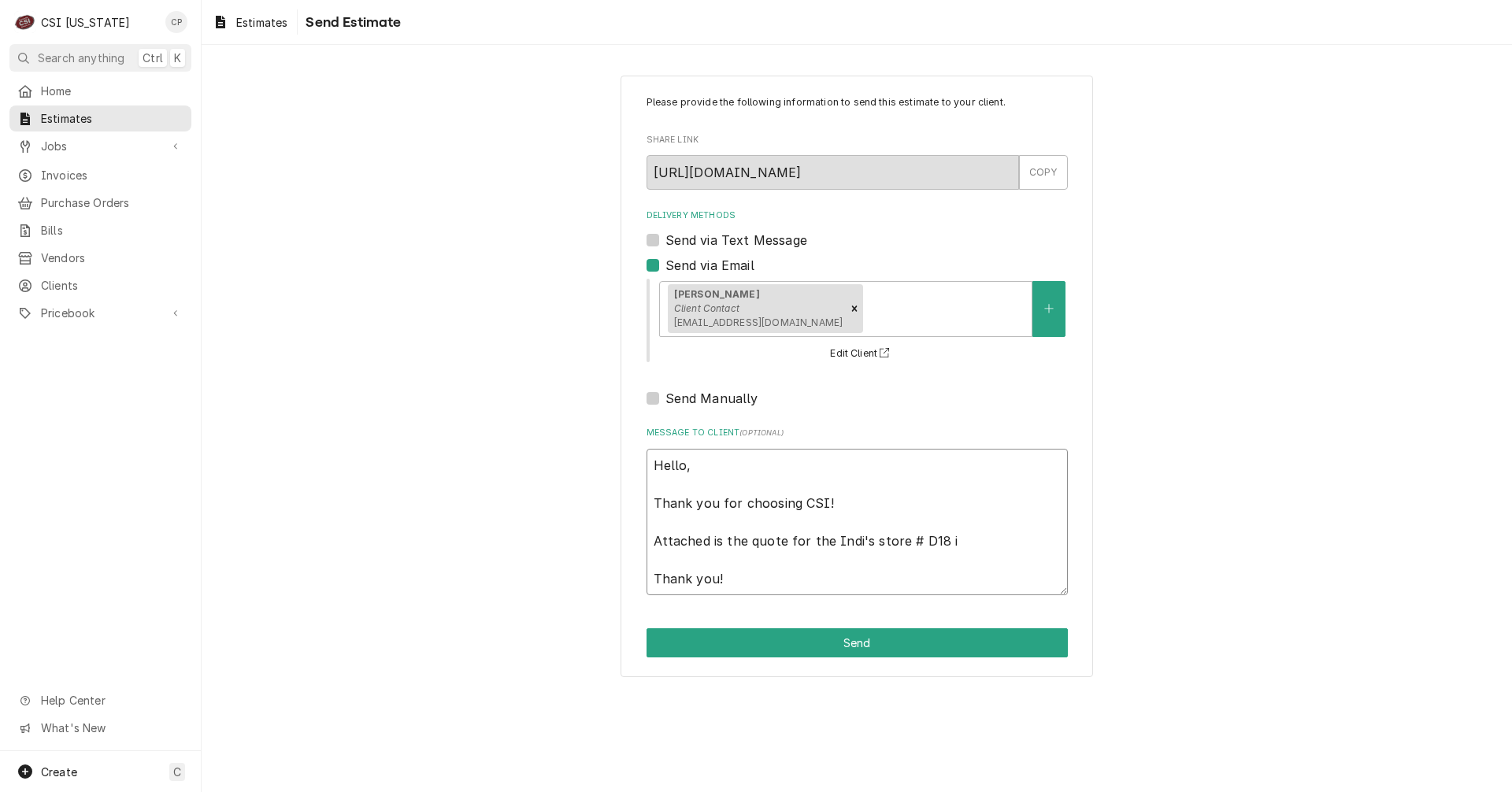
type textarea "Hello, Thank you for choosing CSI! Attached is the quote for the Indi's store #…"
type textarea "x"
type textarea "Hello, Thank you for choosing CSI! Attached is the quote for the Indi's store #…"
type textarea "x"
type textarea "Hello, Thank you for choosing CSI! Attached is the quote for the Indi's store #…"
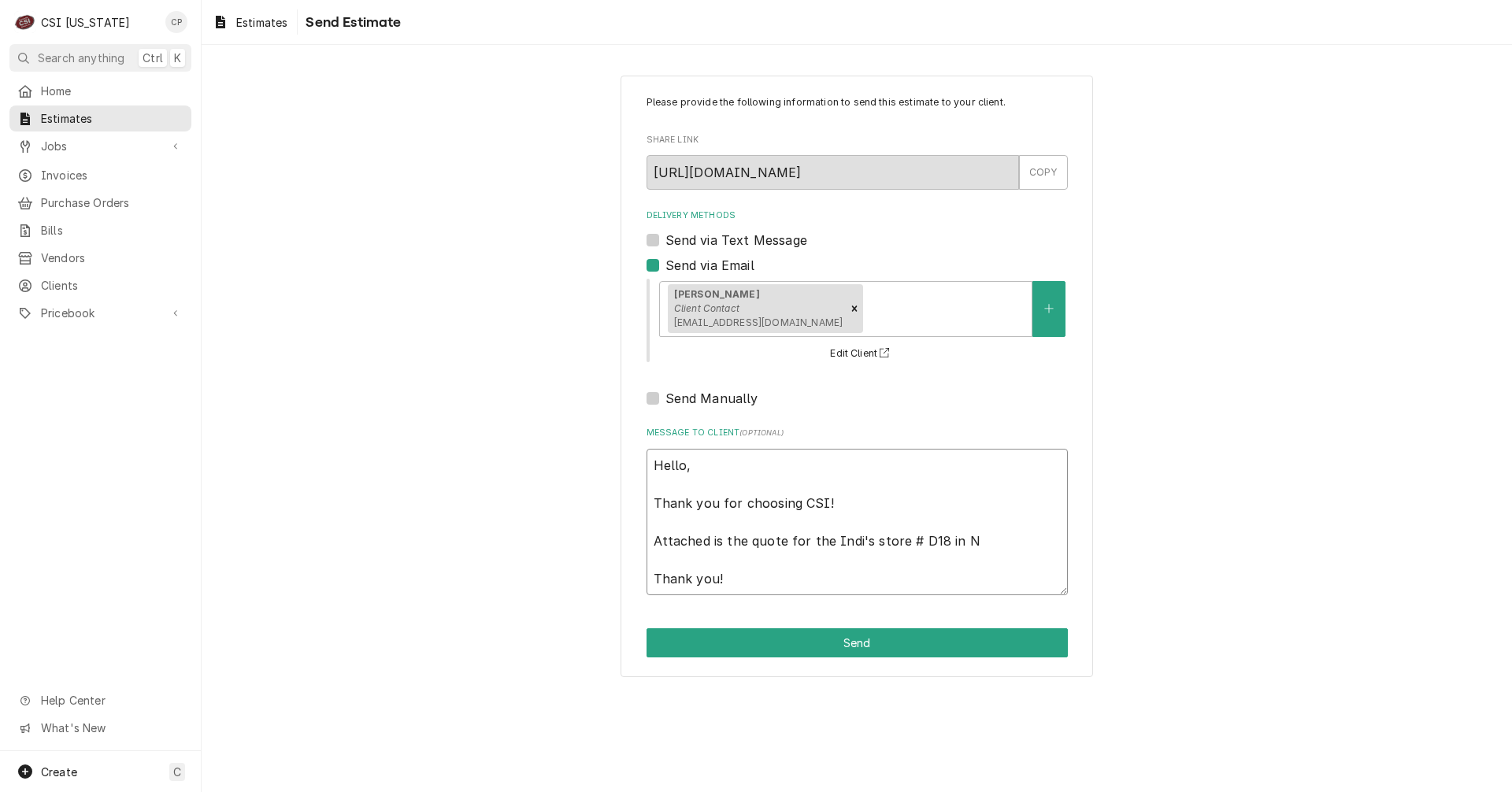
type textarea "x"
type textarea "Hello, Thank you for choosing CSI! Attached is the quote for the Indi's store #…"
type textarea "x"
type textarea "Hello, Thank you for choosing CSI! Attached is the quote for the Indi's store #…"
type textarea "x"
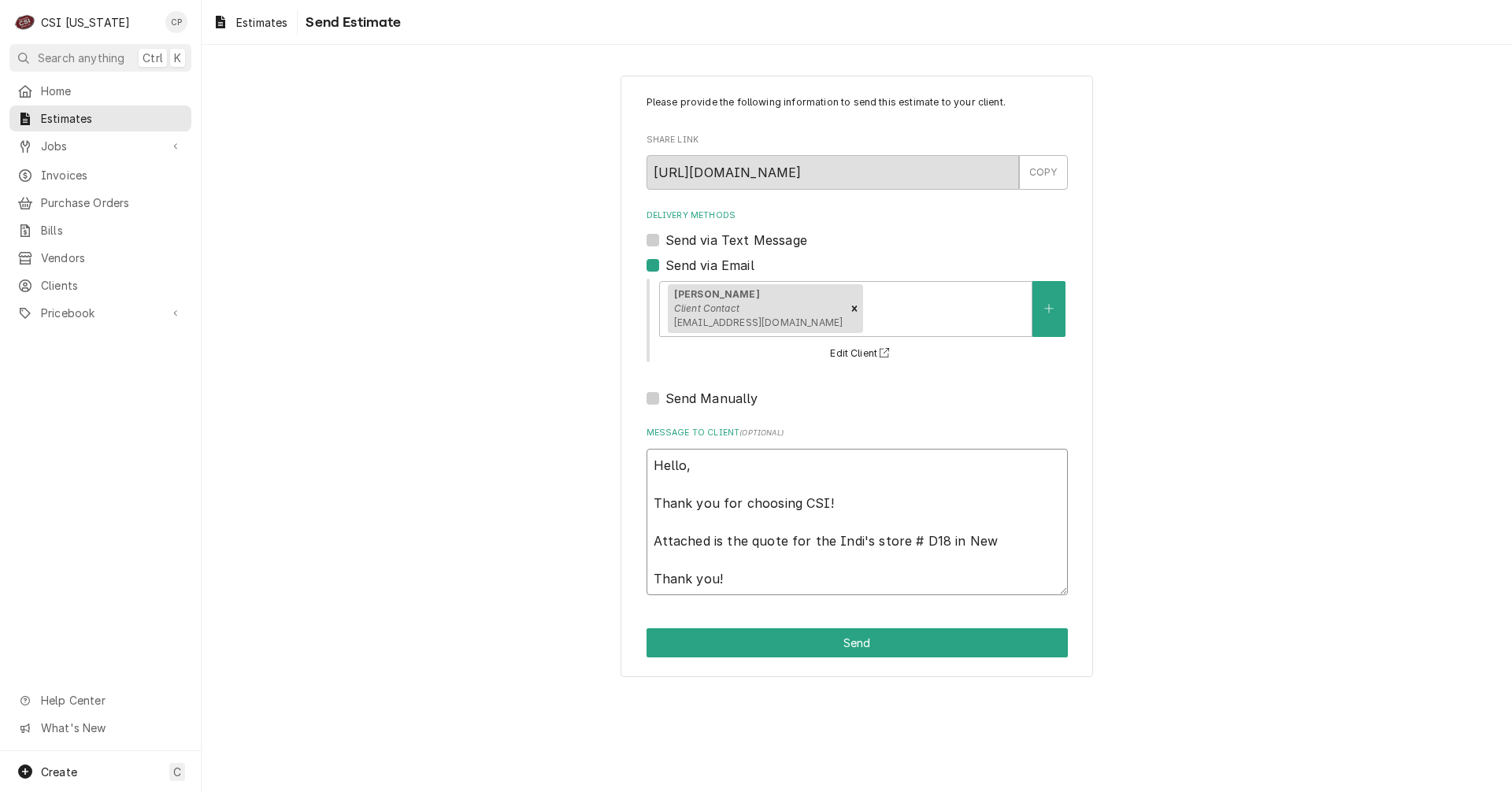
type textarea "Hello, Thank you for choosing CSI! Attached is the quote for the Indi's store #…"
type textarea "x"
type textarea "Hello, Thank you for choosing CSI! Attached is the quote for the Indi's store #…"
type textarea "x"
type textarea "Hello, Thank you for choosing CSI! Attached is the quote for the Indi's store #…"
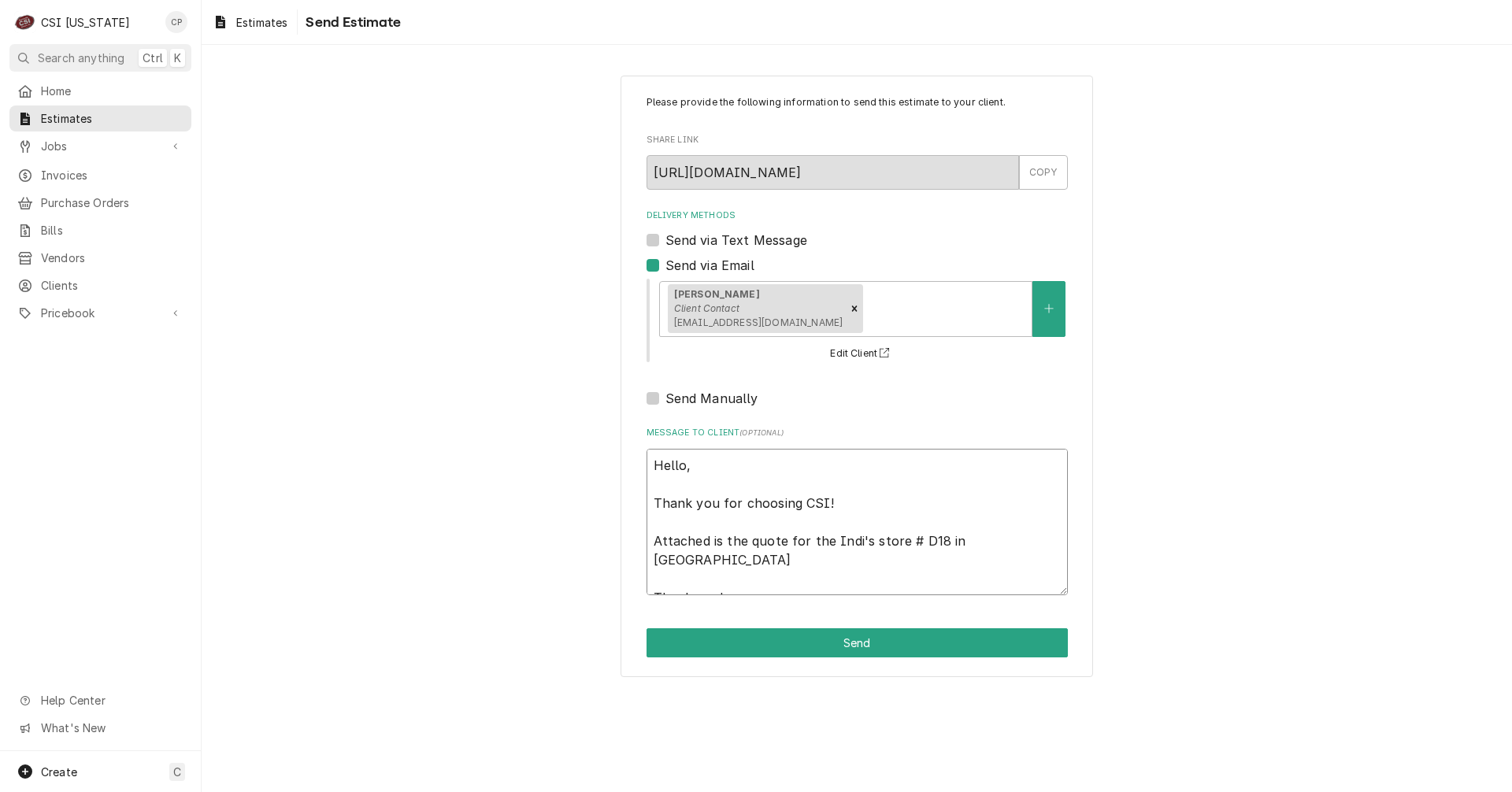
type textarea "x"
type textarea "Hello, Thank you for choosing CSI! Attached is the quote for the Indi's store #…"
type textarea "x"
type textarea "Hello, Thank you for choosing CSI! Attached is the quote for the Indi's store #…"
type textarea "x"
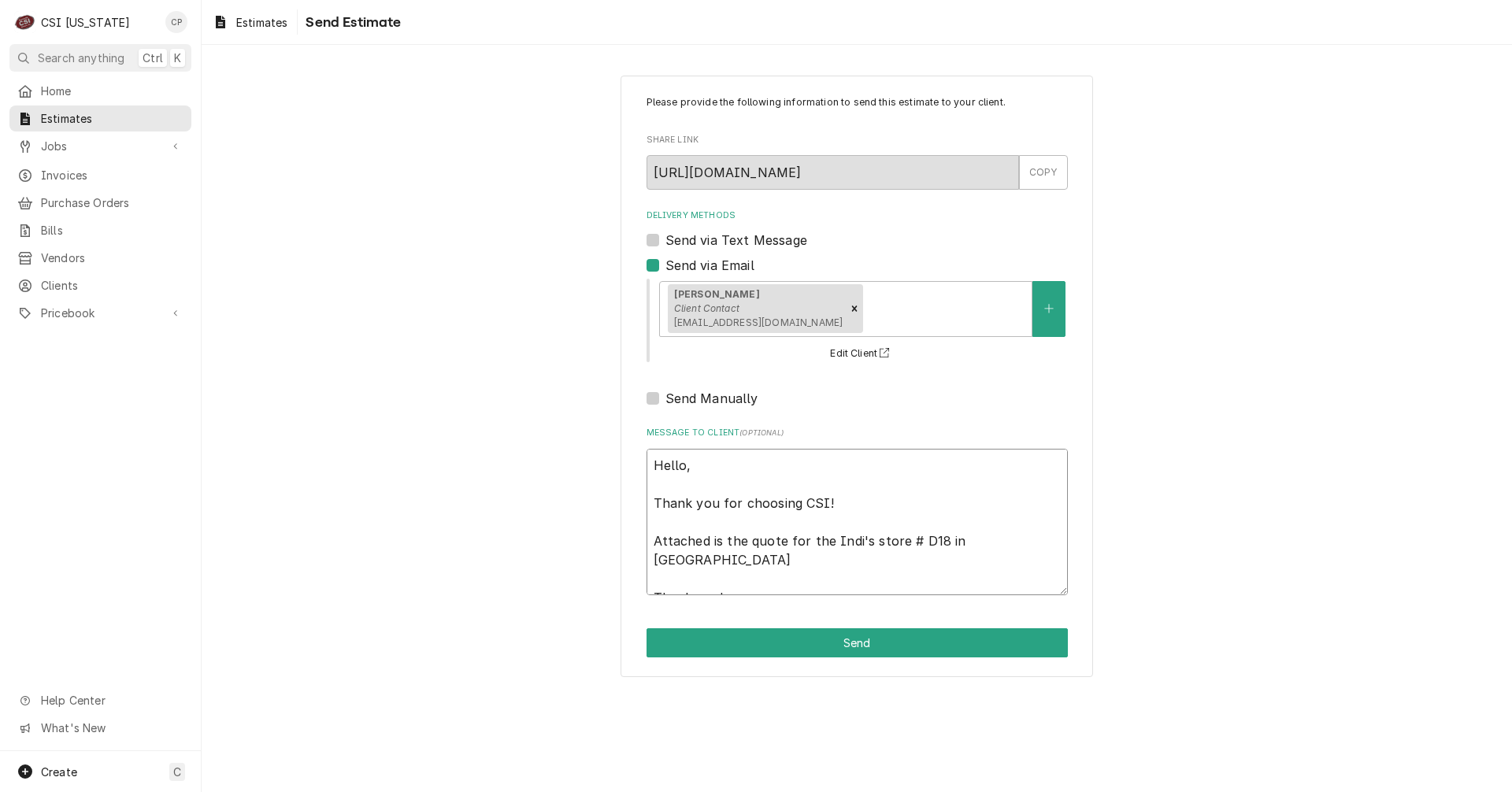
type textarea "Hello, Thank you for choosing CSI! Attached is the quote for the Indi's store #…"
type textarea "x"
type textarea "Hello, Thank you for choosing CSI! Attached is the quote for the Indi's store #…"
type textarea "x"
type textarea "Hello, Thank you for choosing CSI! Attached is the quote for the Indi's store #…"
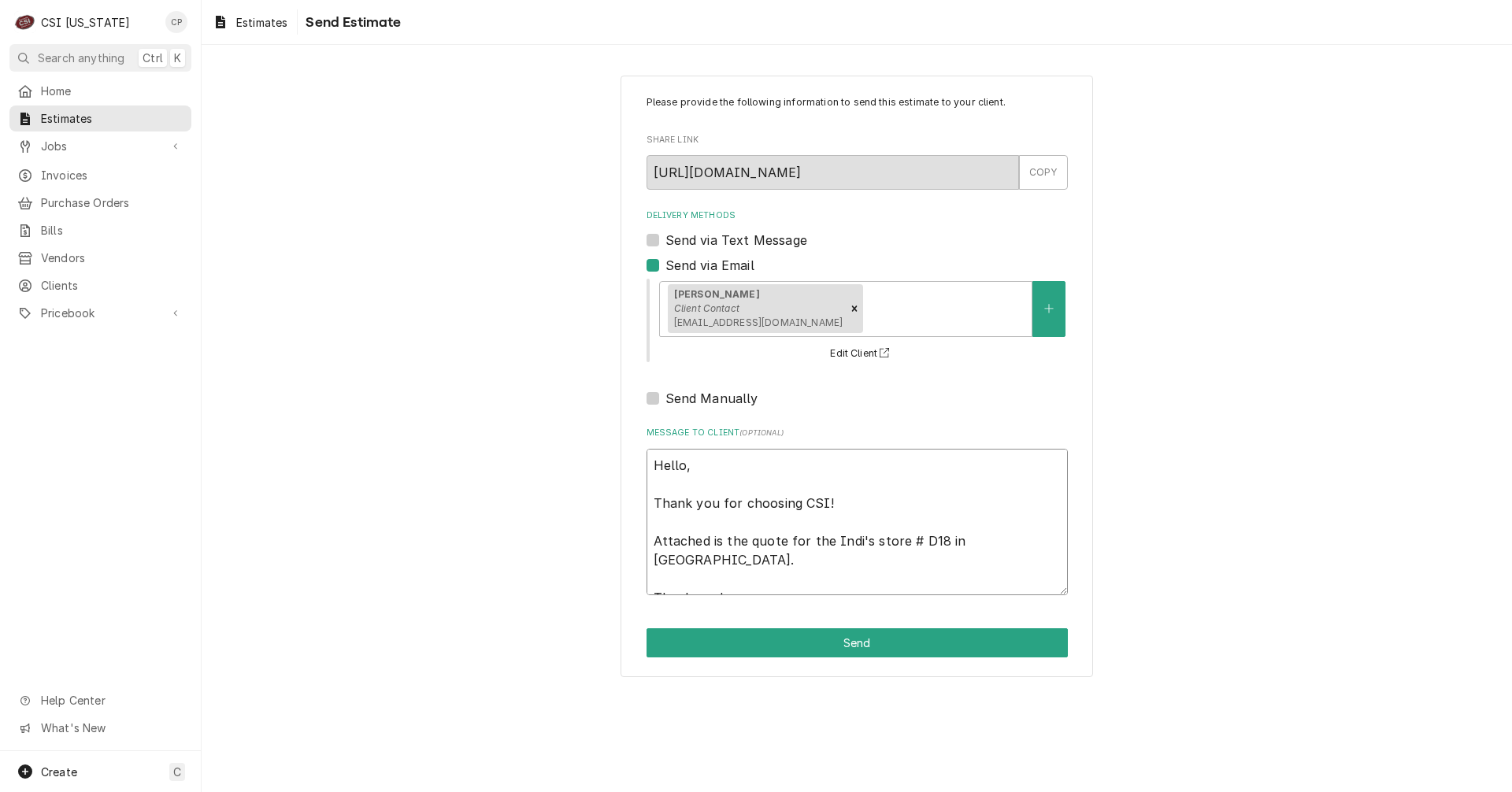
type textarea "x"
type textarea "Hello, Thank you for choosing CSI! Attached is the quote for the Indi's store #…"
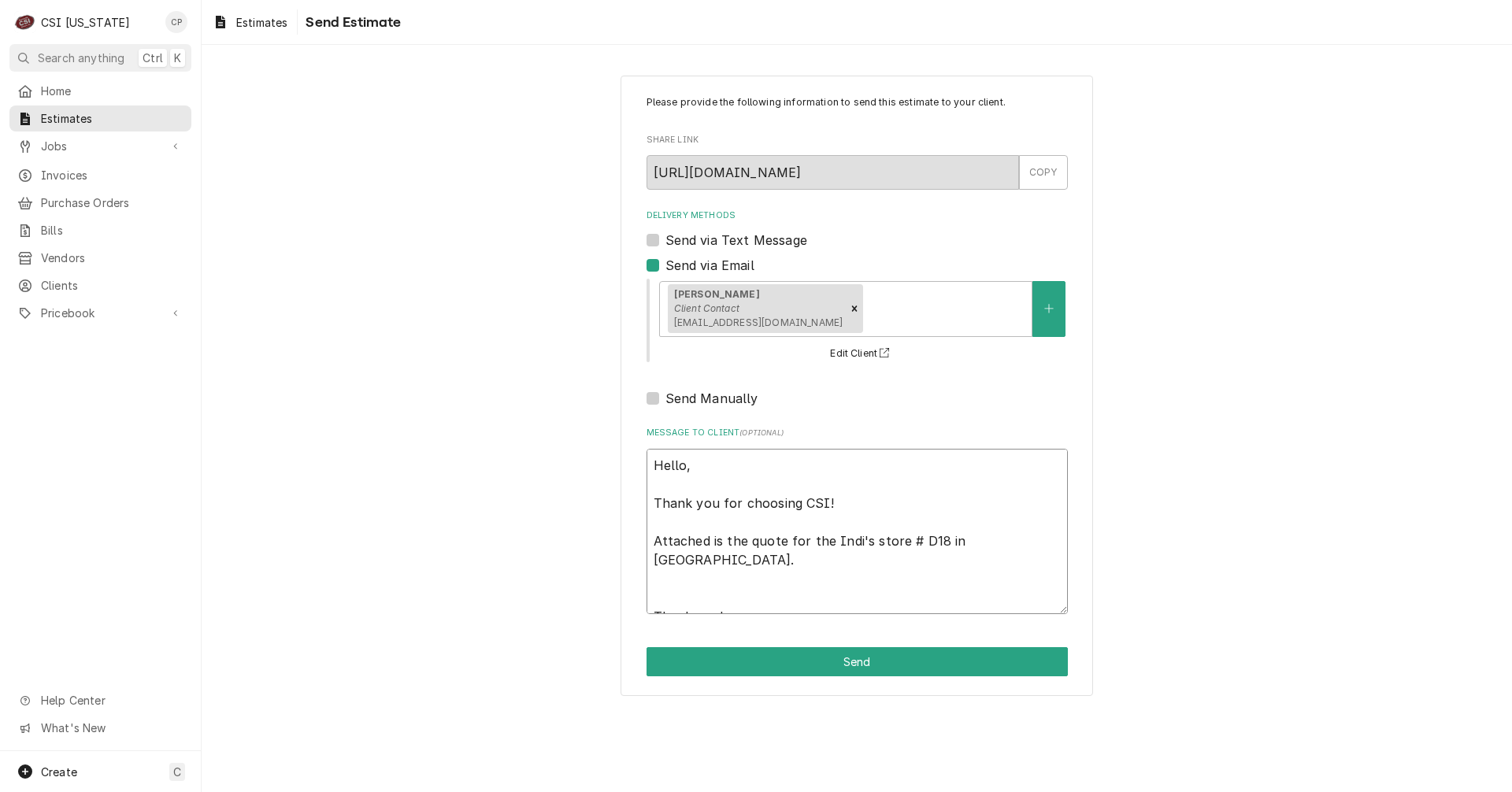
type textarea "x"
type textarea "Hello, Thank you for choosing CSI! Attached is the quote for the Indi's store #…"
type textarea "x"
type textarea "Hello, Thank you for choosing CSI! Attached is the quote for the Indi's store #…"
type textarea "x"
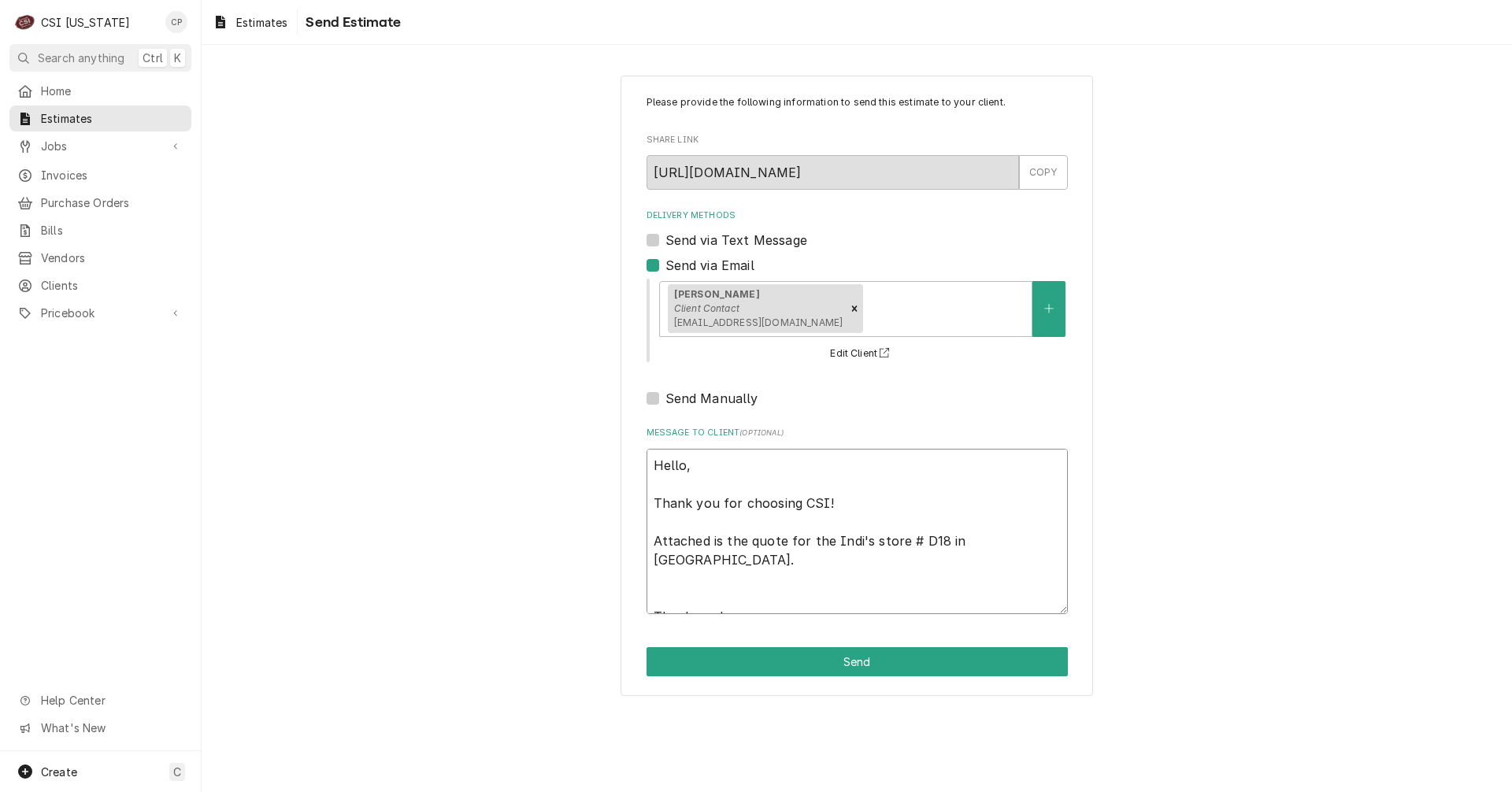
type textarea "Hello, Thank you for choosing CSI! Attached is the quote for the Indi's store #…"
type textarea "x"
type textarea "Hello, Thank you for choosing CSI! Attached is the quote for the Indi's store #…"
type textarea "x"
type textarea "Hello, Thank you for choosing CSI! Attached is the quote for the Indi's store #…"
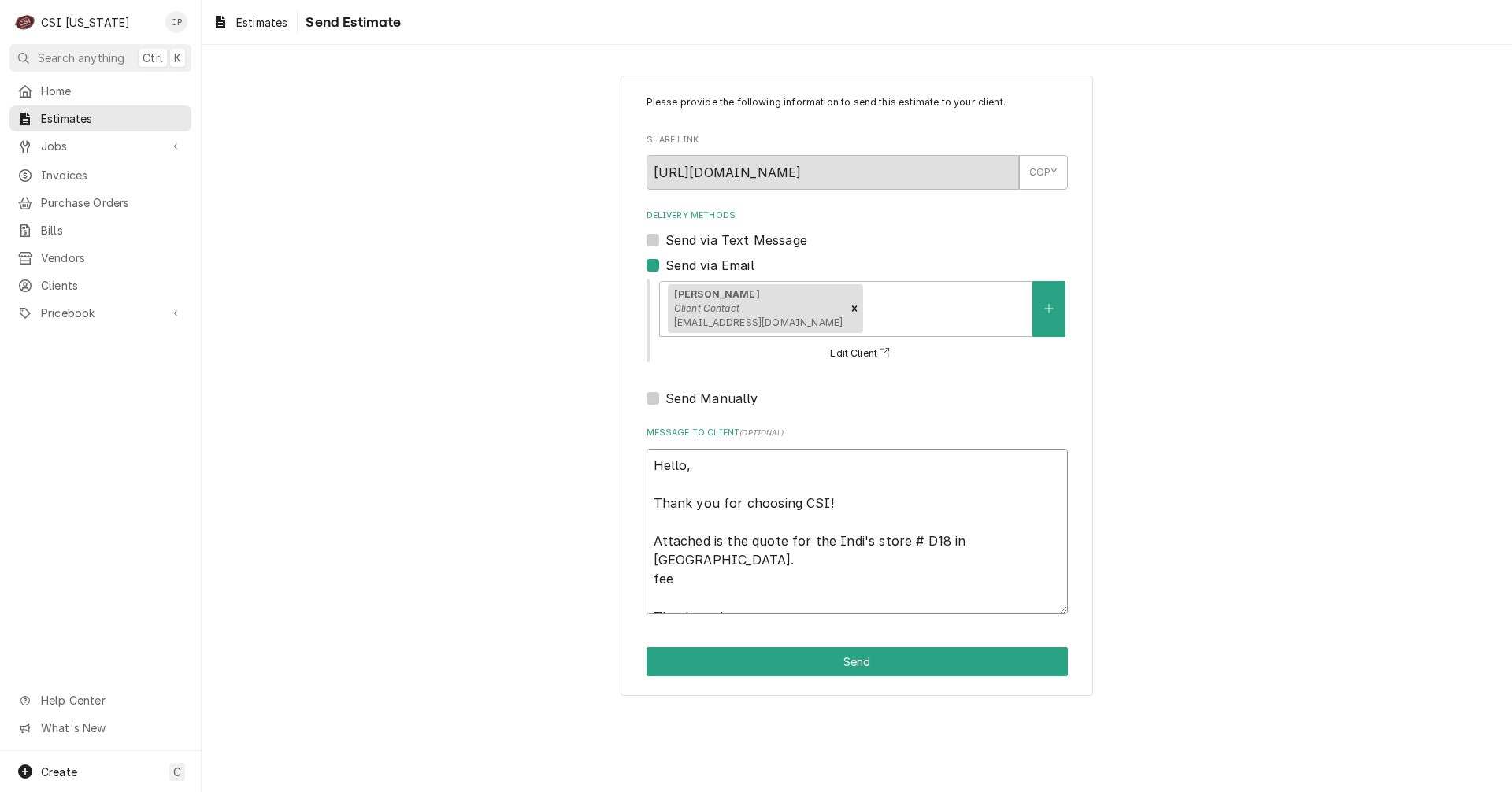
type textarea "x"
type textarea "Hello, Thank you for choosing CSI! Attached is the quote for the Indi's store #…"
type textarea "x"
type textarea "Hello, Thank you for choosing CSI! Attached is the quote for the Indi's store #…"
type textarea "x"
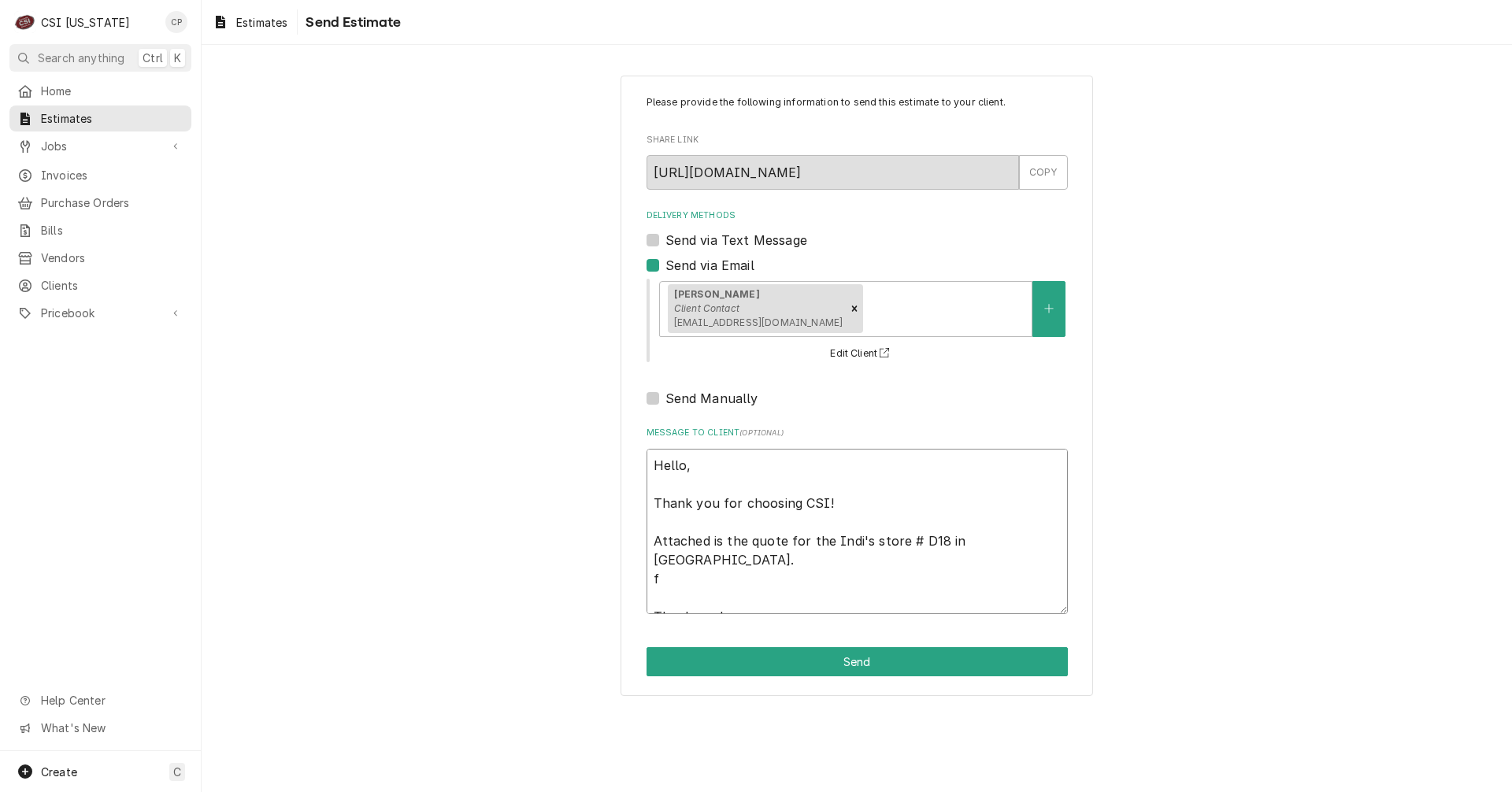
type textarea "Hello, Thank you for choosing CSI! Attached is the quote for the Indi's store #…"
type textarea "x"
type textarea "Hello, Thank you for choosing CSI! Attached is the quote for the Indi's store #…"
type textarea "x"
type textarea "Hello, Thank you for choosing CSI! Attached is the quote for the Indi's store #…"
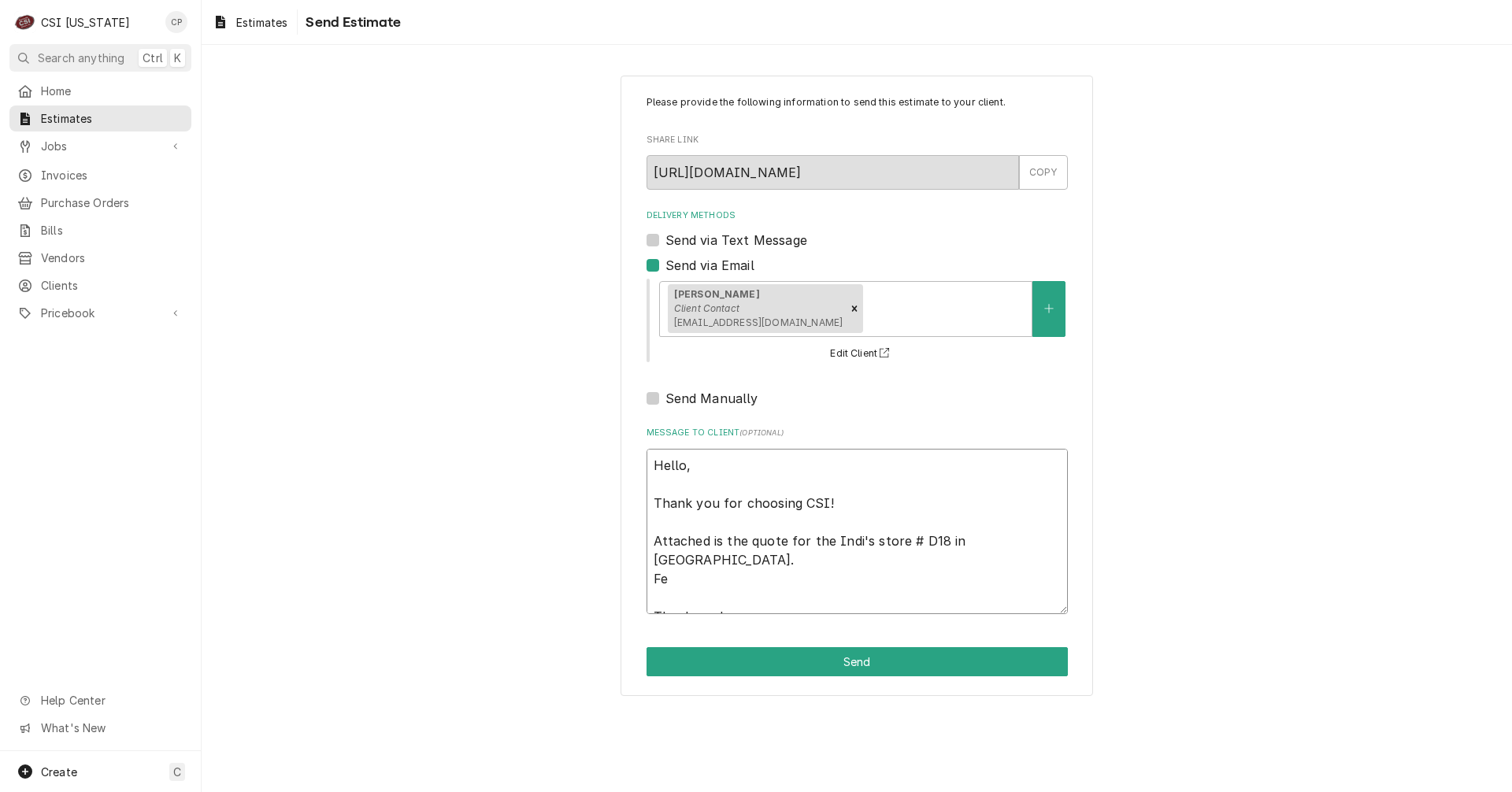
type textarea "x"
type textarea "Hello, Thank you for choosing CSI! Attached is the quote for the Indi's store #…"
type textarea "x"
type textarea "Hello, Thank you for choosing CSI! Attached is the quote for the Indi's store #…"
type textarea "x"
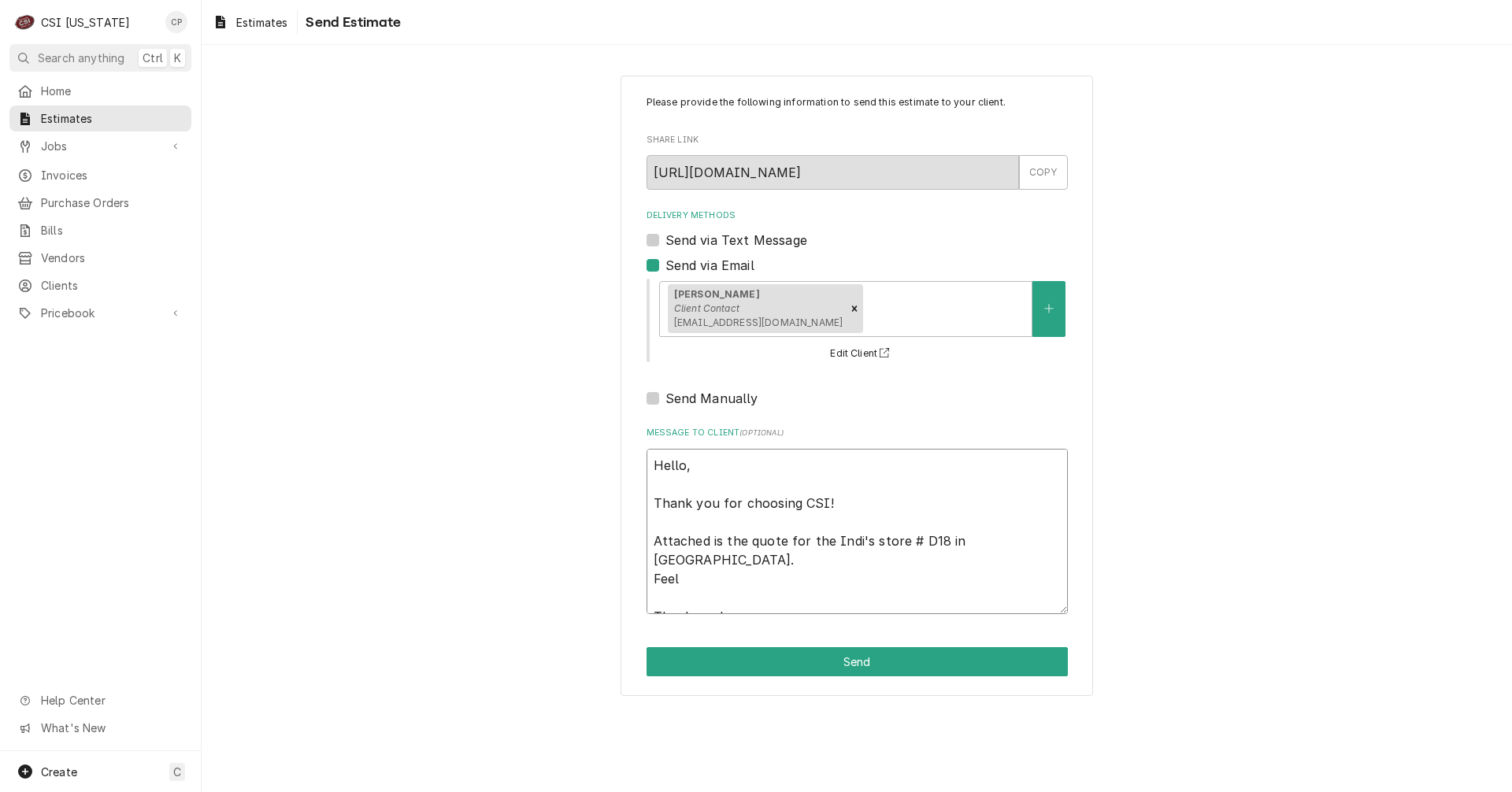
type textarea "Hello, Thank you for choosing CSI! Attached is the quote for the Indi's store #…"
type textarea "x"
type textarea "Hello, Thank you for choosing CSI! Attached is the quote for the Indi's store #…"
type textarea "x"
type textarea "Hello, Thank you for choosing CSI! Attached is the quote for the Indi's store #…"
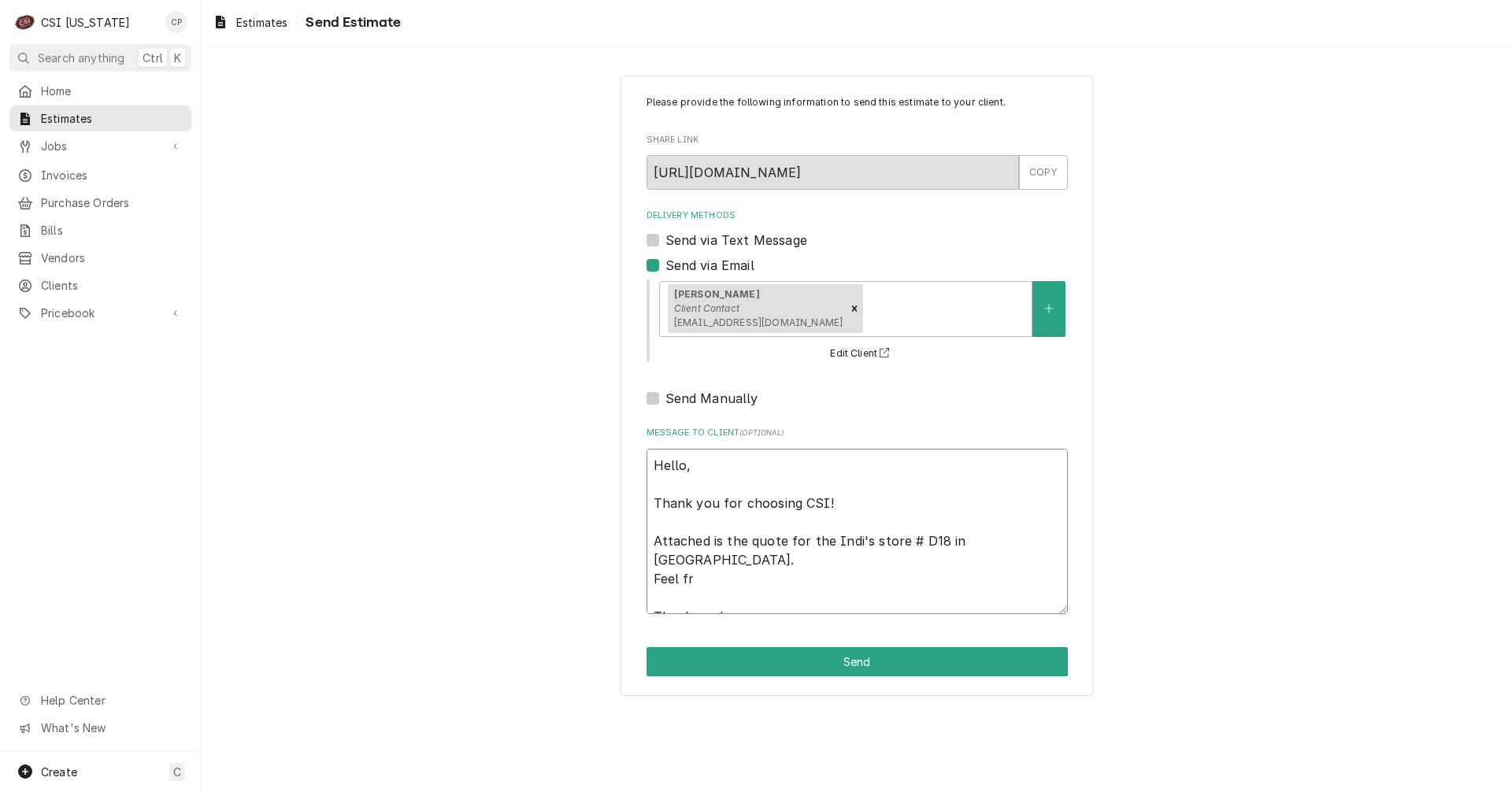
type textarea "x"
type textarea "Hello, Thank you for choosing CSI! Attached is the quote for the Indi's store #…"
type textarea "x"
type textarea "Hello, Thank you for choosing CSI! Attached is the quote for the Indi's store #…"
type textarea "x"
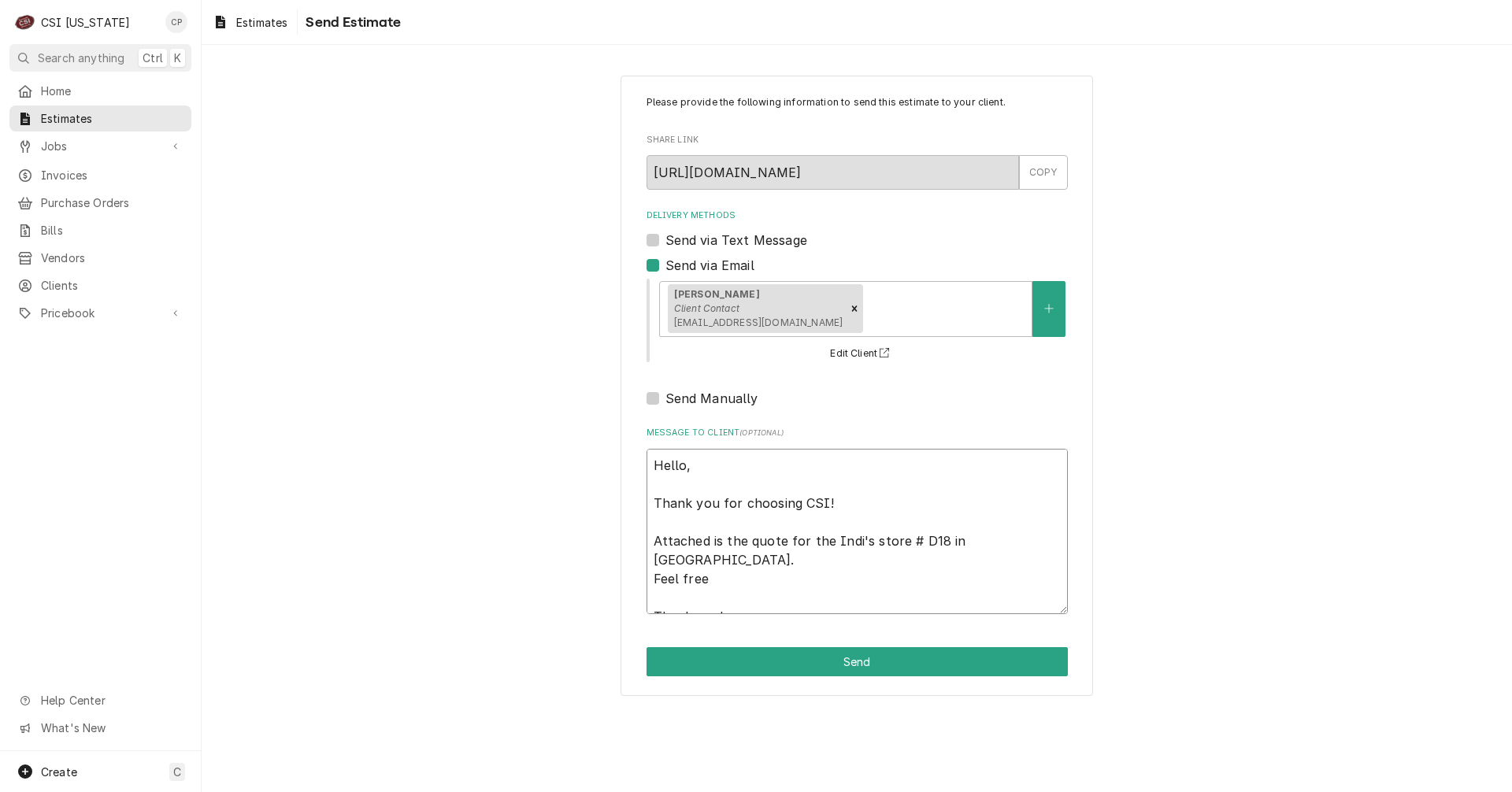
type textarea "Hello, Thank you for choosing CSI! Attached is the quote for the Indi's store #…"
type textarea "x"
type textarea "Hello, Thank you for choosing CSI! Attached is the quote for the Indi's store #…"
type textarea "x"
type textarea "Hello, Thank you for choosing CSI! Attached is the quote for the Indi's store #…"
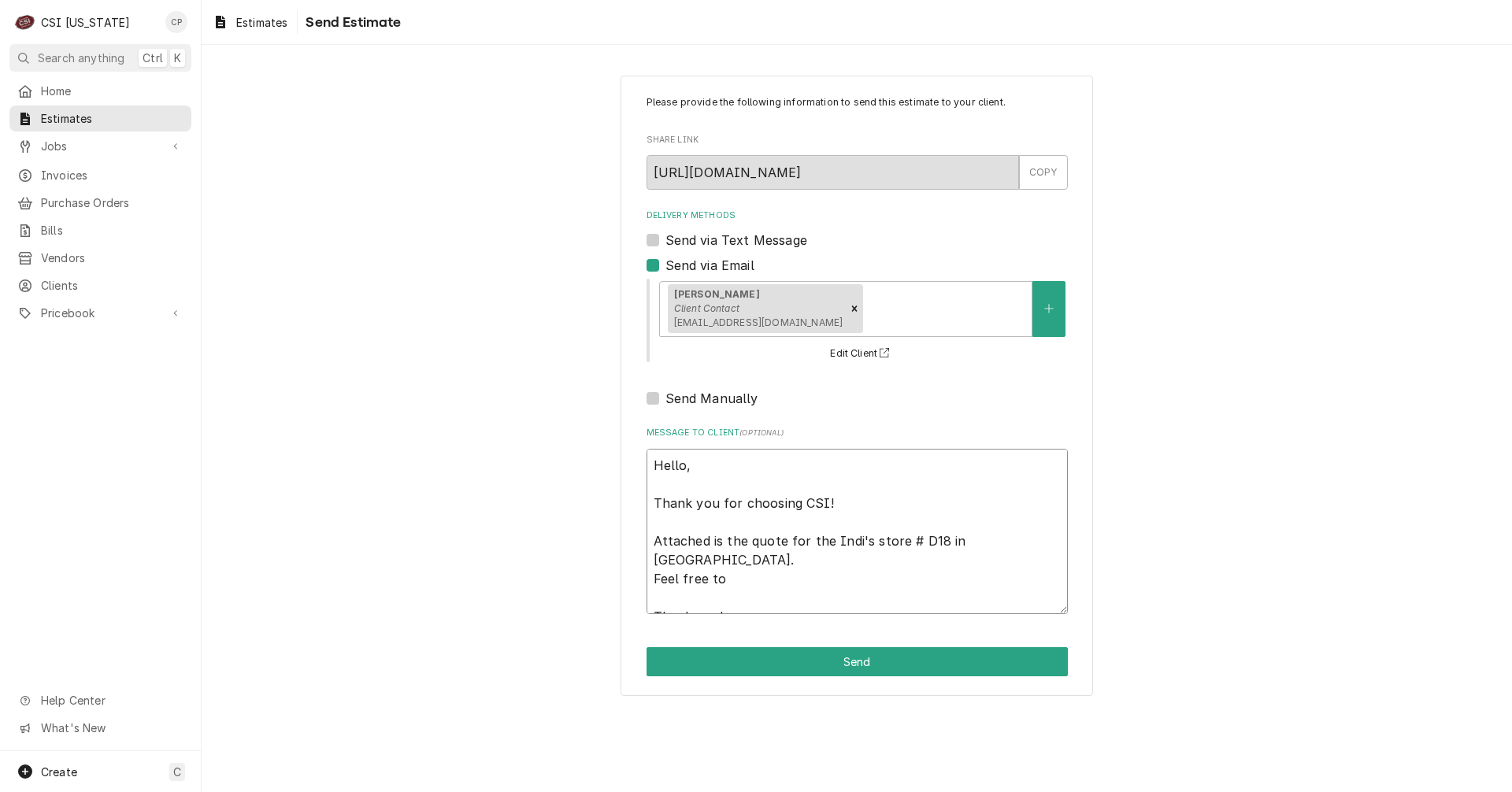
type textarea "x"
type textarea "Hello, Thank you for choosing CSI! Attached is the quote for the Indi's store #…"
type textarea "x"
type textarea "Hello, Thank you for choosing CSI! Attached is the quote for the Indi's store #…"
type textarea "x"
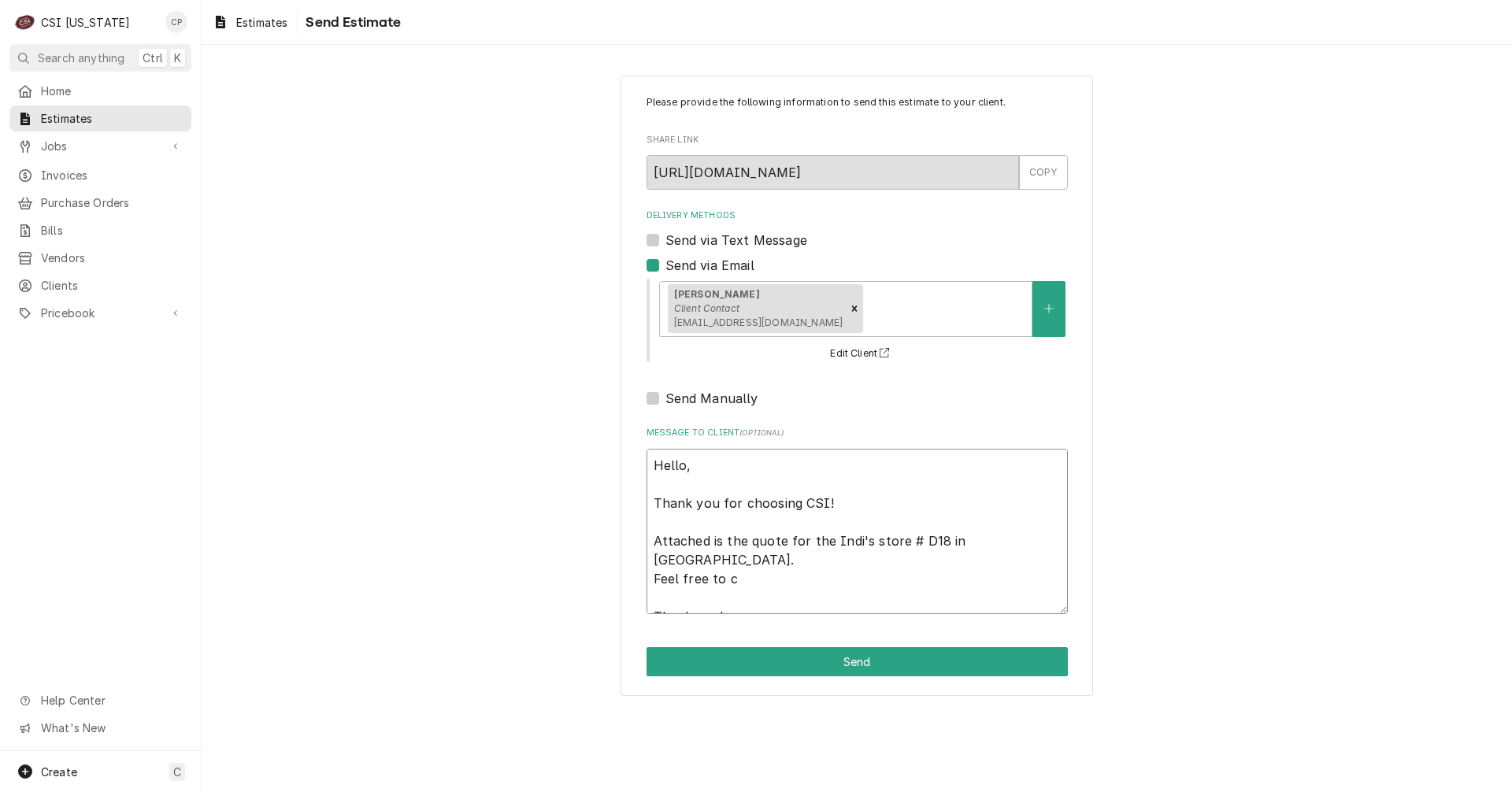
type textarea "Hello, Thank you for choosing CSI! Attached is the quote for the Indi's store #…"
type textarea "x"
type textarea "Hello, Thank you for choosing CSI! Attached is the quote for the Indi's store #…"
type textarea "x"
type textarea "Hello, Thank you for choosing CSI! Attached is the quote for the Indi's store #…"
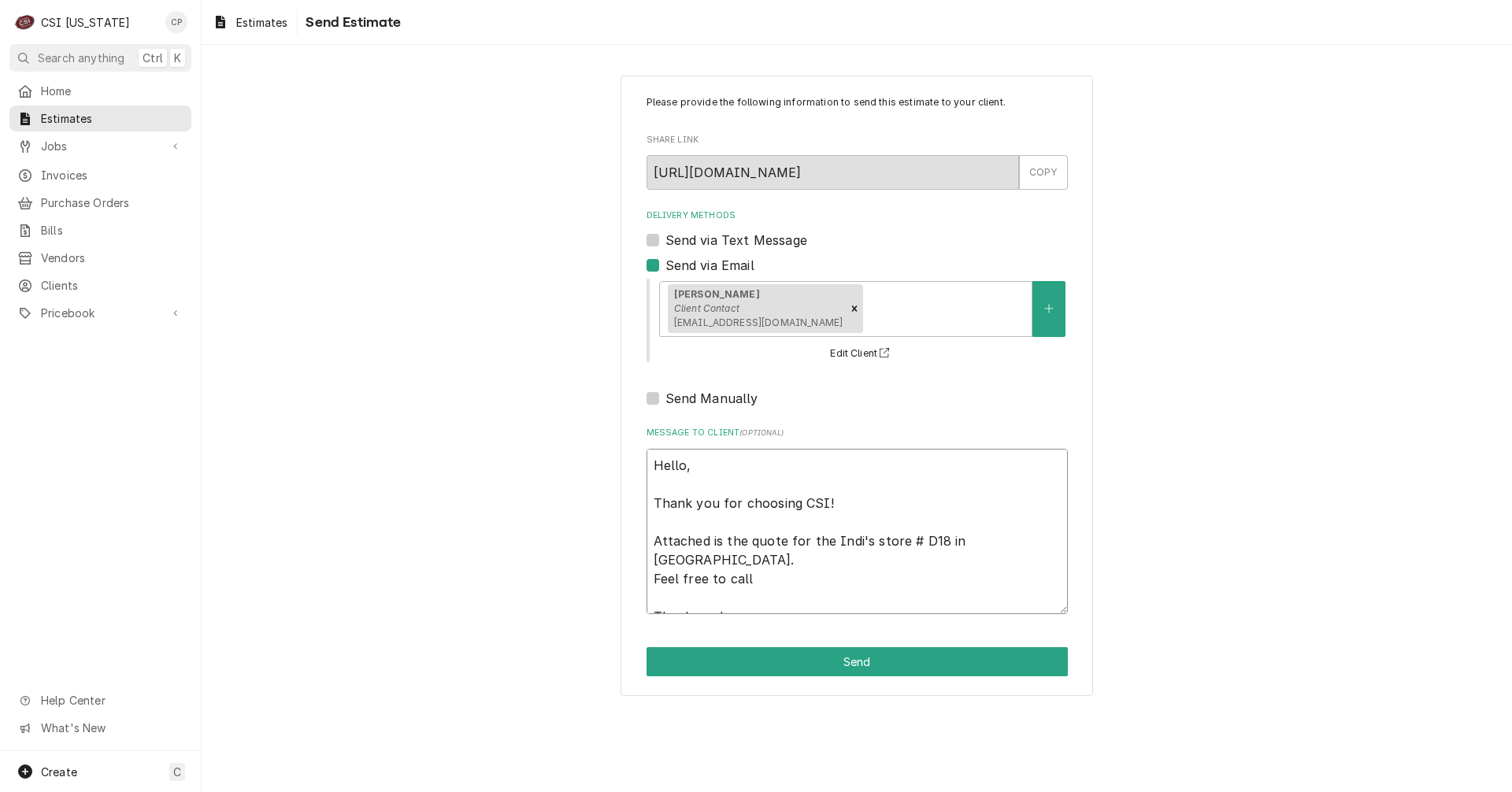
type textarea "x"
type textarea "Hello, Thank you for choosing CSI! Attached is the quote for the Indi's store #…"
type textarea "x"
type textarea "Hello, Thank you for choosing CSI! Attached is the quote for the Indi's store #…"
type textarea "x"
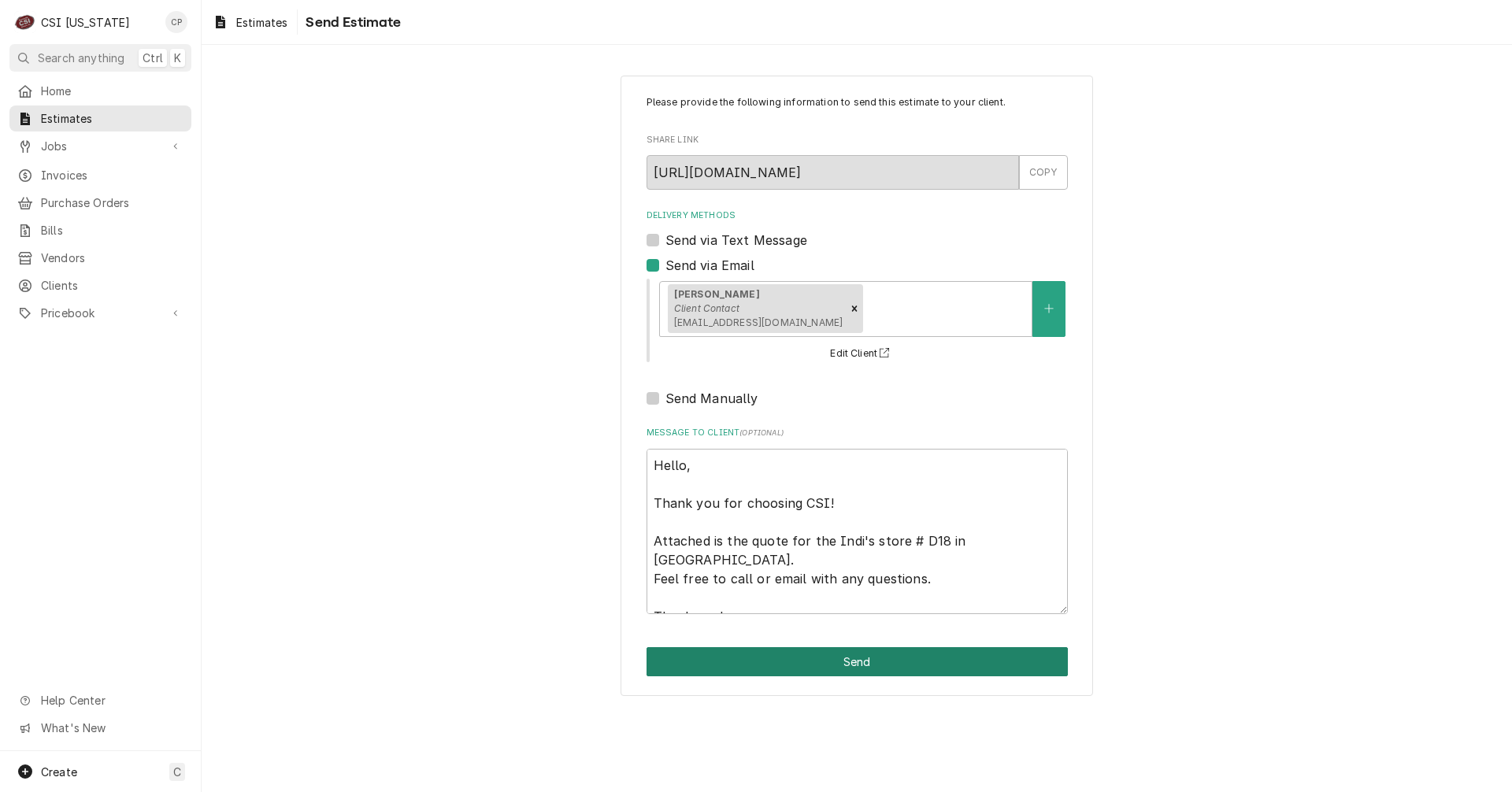
click at [852, 661] on button "Send" at bounding box center [857, 661] width 422 height 29
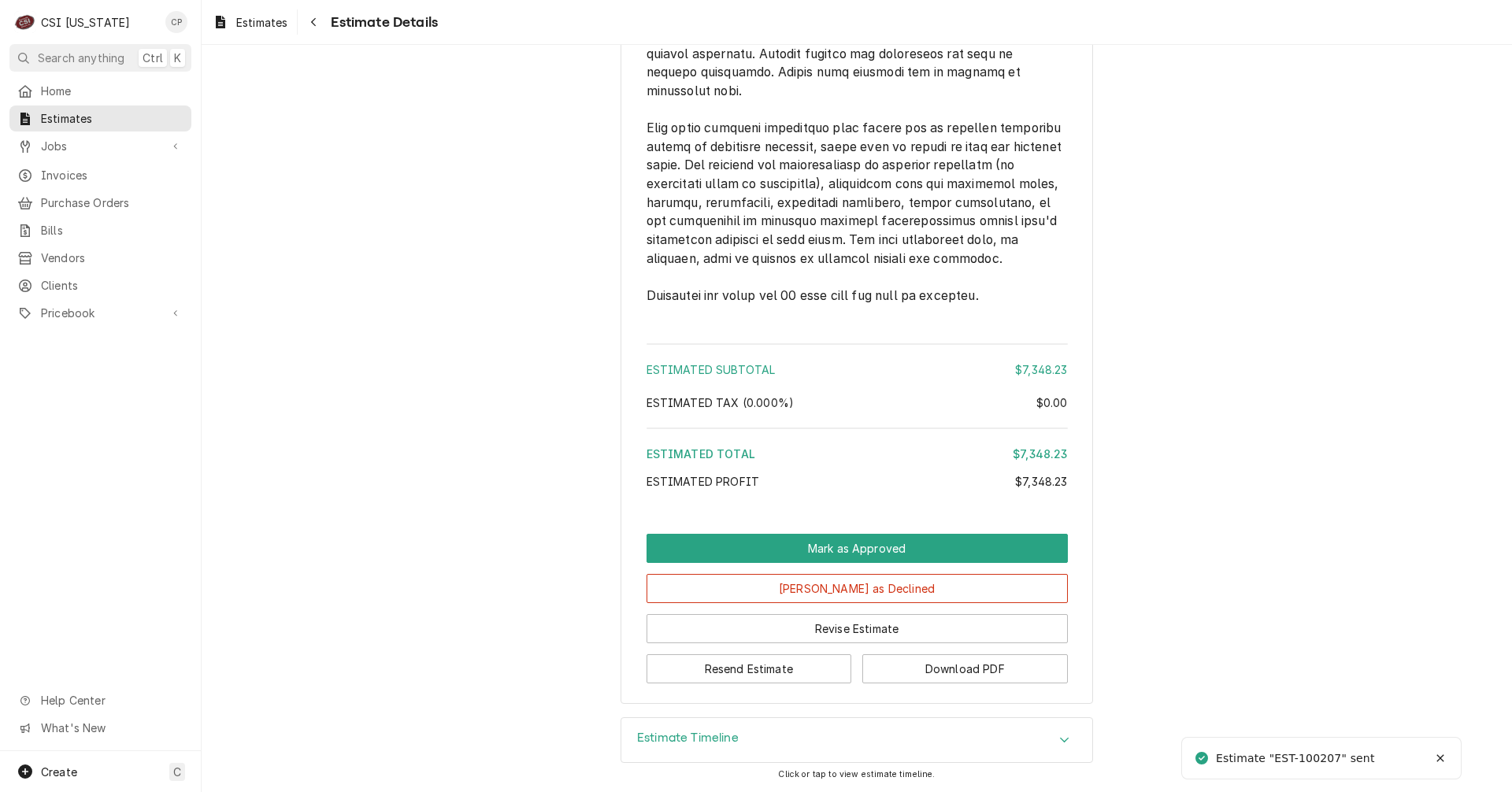
scroll to position [2623, 0]
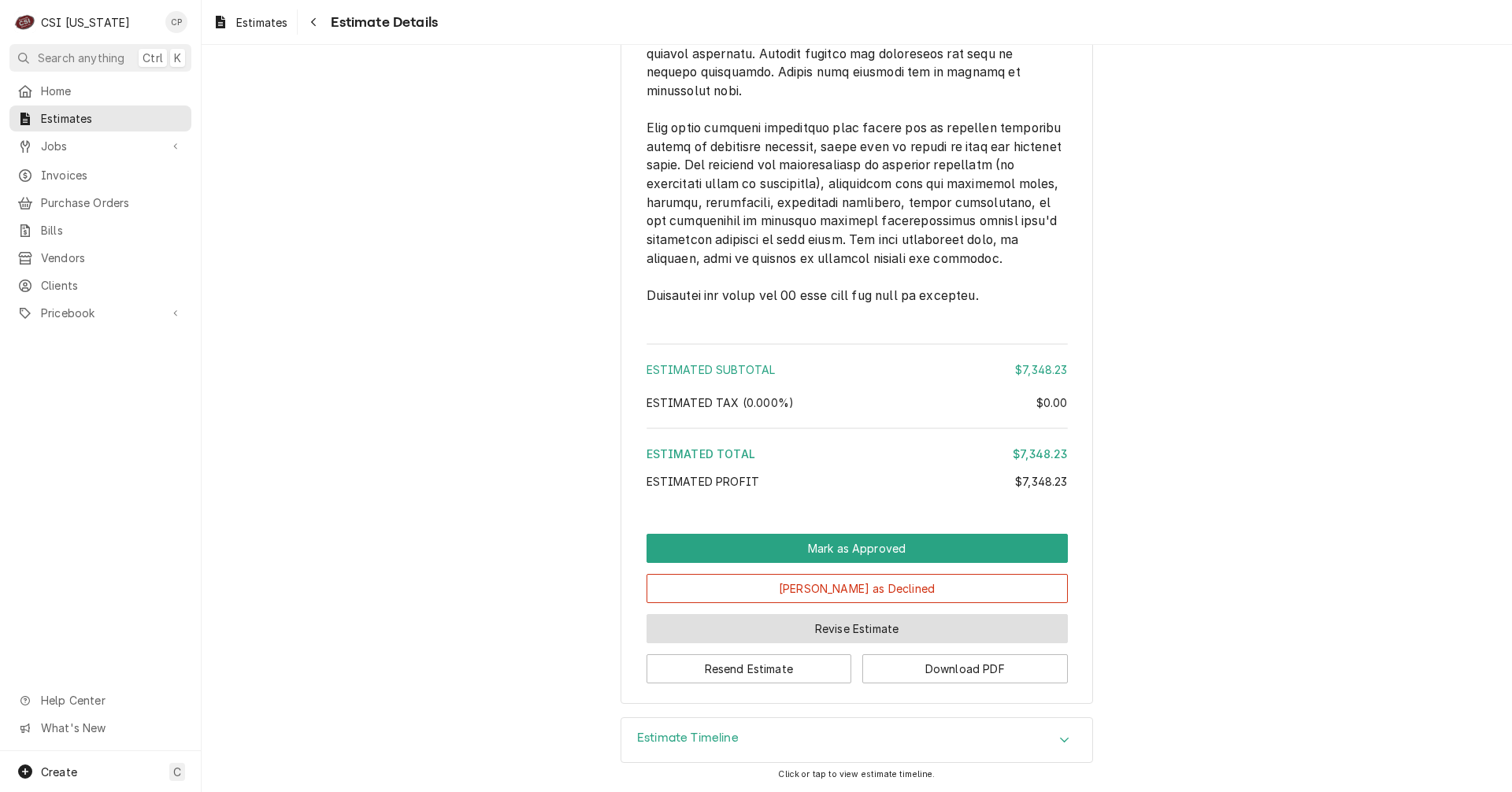
click at [823, 633] on button "Revise Estimate" at bounding box center [857, 628] width 422 height 29
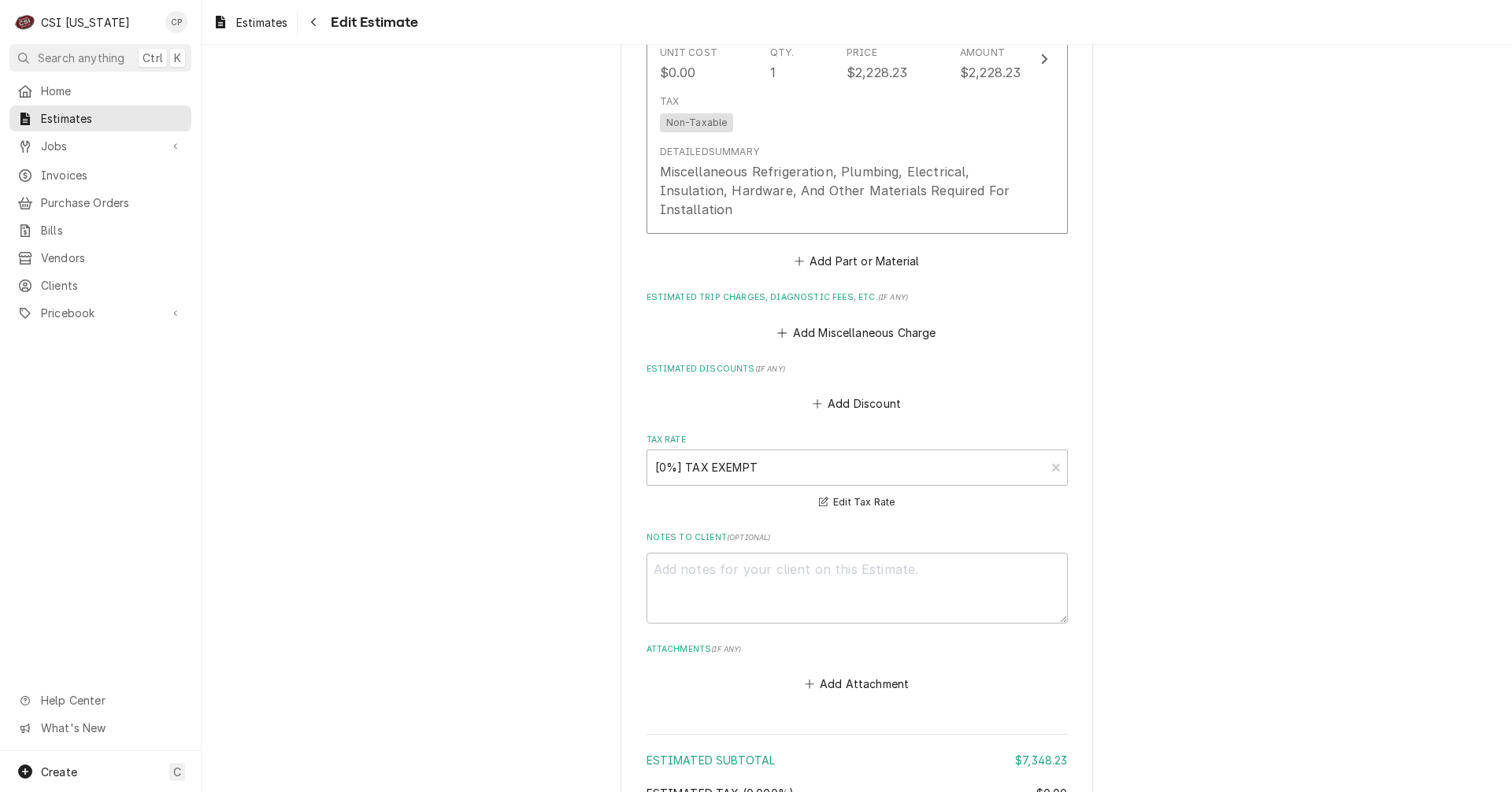
scroll to position [2677, 0]
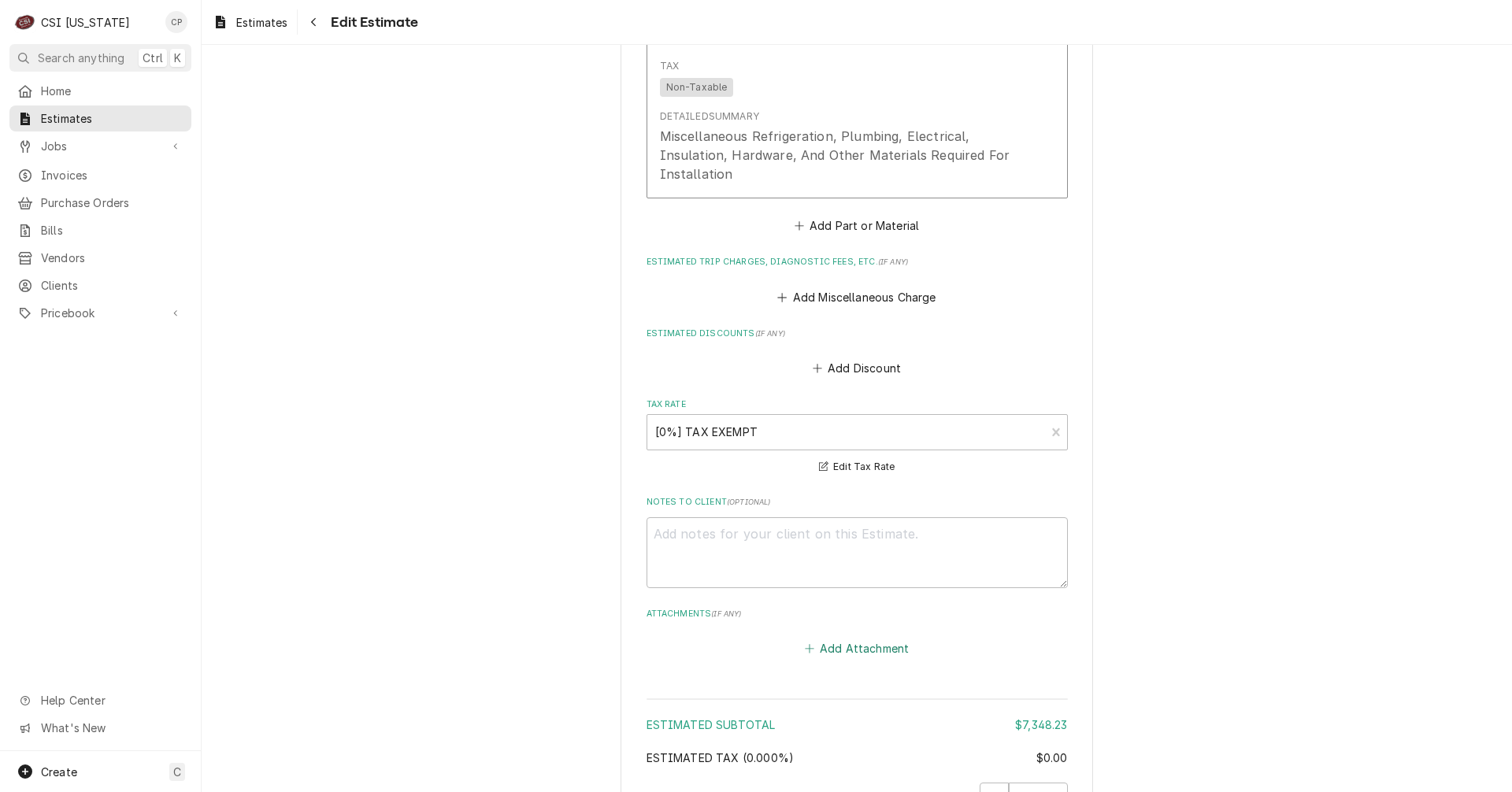
click at [869, 652] on button "Add Attachment" at bounding box center [857, 648] width 110 height 22
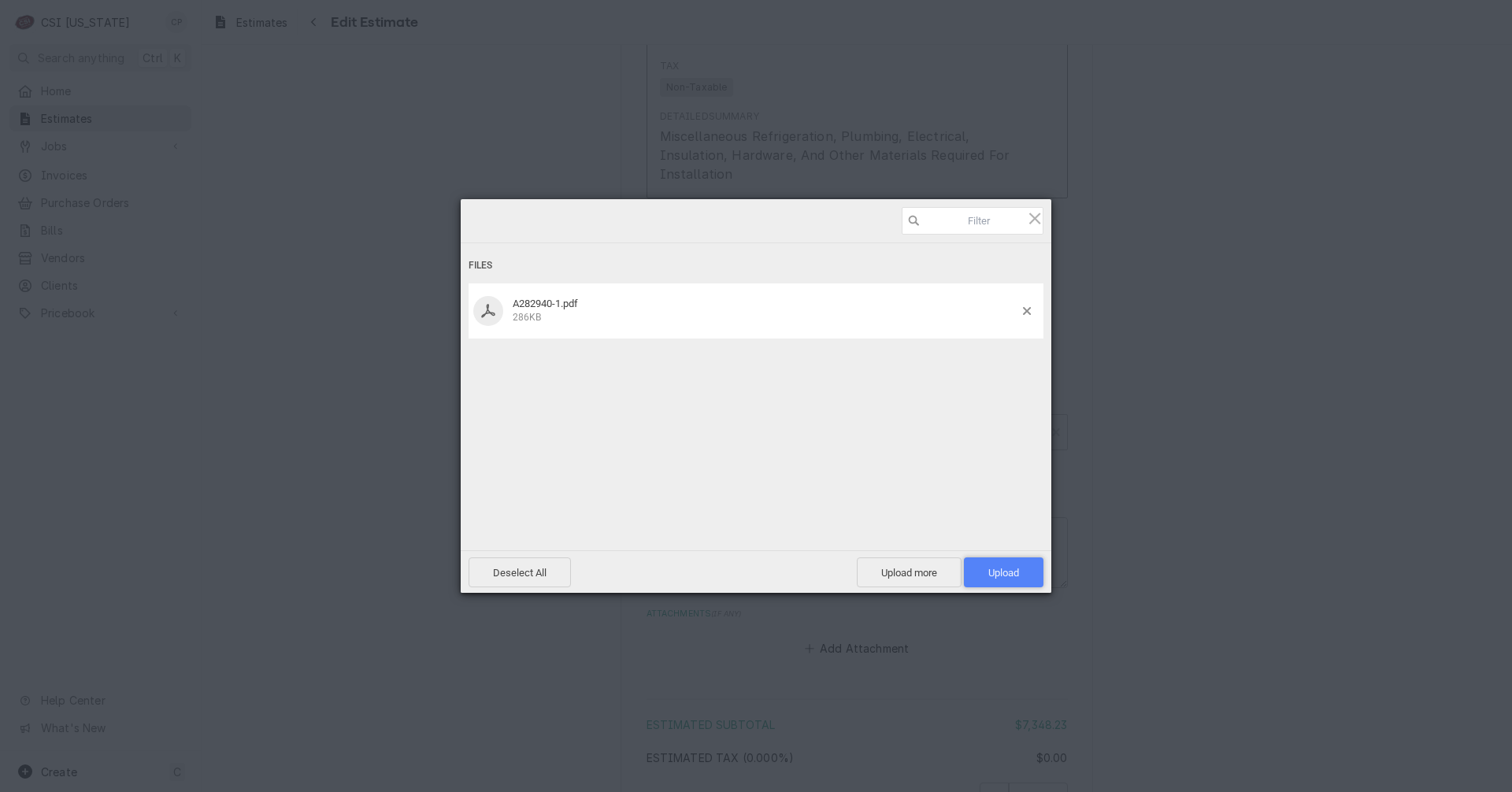
click at [1001, 569] on span "Upload 1" at bounding box center [1003, 573] width 31 height 12
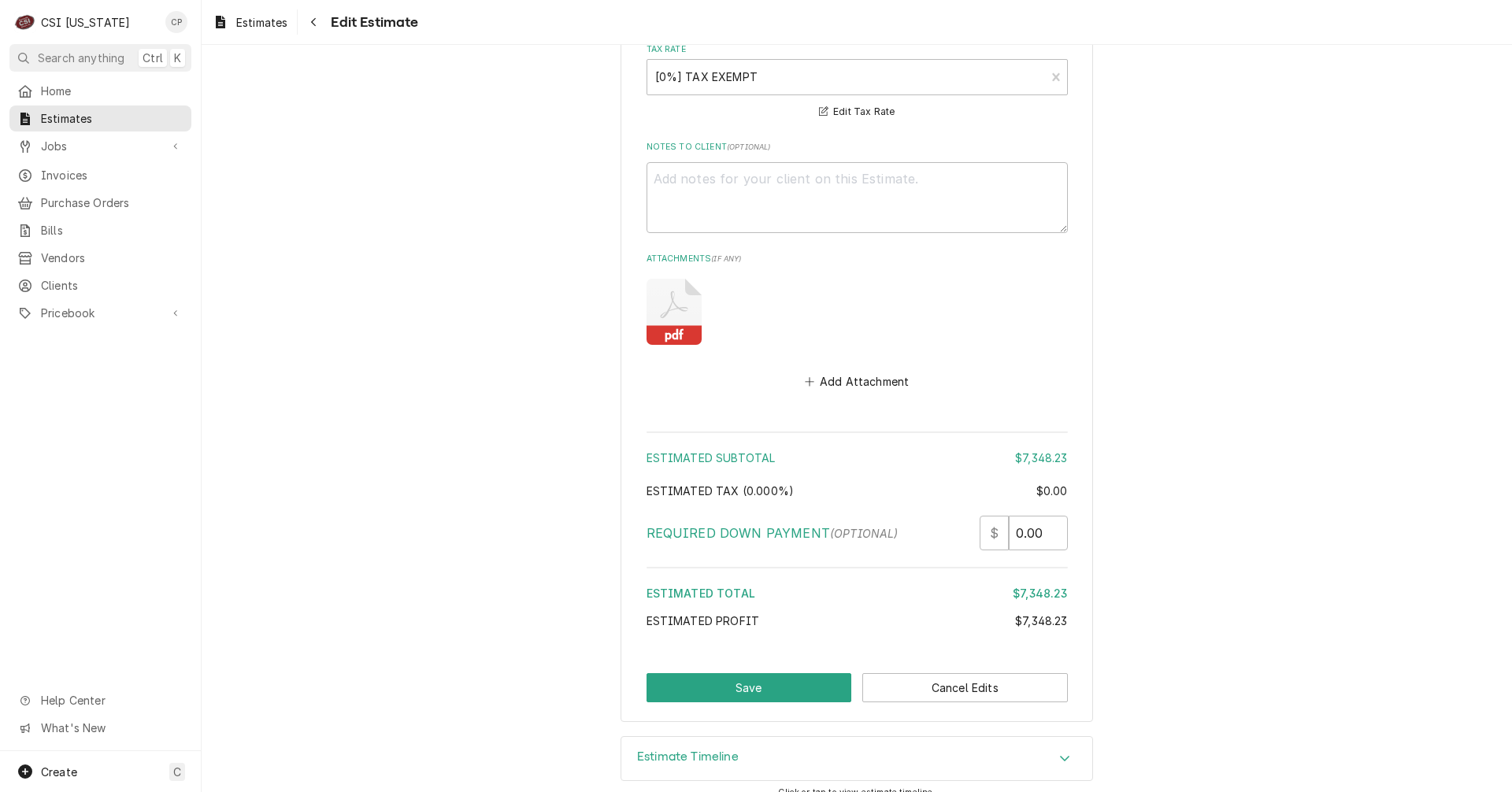
scroll to position [3050, 0]
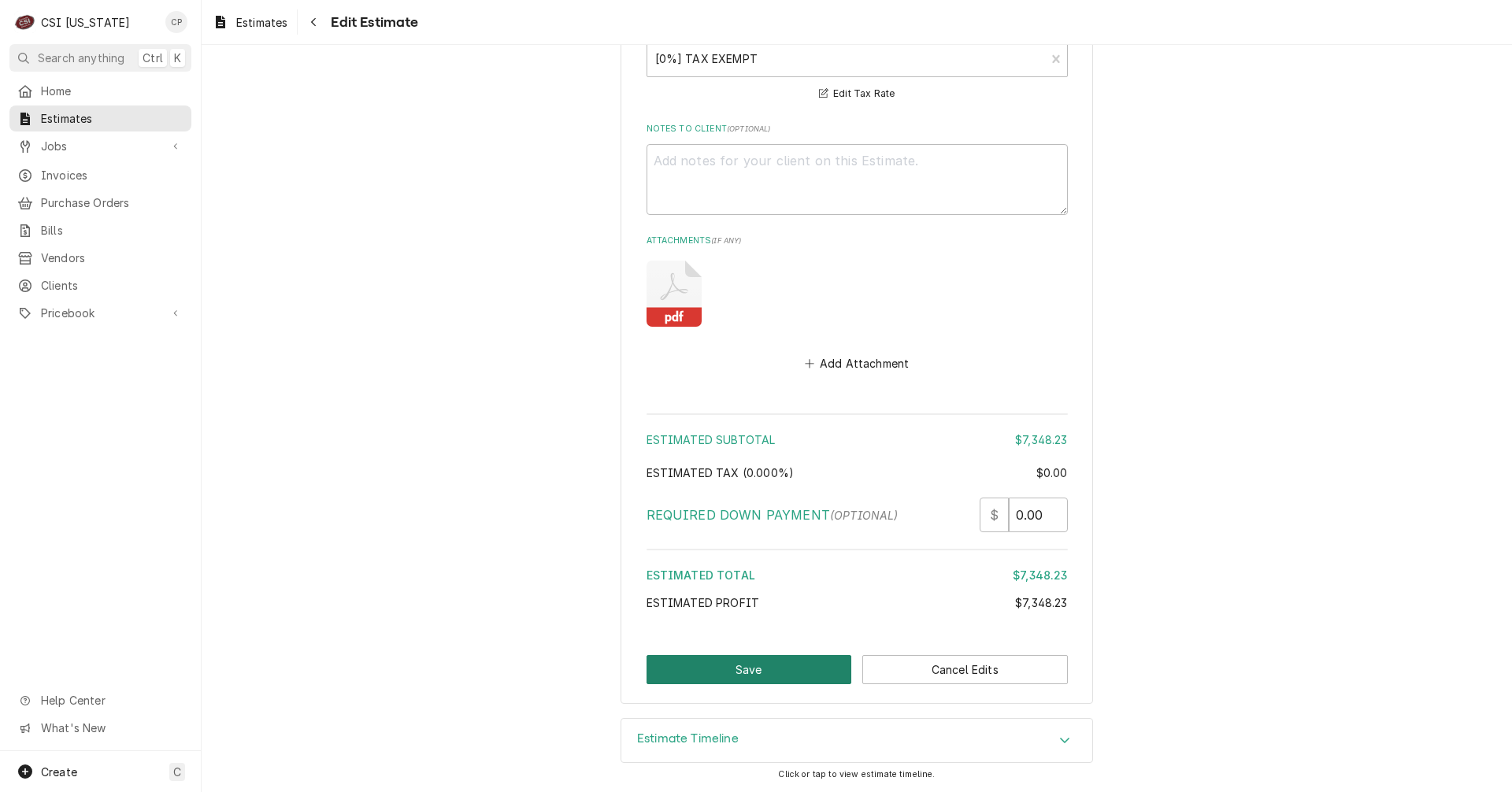
click at [740, 677] on button "Save" at bounding box center [749, 669] width 206 height 29
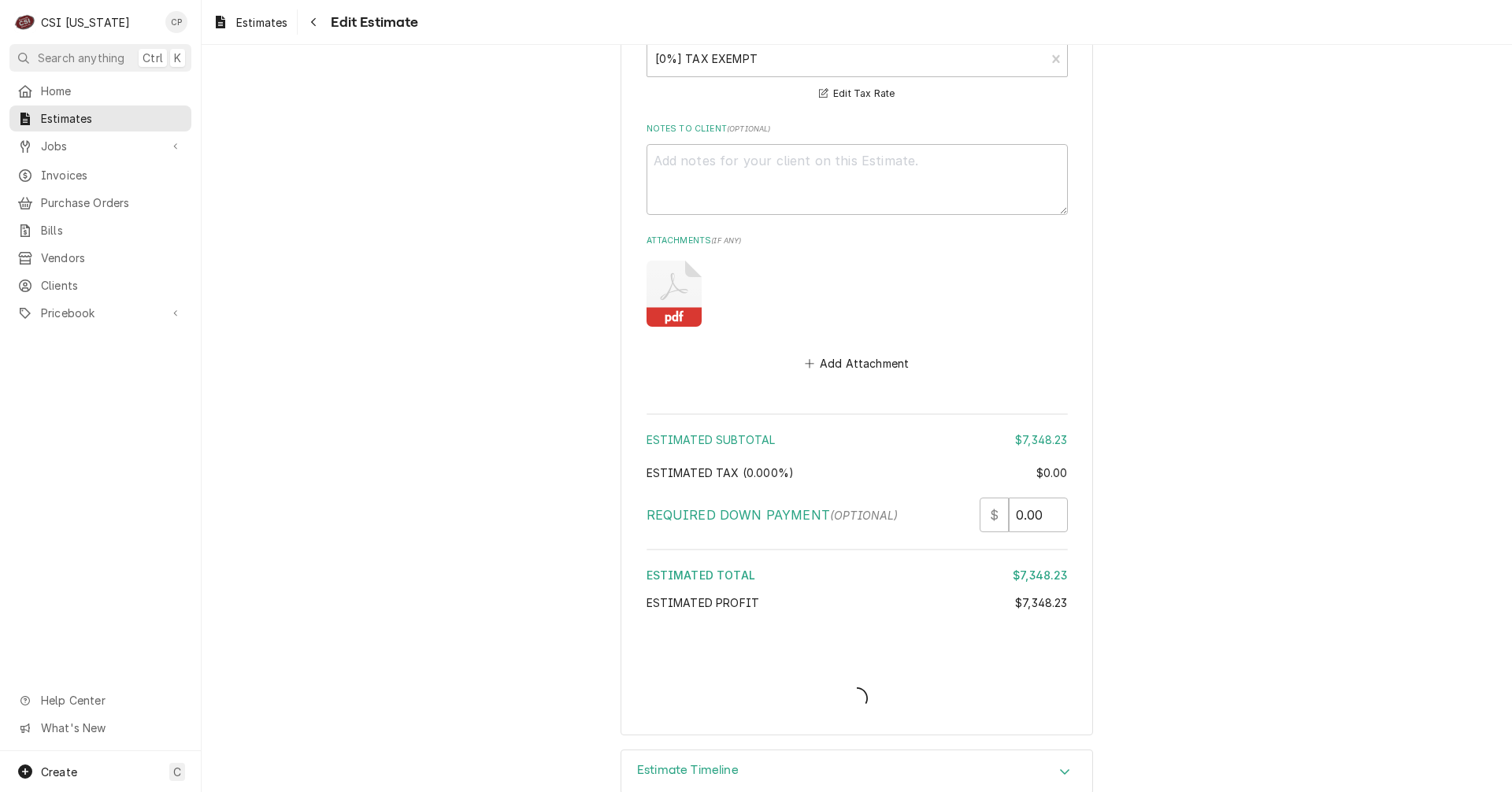
type textarea "x"
